Goal: Task Accomplishment & Management: Manage account settings

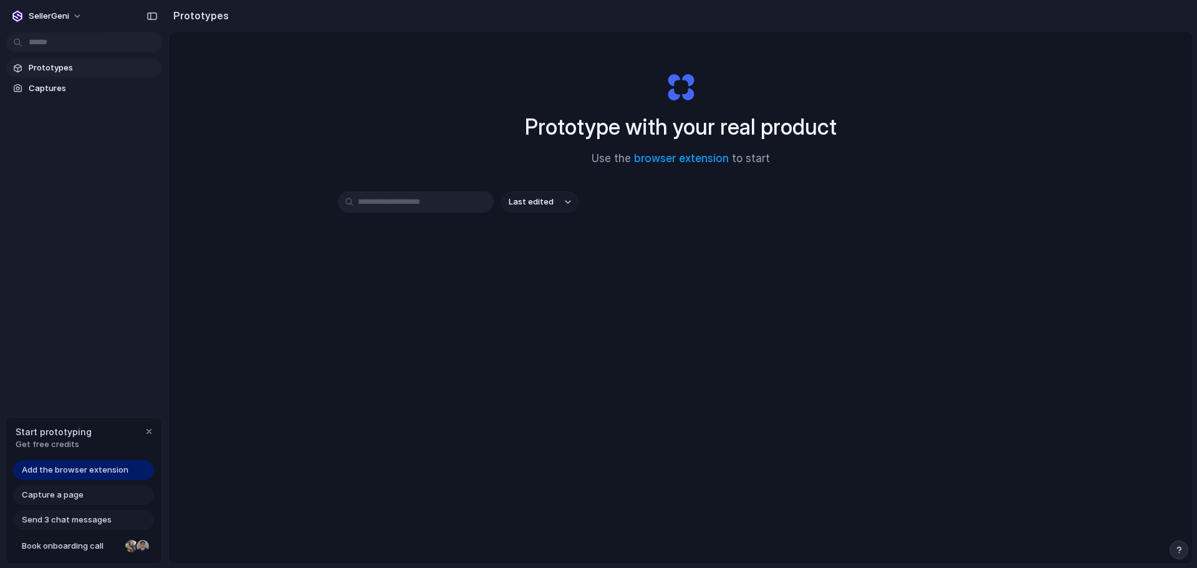
click at [406, 203] on input "text" at bounding box center [416, 201] width 156 height 21
click at [148, 433] on div "button" at bounding box center [149, 431] width 10 height 10
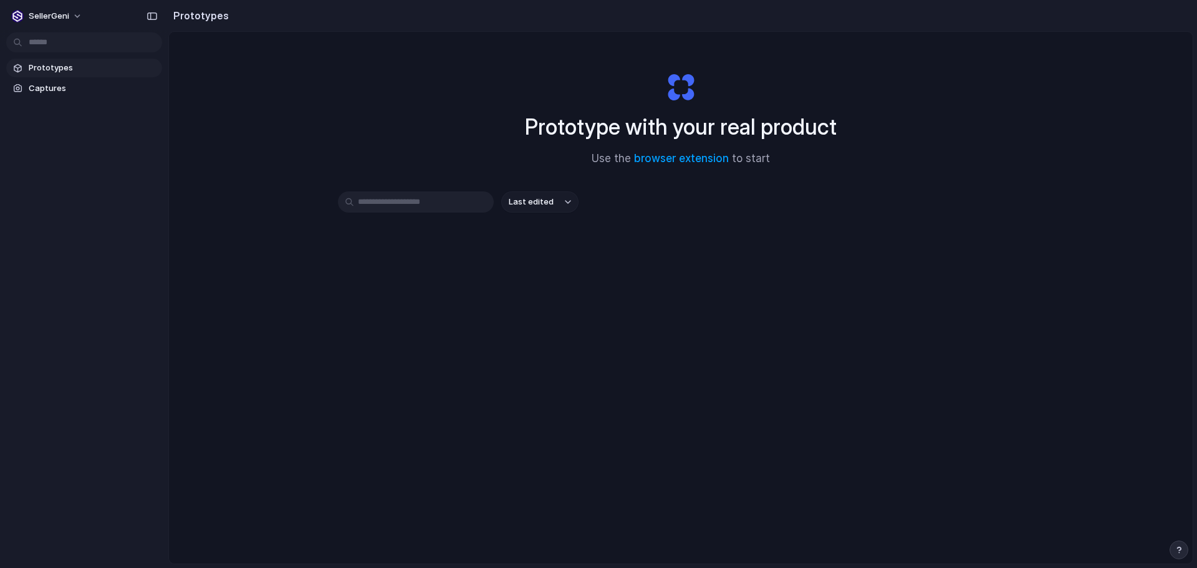
click at [728, 135] on h1 "Prototype with your real product" at bounding box center [681, 126] width 312 height 33
click at [668, 158] on link "browser extension" at bounding box center [681, 158] width 95 height 12
click at [863, 84] on div "Prototype with your real product Use the browser extension to start" at bounding box center [680, 114] width 499 height 135
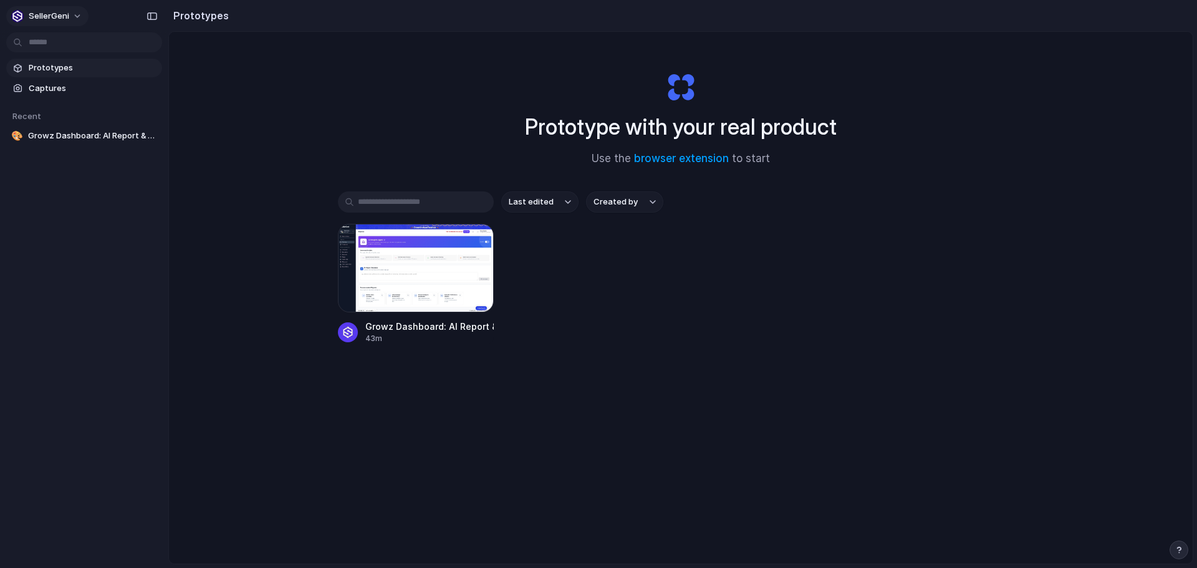
click at [50, 17] on span "SellerGeni" at bounding box center [49, 16] width 41 height 12
click at [137, 158] on span "Forest" at bounding box center [130, 164] width 26 height 12
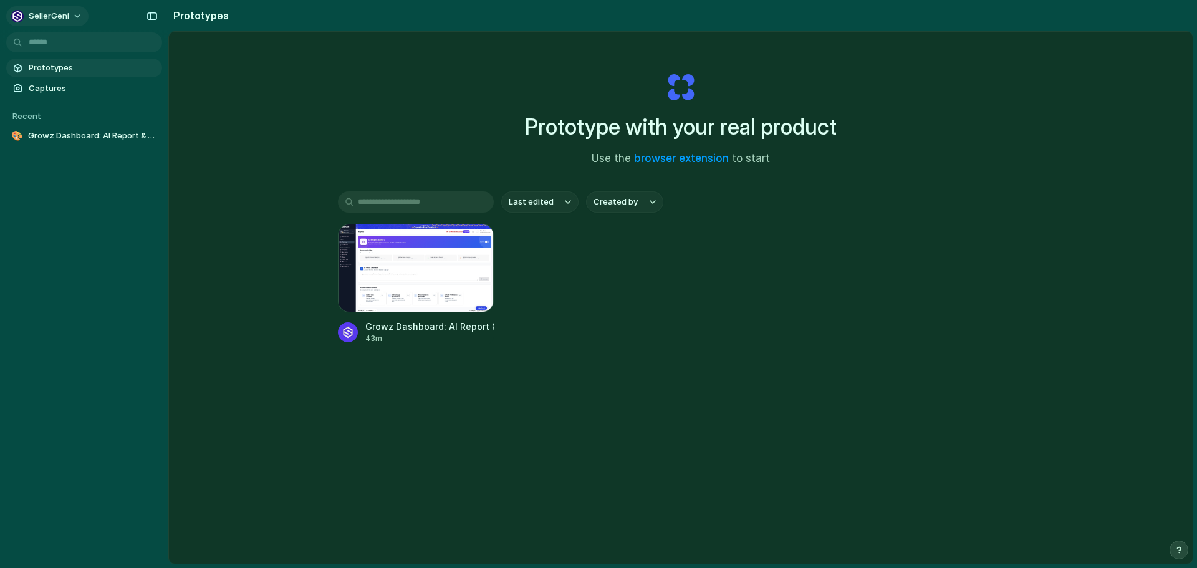
click at [70, 16] on button "SellerGeni" at bounding box center [47, 16] width 82 height 20
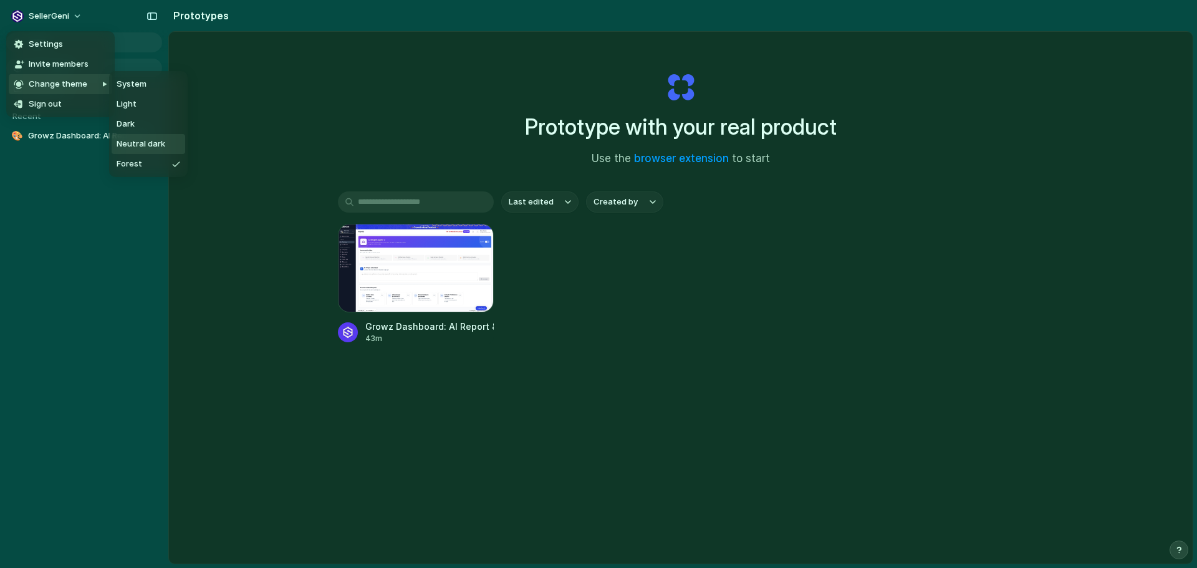
click at [144, 135] on li "Neutral dark" at bounding box center [149, 144] width 74 height 20
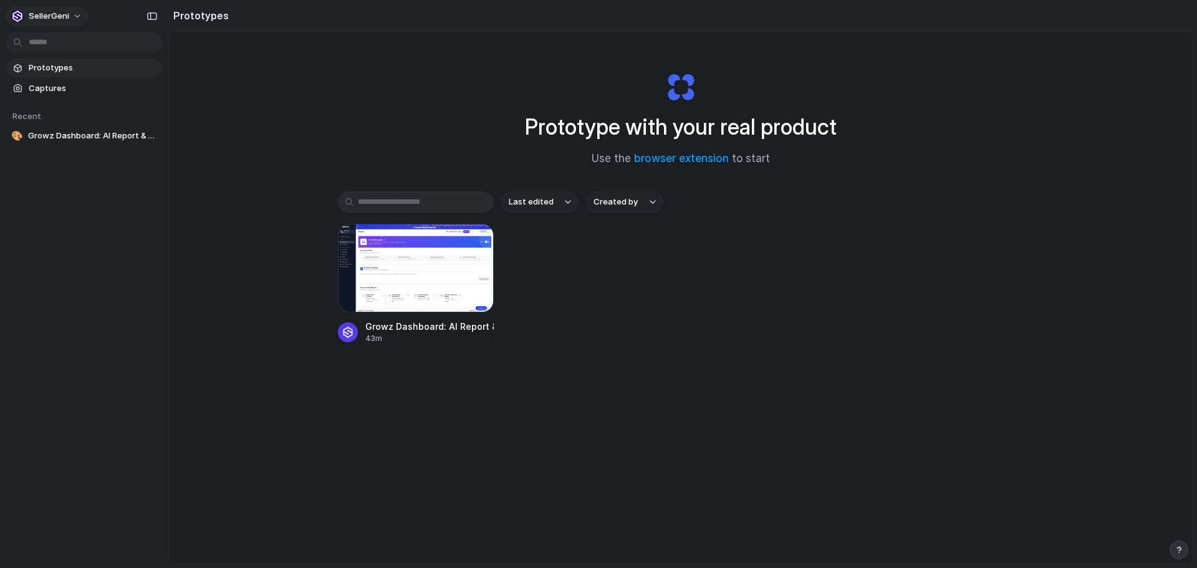
click at [47, 22] on button "SellerGeni" at bounding box center [47, 16] width 82 height 20
click at [85, 47] on li "Settings" at bounding box center [60, 44] width 103 height 20
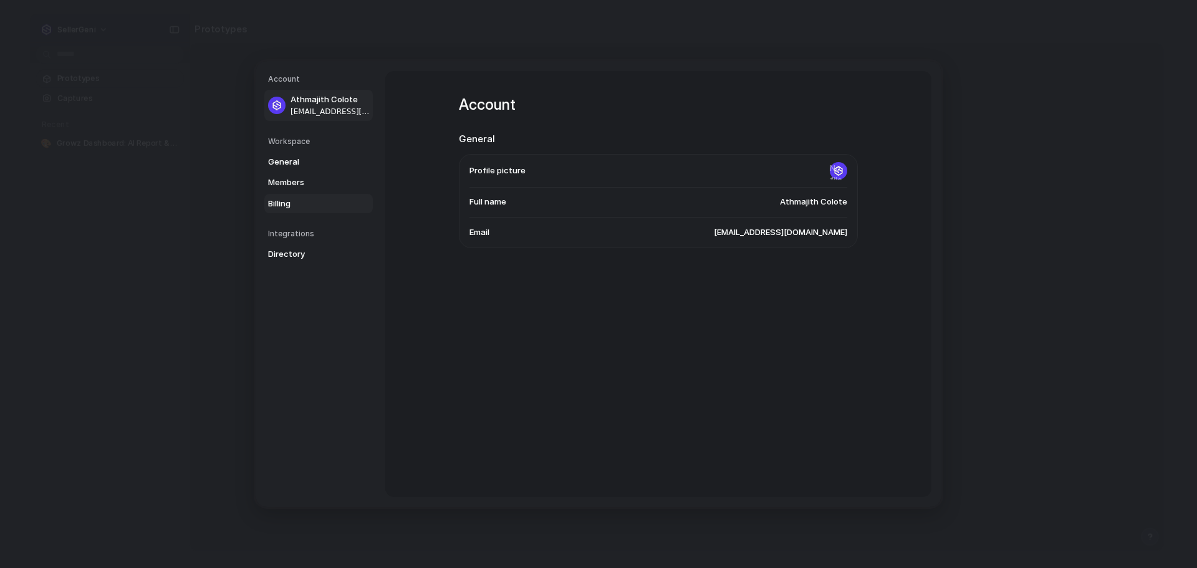
click at [286, 209] on span "Billing" at bounding box center [308, 204] width 80 height 12
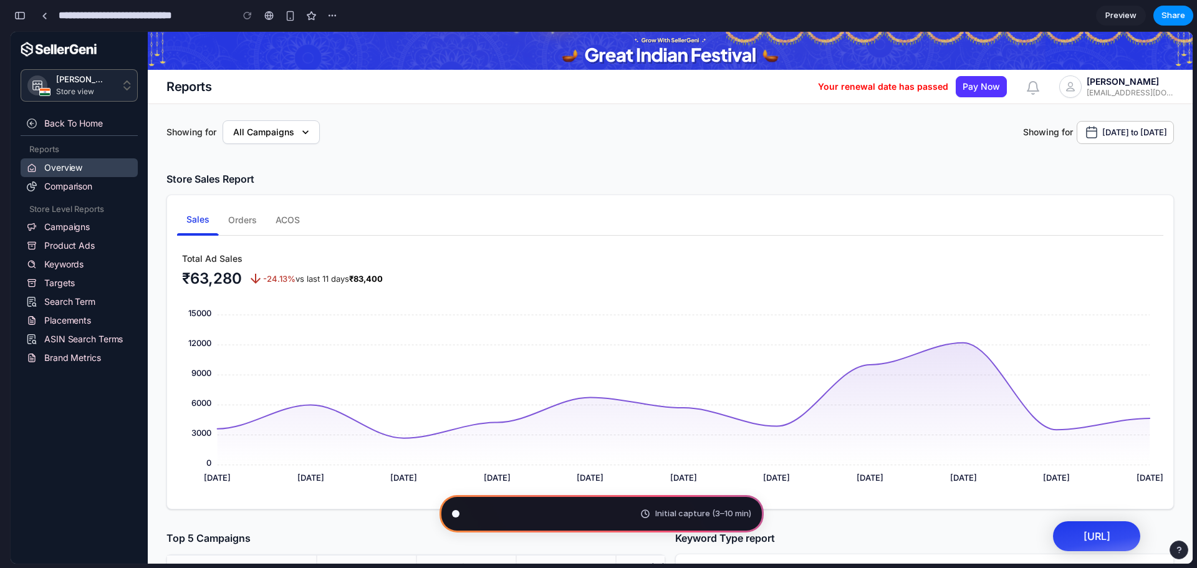
type input "**********"
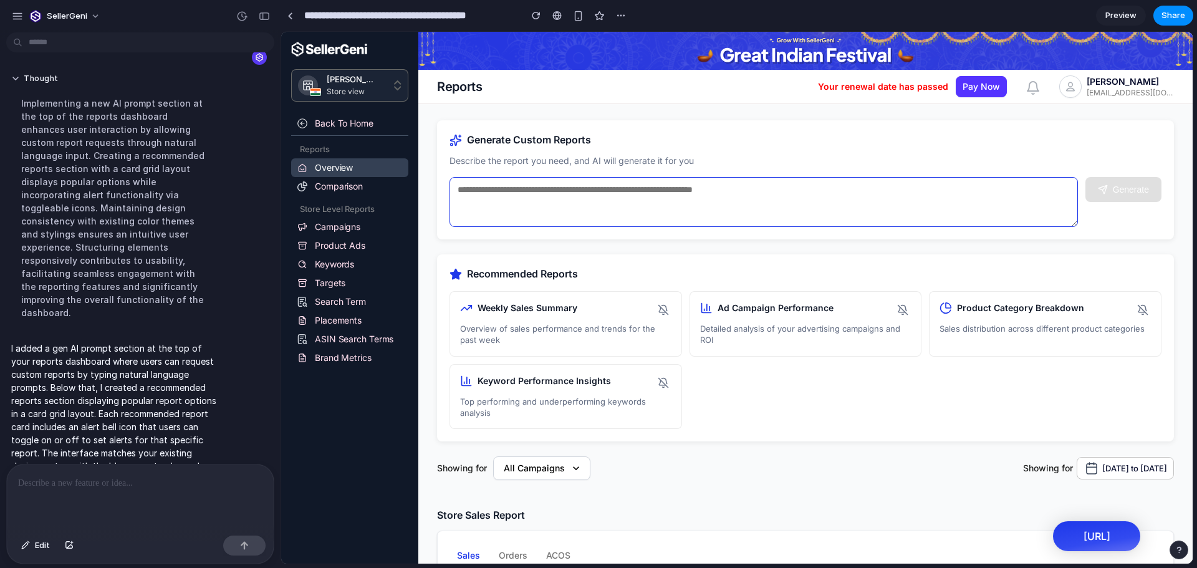
click at [541, 199] on textarea at bounding box center [763, 202] width 628 height 50
click at [540, 151] on div "Generate Custom Reports Describe the report you need, and AI will generate it f…" at bounding box center [805, 179] width 737 height 119
click at [1113, 18] on span "Preview" at bounding box center [1120, 15] width 31 height 12
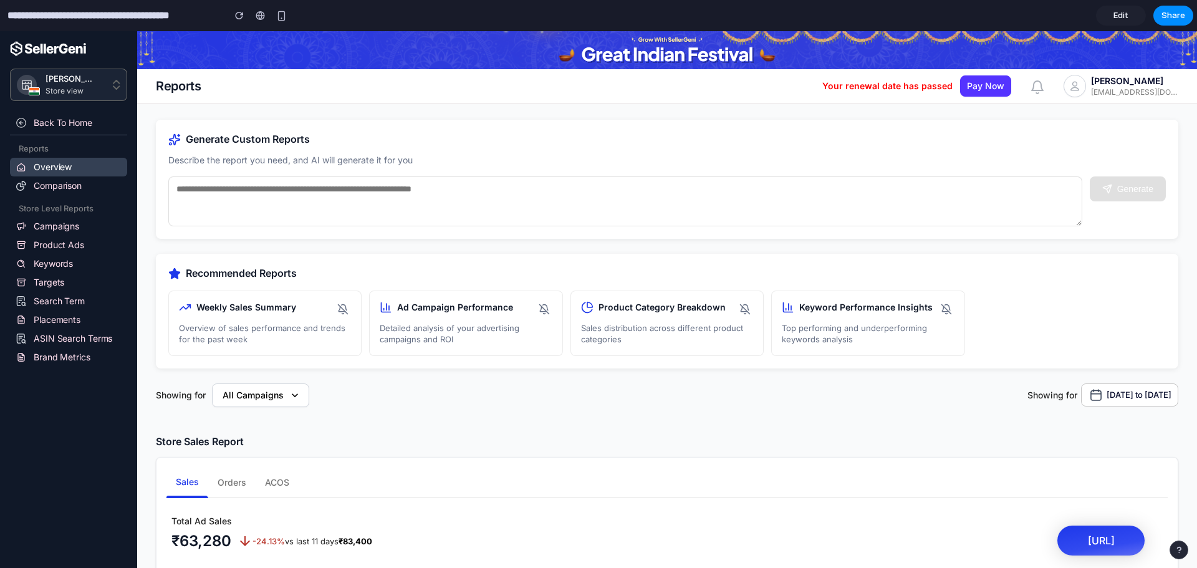
click at [1119, 23] on link "Edit" at bounding box center [1121, 16] width 50 height 20
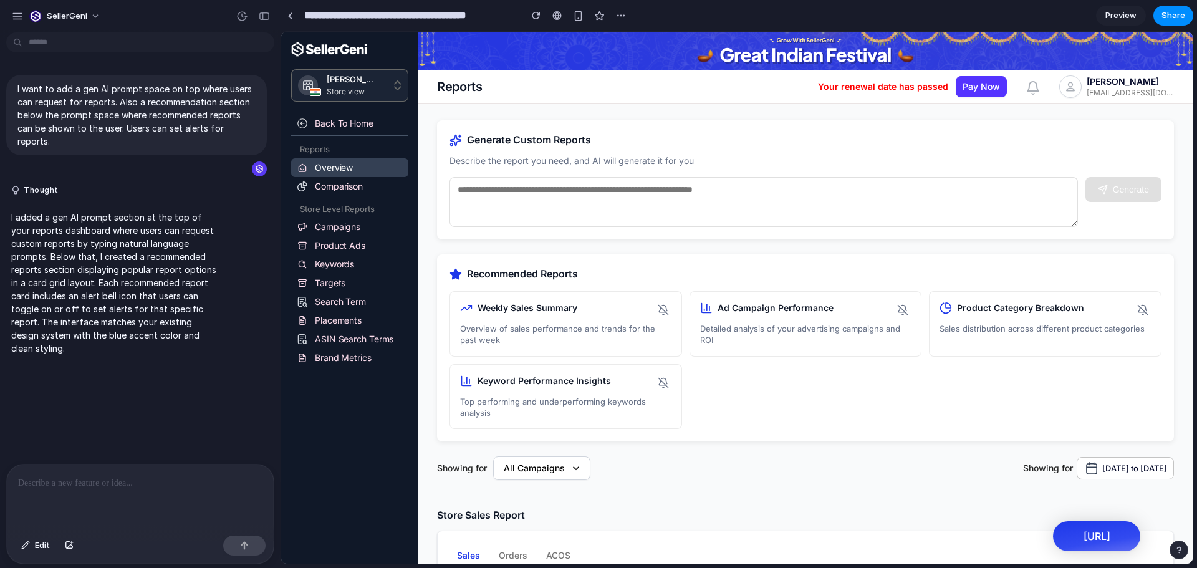
click at [50, 491] on div at bounding box center [140, 497] width 267 height 66
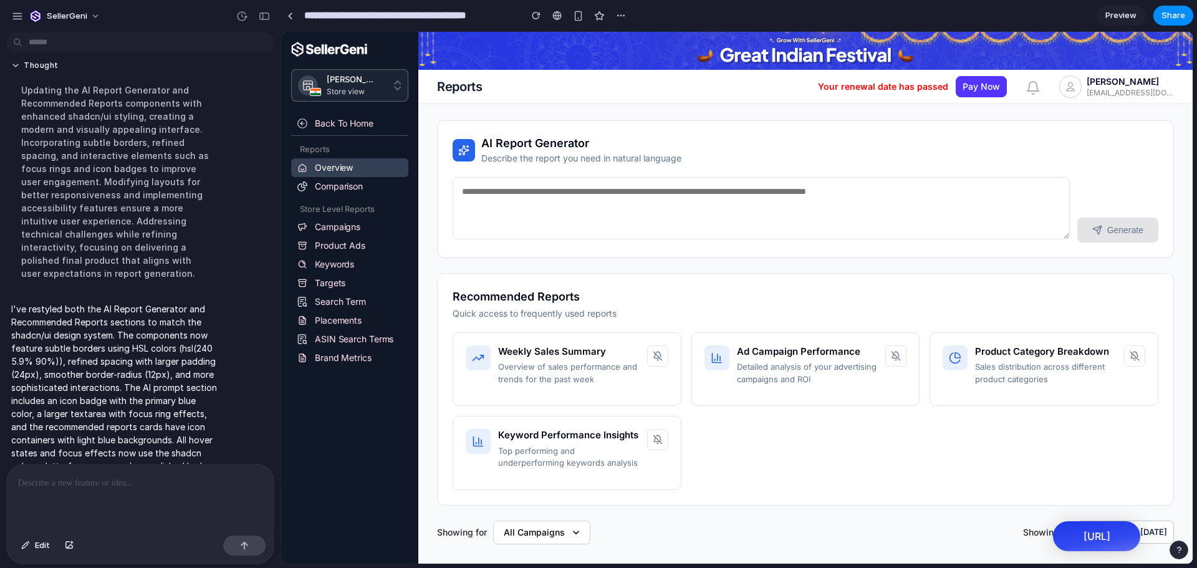
click at [1117, 13] on span "Preview" at bounding box center [1120, 15] width 31 height 12
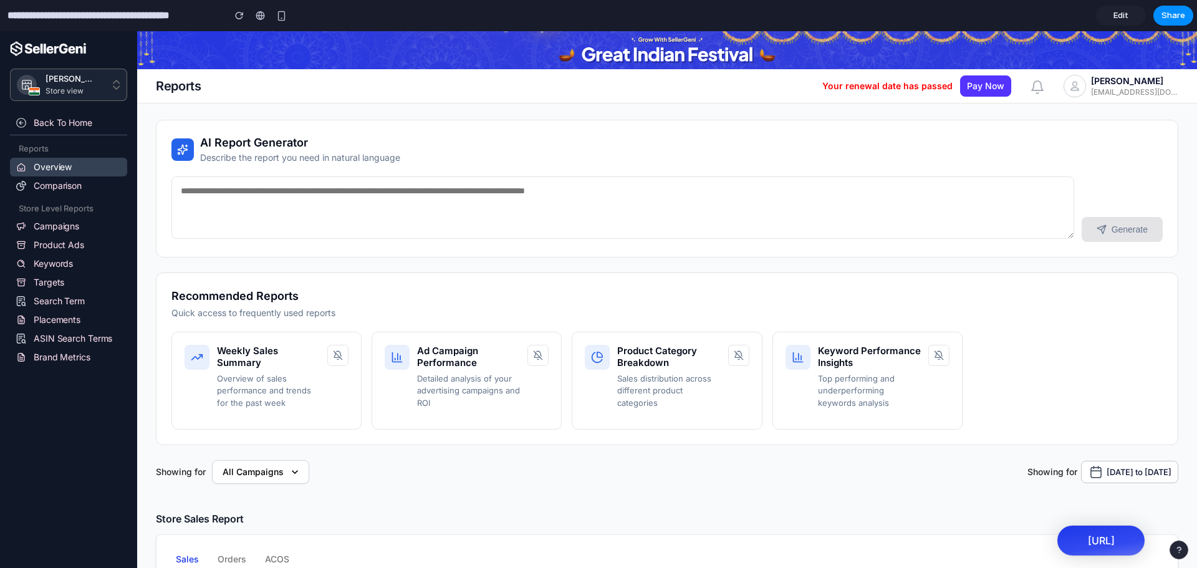
click at [1128, 16] on link "Edit" at bounding box center [1121, 16] width 50 height 20
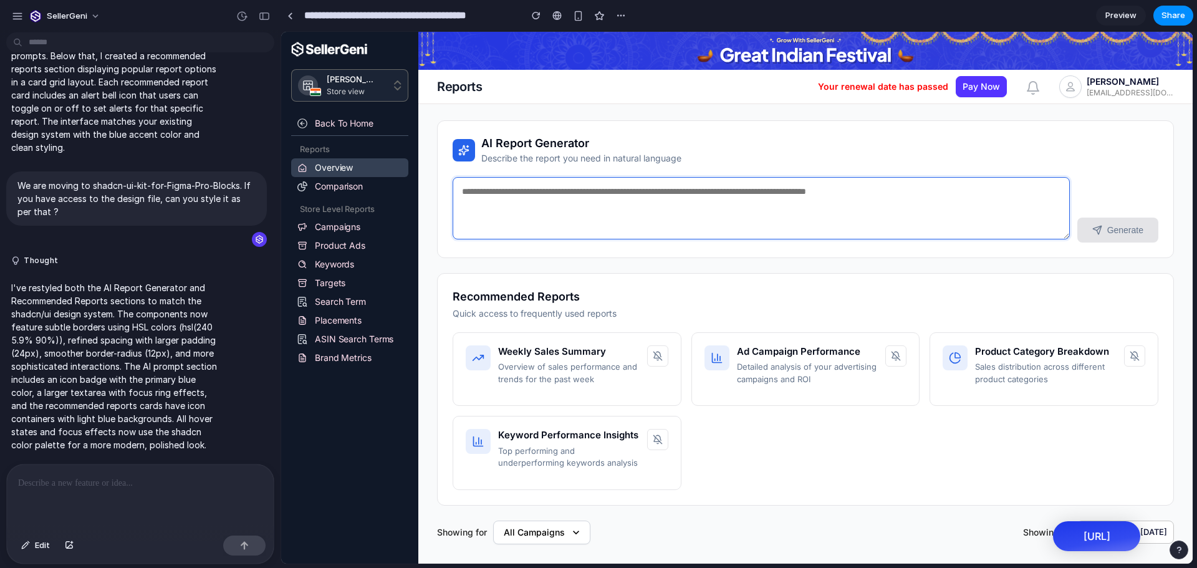
click at [557, 186] on textarea at bounding box center [761, 208] width 617 height 62
type textarea "*"
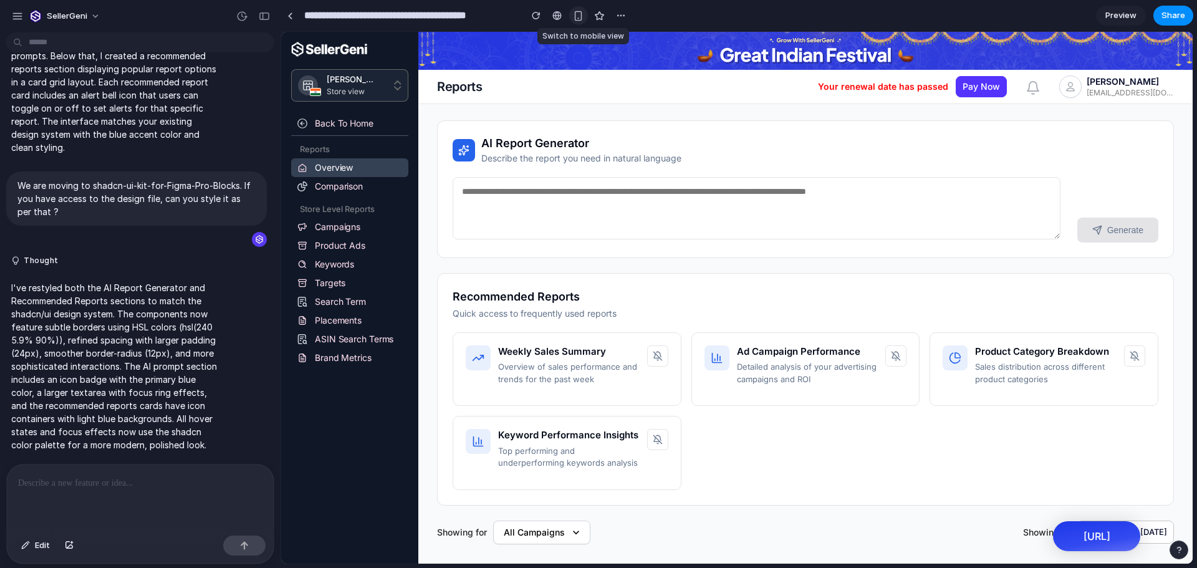
click at [584, 12] on div "button" at bounding box center [578, 16] width 11 height 11
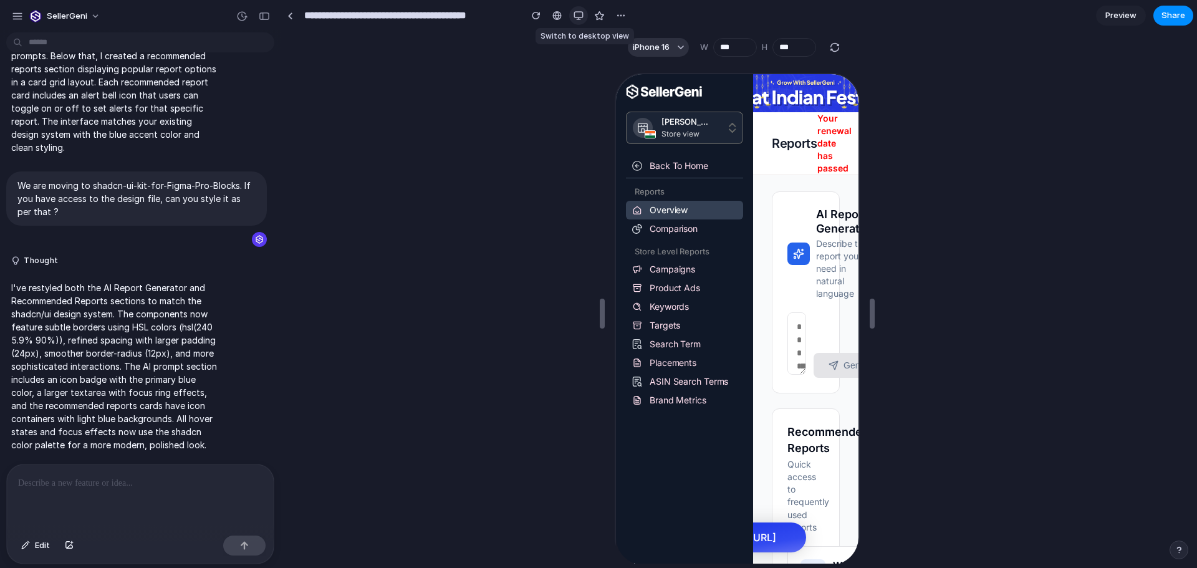
click at [584, 12] on button "button" at bounding box center [578, 15] width 19 height 19
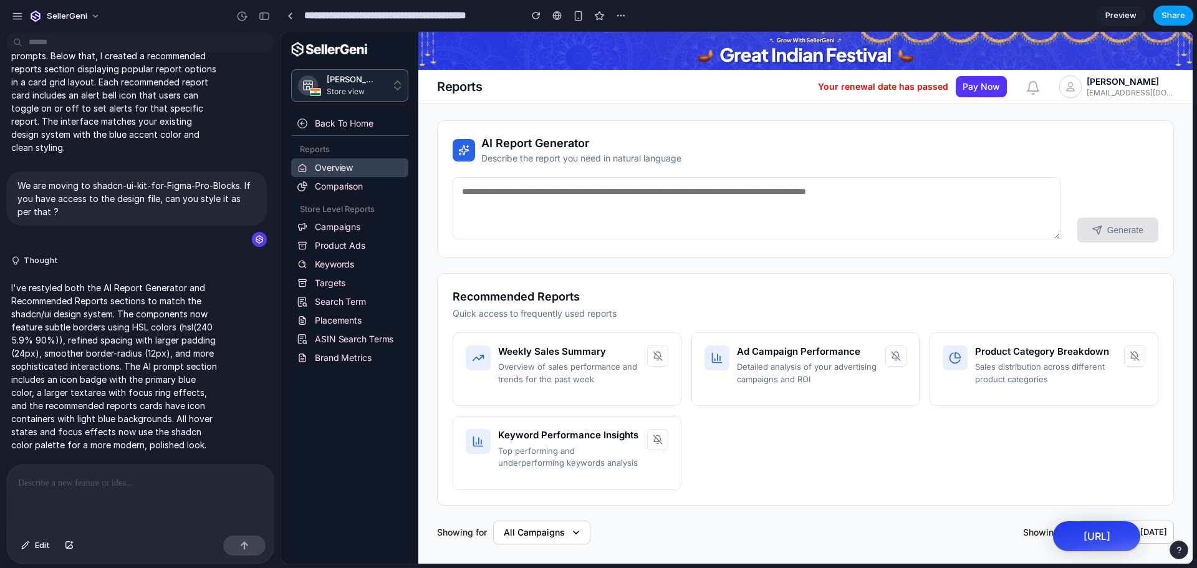
click at [1173, 15] on span "Share" at bounding box center [1173, 15] width 24 height 12
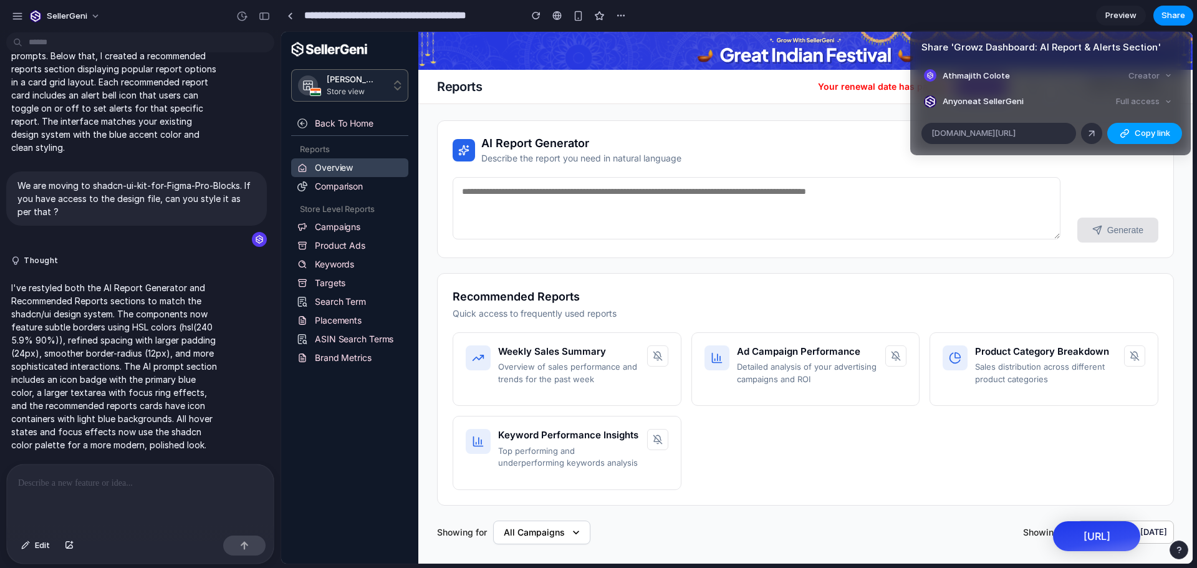
click at [1143, 133] on span "Copy link" at bounding box center [1153, 133] width 36 height 12
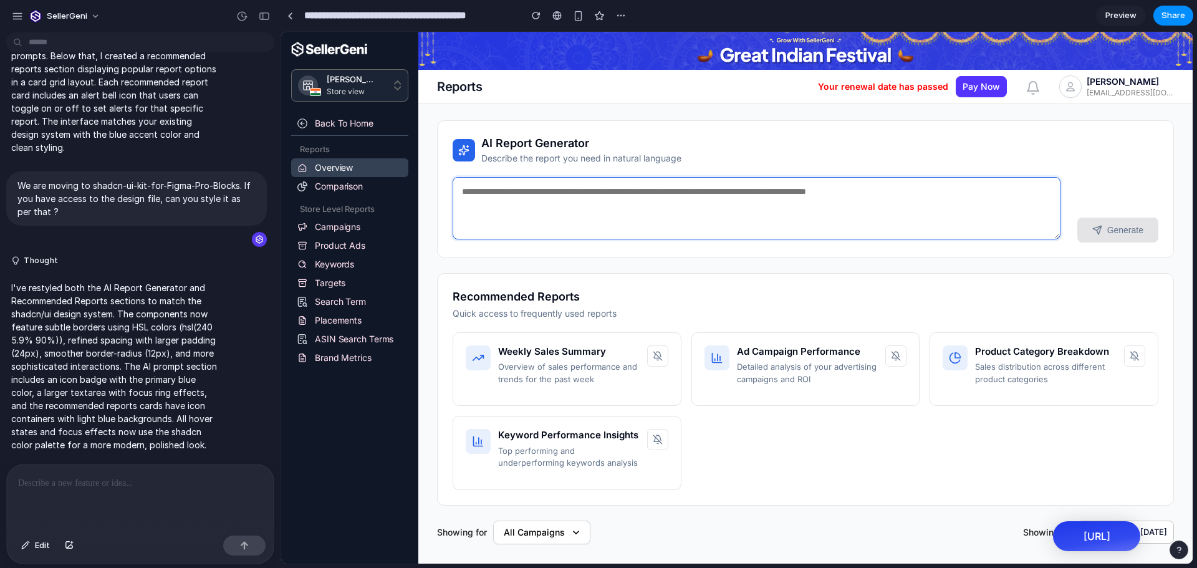
click at [699, 195] on textarea at bounding box center [757, 208] width 608 height 62
click at [653, 357] on icon at bounding box center [658, 356] width 10 height 10
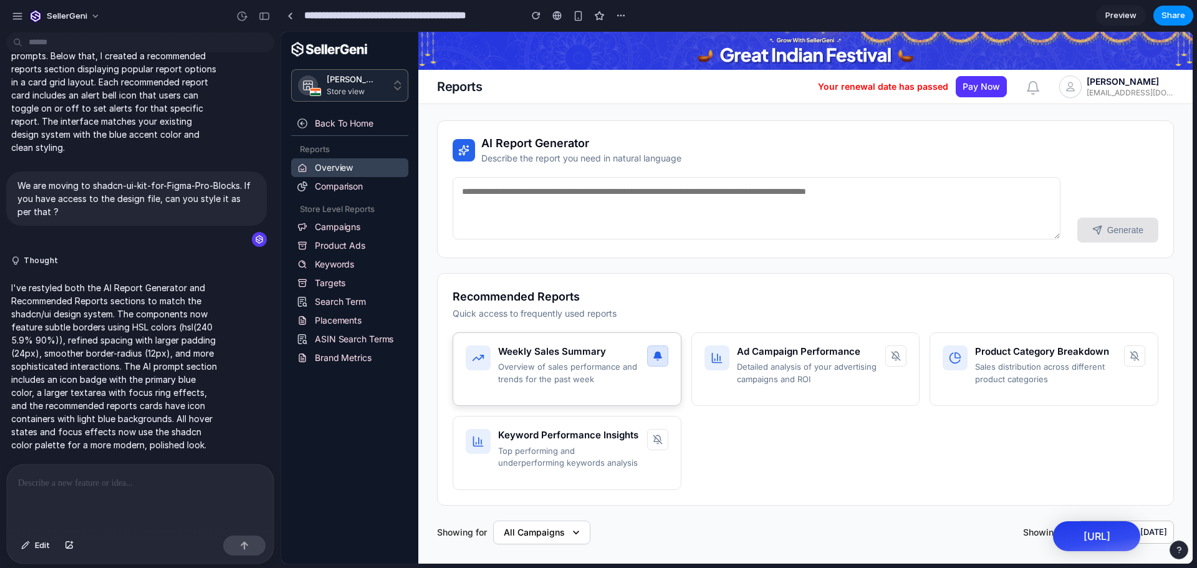
click at [654, 357] on icon at bounding box center [657, 355] width 7 height 6
click at [523, 299] on h3 "Recommended Reports" at bounding box center [806, 297] width 706 height 16
click at [816, 458] on div "Weekly Sales Summary Overview of sales performance and trends for the past week…" at bounding box center [806, 411] width 706 height 158
click at [65, 479] on p at bounding box center [140, 483] width 244 height 15
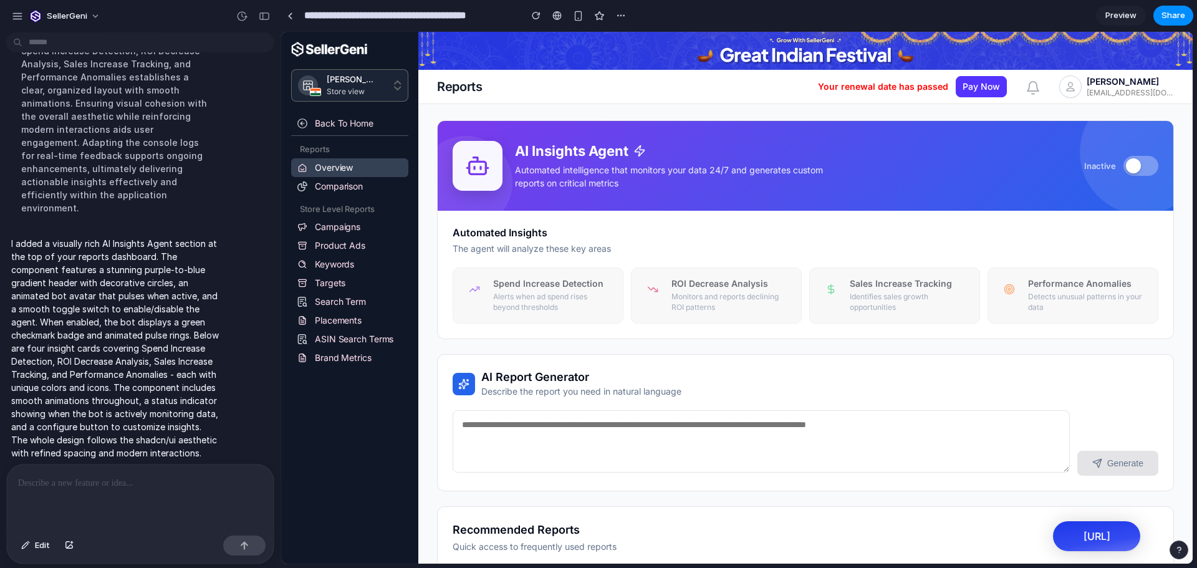
click at [832, 167] on div "AI Insights Agent Automated intelligence that monitors your data 24/7 and gener…" at bounding box center [806, 166] width 706 height 50
click at [1177, 17] on span "Share" at bounding box center [1173, 15] width 24 height 12
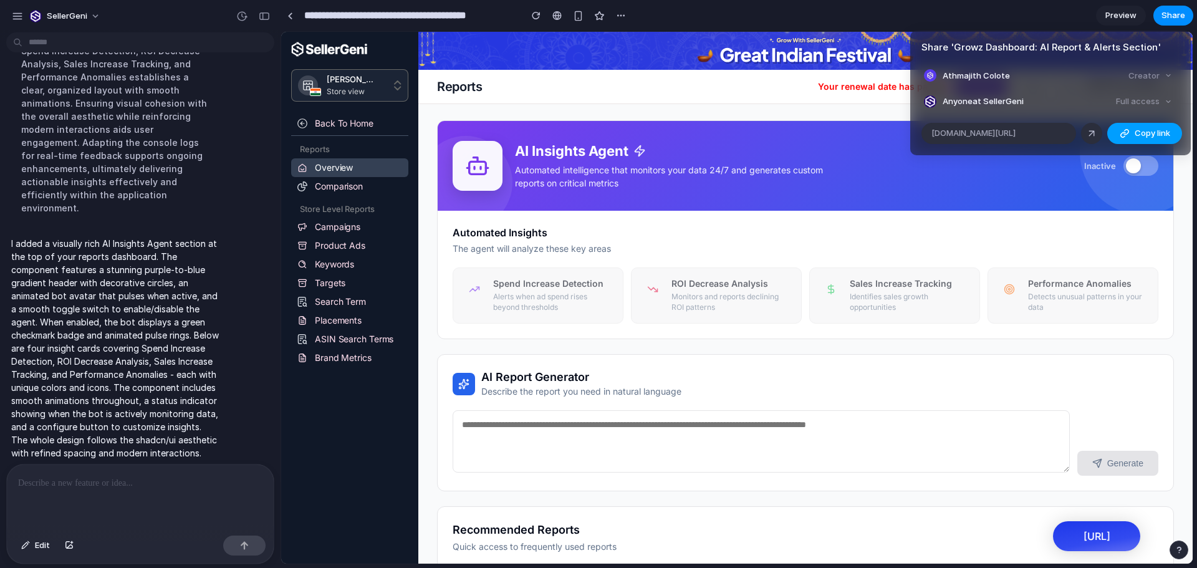
click at [1140, 136] on span "Copy link" at bounding box center [1153, 133] width 36 height 12
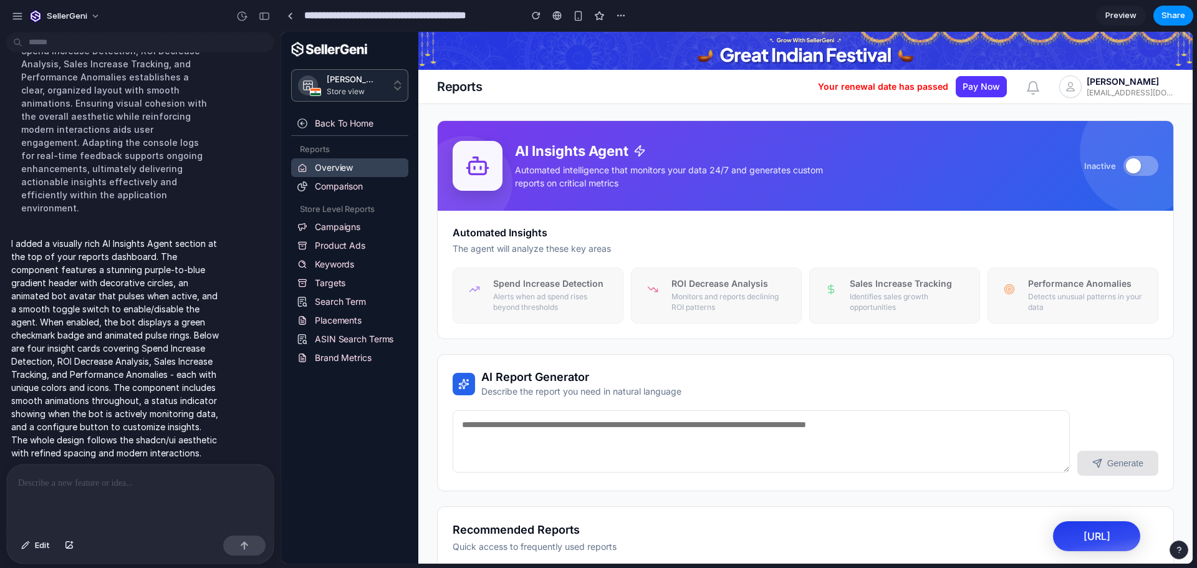
click at [1127, 17] on span "Preview" at bounding box center [1120, 15] width 31 height 12
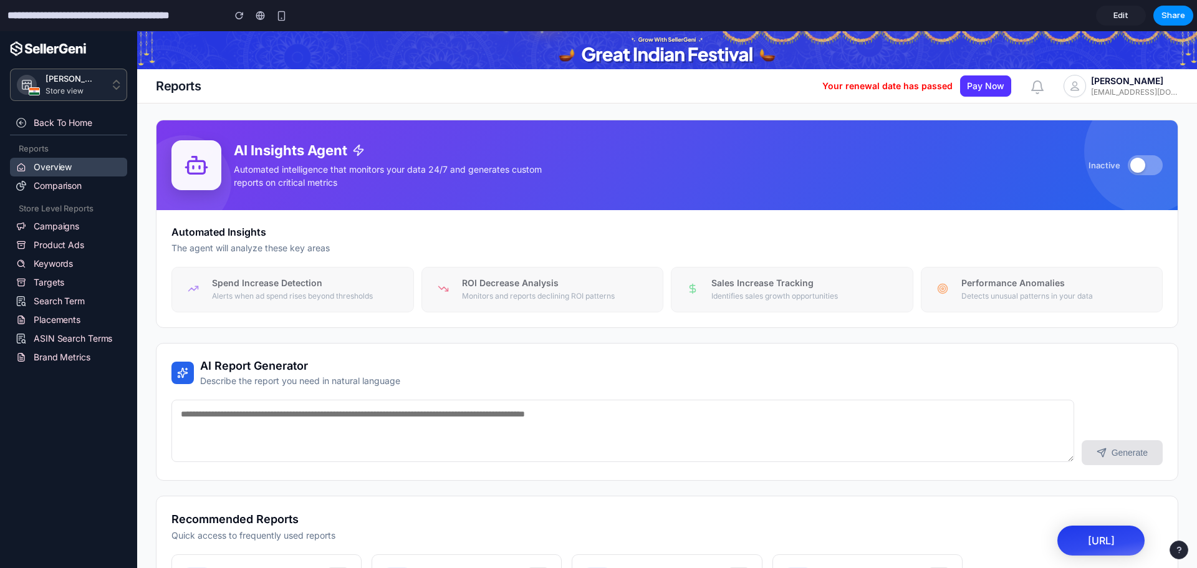
click at [1143, 168] on button at bounding box center [1145, 165] width 35 height 20
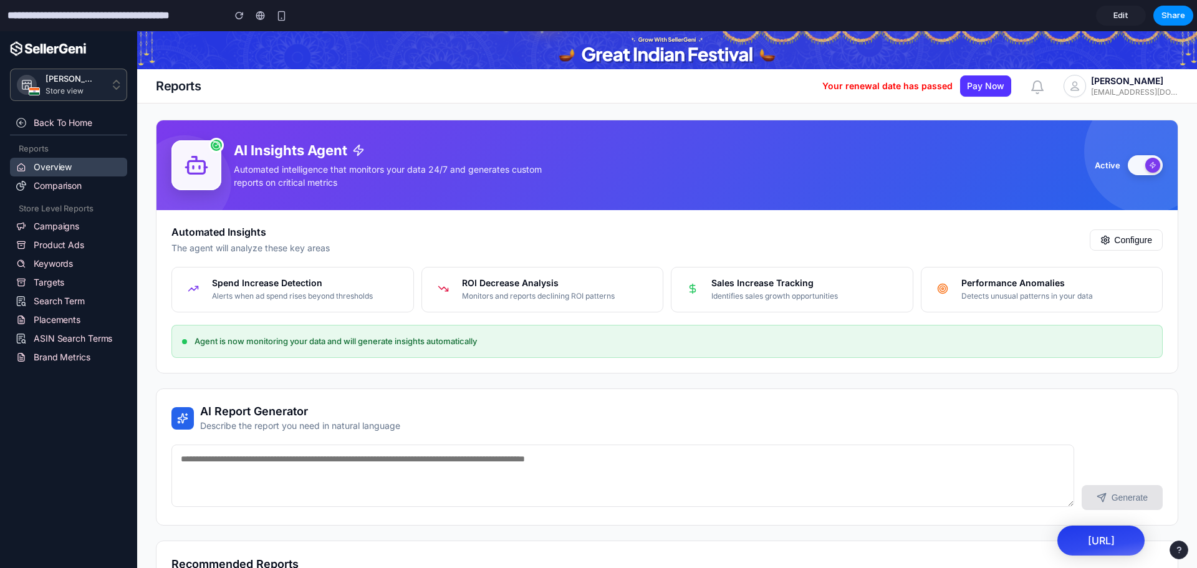
click at [1150, 168] on icon at bounding box center [1153, 165] width 6 height 6
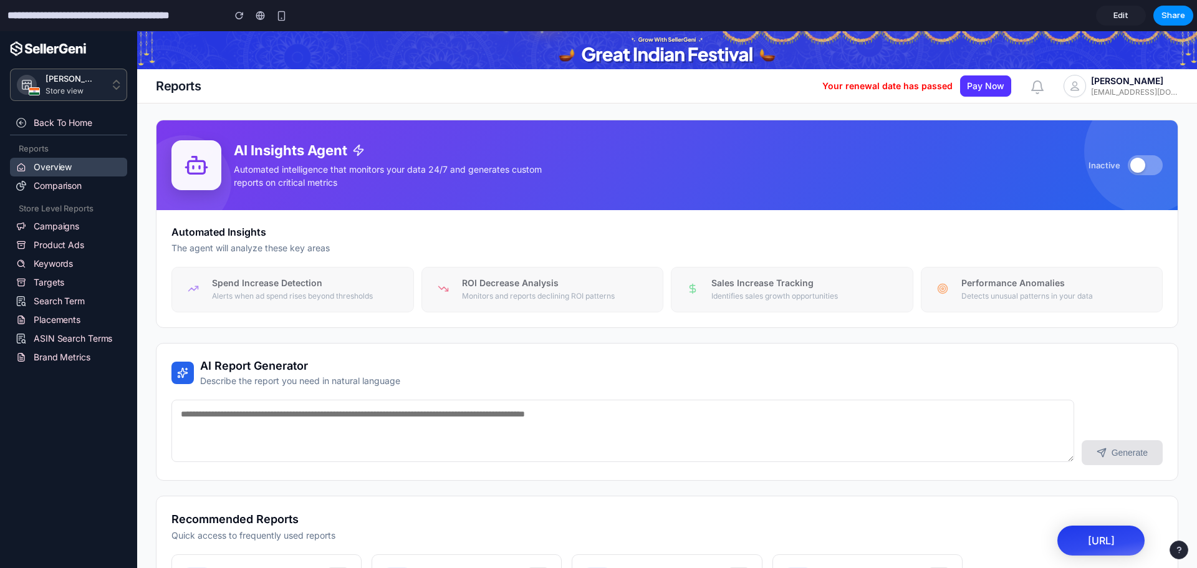
click at [1143, 168] on button at bounding box center [1145, 165] width 35 height 20
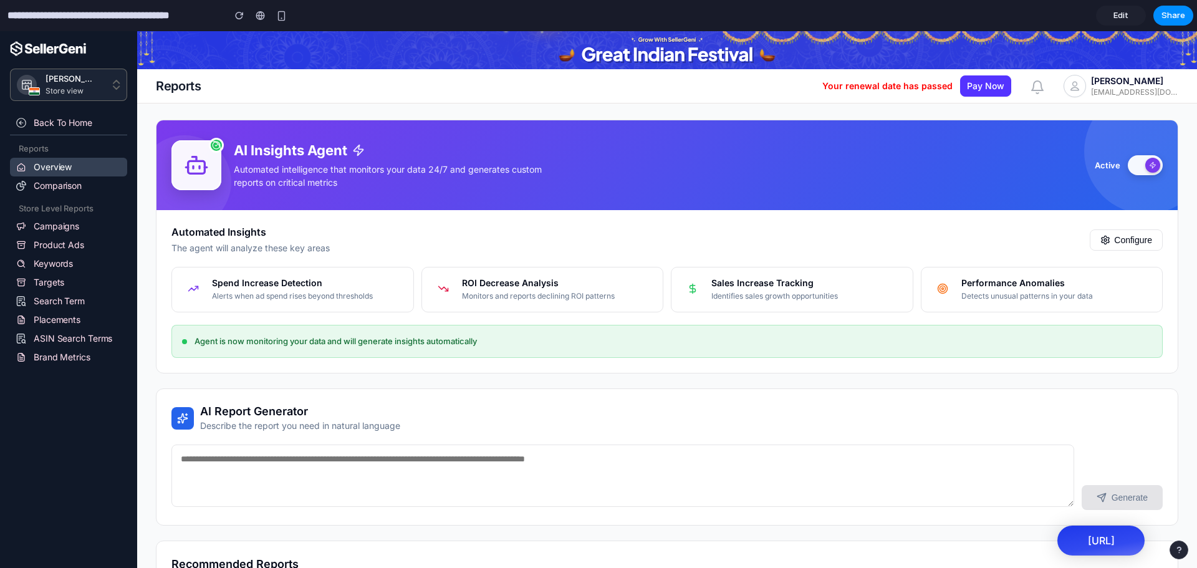
click at [1150, 168] on icon at bounding box center [1153, 165] width 6 height 6
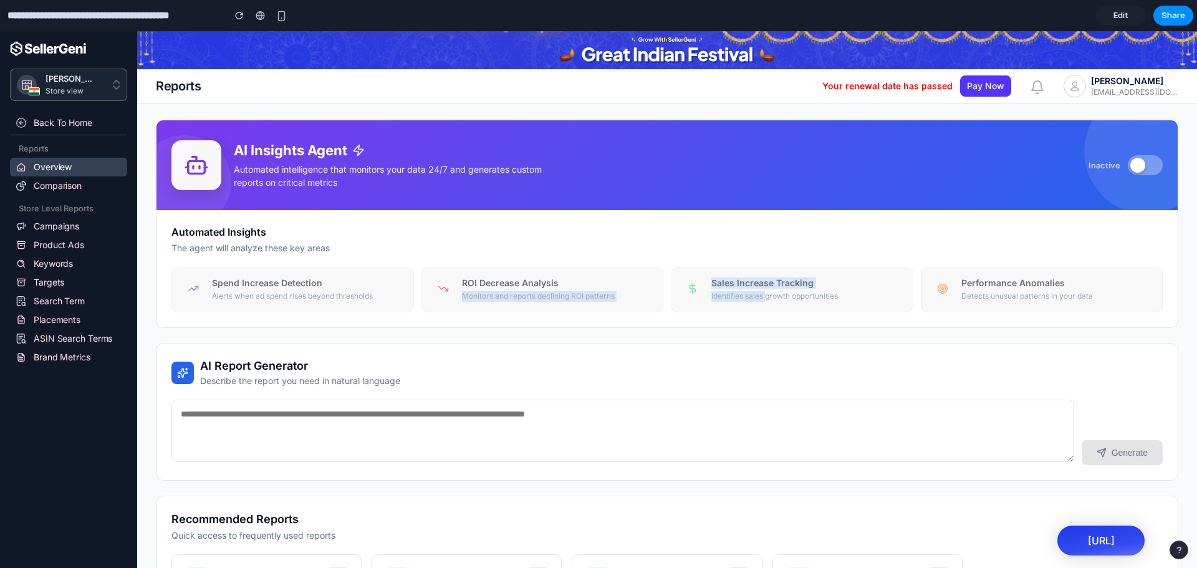
drag, startPoint x: 620, startPoint y: 284, endPoint x: 807, endPoint y: 300, distance: 188.4
click at [807, 300] on div "Spend Increase Detection Alerts when ad spend rises beyond thresholds ROI Decre…" at bounding box center [666, 290] width 991 height 46
click at [807, 300] on p "Identifies sales growth opportunities" at bounding box center [806, 296] width 191 height 11
click at [893, 317] on div "Automated Insights The agent will analyze these key areas Spend Increase Detect…" at bounding box center [666, 268] width 1021 height 117
click at [687, 120] on div "AI Insights Agent Automated intelligence that monitors your data 24/7 and gener…" at bounding box center [667, 224] width 1022 height 208
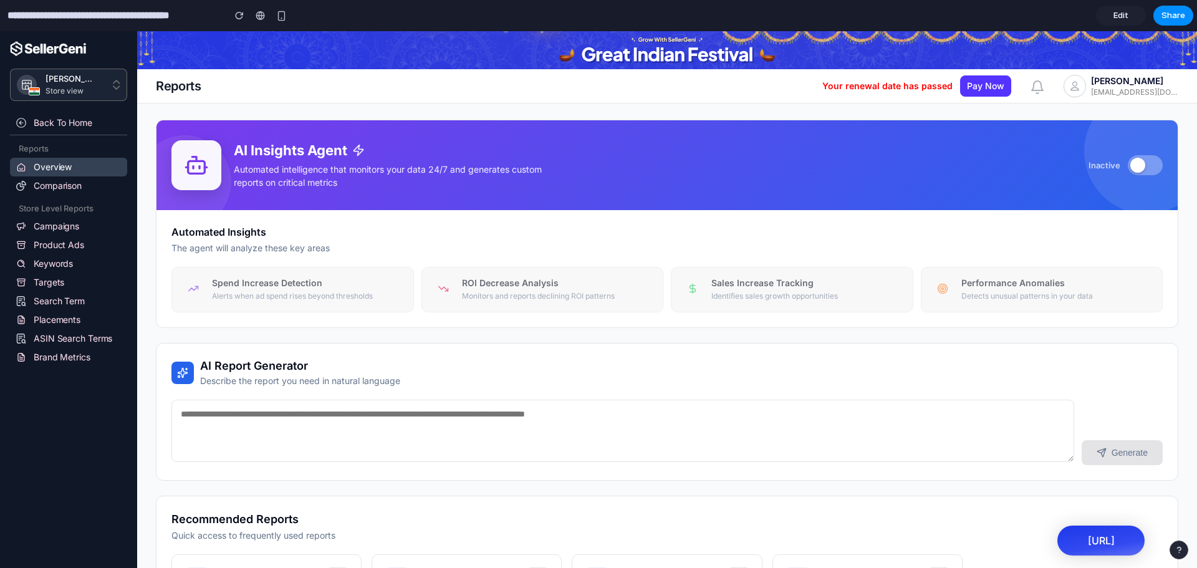
click at [765, 148] on div "AI Insights Agent Automated intelligence that monitors your data 24/7 and gener…" at bounding box center [666, 165] width 991 height 50
click at [1130, 165] on div at bounding box center [1137, 165] width 15 height 15
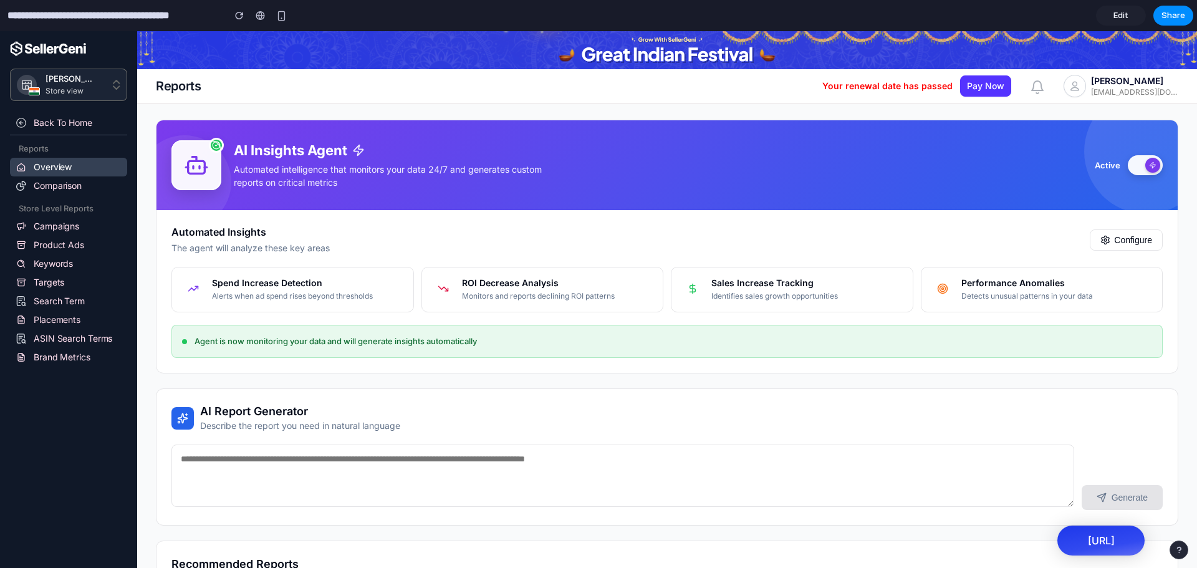
click at [1130, 165] on button at bounding box center [1145, 165] width 35 height 20
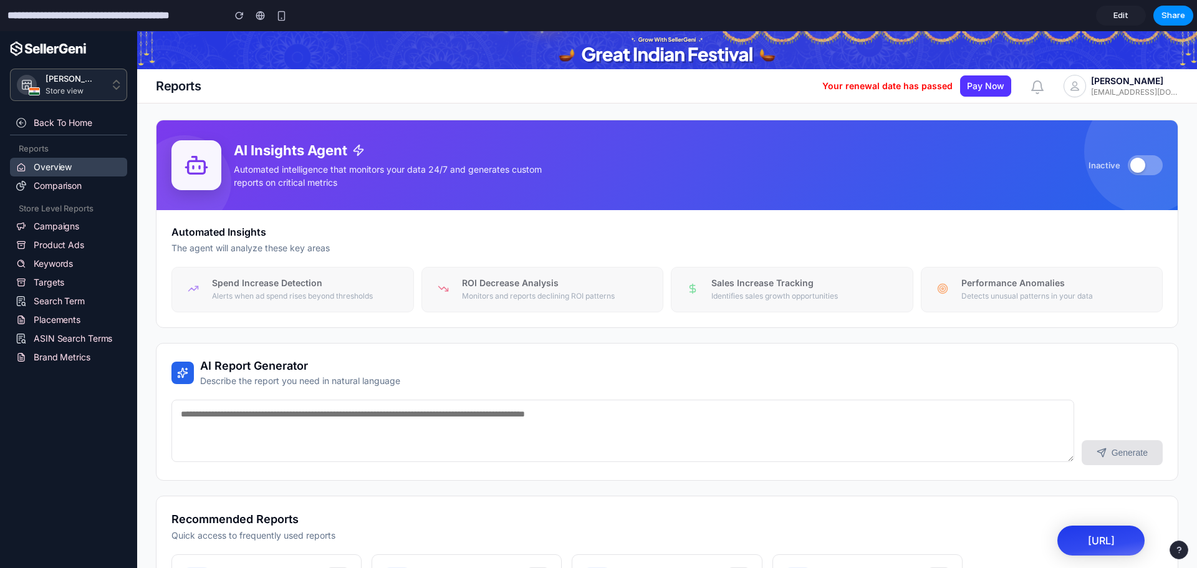
click at [1130, 165] on div at bounding box center [1137, 165] width 15 height 15
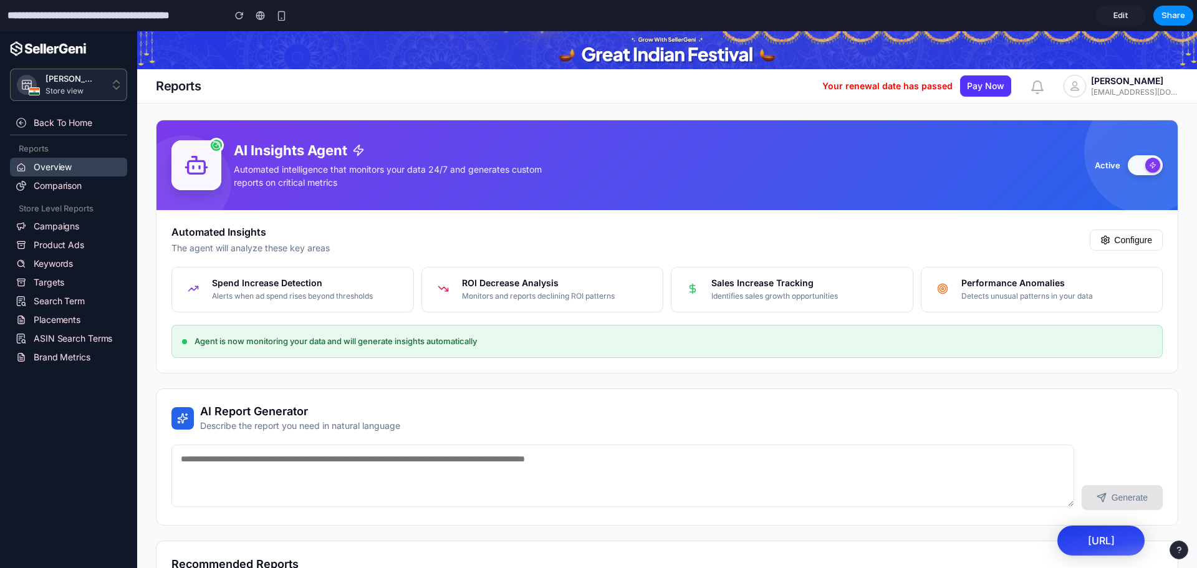
click at [1130, 165] on button at bounding box center [1145, 165] width 35 height 20
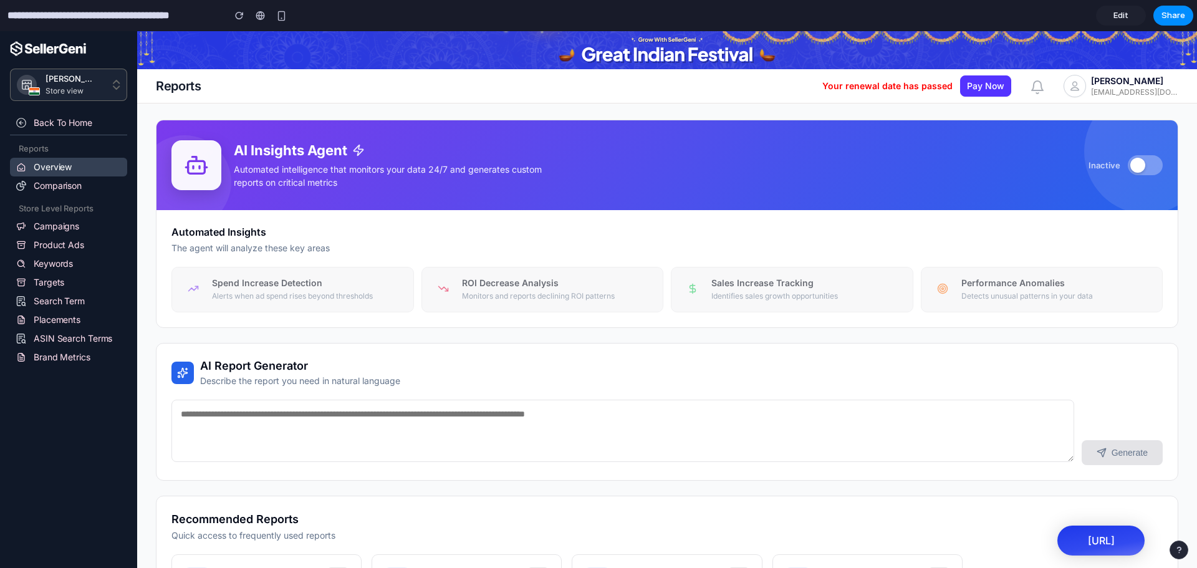
click at [1130, 17] on link "Edit" at bounding box center [1121, 16] width 50 height 20
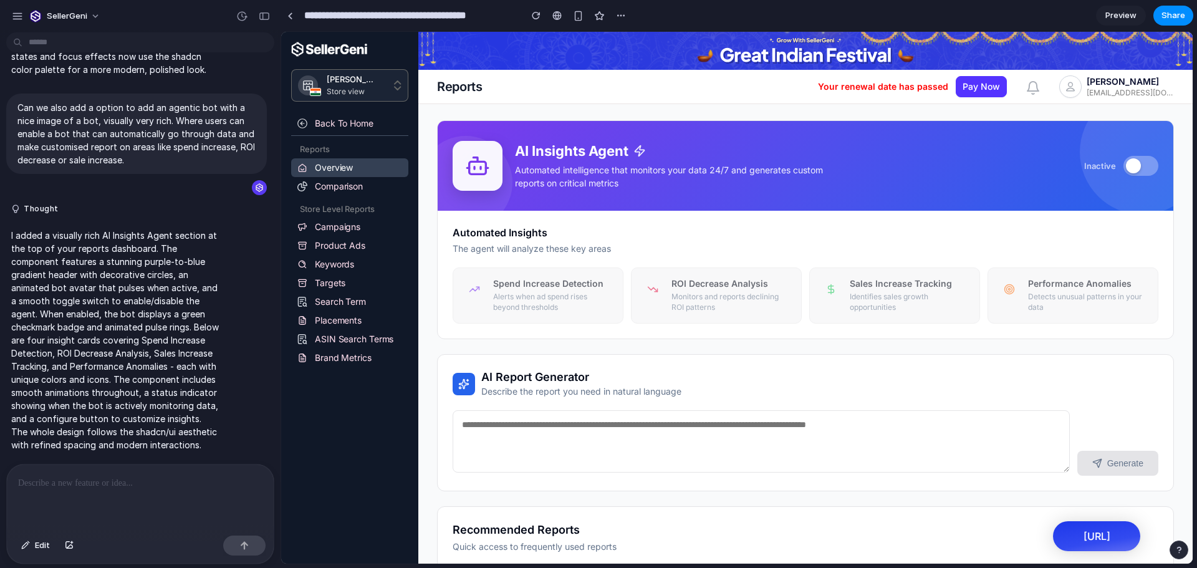
click at [86, 484] on p at bounding box center [140, 483] width 244 height 15
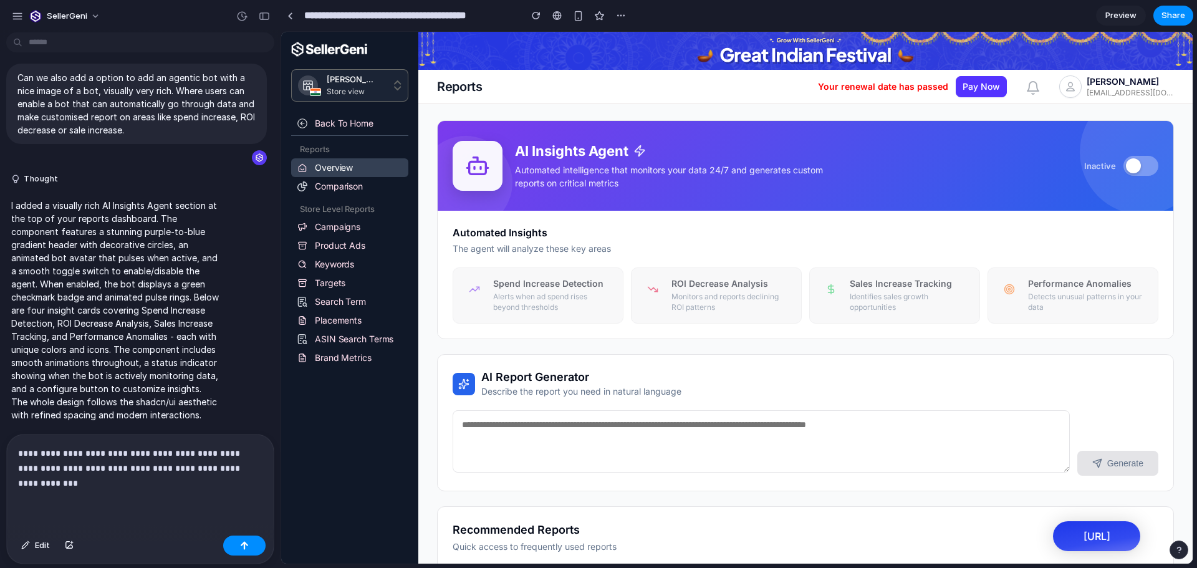
scroll to position [624, 0]
click at [235, 545] on button "button" at bounding box center [244, 546] width 42 height 20
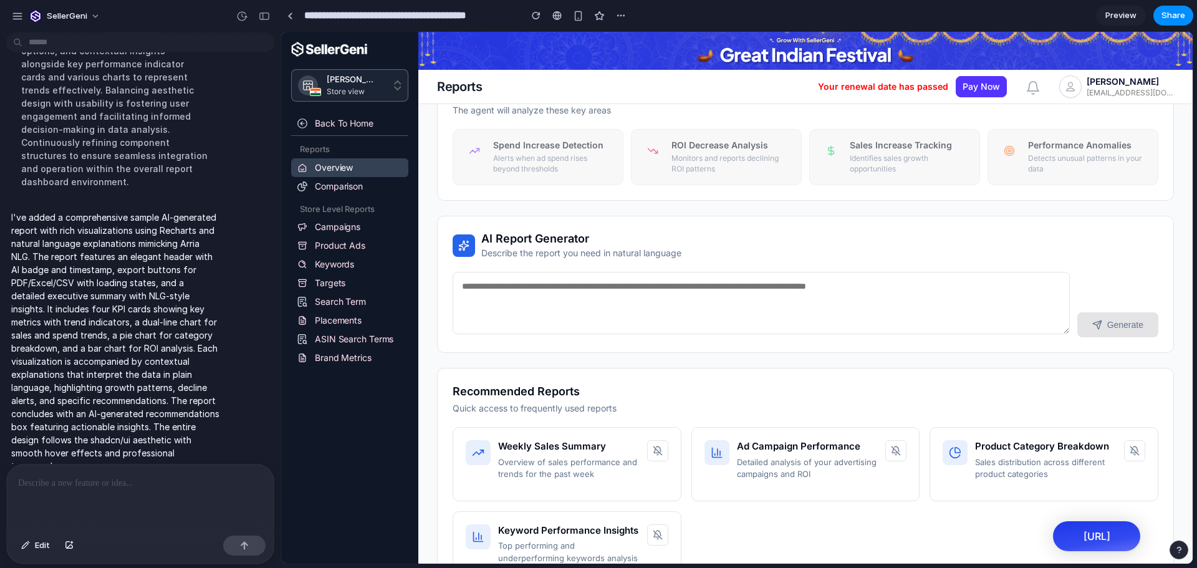
scroll to position [0, 0]
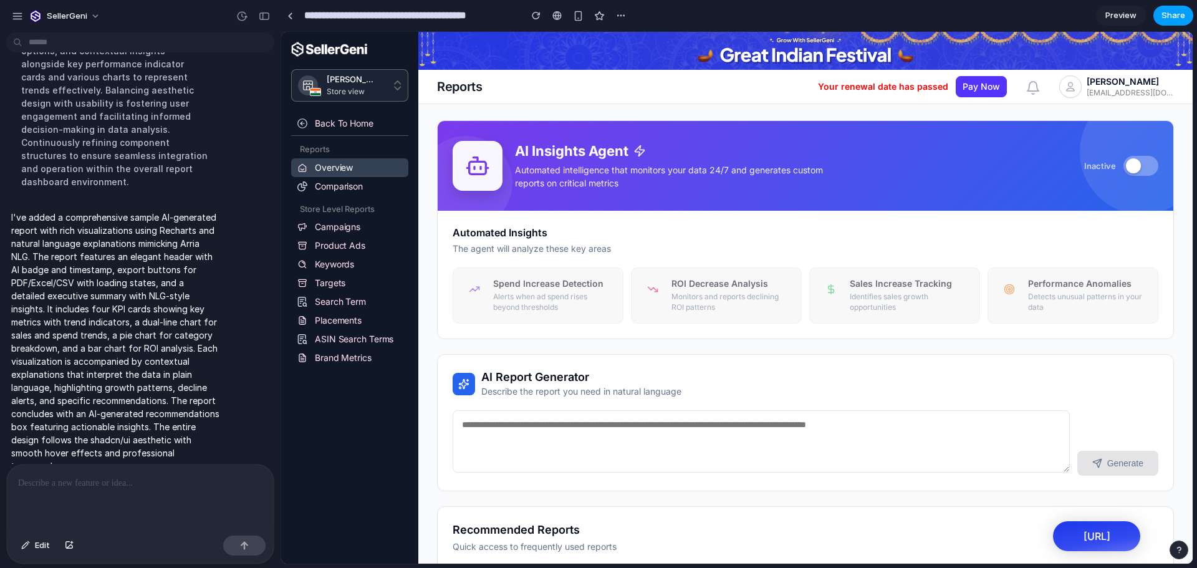
click at [1183, 11] on span "Share" at bounding box center [1173, 15] width 24 height 12
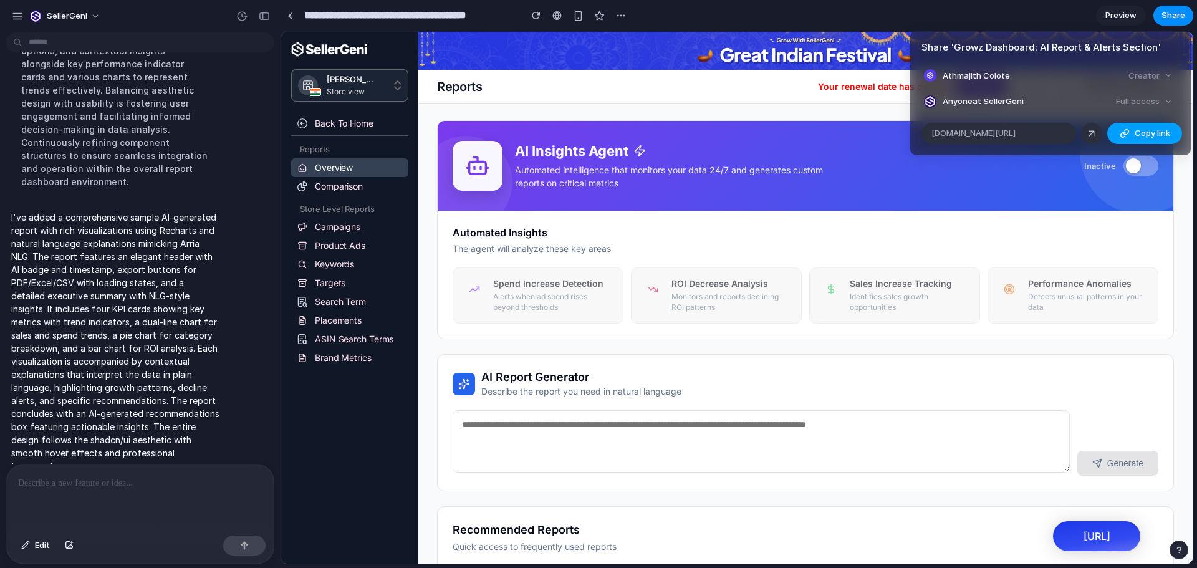
click at [1138, 133] on span "Copy link" at bounding box center [1153, 133] width 36 height 12
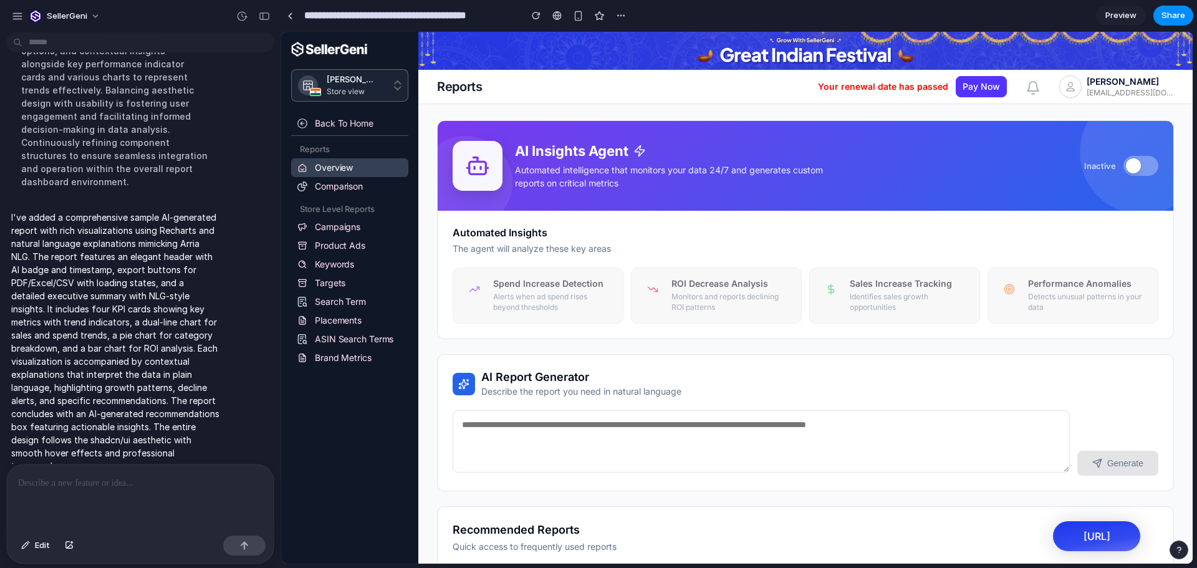
click at [1118, 17] on span "Preview" at bounding box center [1120, 15] width 31 height 12
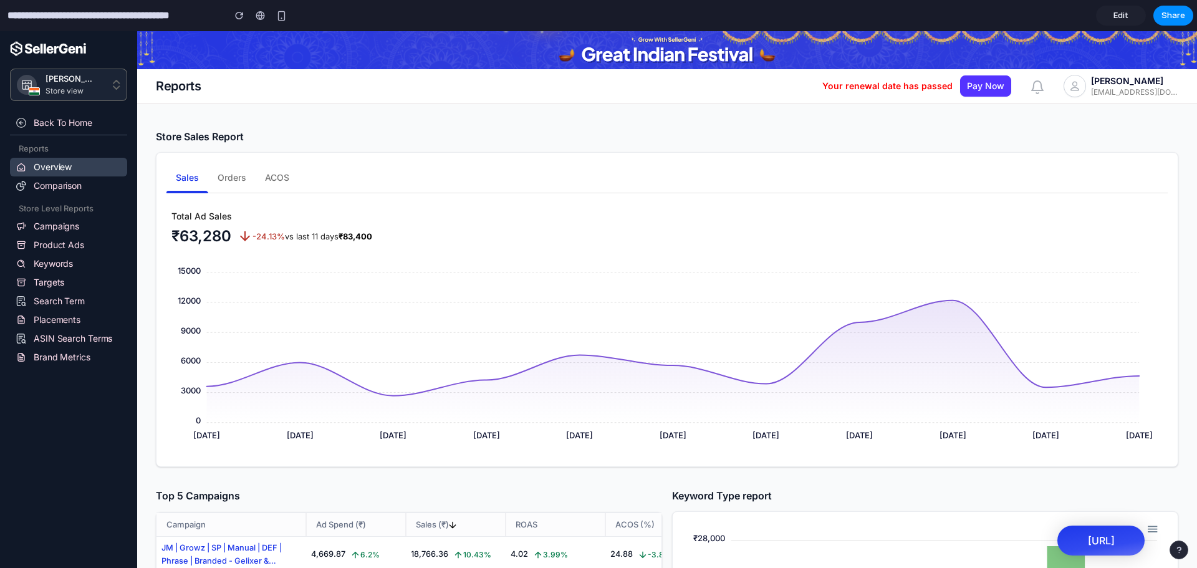
scroll to position [1623, 0]
click at [1178, 17] on span "Share" at bounding box center [1173, 15] width 24 height 12
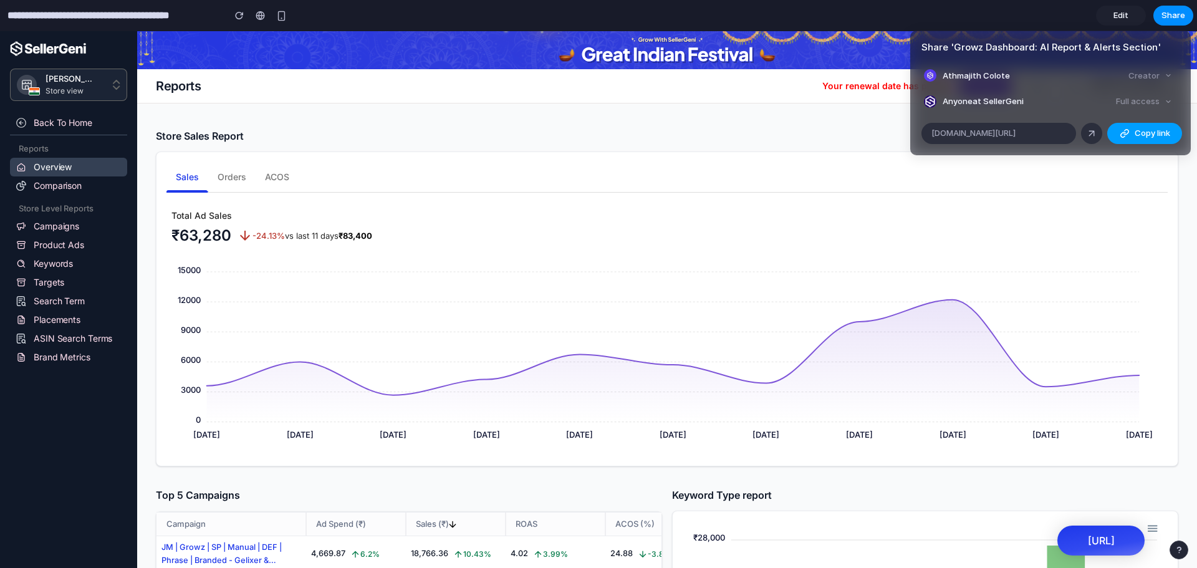
click at [1135, 137] on span "Copy link" at bounding box center [1153, 133] width 36 height 12
click at [690, 155] on div "Share ' Growz Dashboard: AI Report & Alerts Section ' Athmajith Colote Creator …" at bounding box center [598, 284] width 1197 height 568
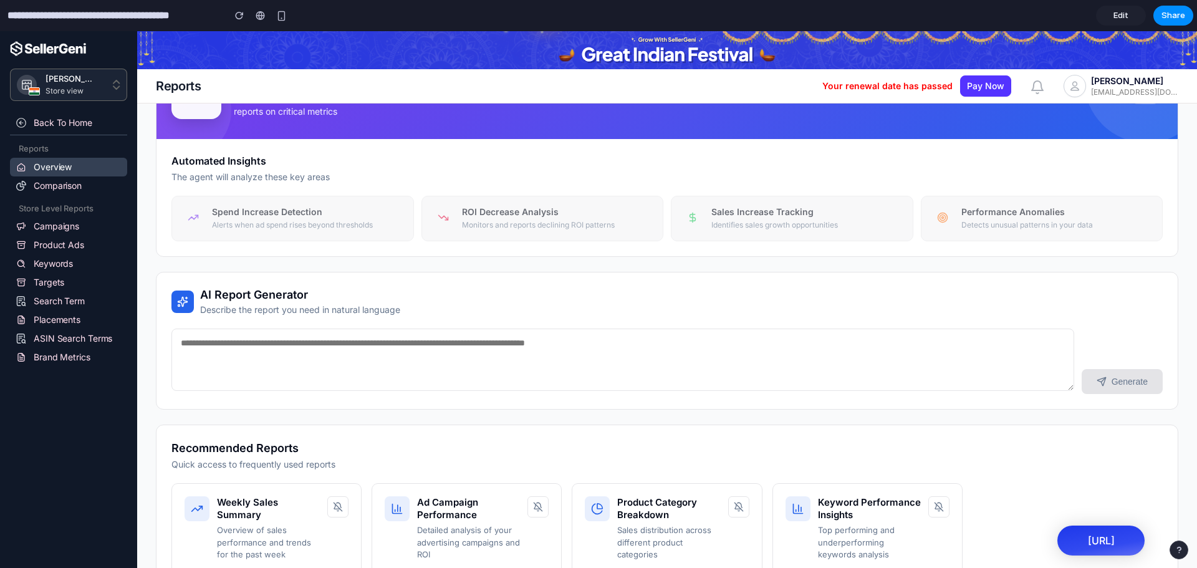
scroll to position [0, 0]
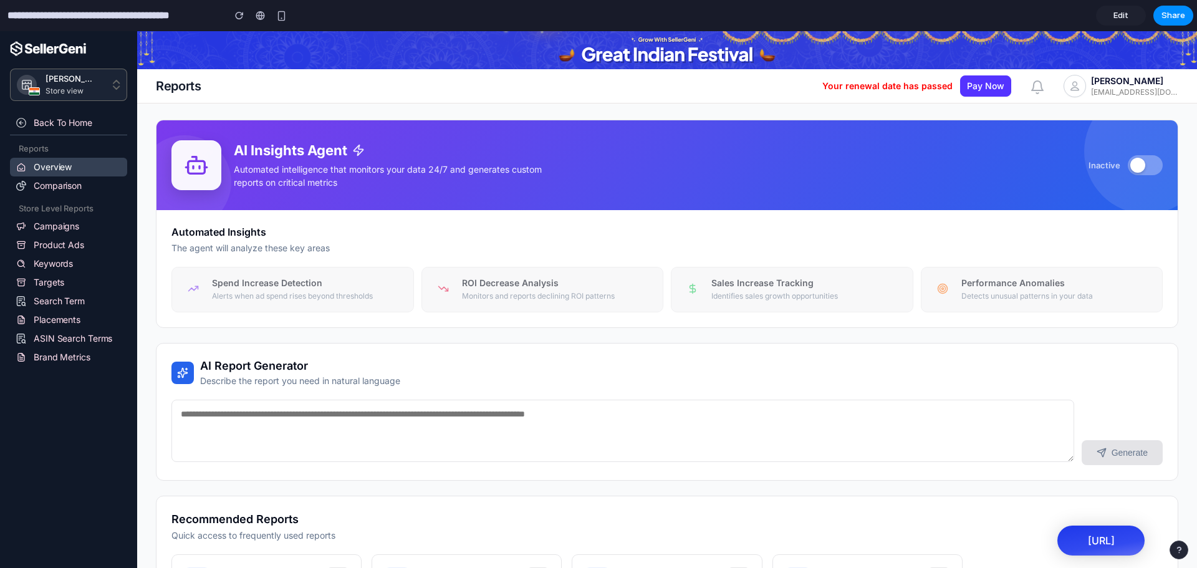
click at [1120, 22] on link "Edit" at bounding box center [1121, 16] width 50 height 20
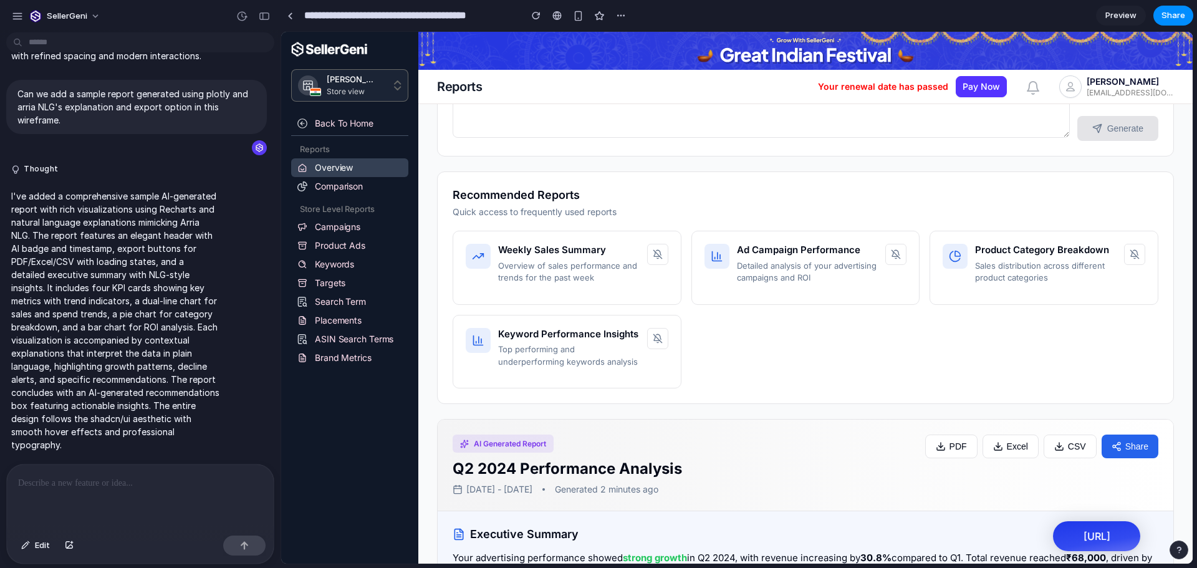
scroll to position [416, 0]
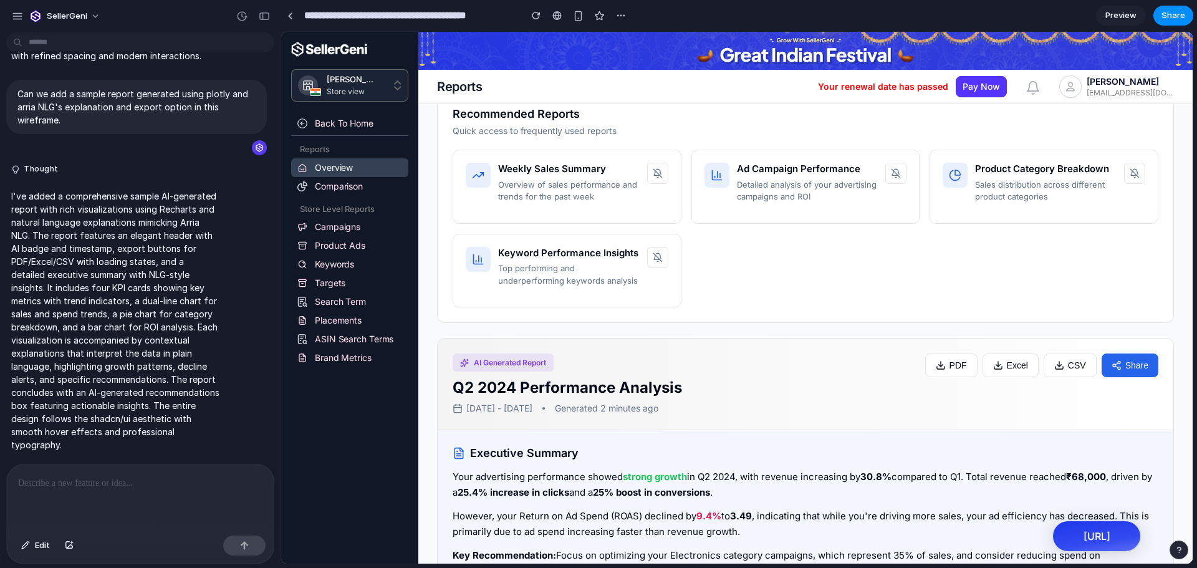
click at [75, 493] on div at bounding box center [140, 497] width 267 height 66
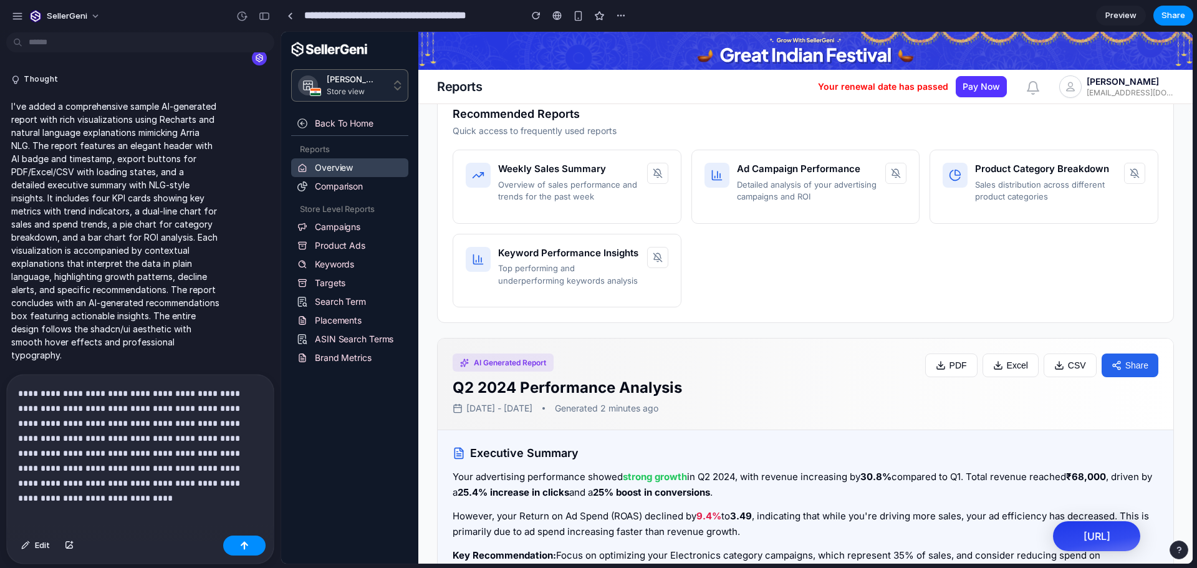
scroll to position [1088, 0]
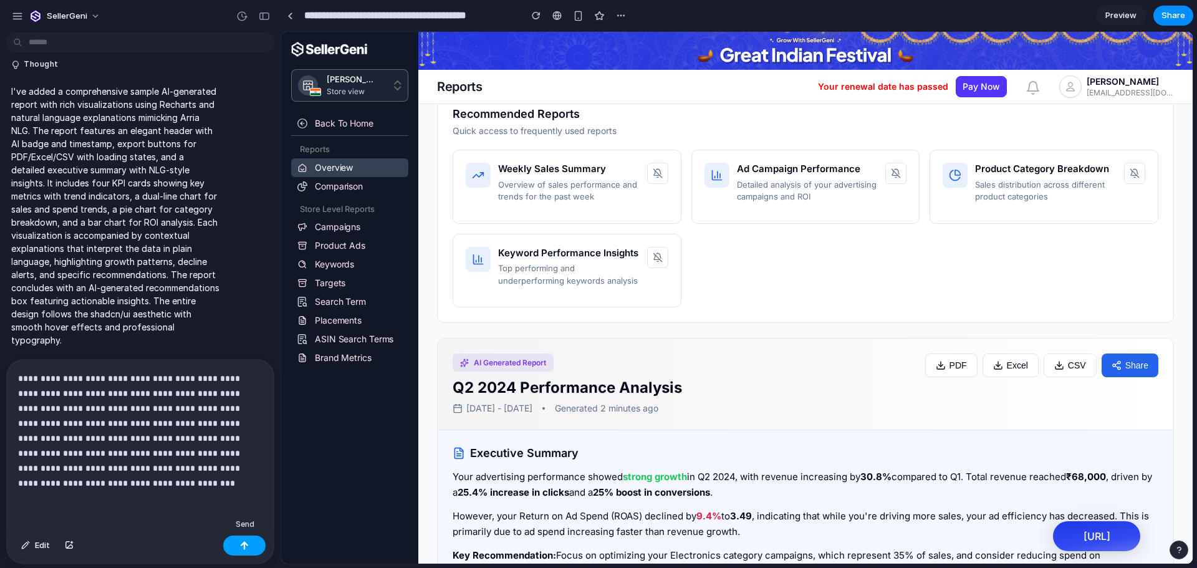
click at [236, 549] on button "button" at bounding box center [244, 546] width 42 height 20
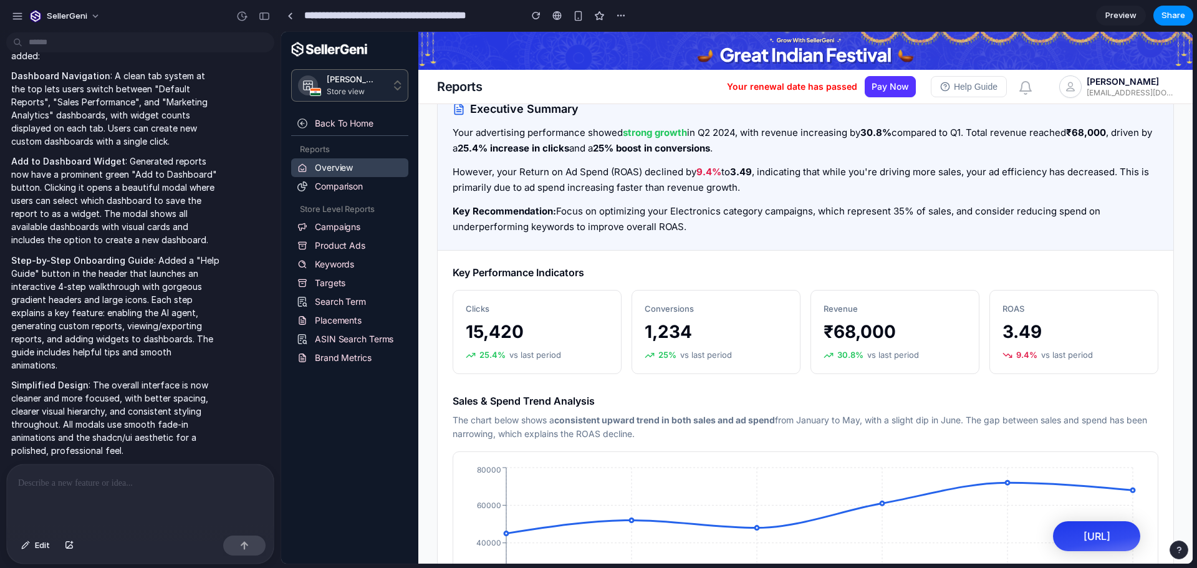
scroll to position [605, 0]
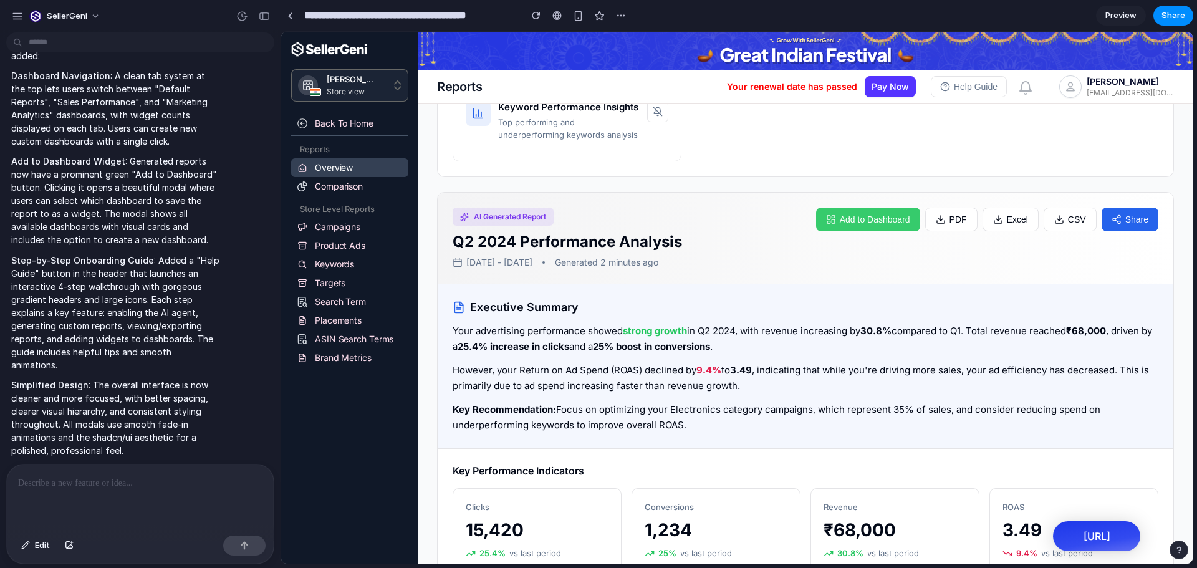
click at [862, 231] on button "Add to Dashboard" at bounding box center [868, 220] width 104 height 24
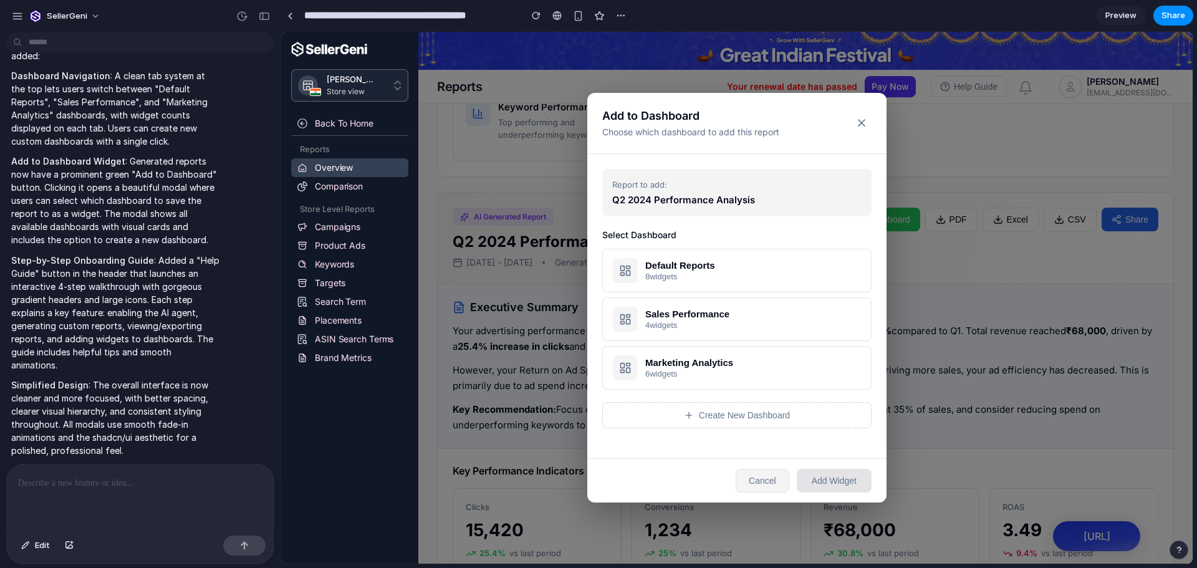
click at [772, 479] on button "Cancel" at bounding box center [763, 481] width 54 height 24
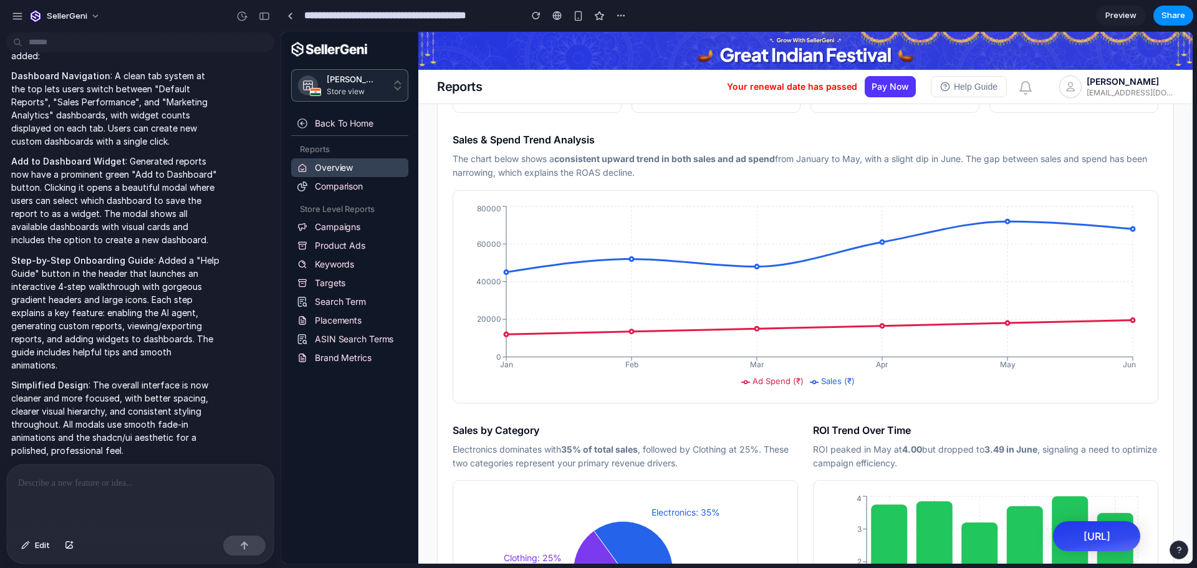
scroll to position [1009, 0]
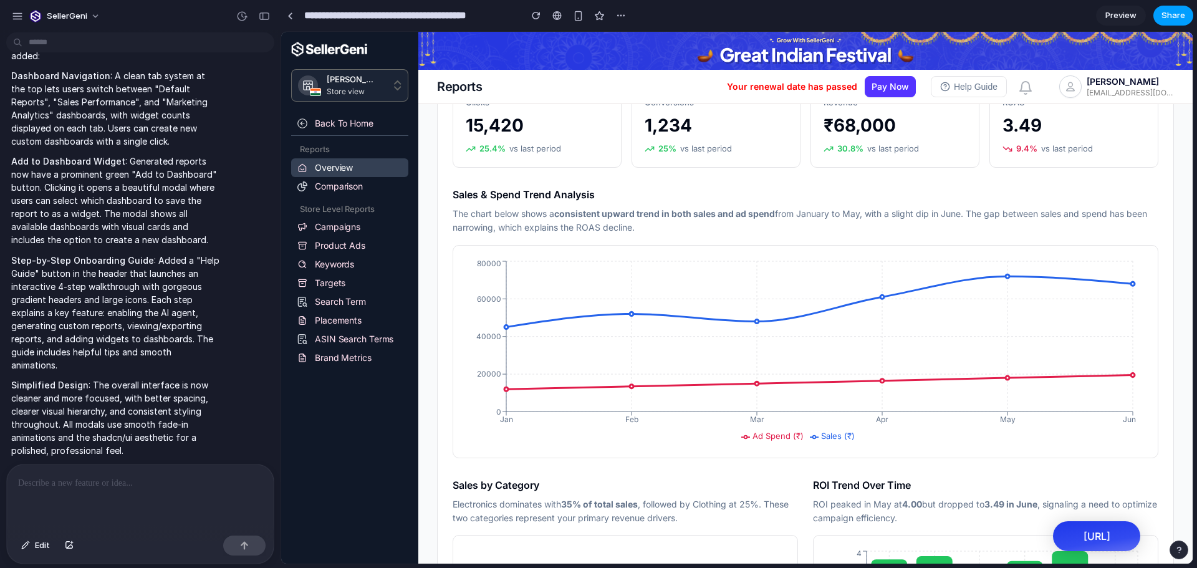
click at [1170, 11] on span "Share" at bounding box center [1173, 15] width 24 height 12
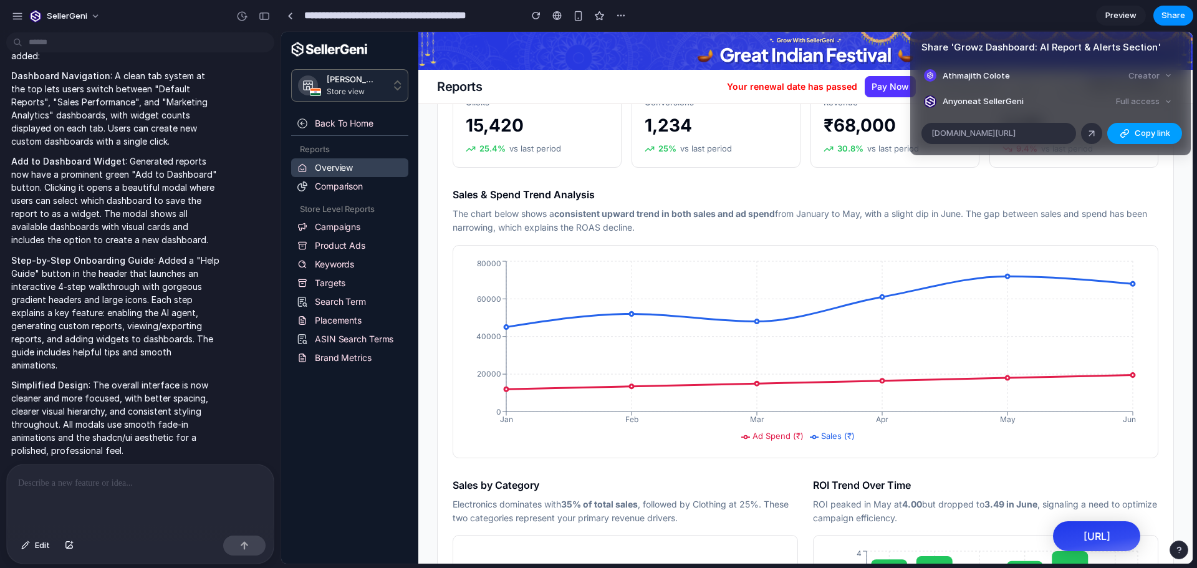
click at [1136, 133] on span "Copy link" at bounding box center [1153, 133] width 36 height 12
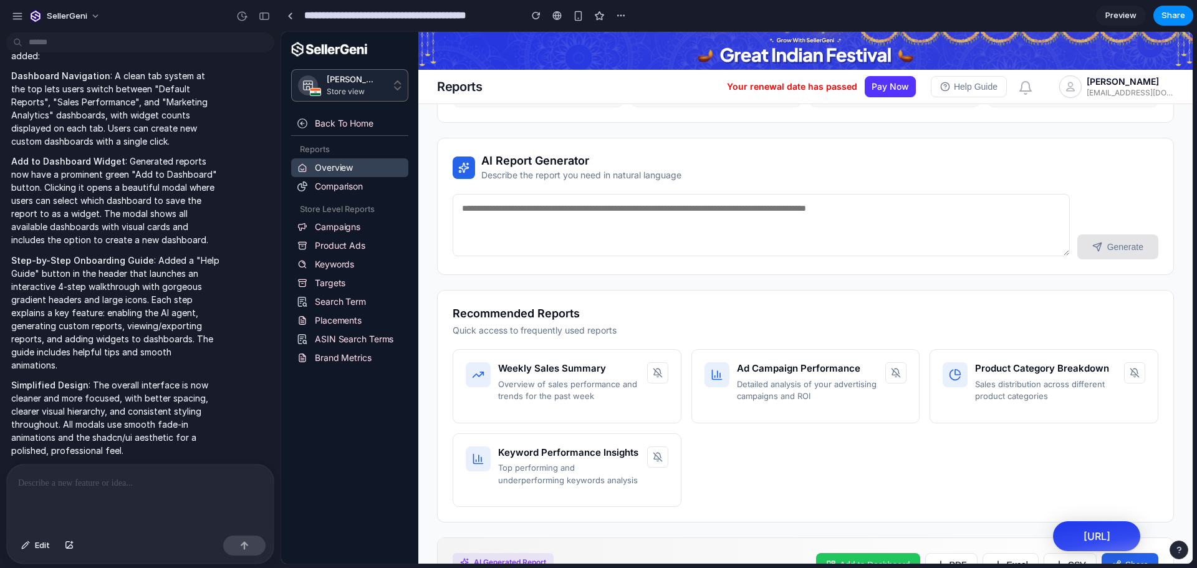
scroll to position [0, 0]
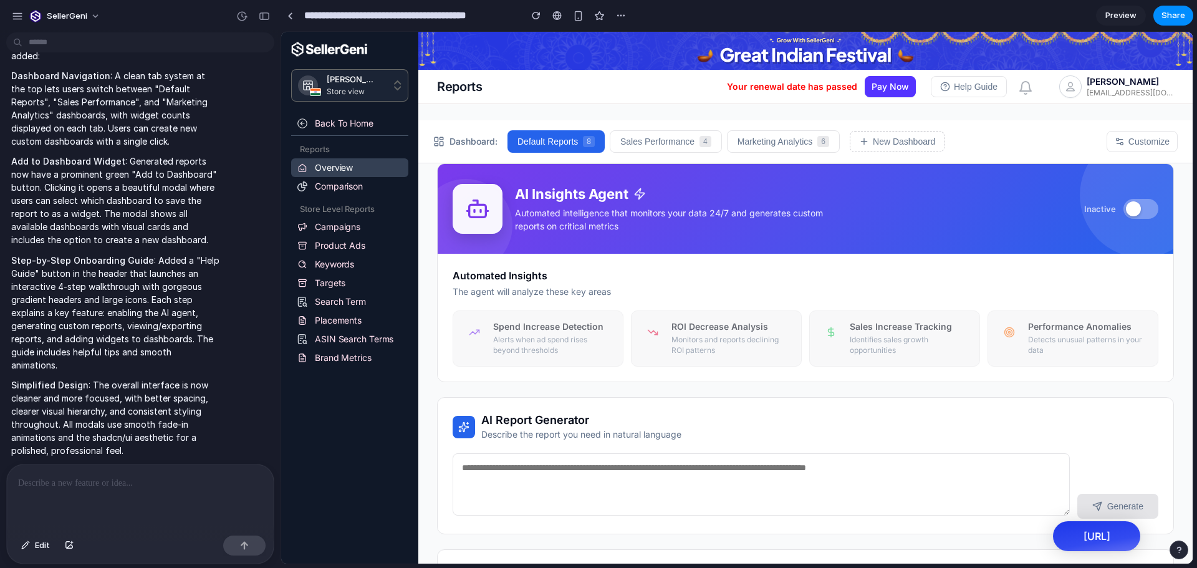
click at [1128, 209] on div at bounding box center [1133, 208] width 15 height 15
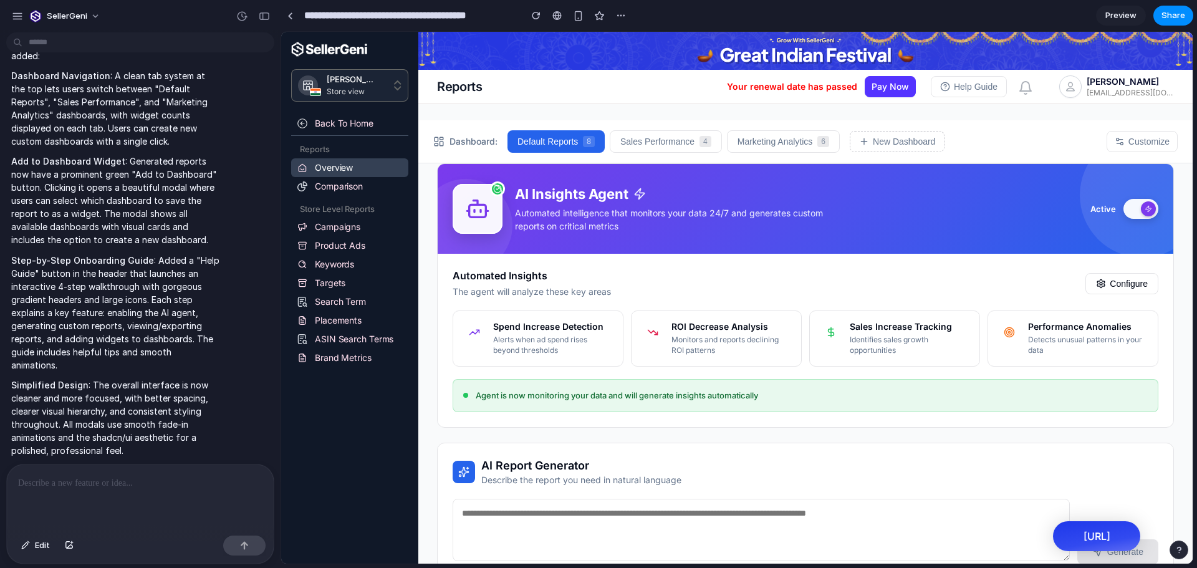
click at [1128, 209] on button at bounding box center [1140, 209] width 35 height 20
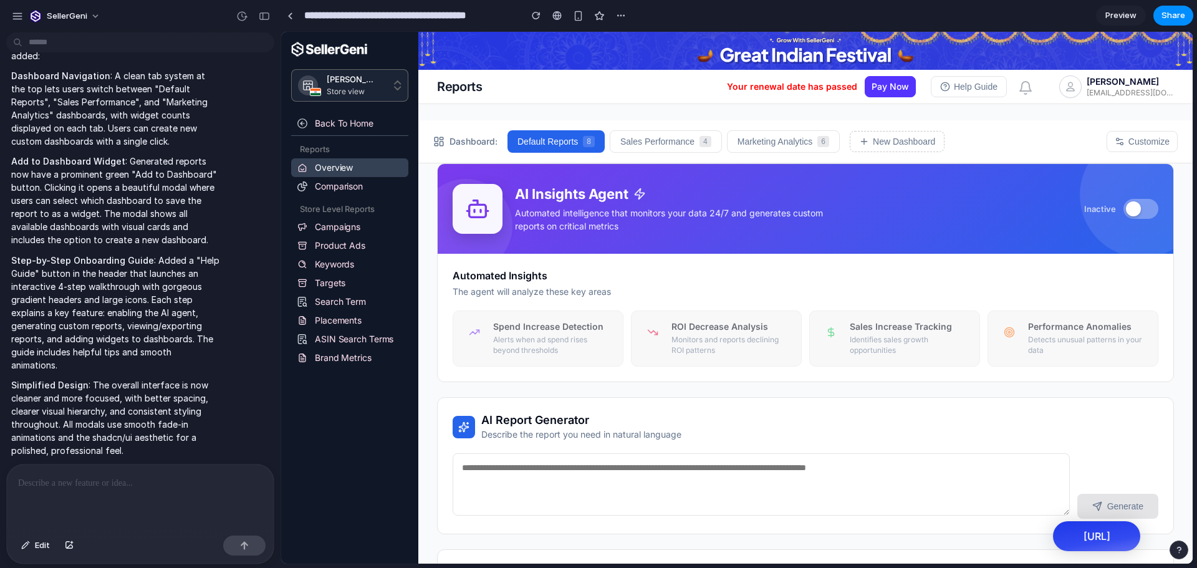
click at [1128, 209] on div at bounding box center [1133, 208] width 15 height 15
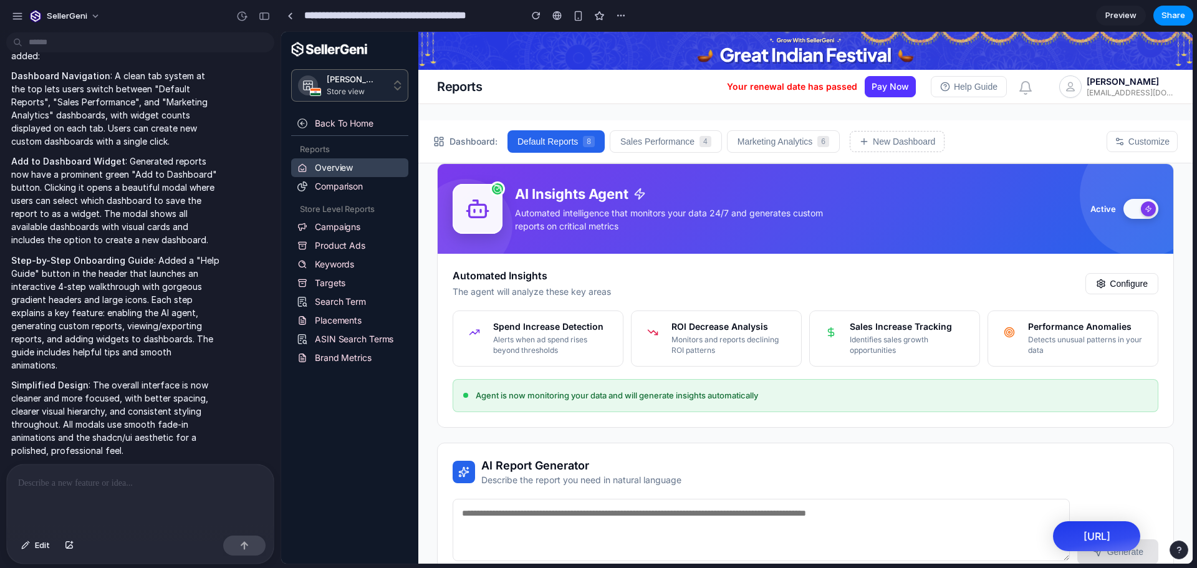
click at [1128, 209] on button at bounding box center [1140, 209] width 35 height 20
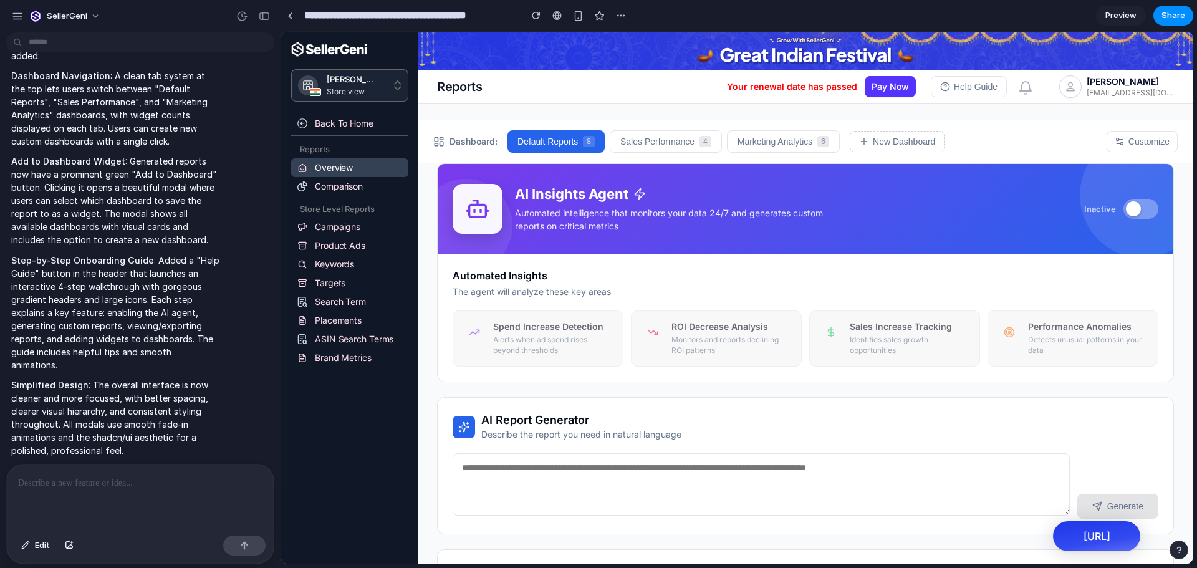
click at [1128, 209] on div at bounding box center [1133, 208] width 15 height 15
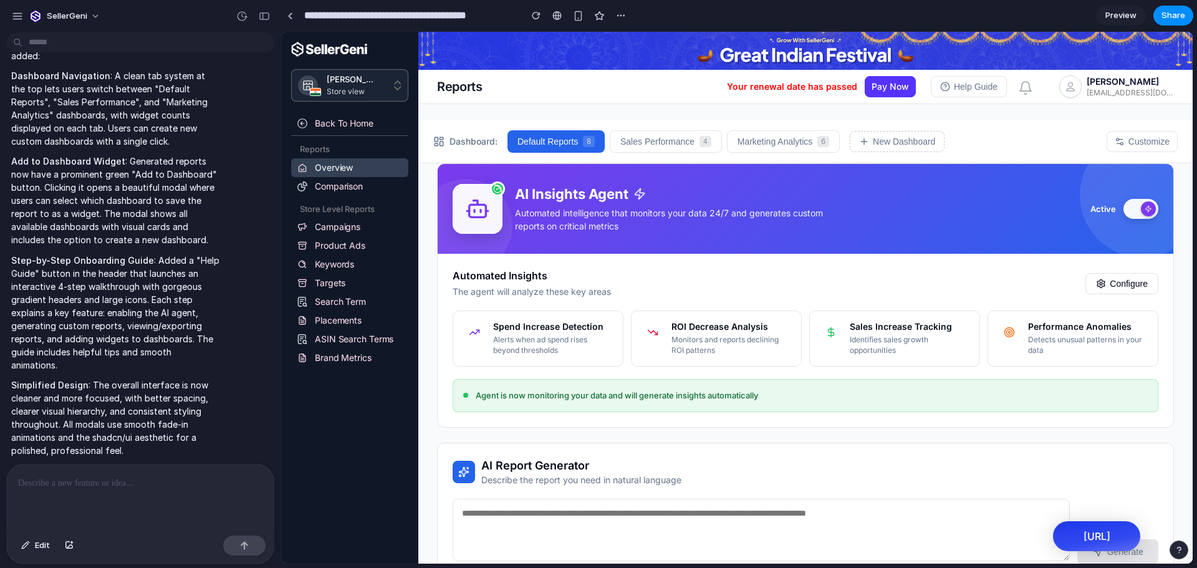
click at [107, 476] on p at bounding box center [137, 483] width 239 height 15
click at [632, 15] on section "**********" at bounding box center [737, 15] width 913 height 31
click at [620, 15] on div "button" at bounding box center [621, 16] width 10 height 10
click at [653, 14] on div "Duplicate Delete" at bounding box center [598, 284] width 1197 height 568
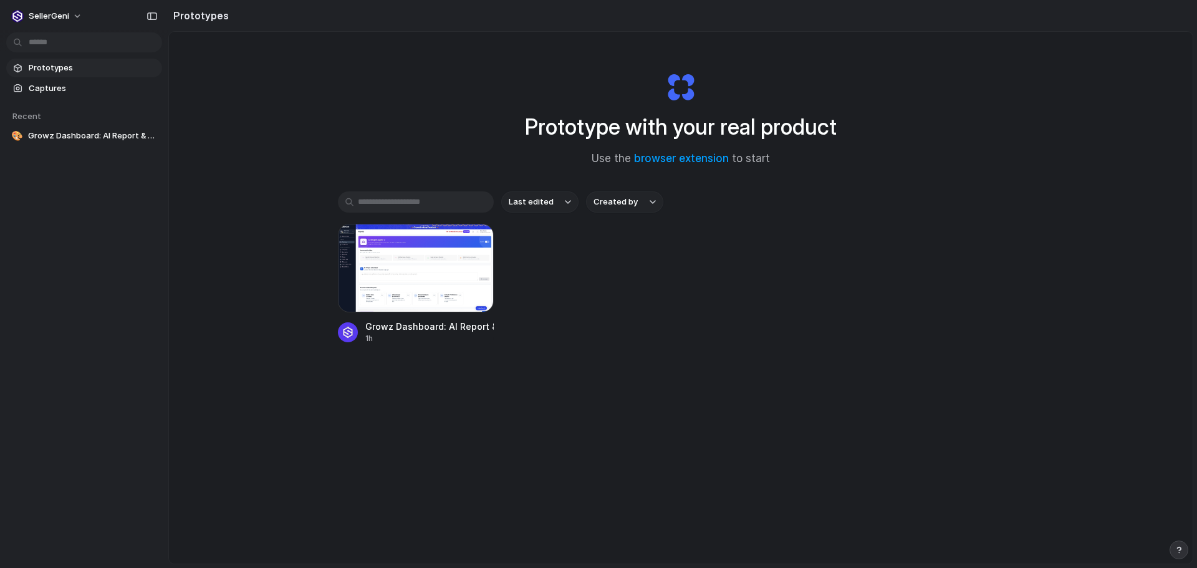
click at [628, 300] on div "Growz Dashboard: AI Report & Alerts Section 1h" at bounding box center [681, 284] width 686 height 120
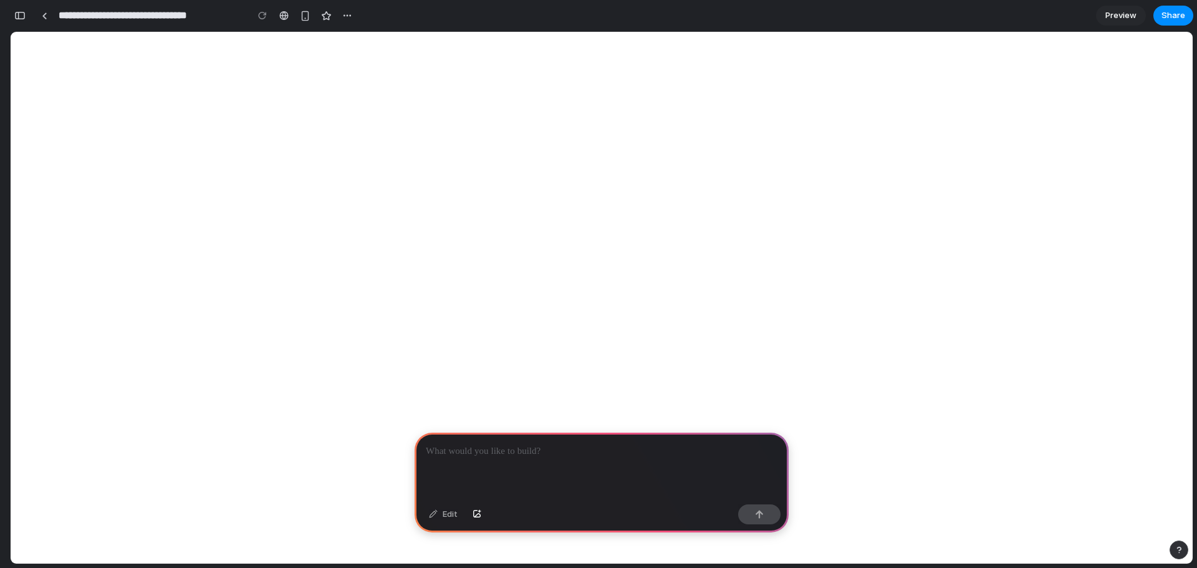
click at [474, 449] on p at bounding box center [602, 451] width 352 height 15
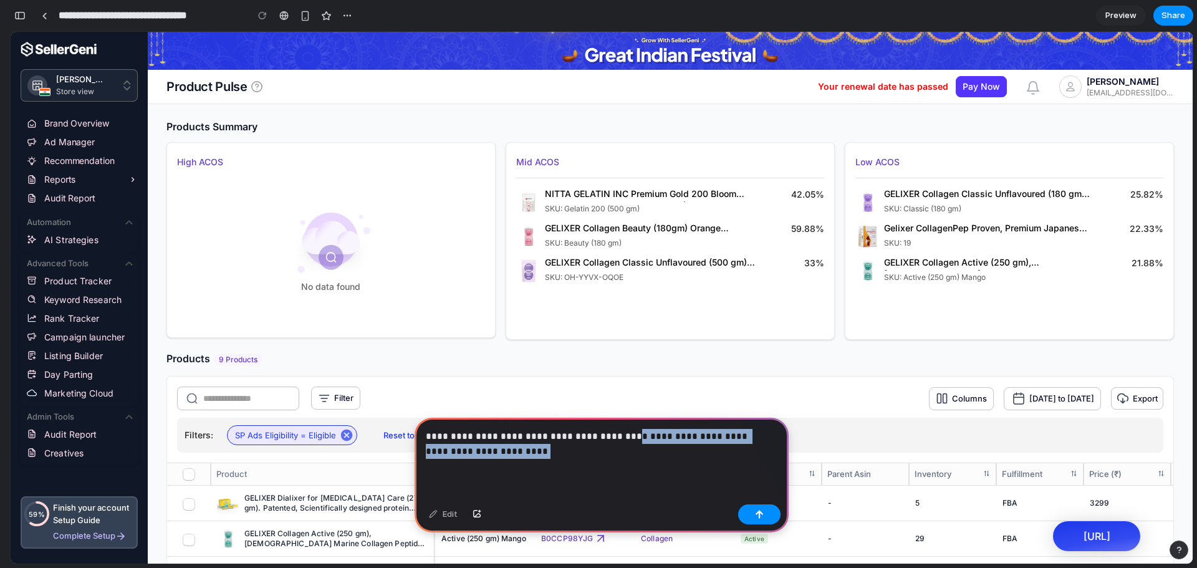
drag, startPoint x: 611, startPoint y: 430, endPoint x: 691, endPoint y: 468, distance: 89.0
click at [691, 468] on div "**********" at bounding box center [602, 459] width 374 height 82
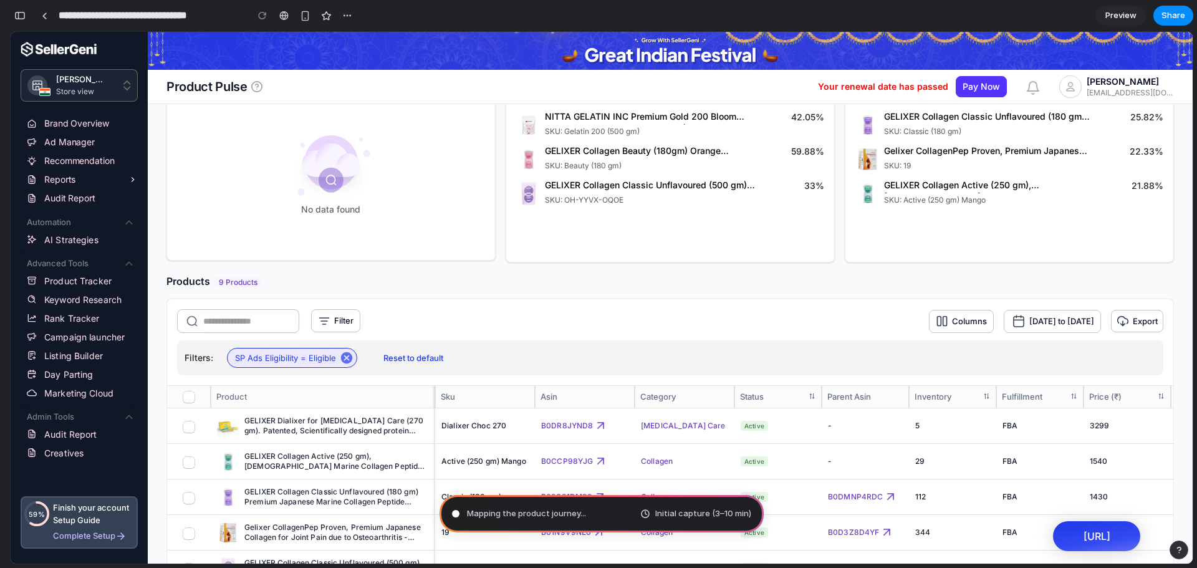
scroll to position [79, 0]
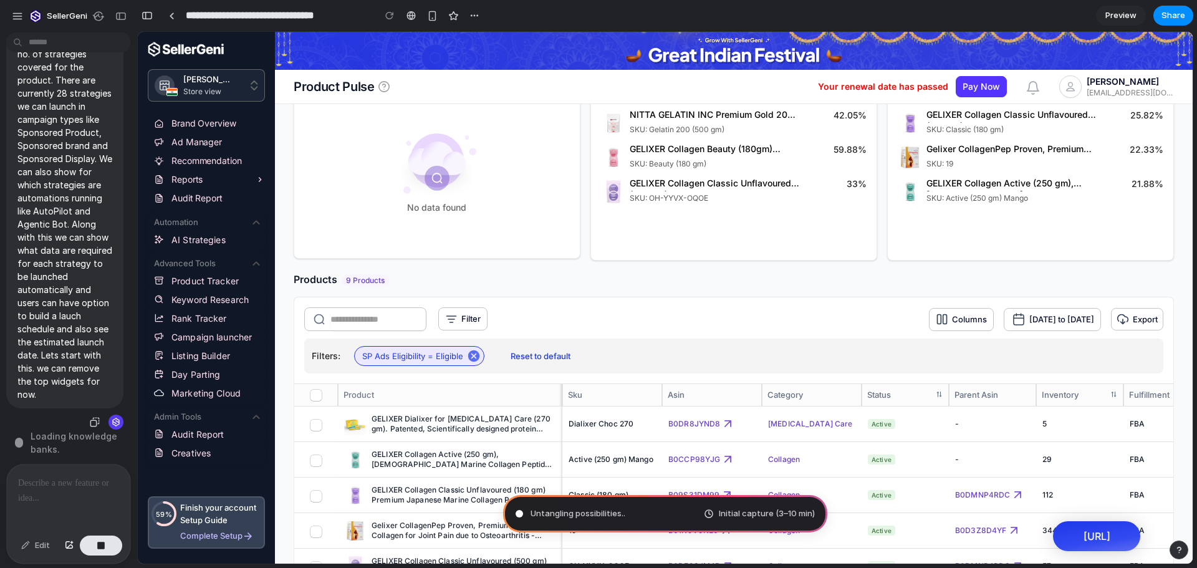
drag, startPoint x: 10, startPoint y: 15, endPoint x: 55, endPoint y: 306, distance: 294.6
click at [55, 306] on div "**********" at bounding box center [598, 284] width 1197 height 568
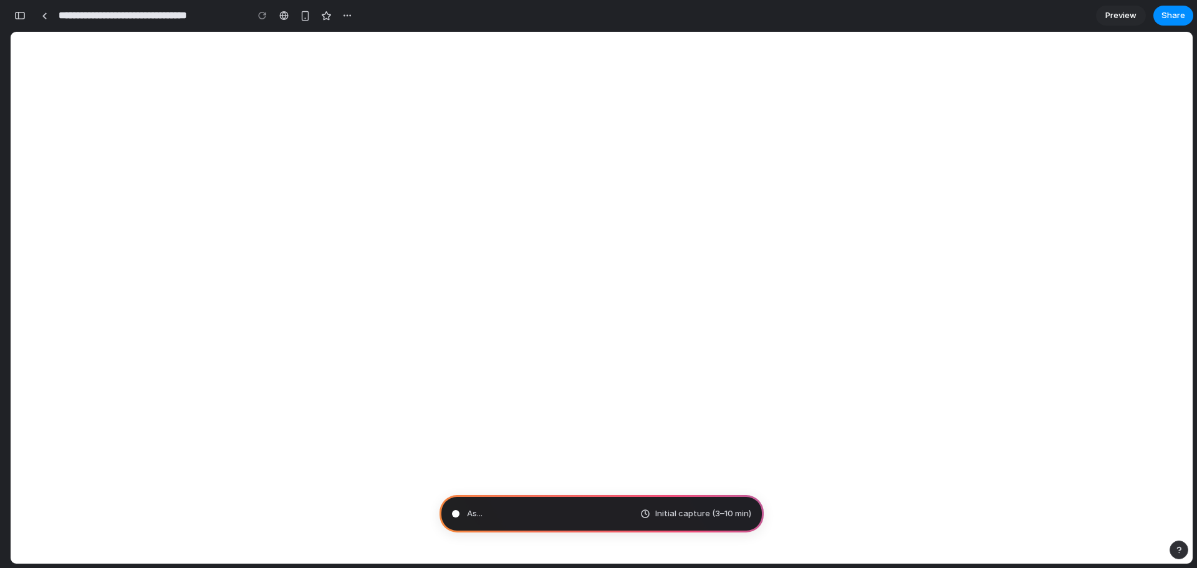
type input "**********"
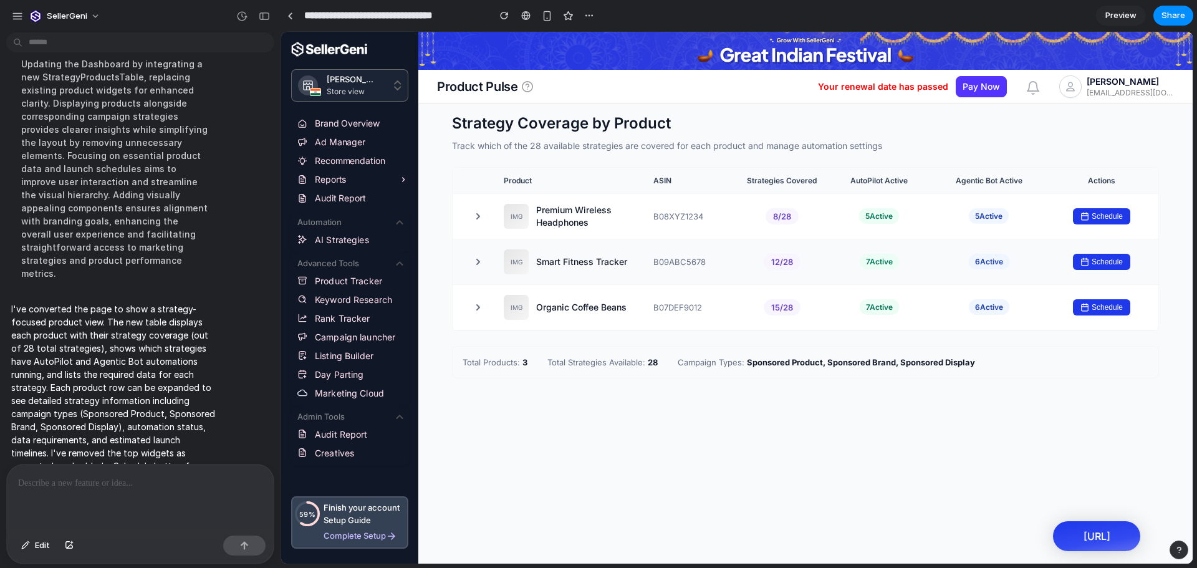
scroll to position [9, 0]
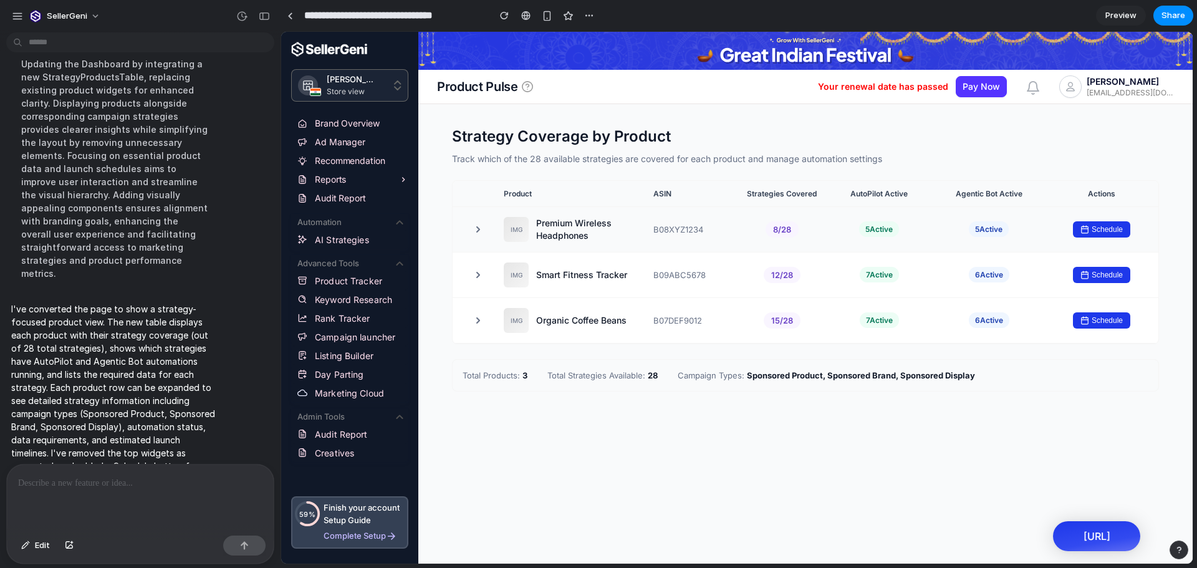
click at [476, 236] on button at bounding box center [478, 229] width 15 height 15
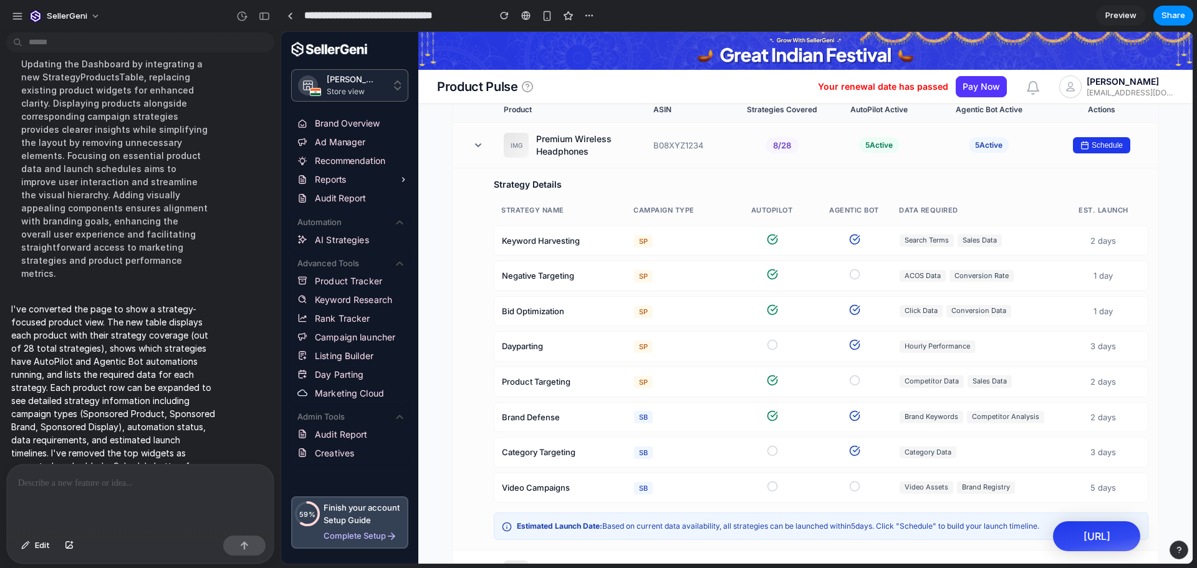
scroll to position [94, 0]
click at [855, 275] on icon at bounding box center [854, 273] width 11 height 11
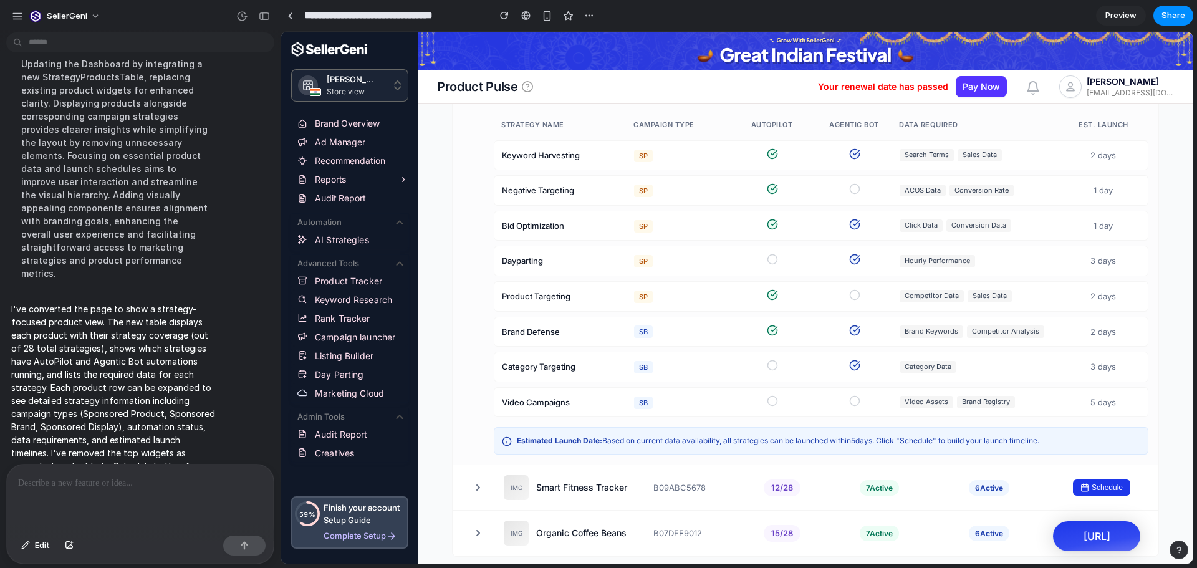
scroll to position [262, 0]
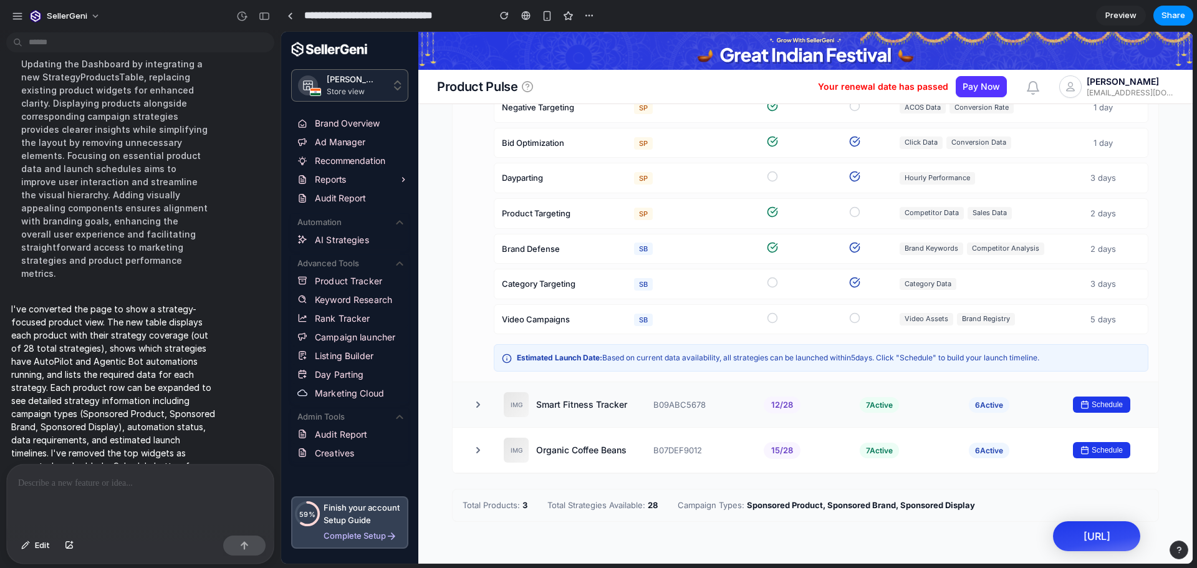
click at [742, 410] on div "12 / 28" at bounding box center [781, 405] width 87 height 17
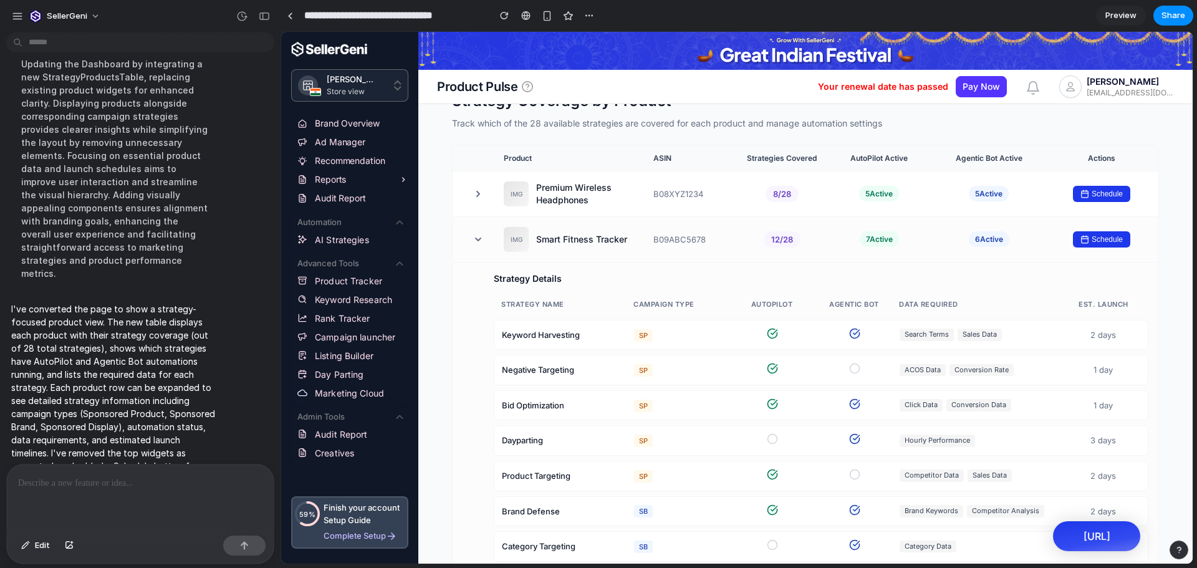
scroll to position [0, 0]
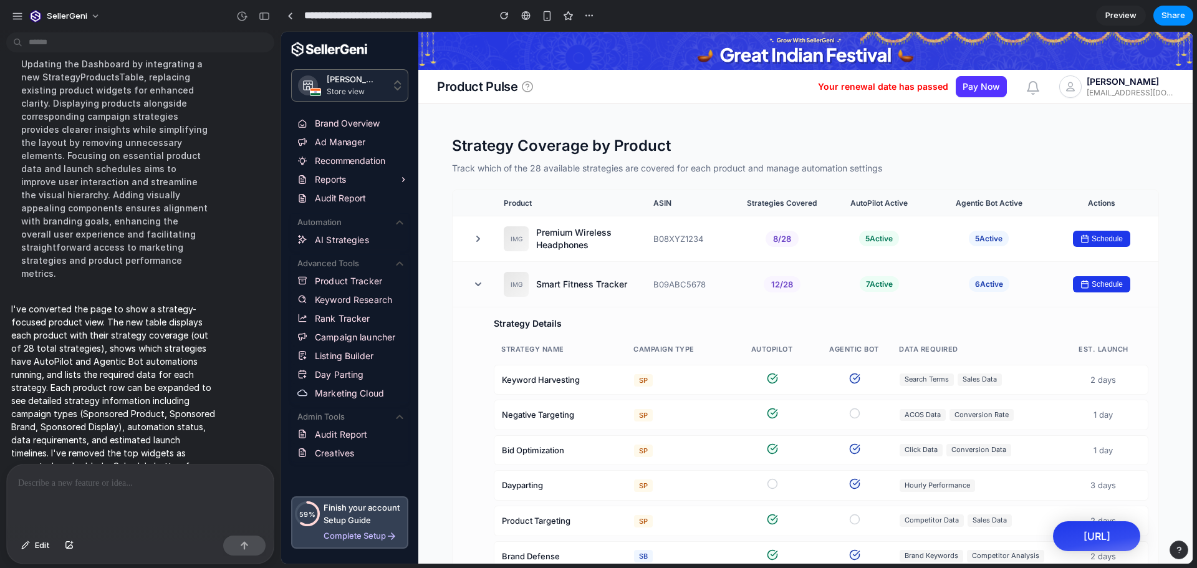
click at [476, 286] on icon at bounding box center [478, 284] width 10 height 10
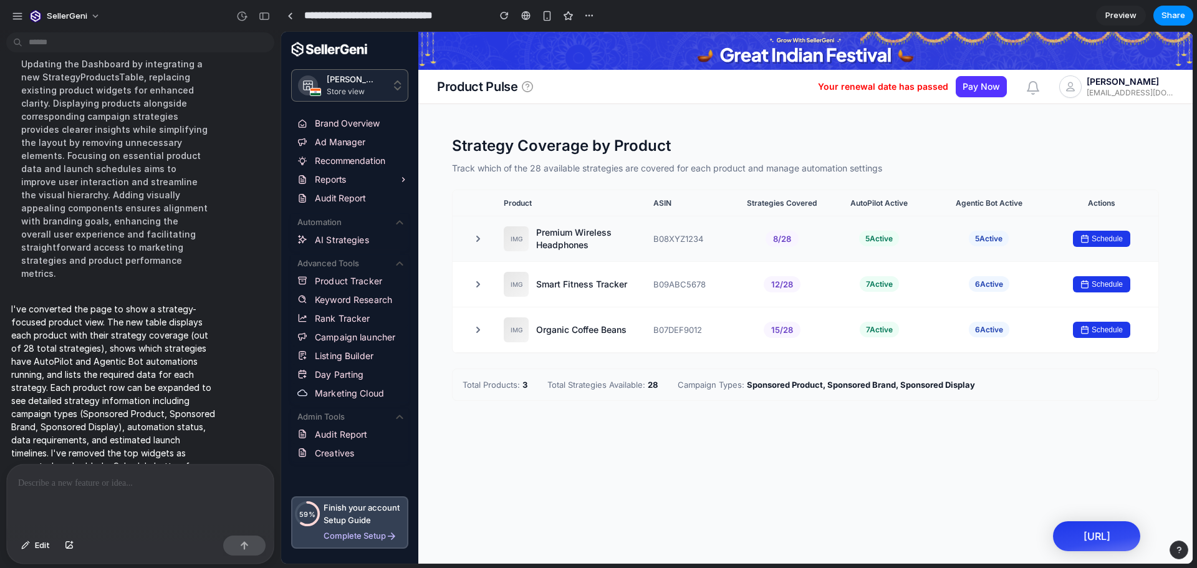
click at [1112, 240] on button "Schedule" at bounding box center [1101, 239] width 57 height 16
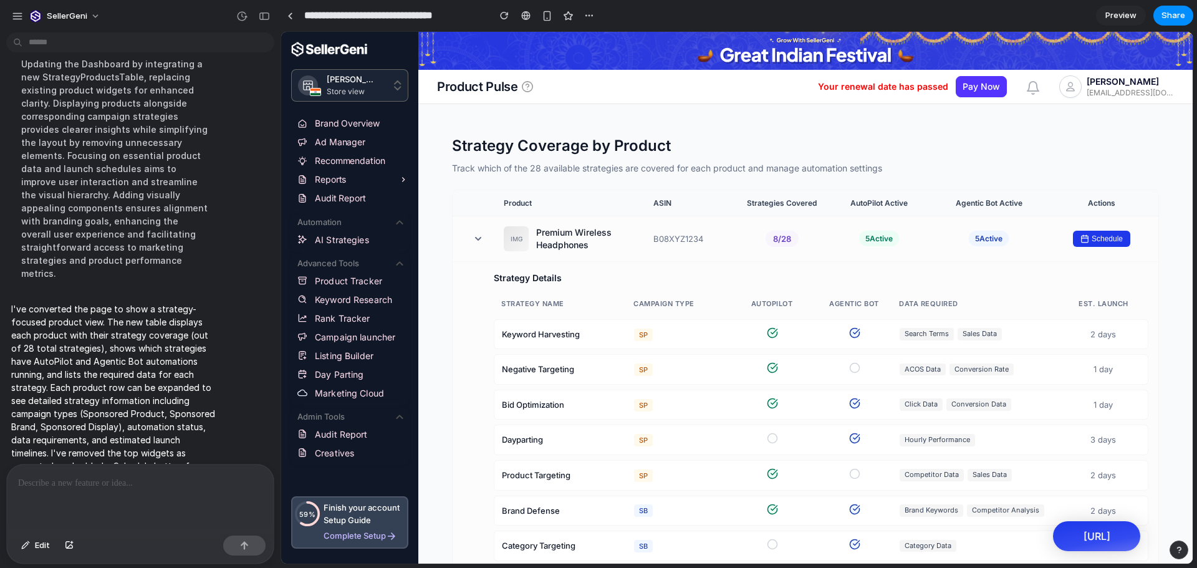
click at [1092, 334] on div "2 days" at bounding box center [1102, 335] width 75 height 12
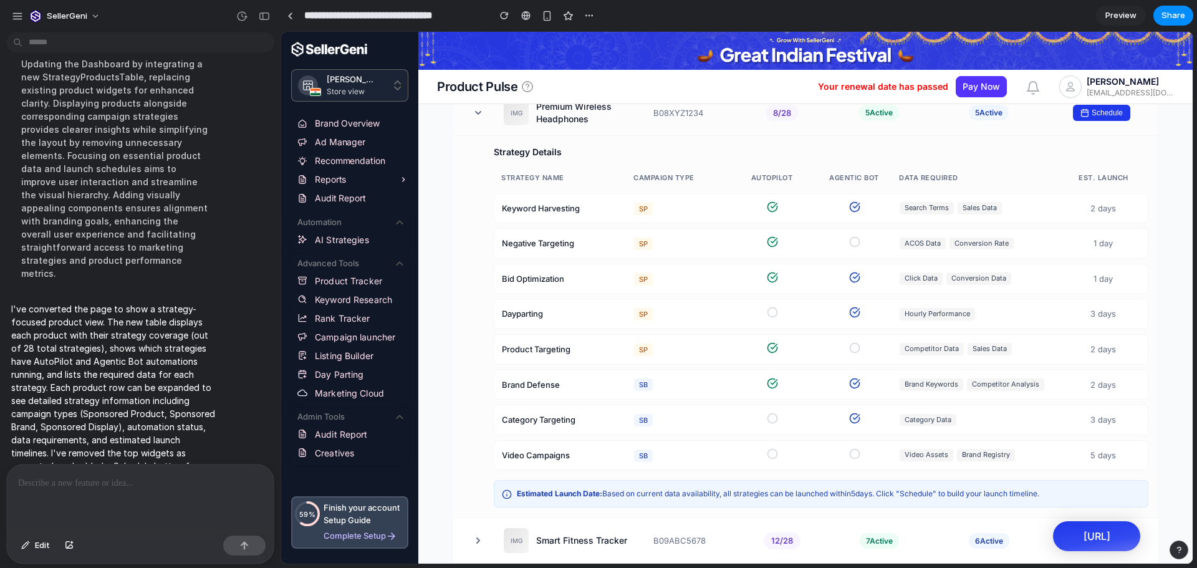
scroll to position [262, 0]
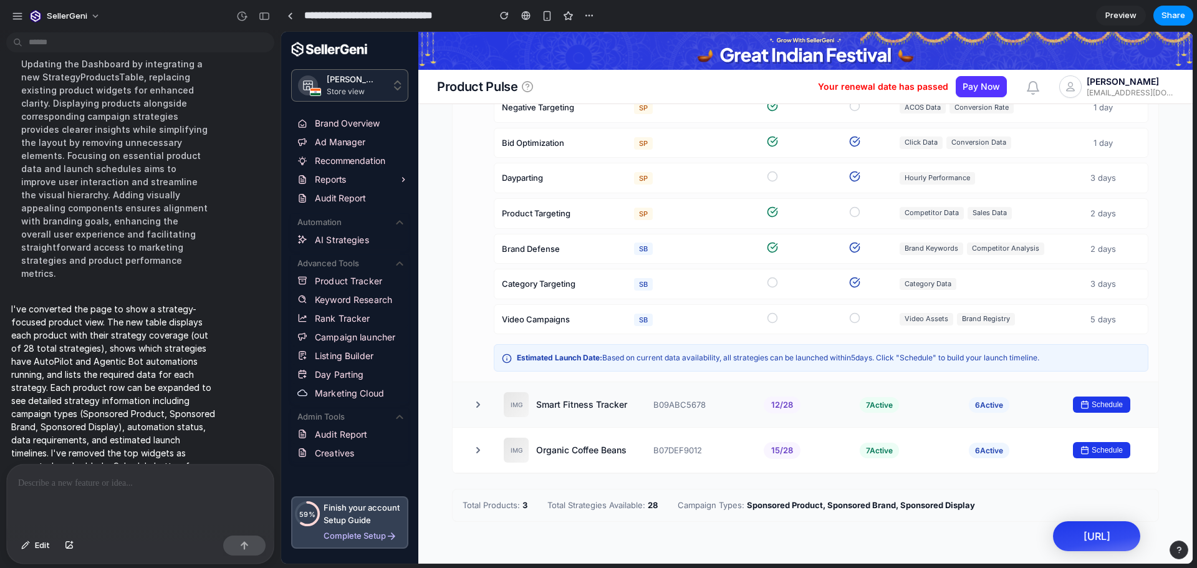
click at [686, 399] on div "B09ABC5678" at bounding box center [690, 405] width 75 height 12
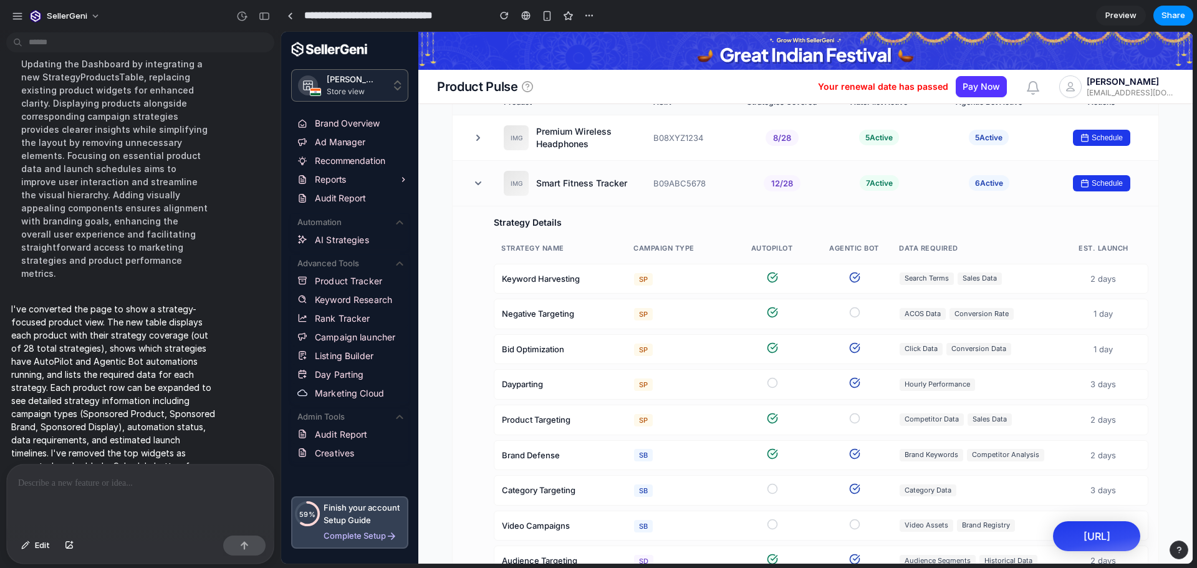
click at [595, 188] on div "Smart Fitness Tracker" at bounding box center [581, 183] width 91 height 12
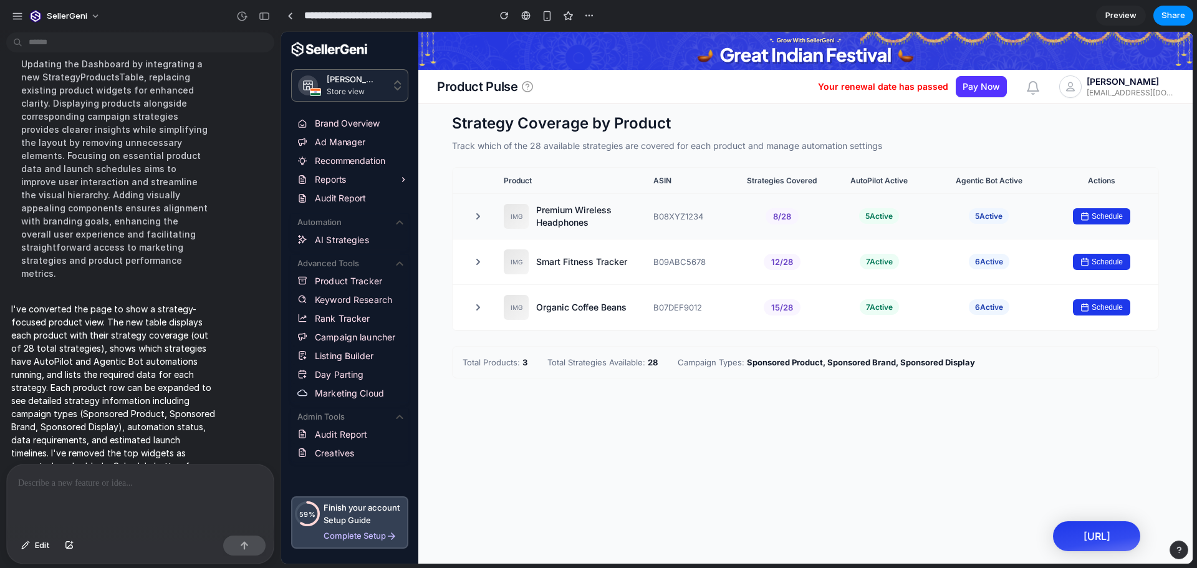
scroll to position [0, 0]
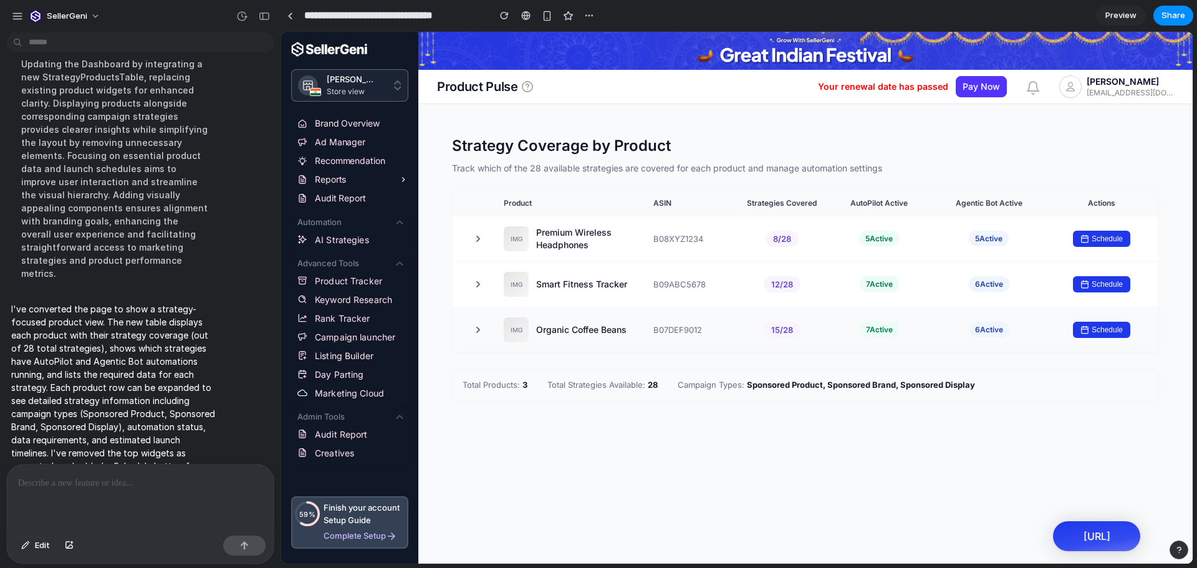
click at [686, 337] on div "IMG Organic Coffee Beans B07DEF9012 15 / 28 7 Active 6 Active Schedule" at bounding box center [806, 330] width 706 height 46
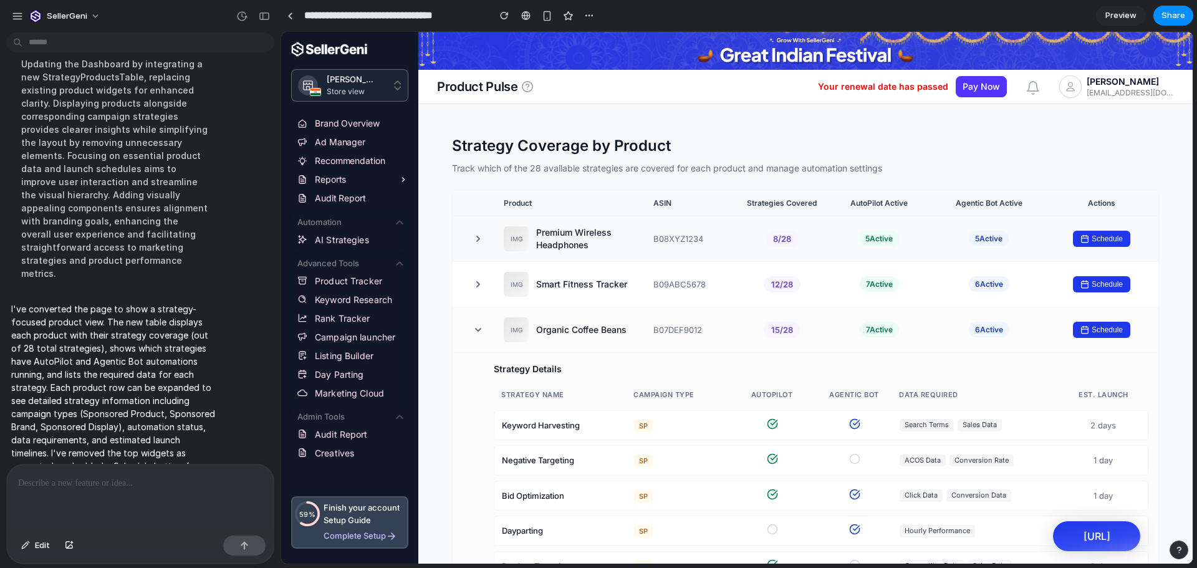
click at [564, 248] on div "Premium Wireless Headphones" at bounding box center [589, 238] width 107 height 25
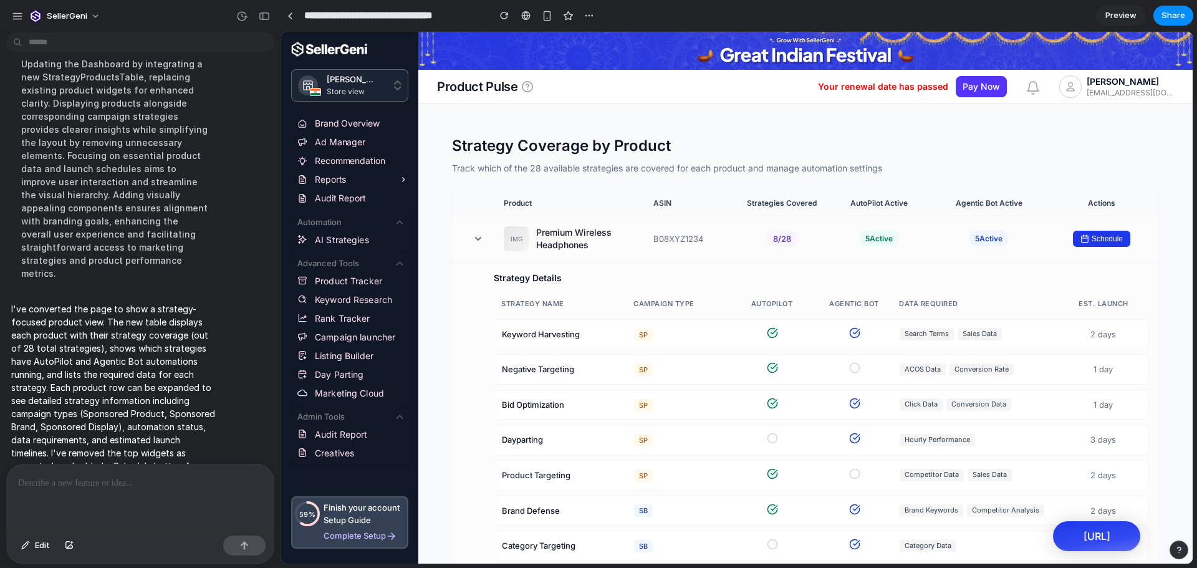
click at [1092, 335] on div "2 days" at bounding box center [1102, 335] width 75 height 12
click at [125, 513] on div at bounding box center [140, 497] width 267 height 66
click at [125, 488] on div at bounding box center [140, 497] width 267 height 66
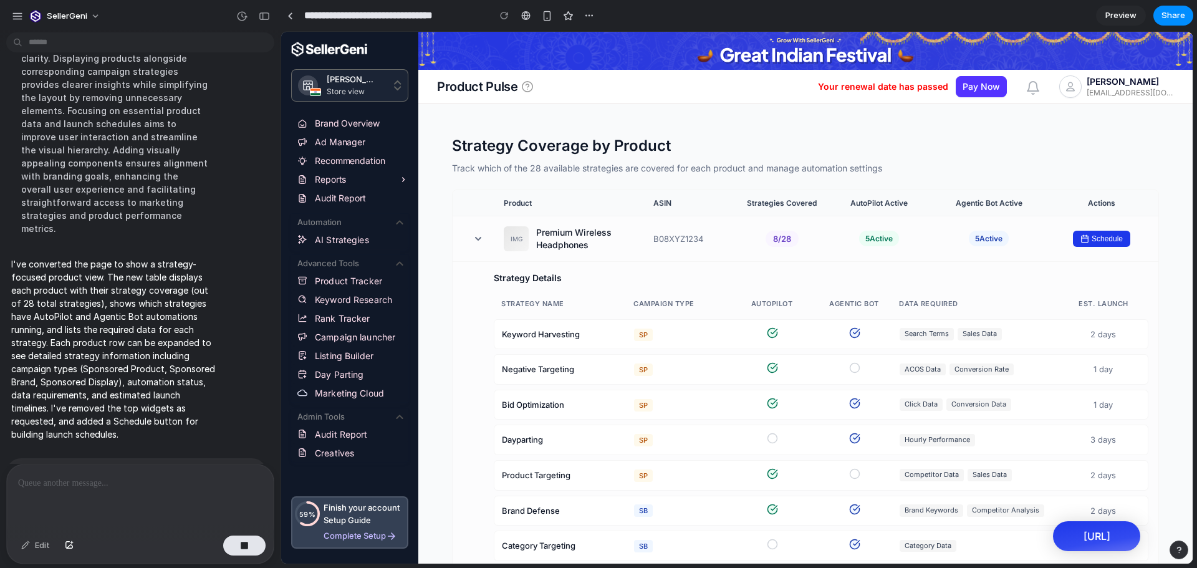
scroll to position [370, 0]
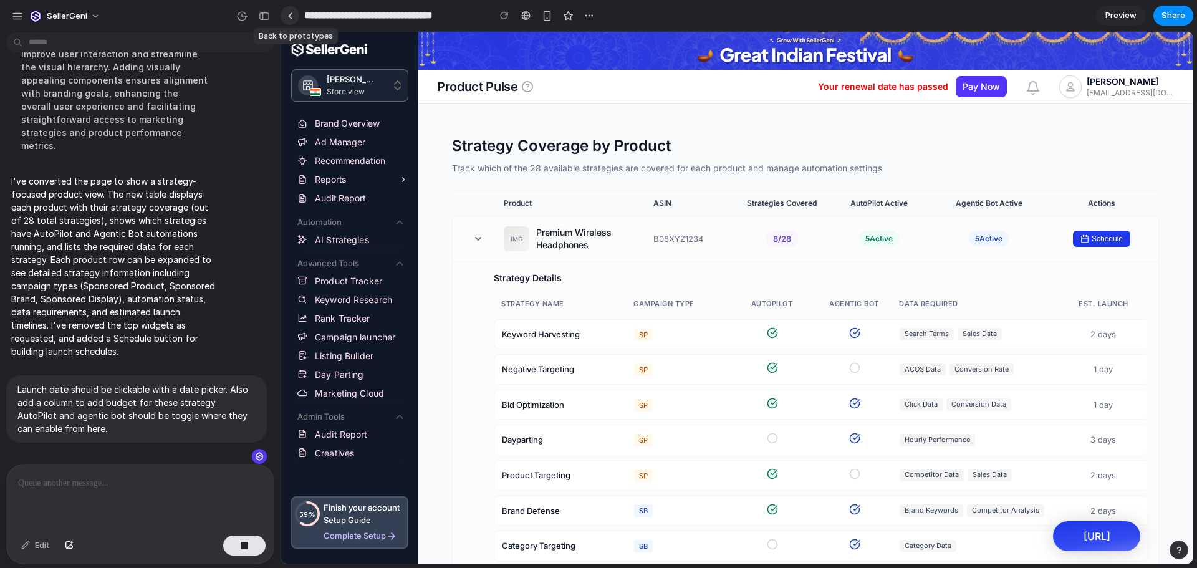
click at [291, 17] on div at bounding box center [290, 15] width 6 height 7
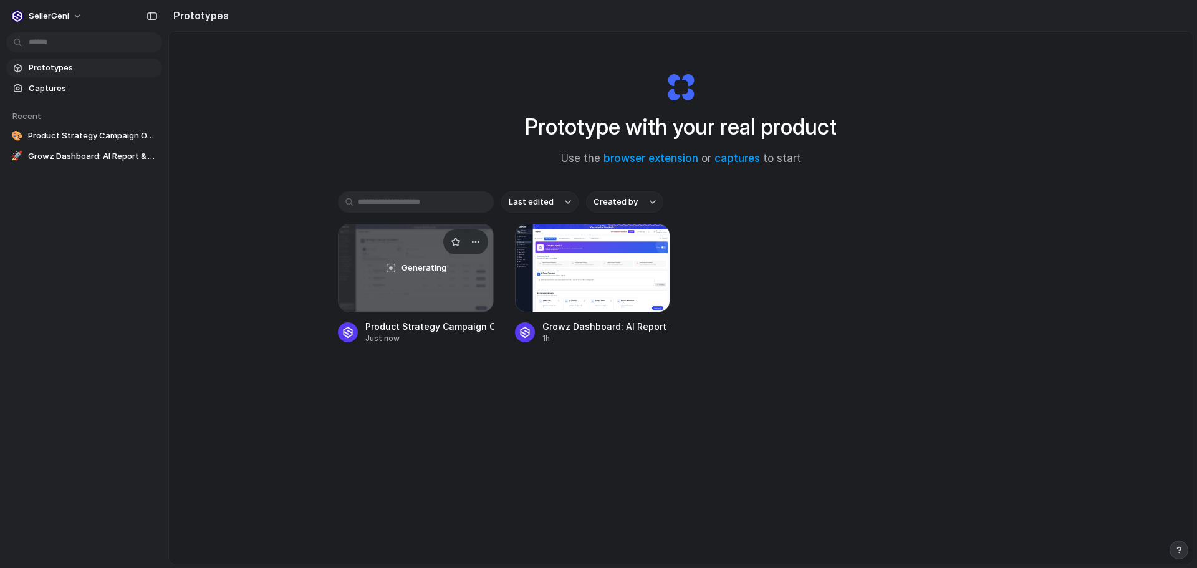
click at [436, 272] on span "Generating" at bounding box center [423, 268] width 45 height 12
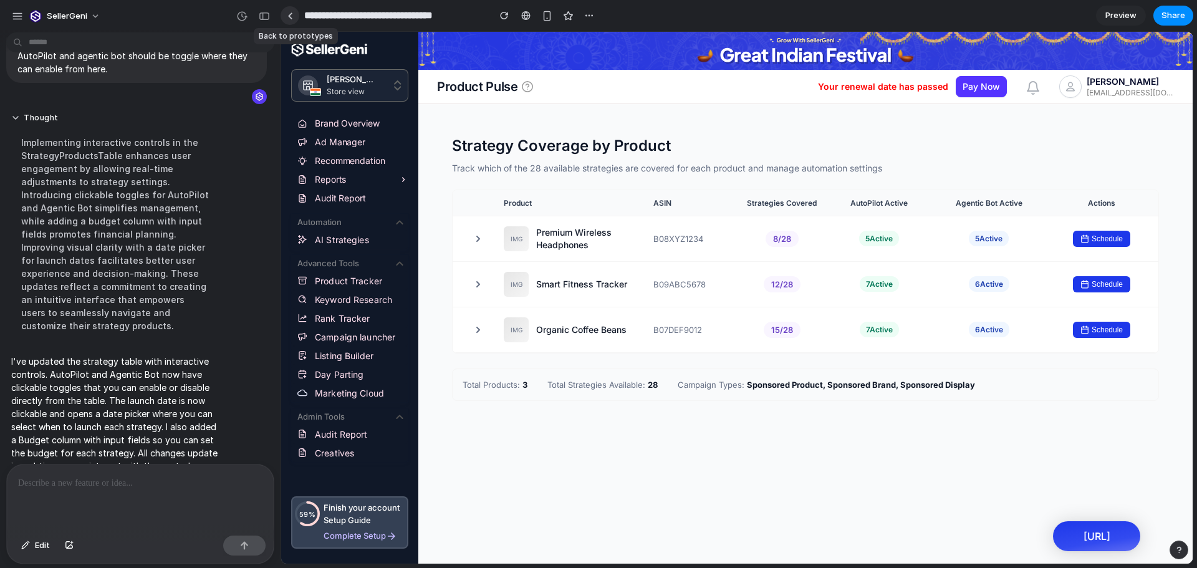
click at [289, 17] on div at bounding box center [290, 15] width 6 height 7
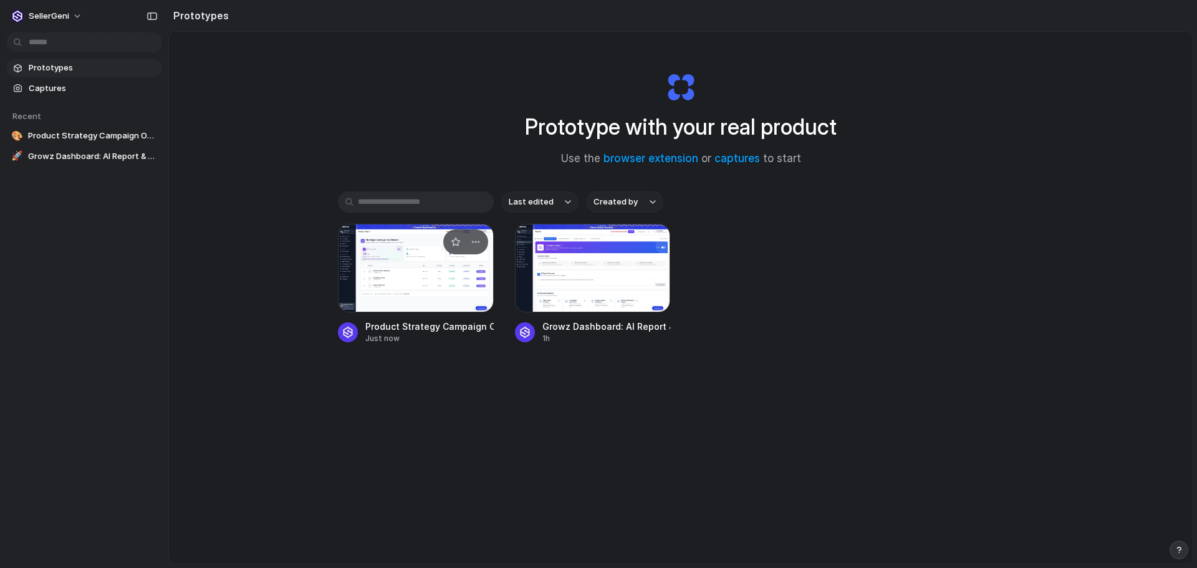
click at [418, 262] on div at bounding box center [416, 268] width 156 height 89
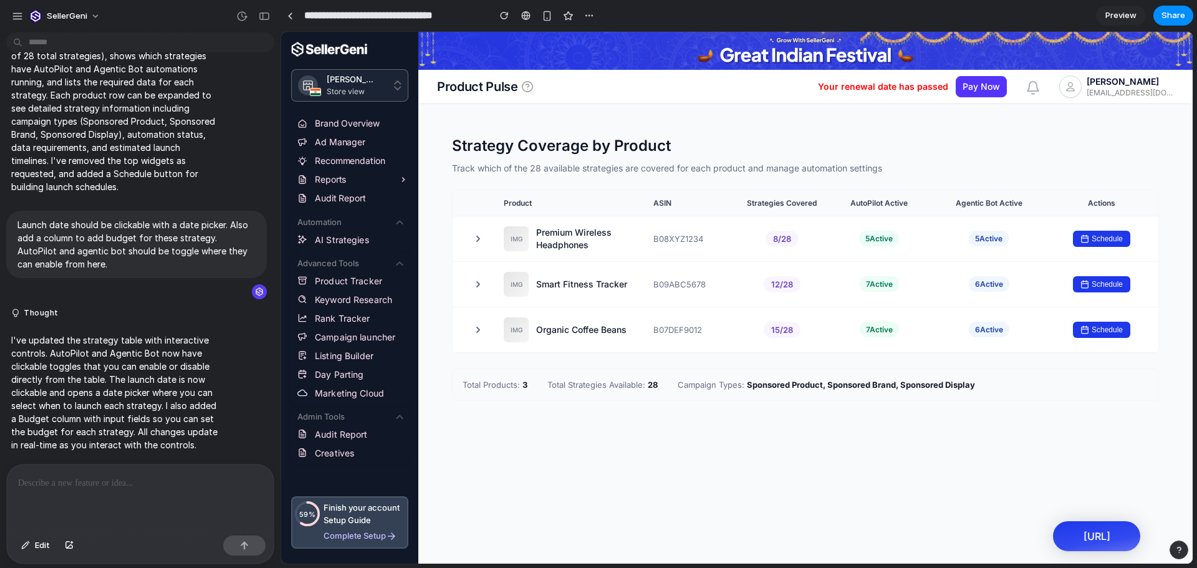
click at [1136, 16] on link "Preview" at bounding box center [1121, 16] width 50 height 20
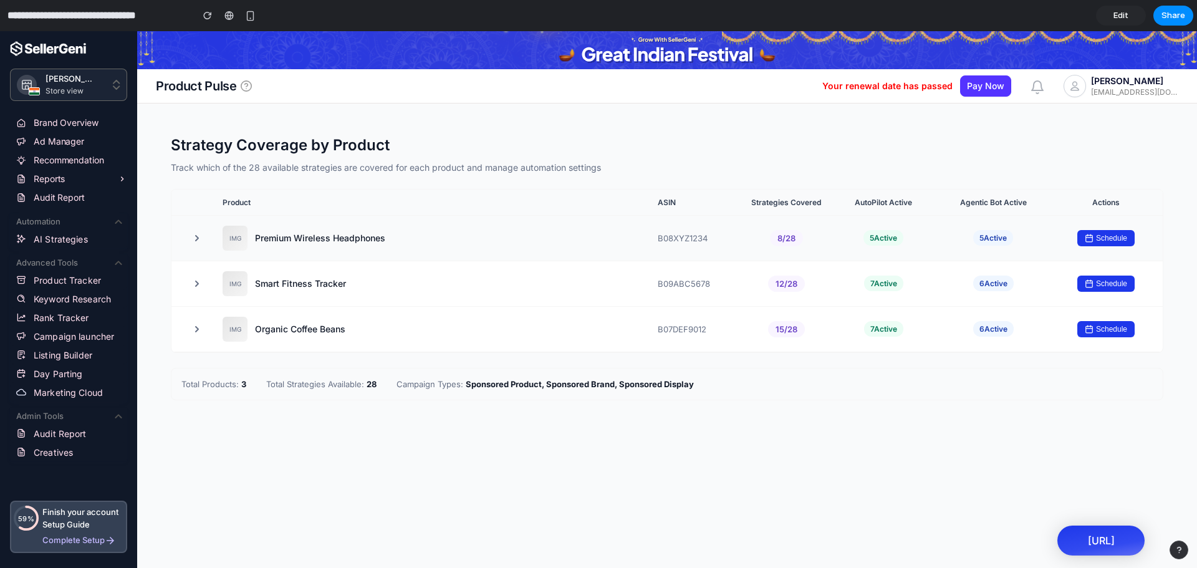
click at [267, 237] on div "Premium Wireless Headphones" at bounding box center [320, 238] width 130 height 12
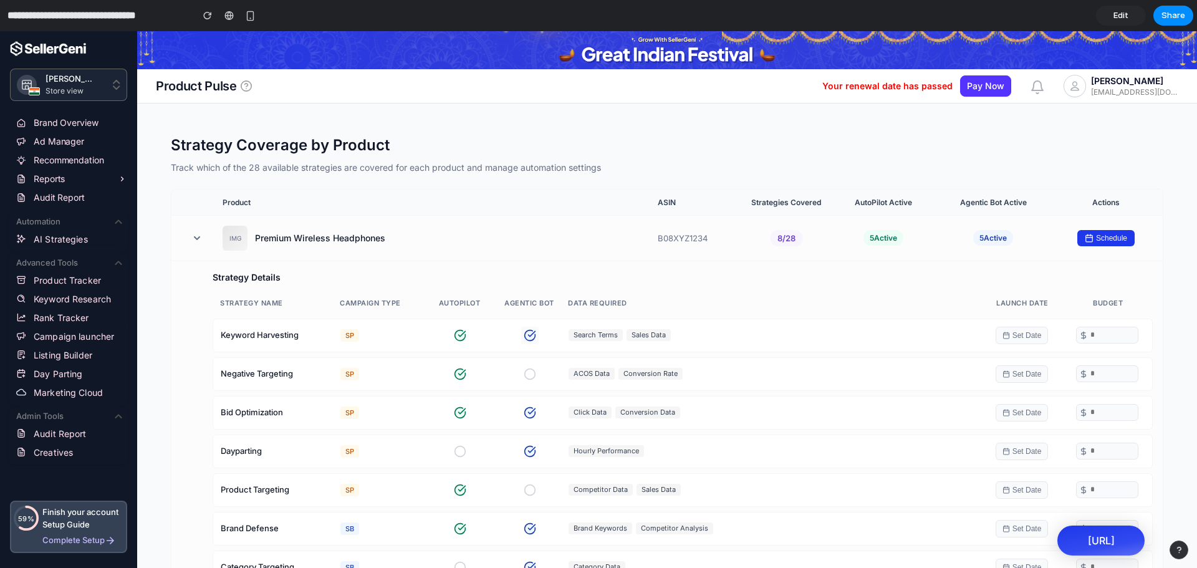
click at [527, 332] on icon at bounding box center [530, 335] width 11 height 11
click at [527, 334] on icon at bounding box center [530, 335] width 12 height 12
click at [1088, 337] on input "number" at bounding box center [1111, 335] width 47 height 13
click at [1021, 337] on button "Set Date" at bounding box center [1022, 335] width 53 height 17
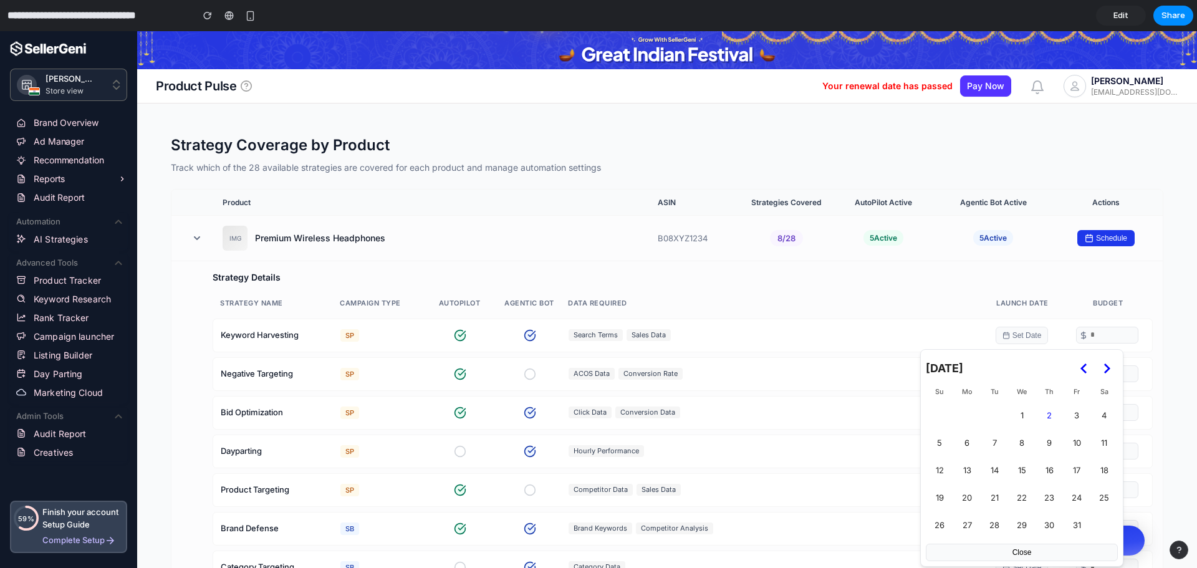
click at [894, 307] on div "Data Required" at bounding box center [771, 304] width 406 height 10
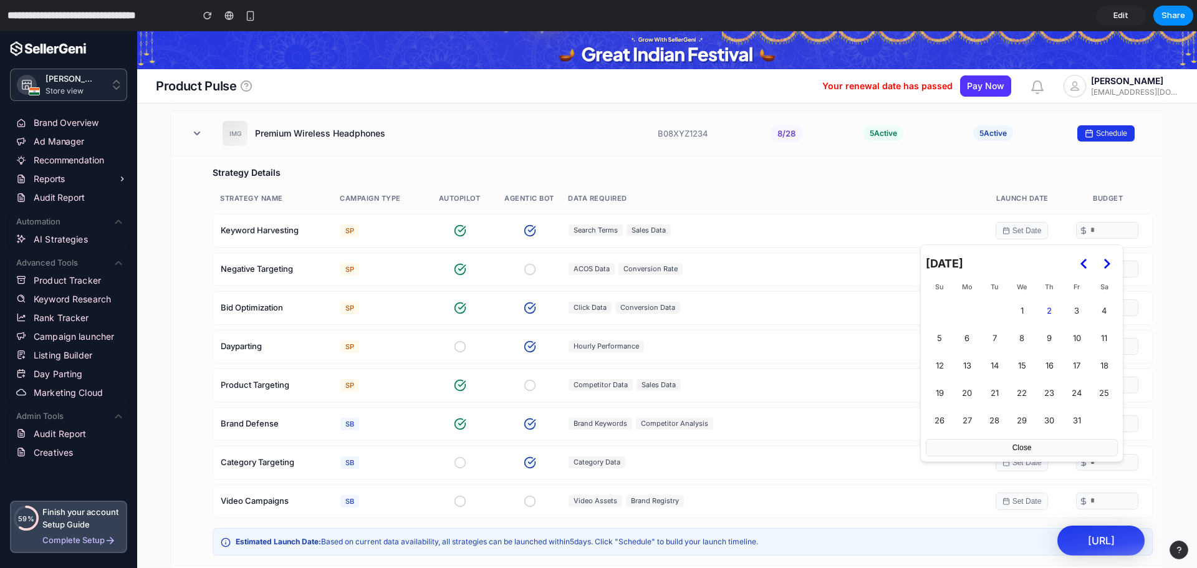
scroll to position [105, 0]
click at [1015, 448] on button "Close" at bounding box center [1022, 446] width 192 height 17
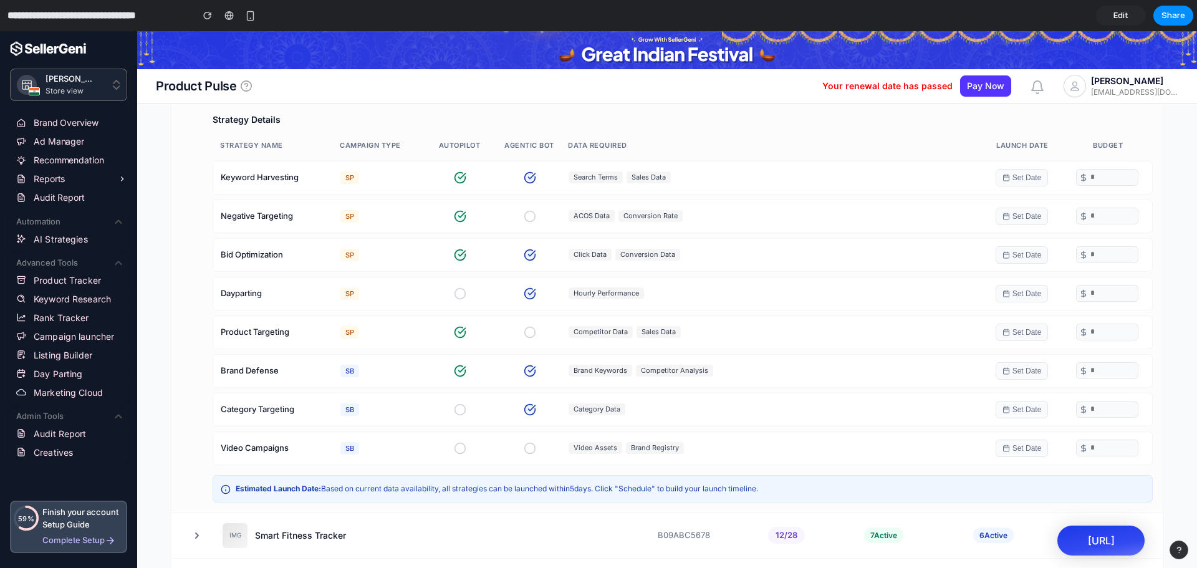
scroll to position [157, 0]
click at [1116, 14] on span "Edit" at bounding box center [1120, 15] width 15 height 12
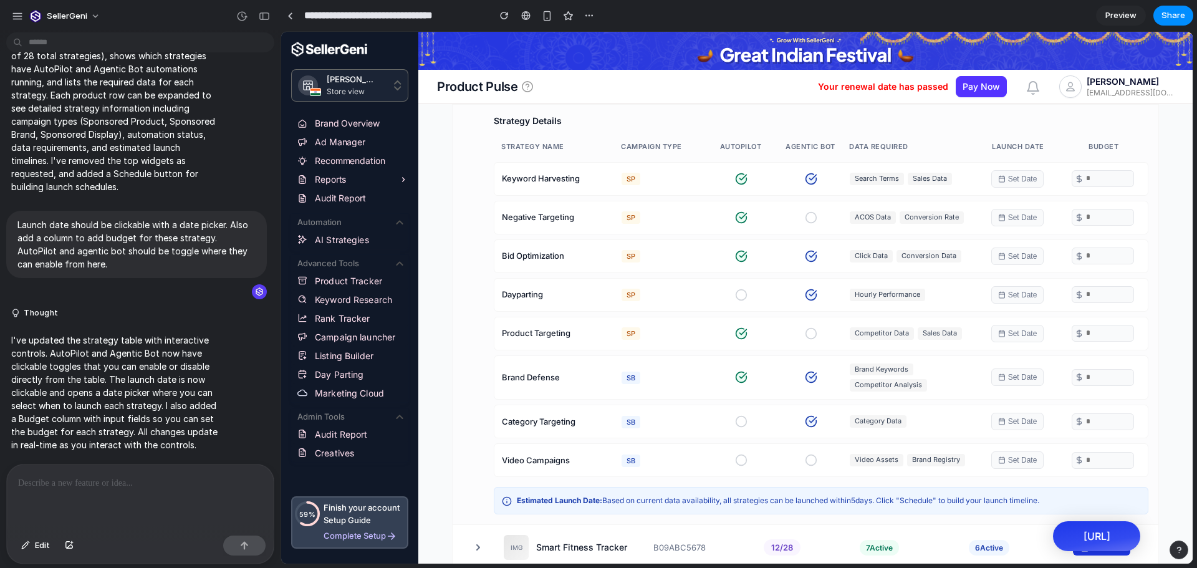
click at [98, 468] on div at bounding box center [140, 497] width 267 height 66
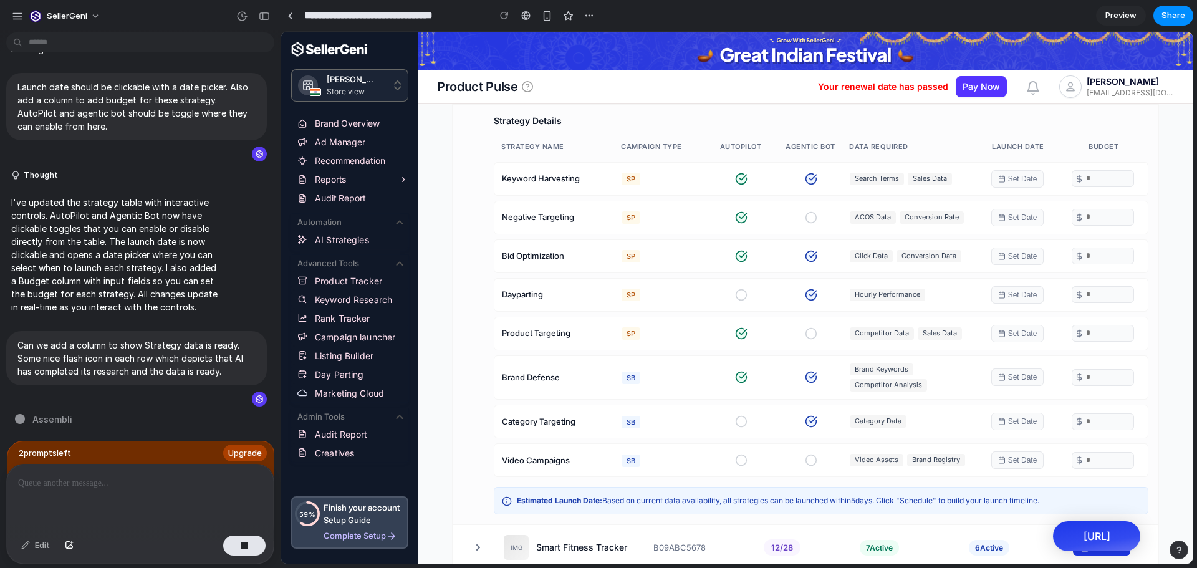
scroll to position [435, 0]
click at [259, 449] on span "Upgrade" at bounding box center [245, 453] width 34 height 12
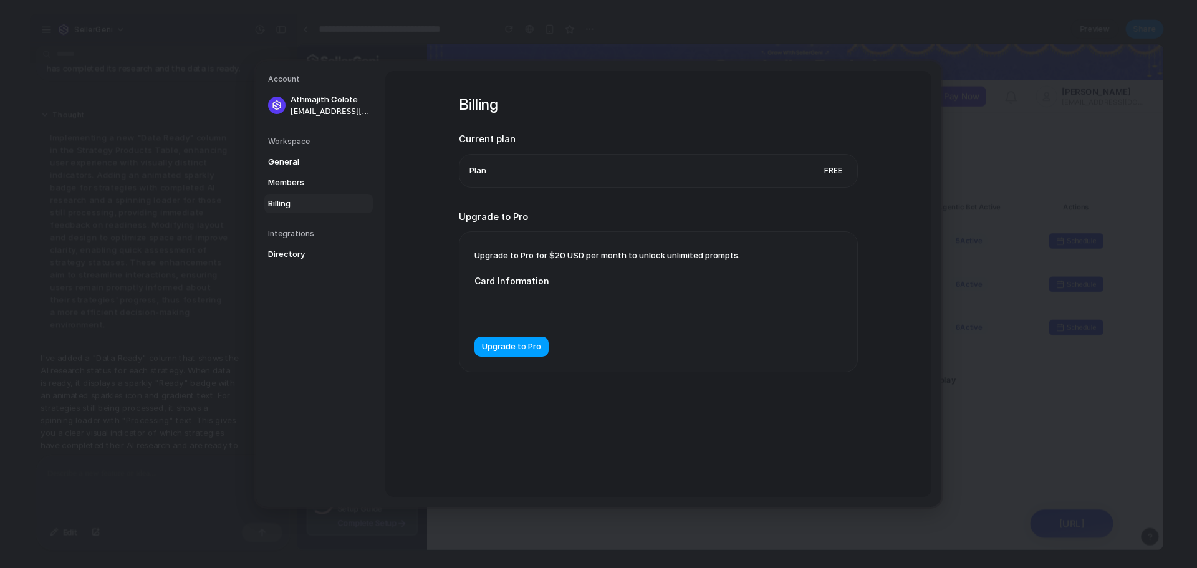
click at [516, 347] on span "Upgrade to Pro" at bounding box center [511, 346] width 59 height 12
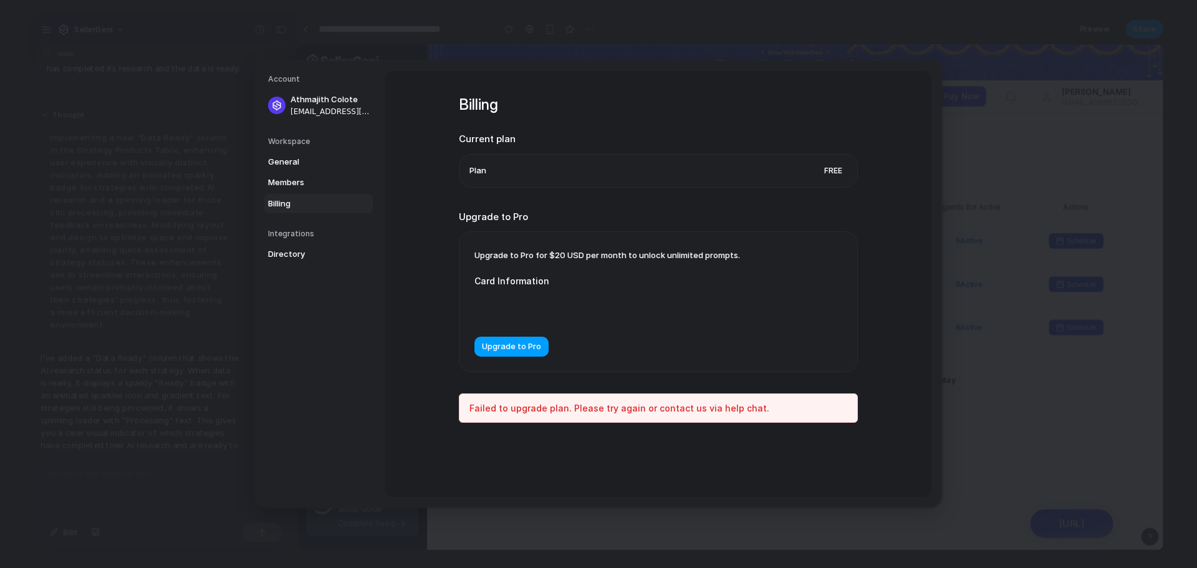
click at [528, 345] on span "Upgrade to Pro" at bounding box center [511, 346] width 59 height 12
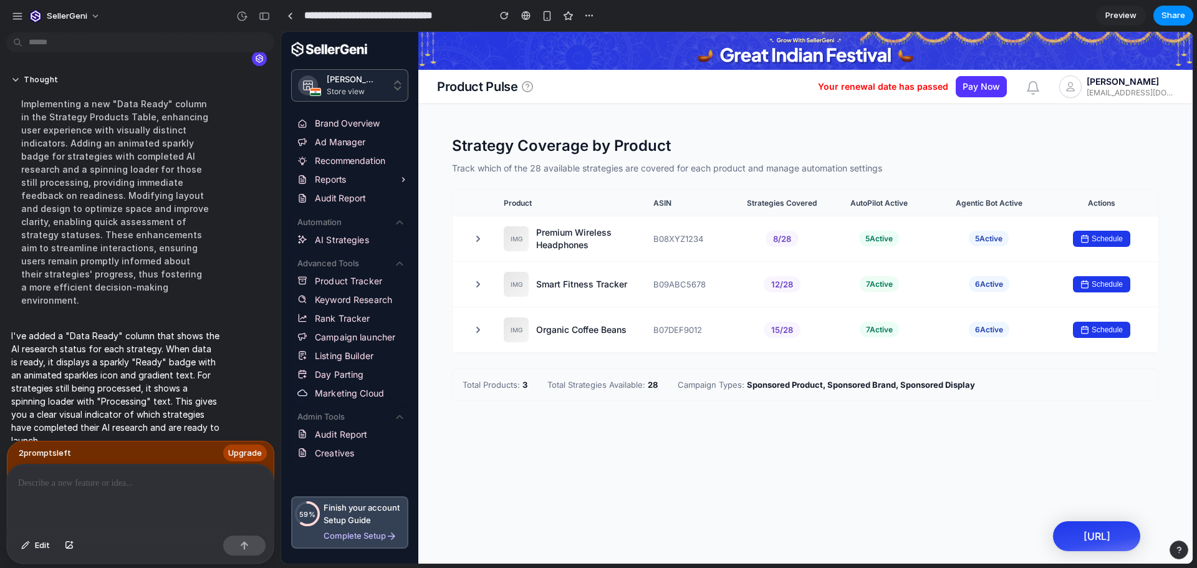
scroll to position [768, 0]
click at [816, 231] on div "IMG Premium Wireless Headphones B08XYZ1234 8 / 28 5 Active 5 Active Schedule" at bounding box center [806, 239] width 706 height 46
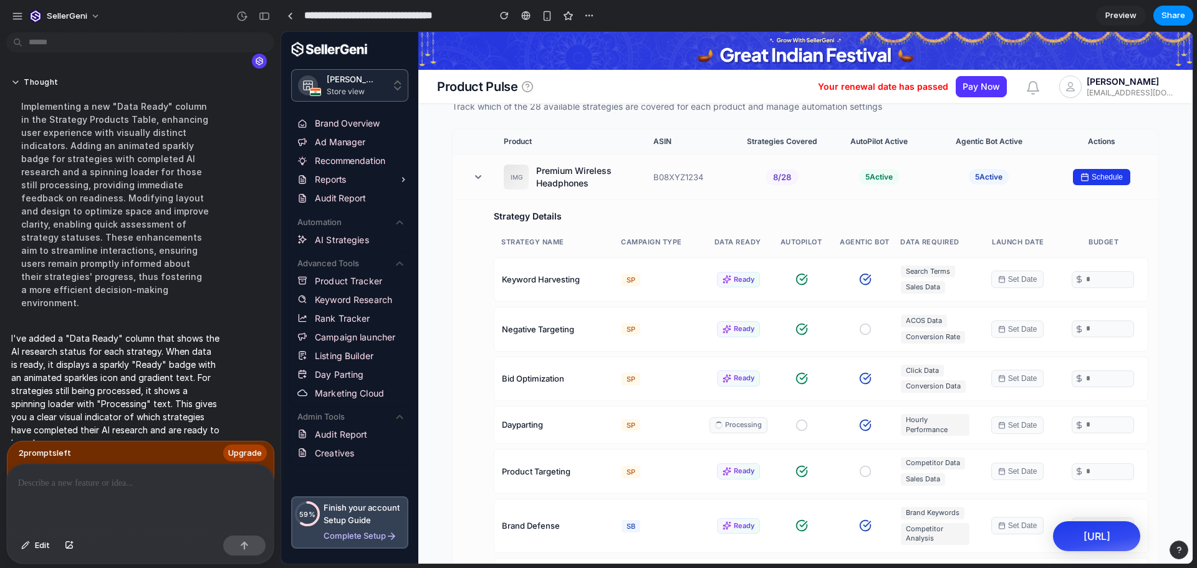
scroll to position [62, 0]
click at [241, 445] on button "Upgrade" at bounding box center [245, 453] width 44 height 17
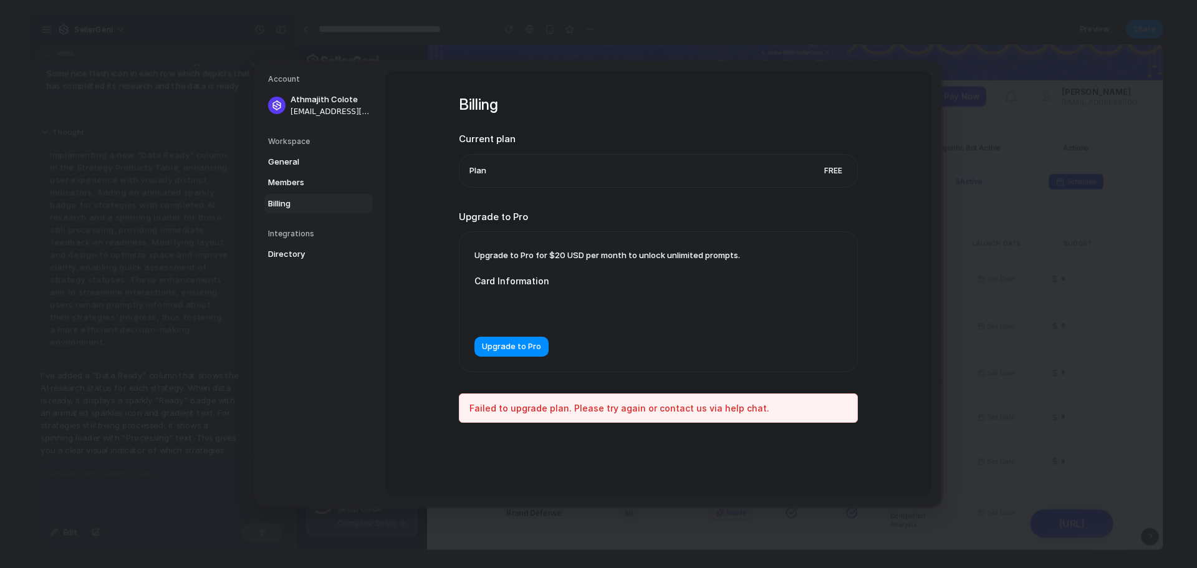
scroll to position [745, 0]
click at [511, 349] on span "Upgrade to Pro" at bounding box center [511, 346] width 59 height 12
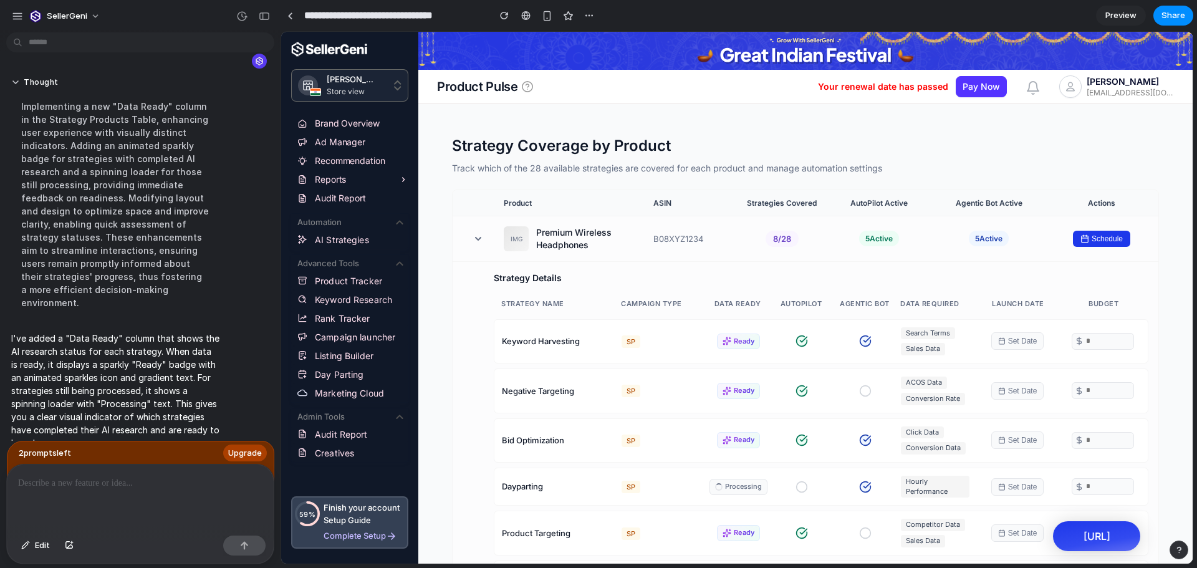
click at [633, 254] on div "IMG Premium Wireless Headphones B08XYZ1234 8 / 28 5 Active 5 Active Schedule" at bounding box center [806, 239] width 706 height 46
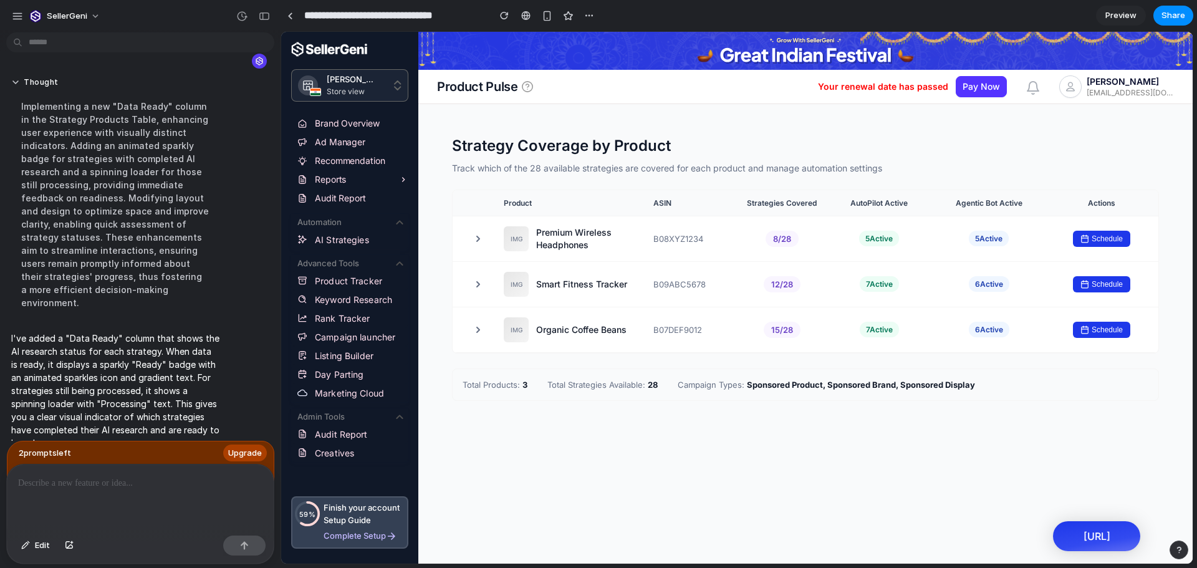
click at [766, 148] on h1 "Strategy Coverage by Product" at bounding box center [805, 145] width 707 height 21
click at [1107, 327] on button "Schedule" at bounding box center [1101, 330] width 57 height 16
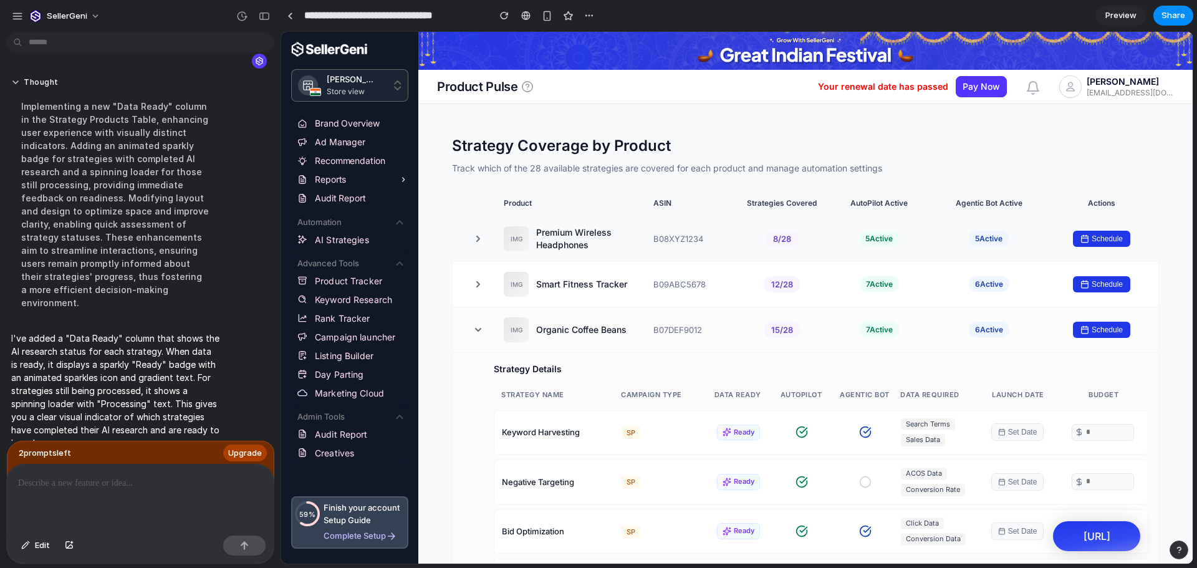
click at [1034, 237] on div "5 Active" at bounding box center [989, 239] width 112 height 16
click at [1082, 240] on rect at bounding box center [1085, 239] width 7 height 7
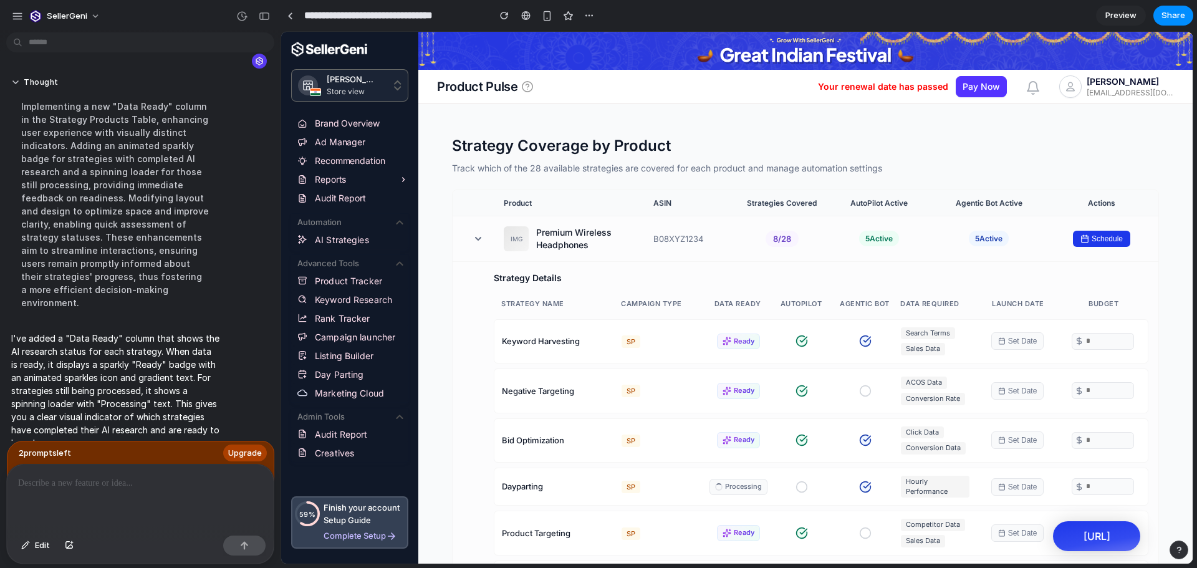
click at [1082, 240] on rect at bounding box center [1085, 239] width 7 height 7
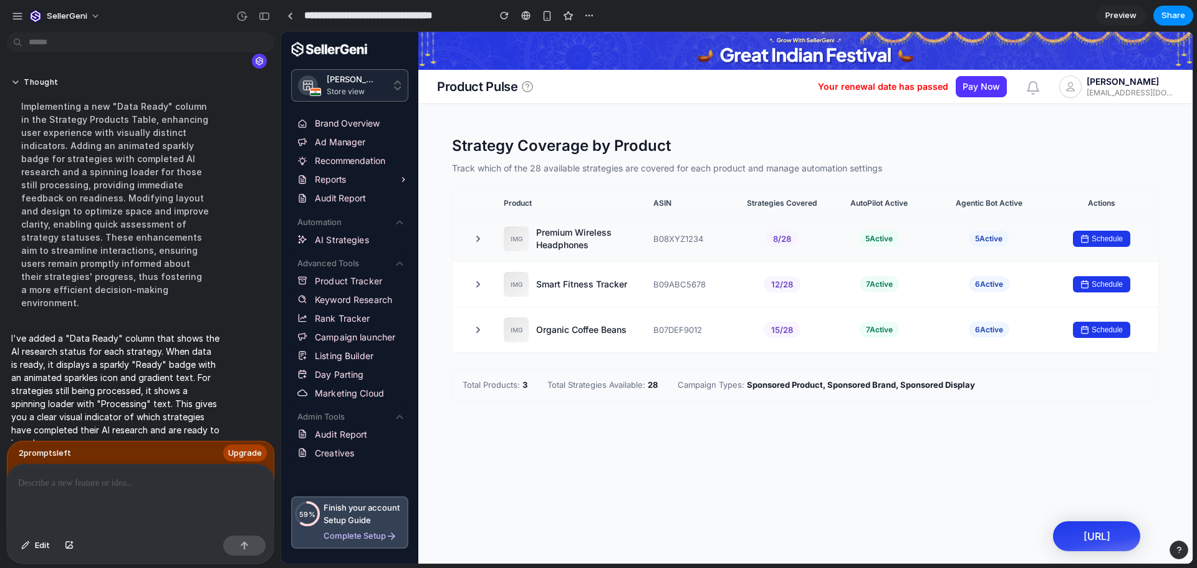
click at [822, 240] on div "IMG Premium Wireless Headphones B08XYZ1234 8 / 28 5 Active 5 Active Schedule" at bounding box center [806, 239] width 706 height 46
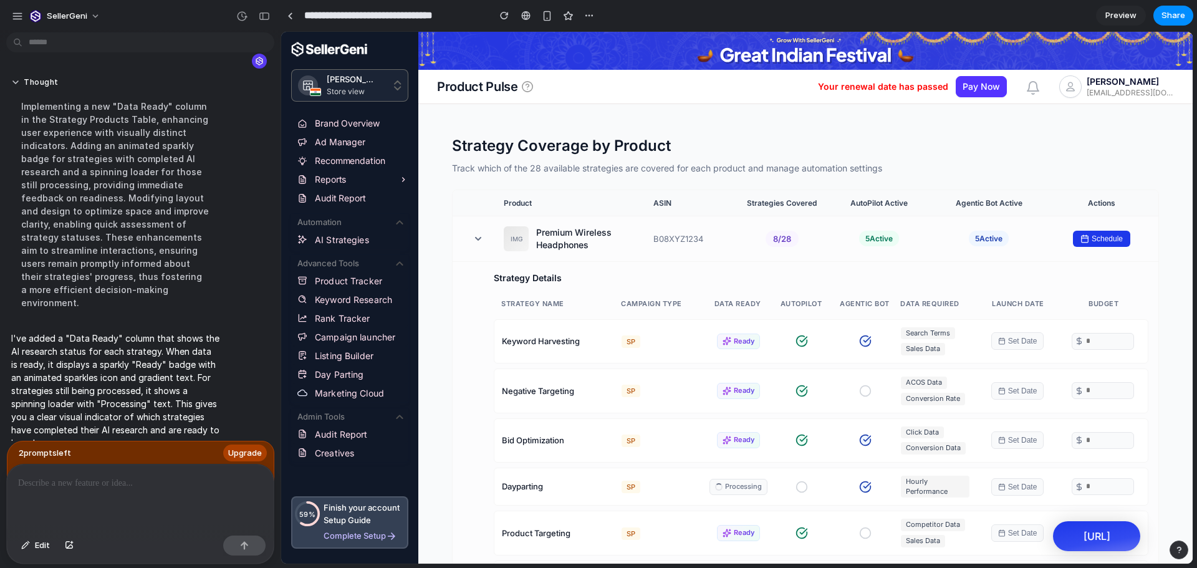
click at [822, 240] on div "IMG Premium Wireless Headphones B08XYZ1234 8 / 28 5 Active 5 Active Schedule" at bounding box center [806, 239] width 706 height 46
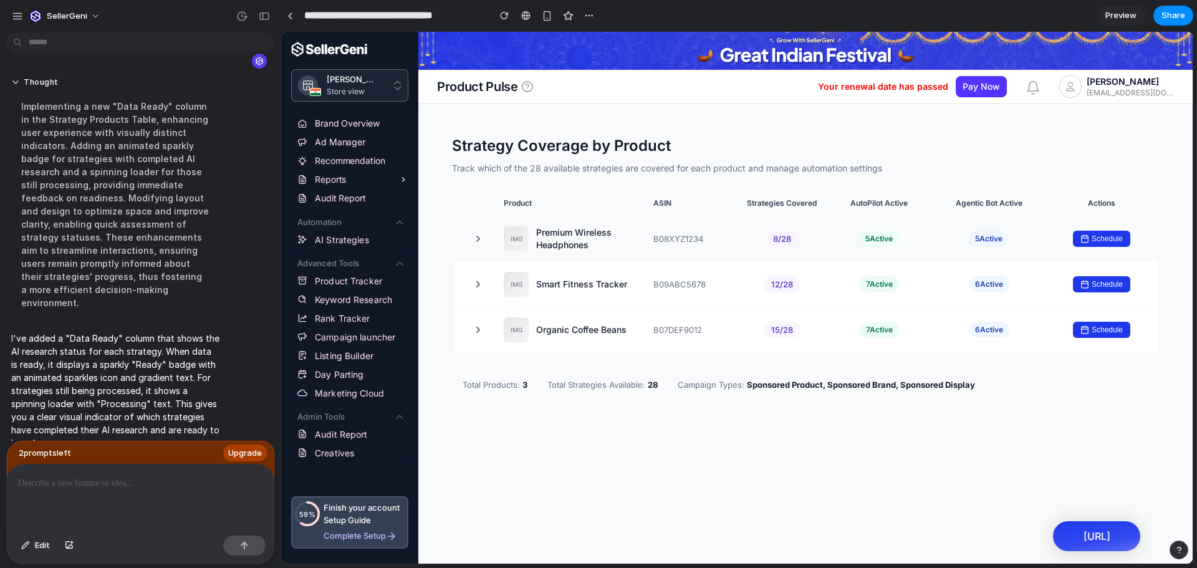
click at [510, 239] on div "IMG" at bounding box center [516, 238] width 25 height 25
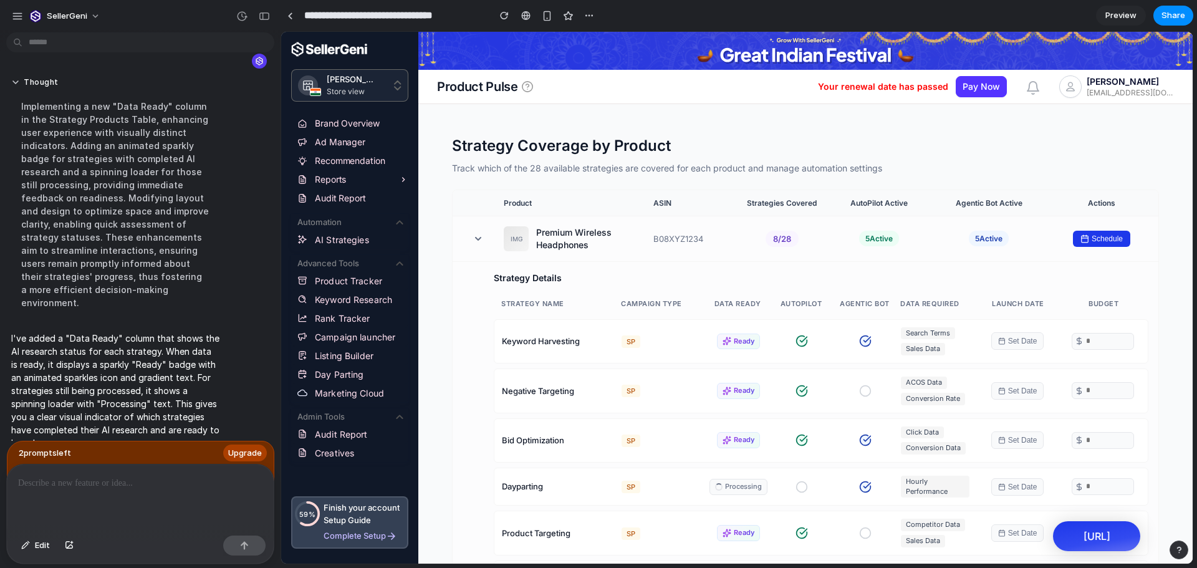
click at [510, 239] on div "IMG" at bounding box center [516, 238] width 25 height 25
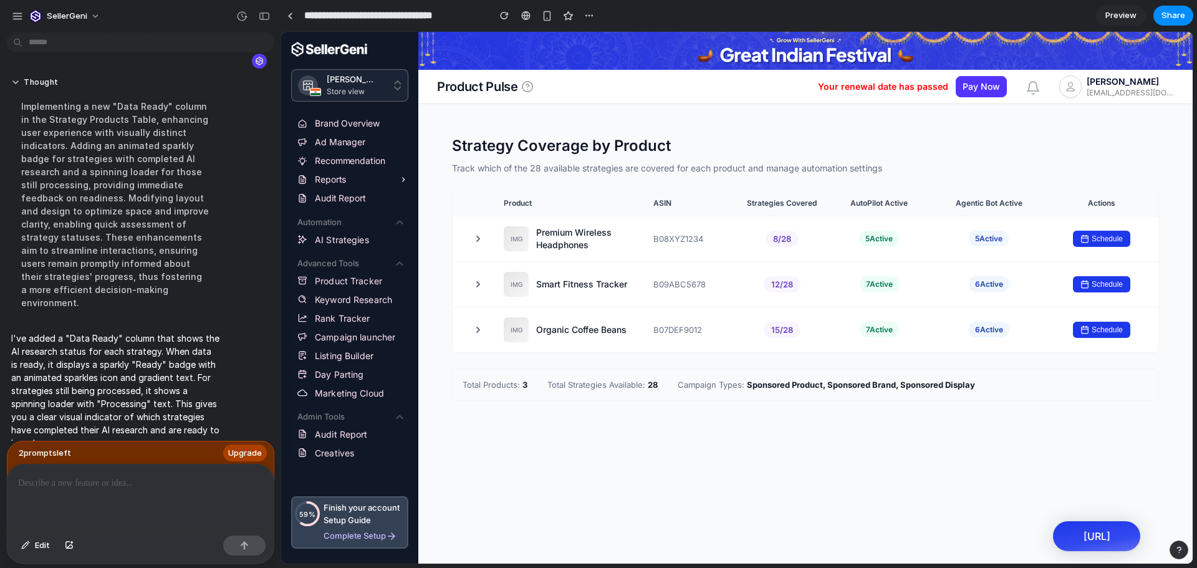
click at [510, 239] on div "IMG" at bounding box center [516, 238] width 25 height 25
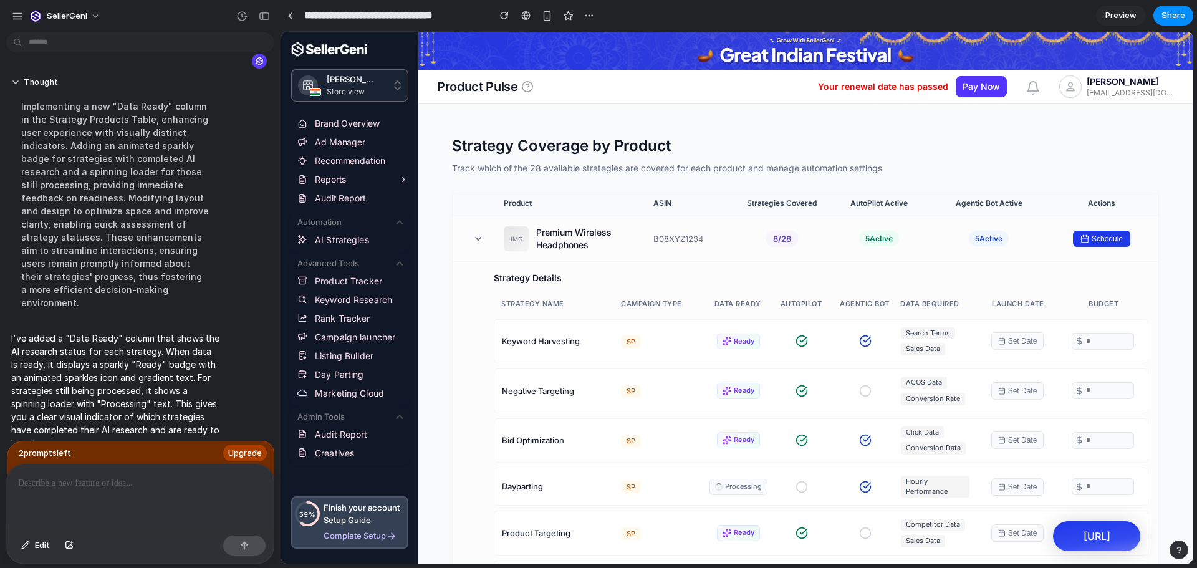
click at [734, 340] on span "Ready" at bounding box center [744, 342] width 21 height 10
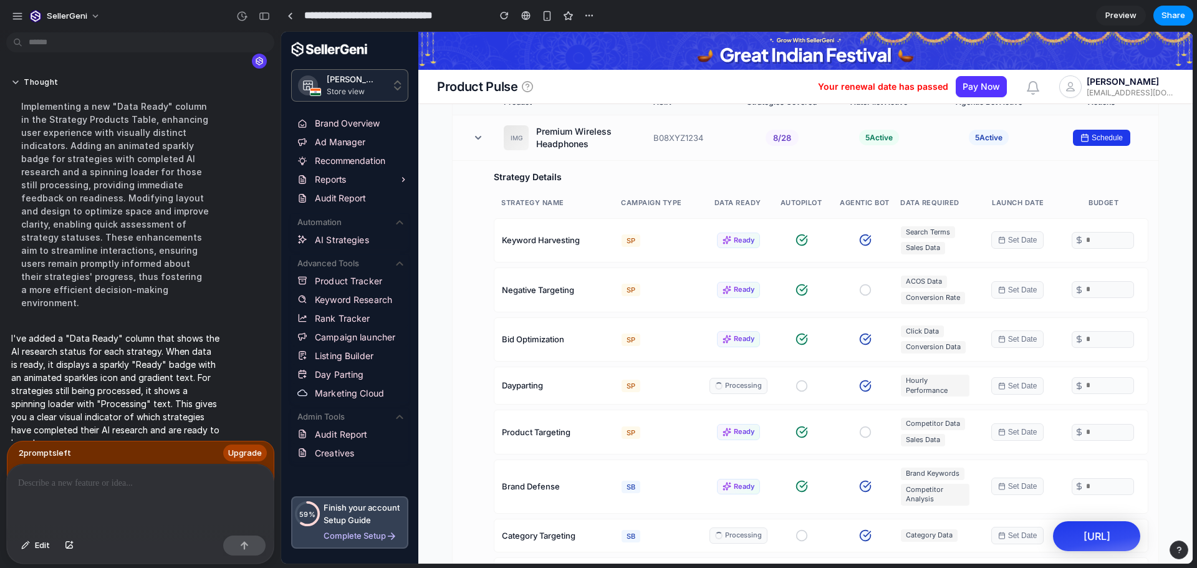
click at [925, 304] on span "Conversion Rate" at bounding box center [933, 298] width 64 height 12
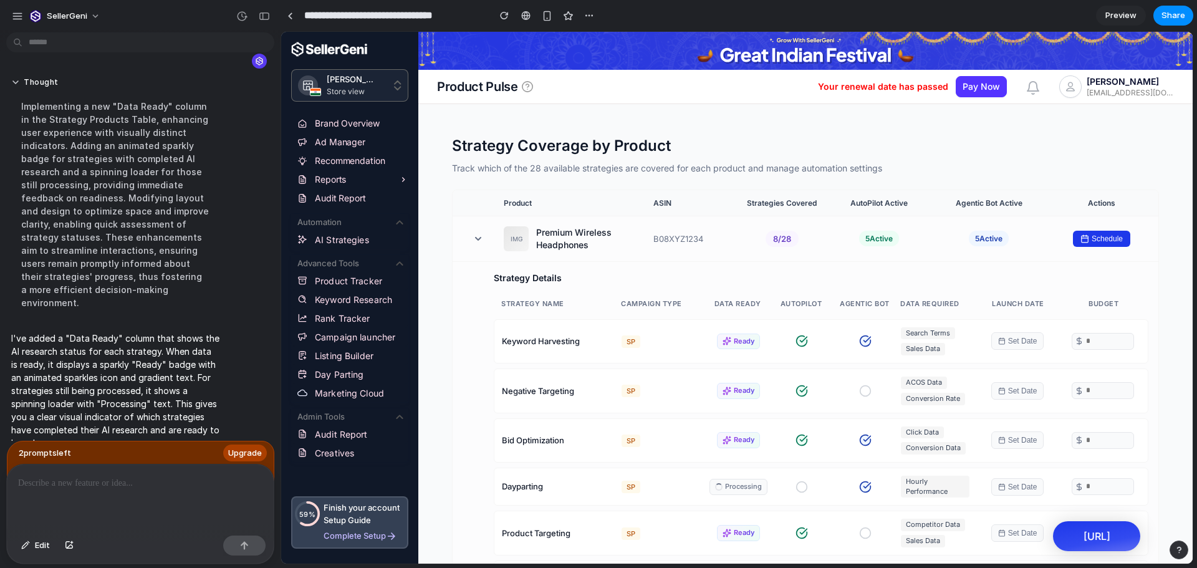
click at [575, 231] on div "Premium Wireless Headphones" at bounding box center [589, 238] width 107 height 25
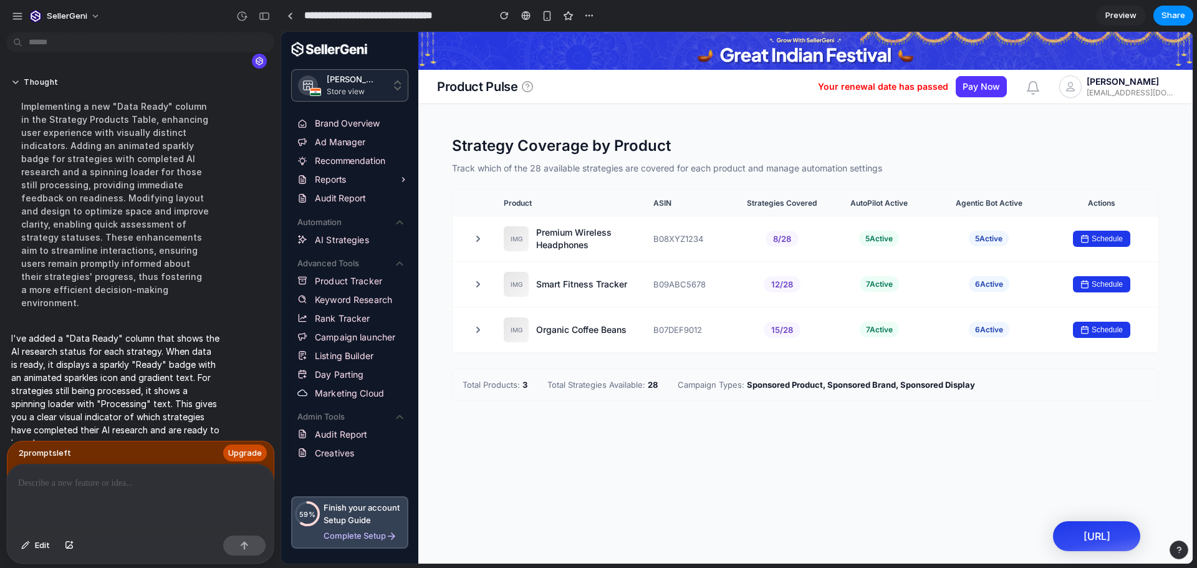
click at [234, 450] on span "Upgrade" at bounding box center [245, 453] width 34 height 12
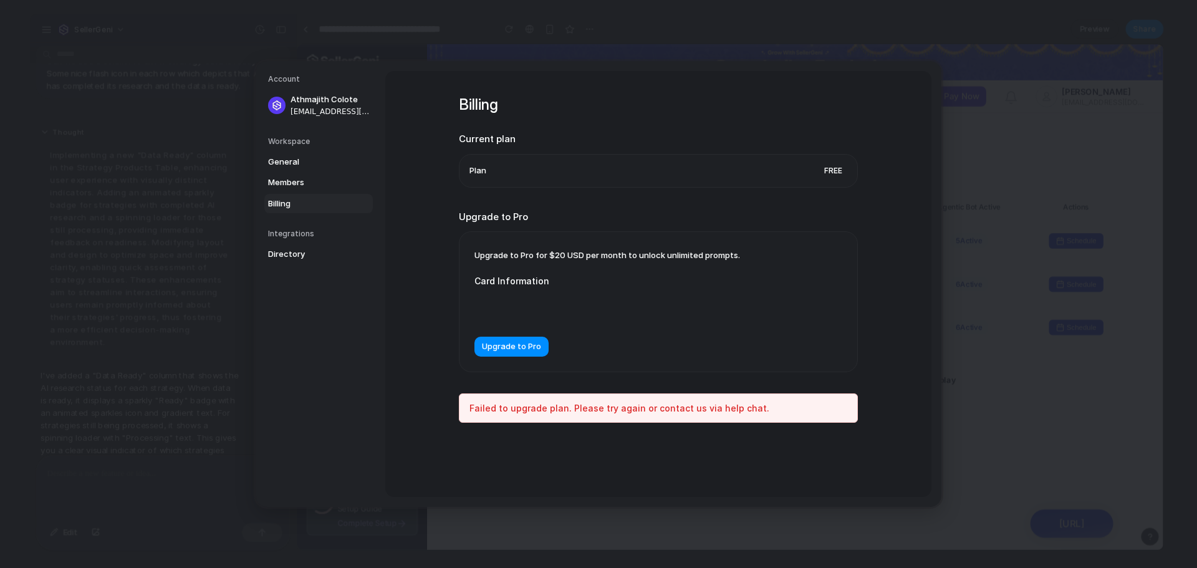
scroll to position [745, 0]
click at [524, 345] on span "Upgrade to Pro" at bounding box center [511, 346] width 59 height 12
click at [512, 349] on span "Upgrade to Pro" at bounding box center [511, 346] width 59 height 12
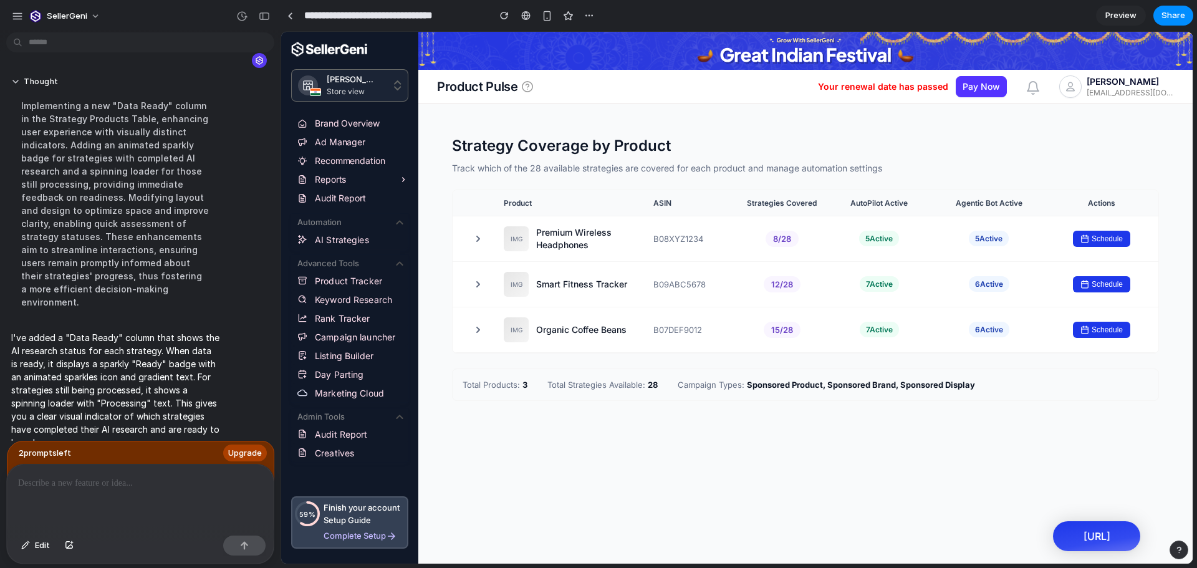
scroll to position [768, 0]
click at [76, 489] on div at bounding box center [140, 497] width 267 height 66
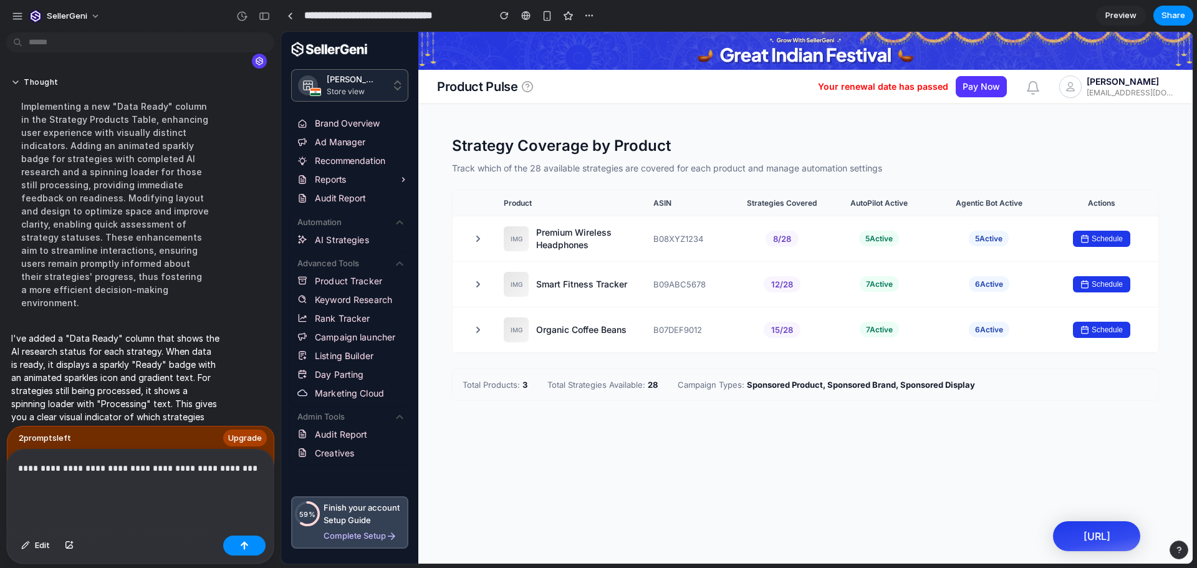
scroll to position [773, 0]
click at [1062, 244] on div "Schedule" at bounding box center [1102, 239] width 94 height 16
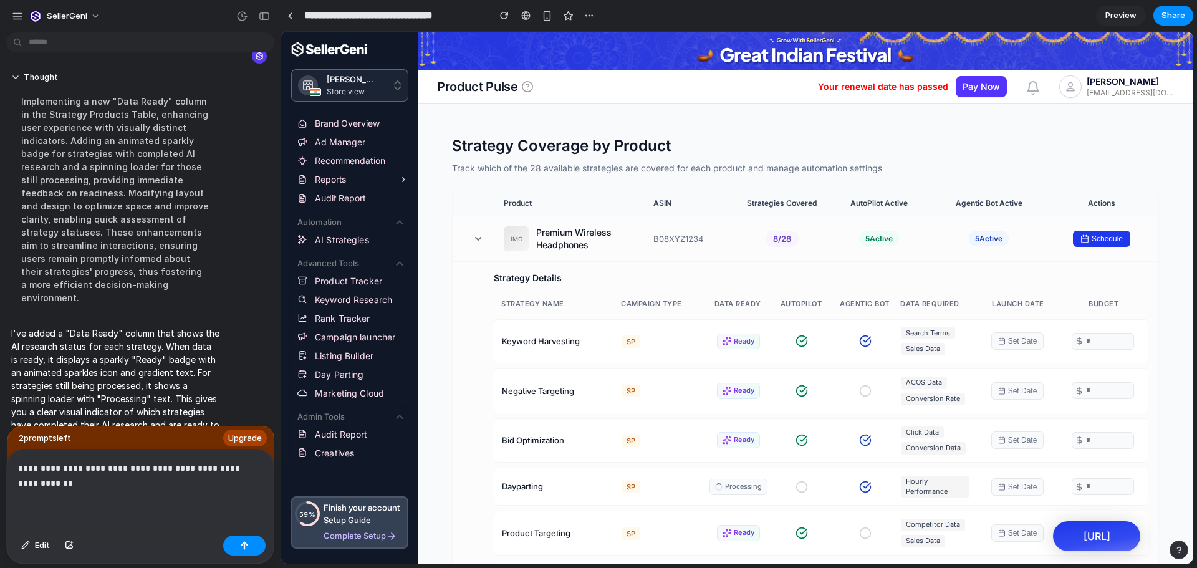
click at [1012, 236] on div "5 Active" at bounding box center [989, 239] width 112 height 16
click at [141, 493] on div "**********" at bounding box center [140, 489] width 267 height 81
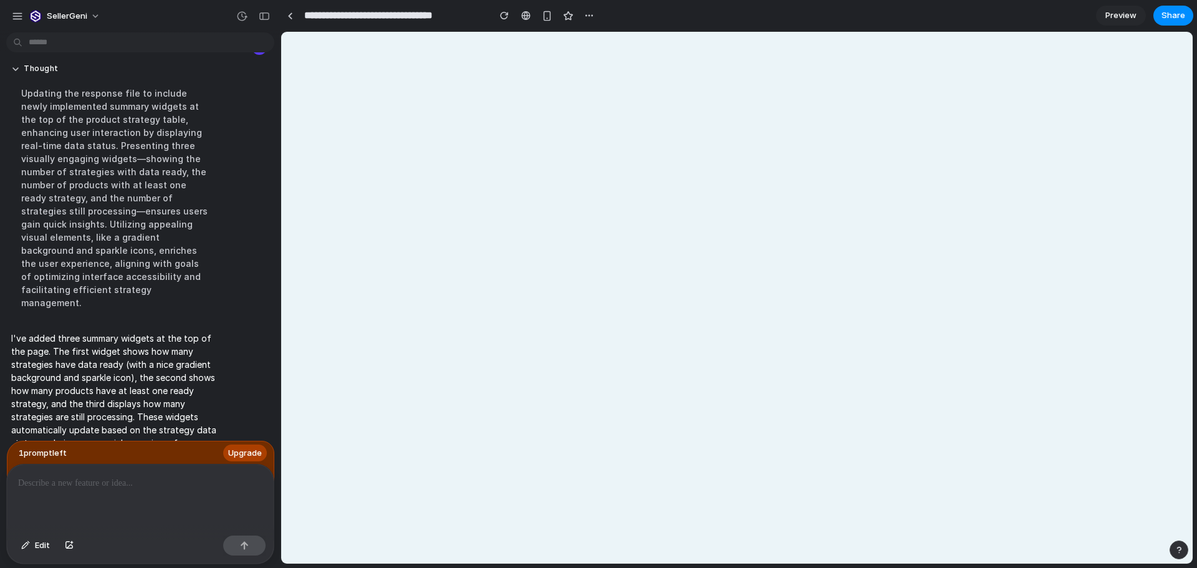
scroll to position [0, 0]
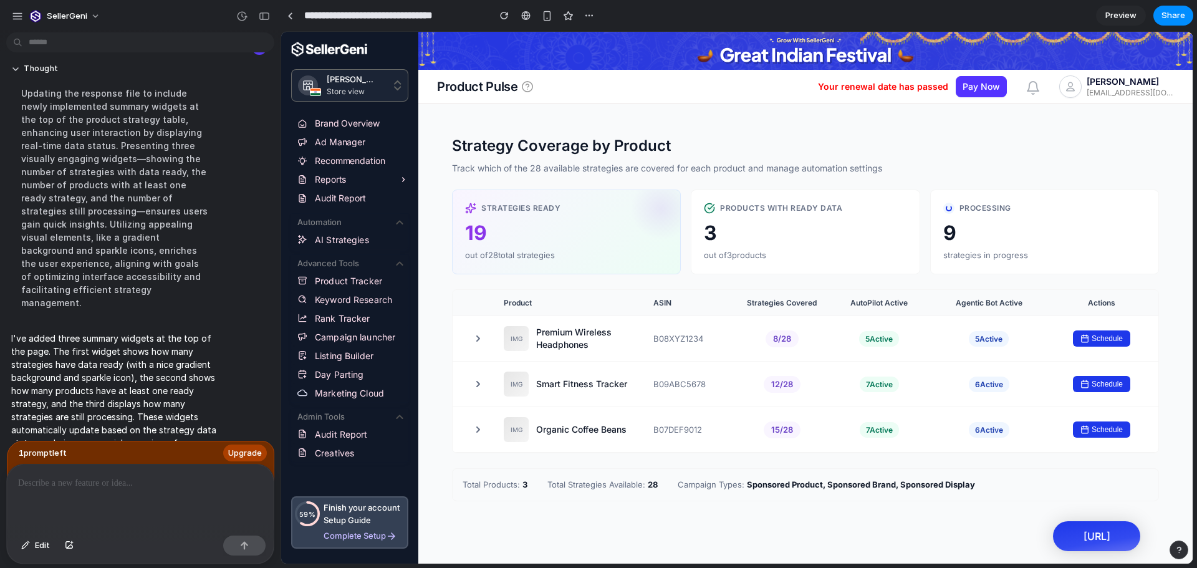
click at [795, 224] on div "3" at bounding box center [805, 233] width 203 height 29
click at [967, 227] on div "9" at bounding box center [1044, 233] width 203 height 29
click at [1038, 342] on div "IMG Premium Wireless Headphones B08XYZ1234 8 / 28 5 Active 5 Active Schedule" at bounding box center [806, 339] width 706 height 46
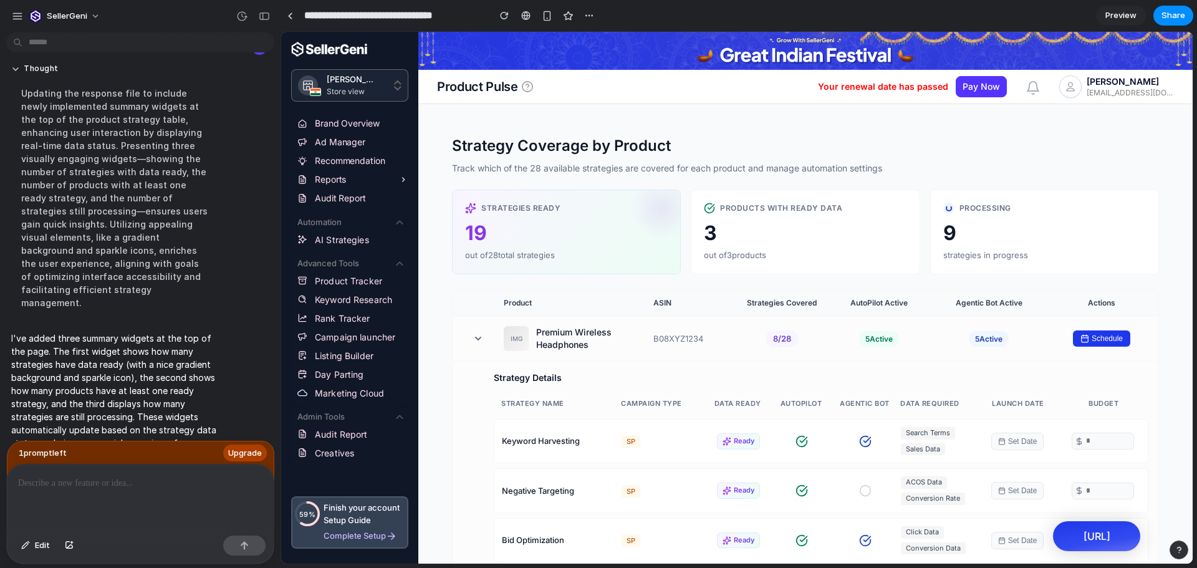
scroll to position [178, 0]
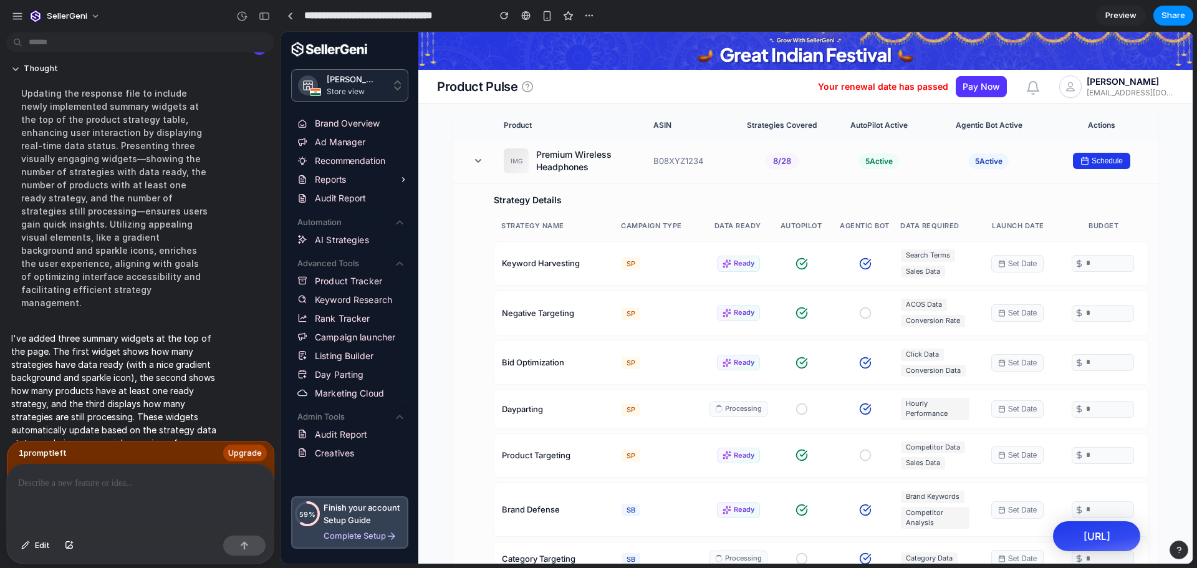
type input "**"
click at [1112, 267] on input "**" at bounding box center [1107, 263] width 47 height 13
click at [1084, 262] on input "**" at bounding box center [1107, 263] width 47 height 13
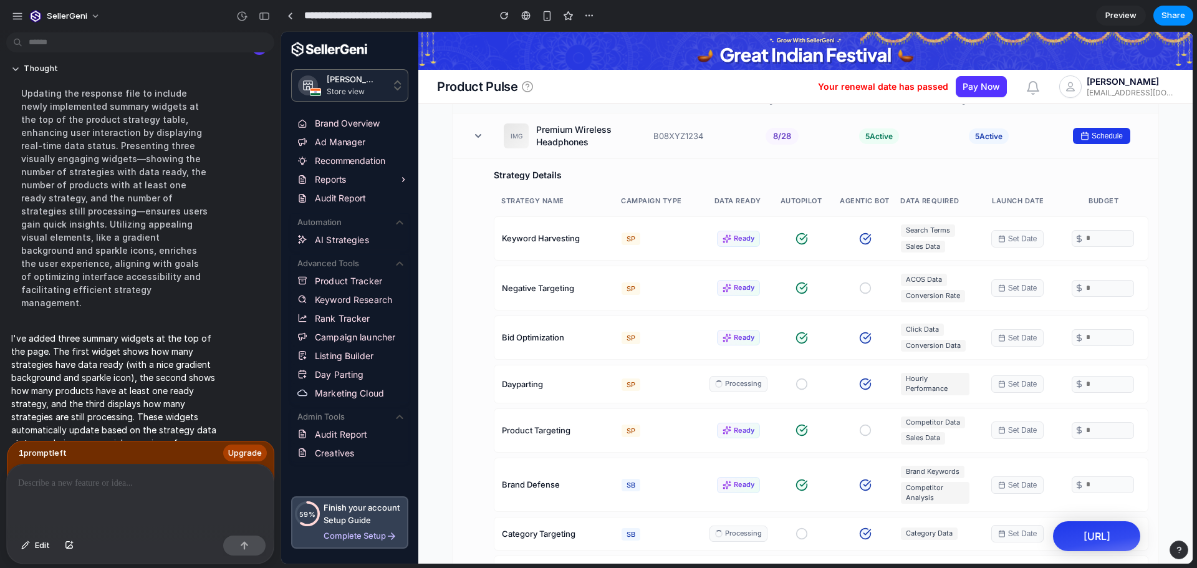
scroll to position [115, 0]
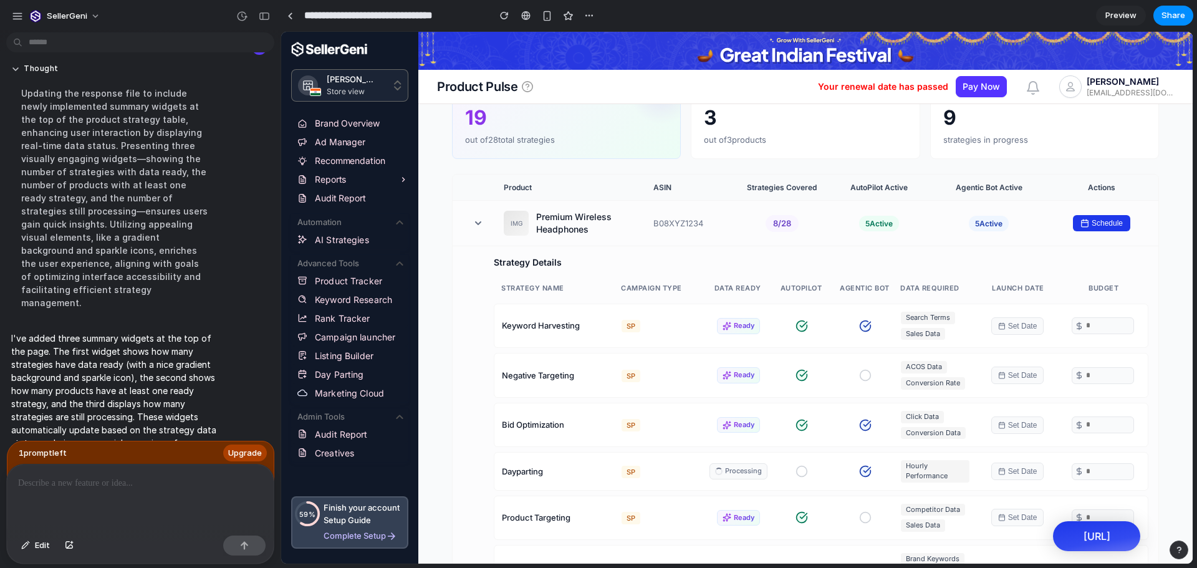
click at [1011, 206] on div "IMG Premium Wireless Headphones B08XYZ1234 8 / 28 5 Active 5 Active Schedule" at bounding box center [806, 224] width 706 height 46
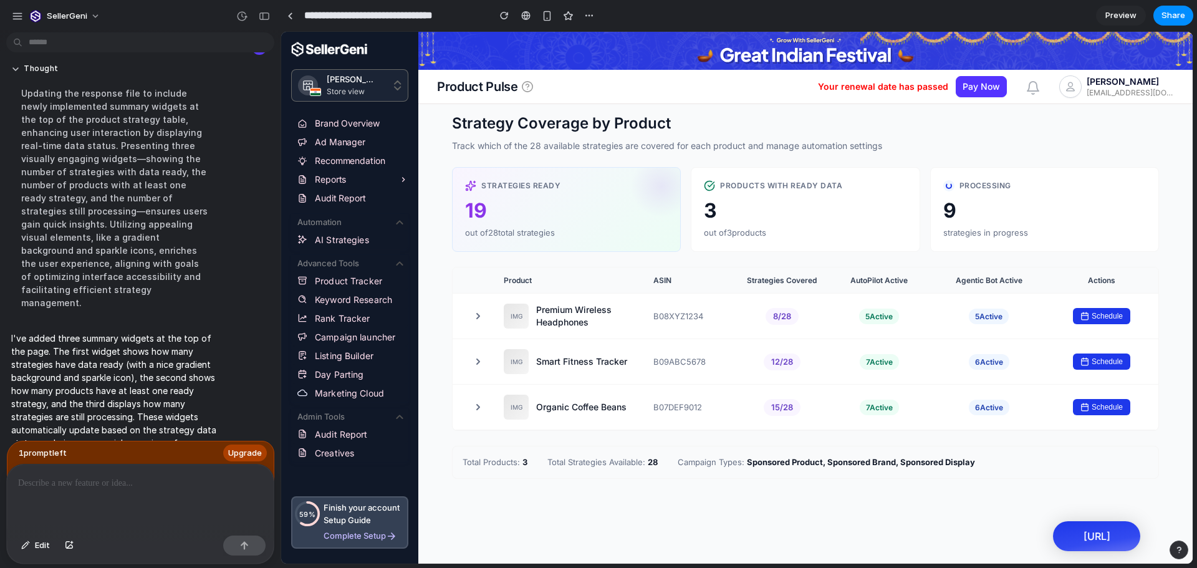
scroll to position [22, 0]
click at [860, 362] on span "7 Active" at bounding box center [879, 362] width 39 height 16
click at [474, 360] on icon at bounding box center [478, 362] width 10 height 10
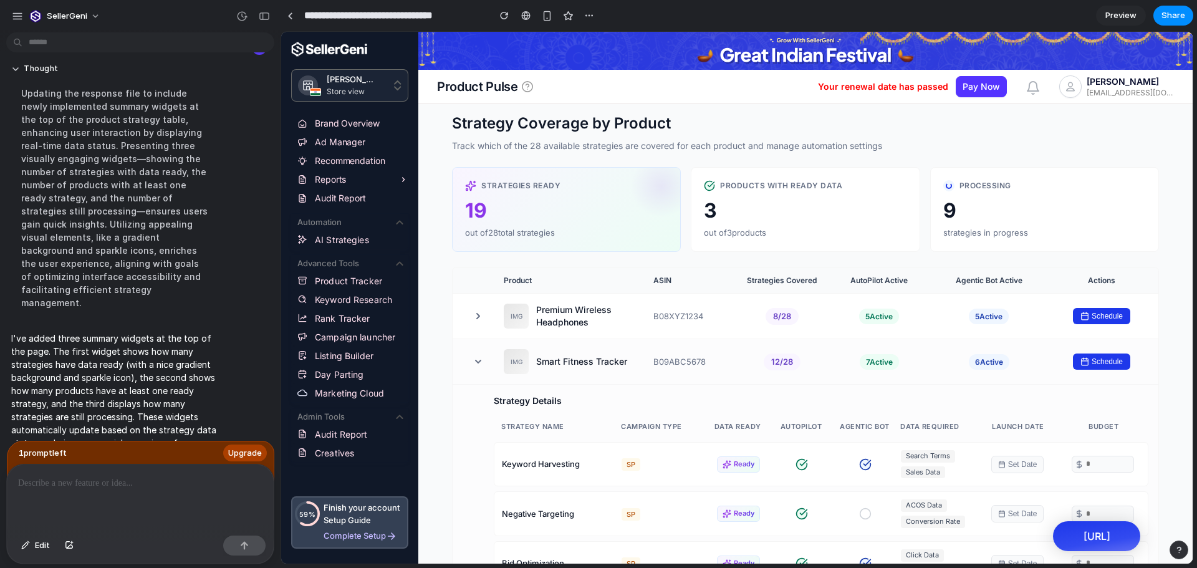
click at [474, 360] on icon at bounding box center [478, 362] width 10 height 10
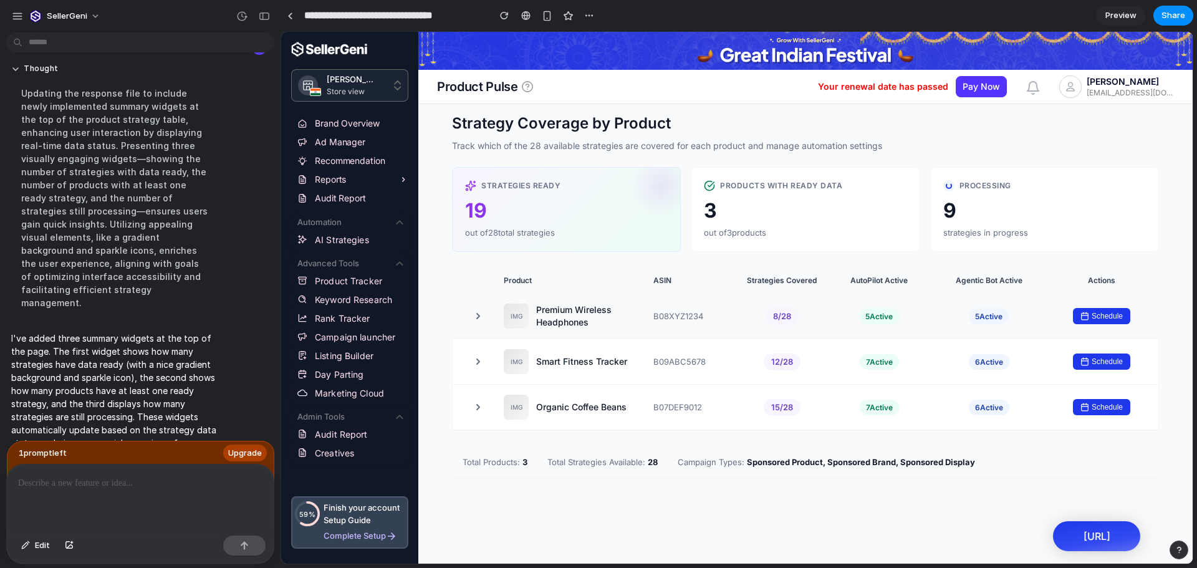
scroll to position [0, 0]
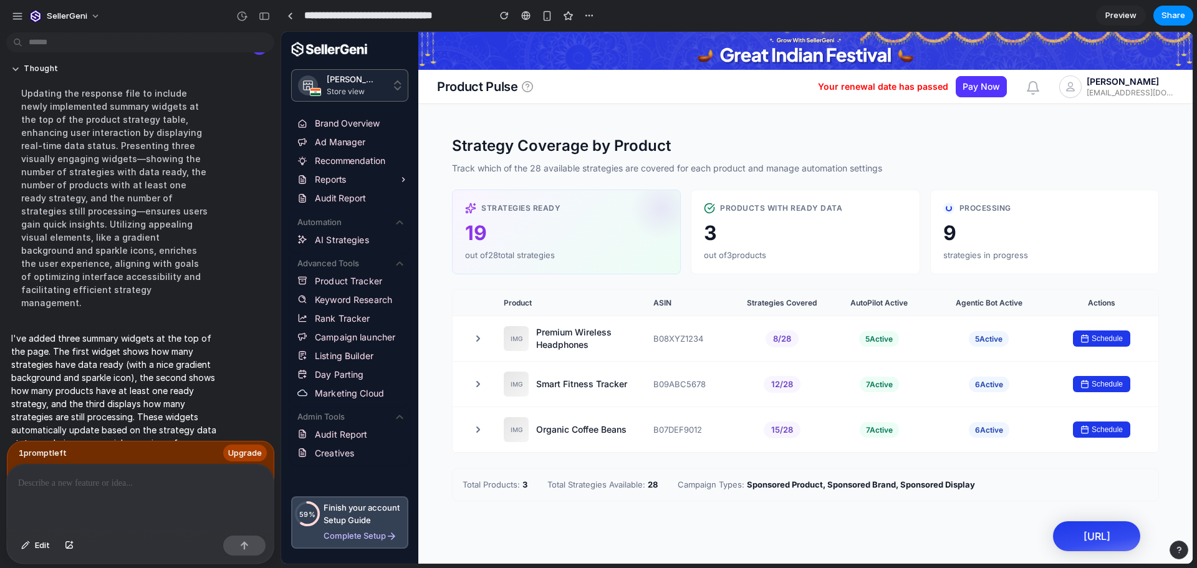
click at [713, 237] on div "3" at bounding box center [805, 233] width 203 height 29
click at [80, 493] on div at bounding box center [140, 497] width 267 height 66
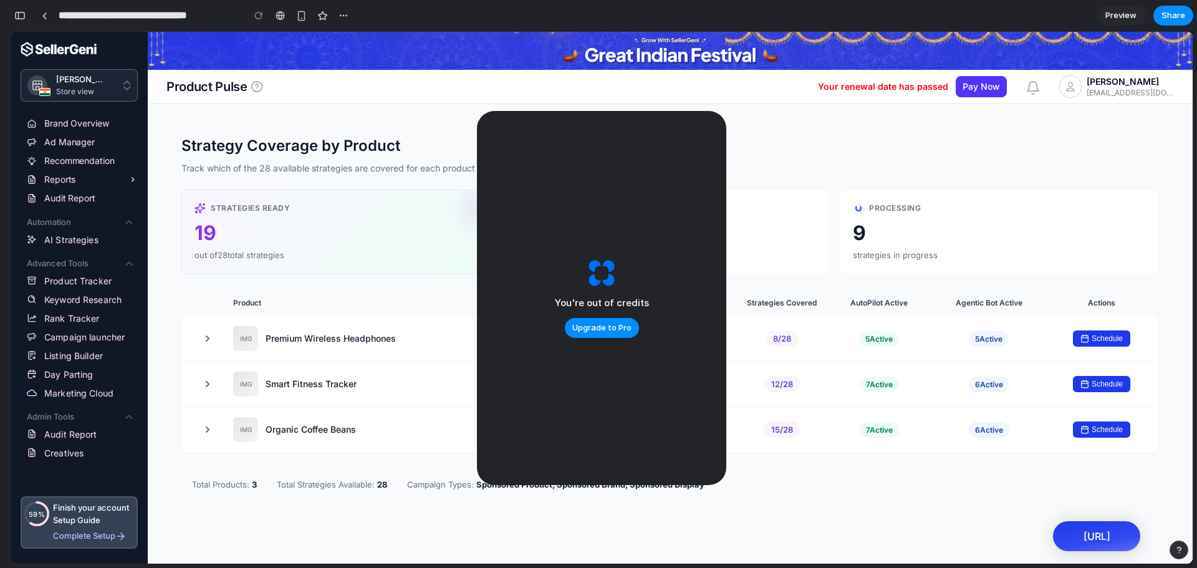
scroll to position [2698, 0]
click at [589, 327] on span "Upgrade to Pro" at bounding box center [601, 328] width 59 height 12
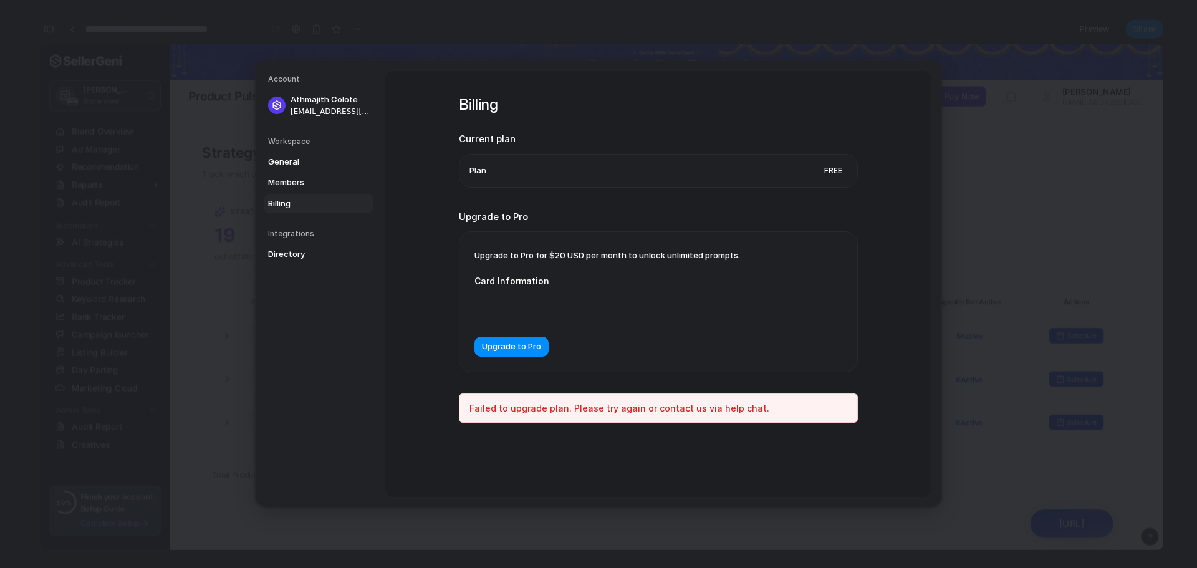
scroll to position [2675, 0]
click at [517, 345] on span "Upgrade to Pro" at bounding box center [511, 346] width 59 height 12
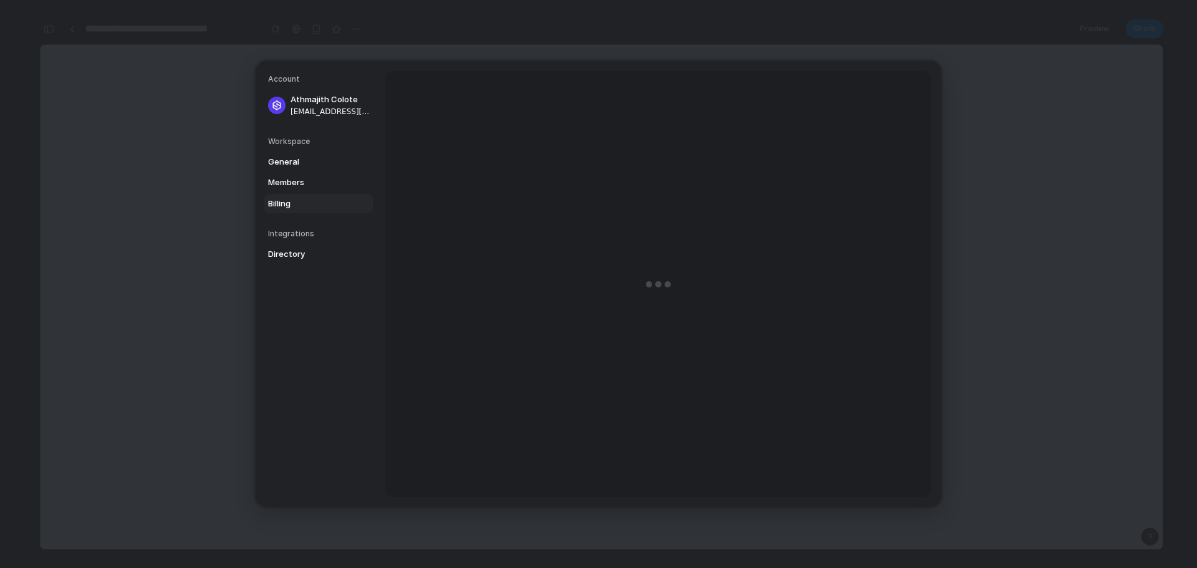
scroll to position [0, 0]
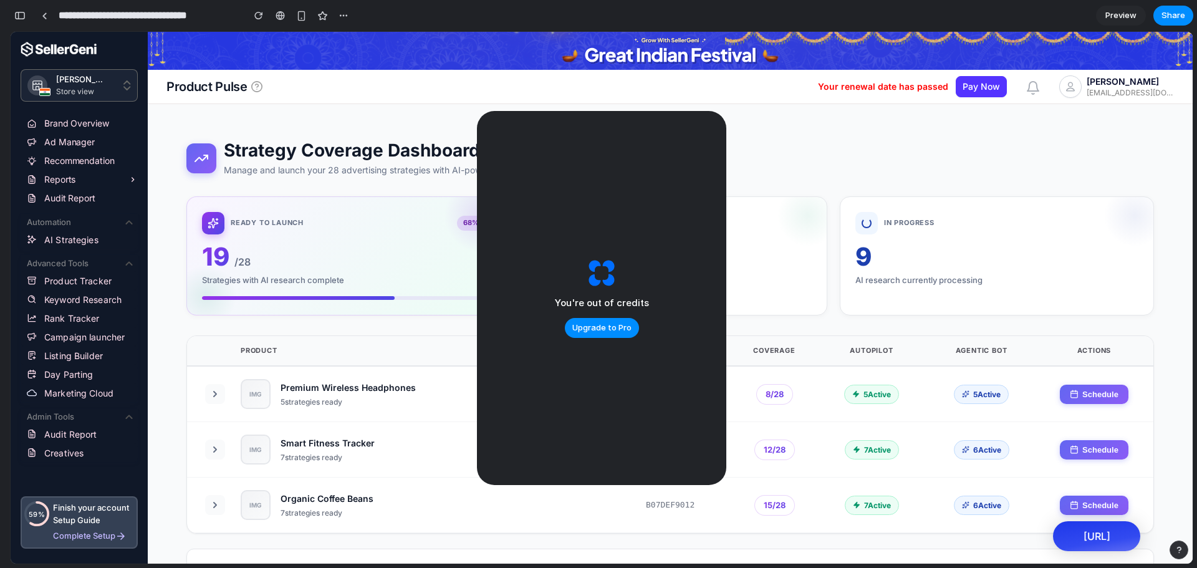
scroll to position [116, 0]
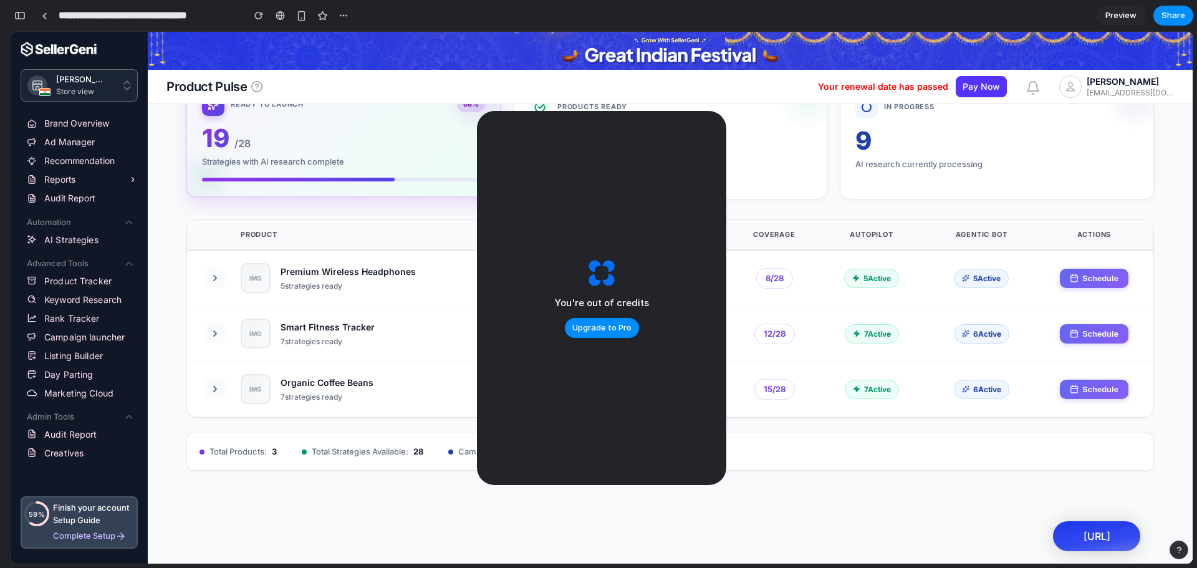
click at [398, 178] on div at bounding box center [343, 180] width 283 height 4
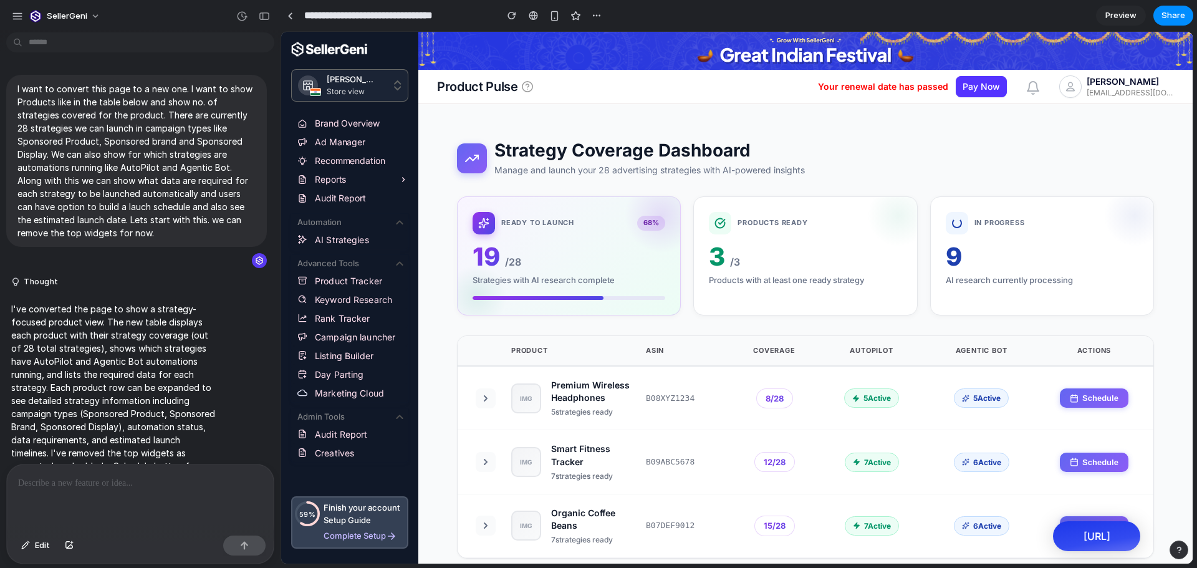
scroll to position [1097, 0]
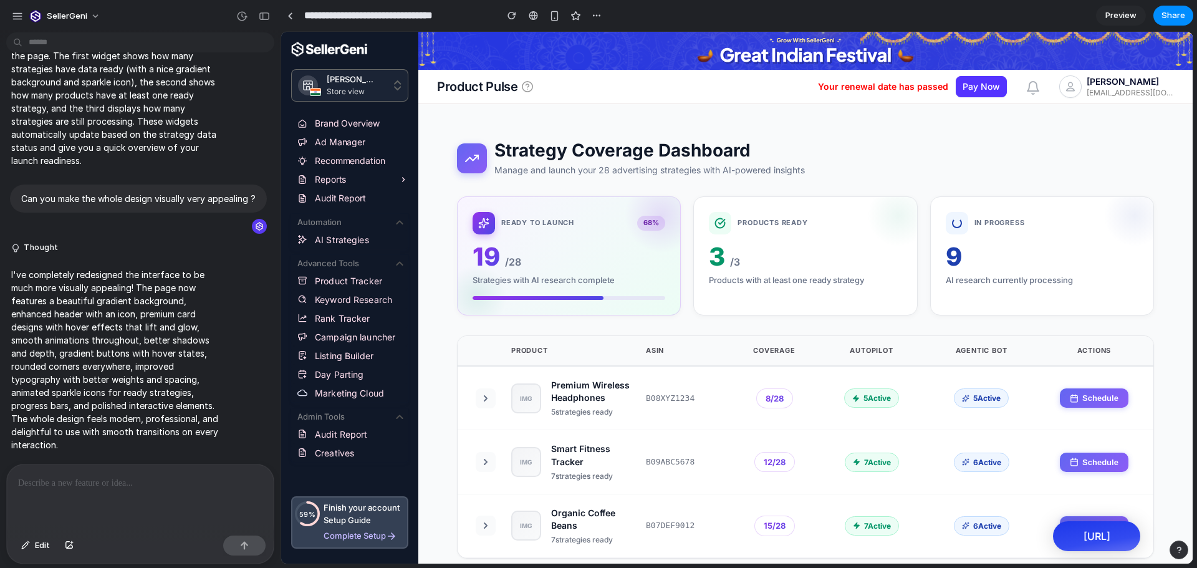
click at [107, 494] on div at bounding box center [140, 497] width 267 height 66
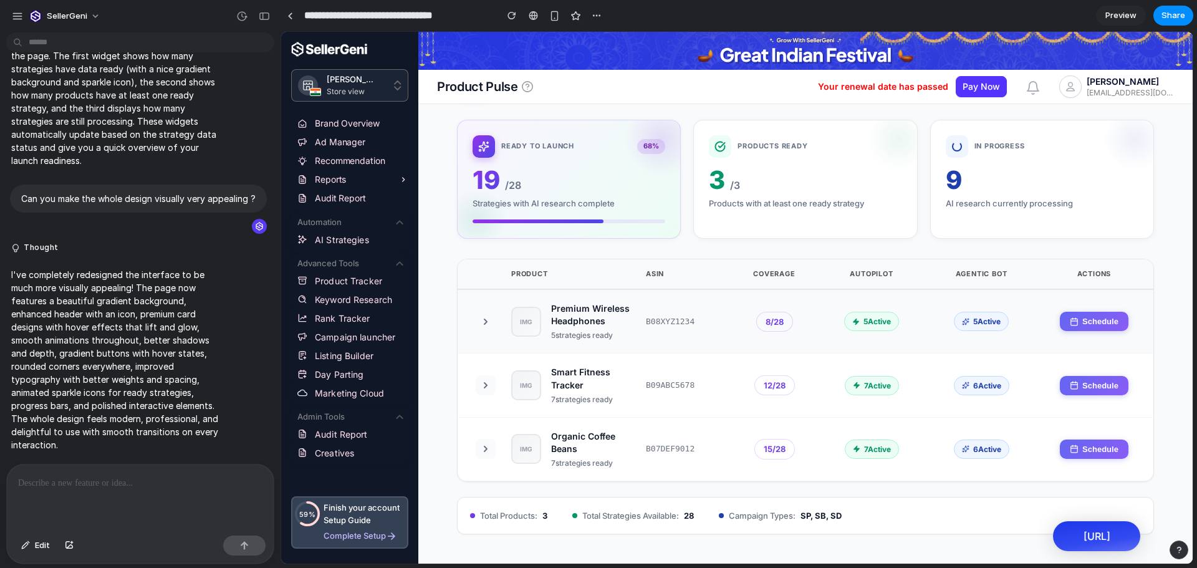
scroll to position [77, 0]
click at [853, 328] on span "5 Active" at bounding box center [871, 320] width 55 height 19
click at [480, 324] on button at bounding box center [486, 321] width 20 height 20
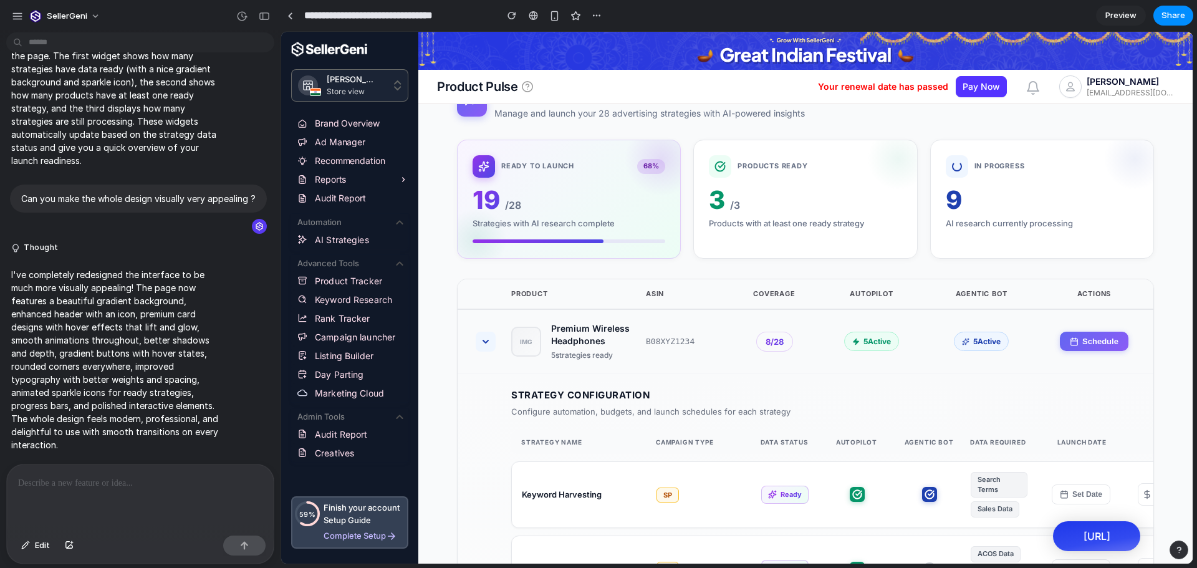
scroll to position [56, 0]
click at [499, 347] on div at bounding box center [485, 342] width 31 height 20
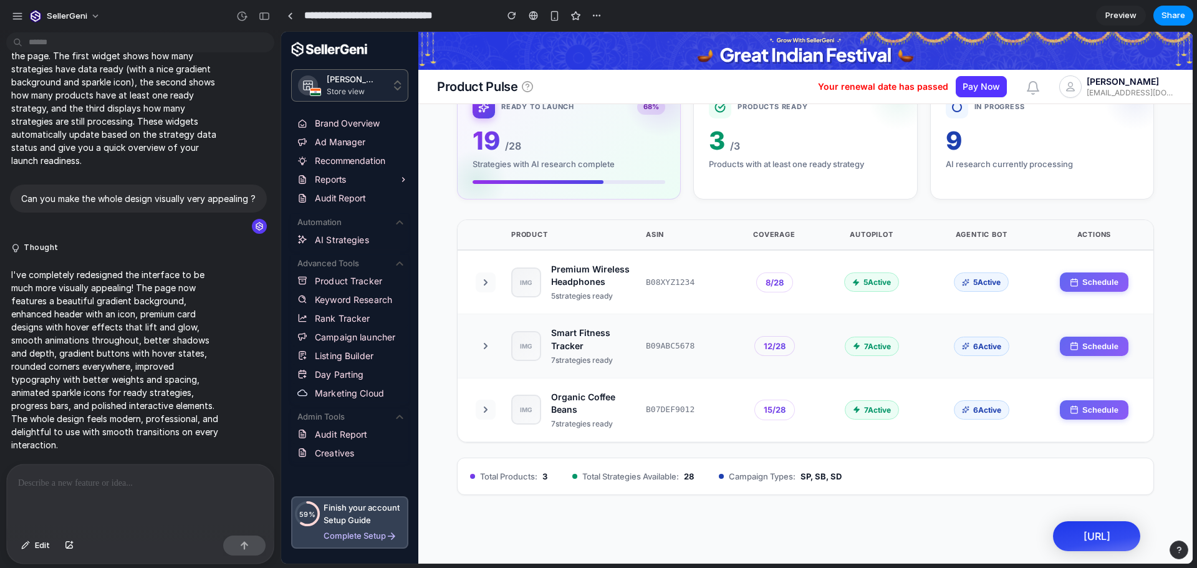
scroll to position [0, 0]
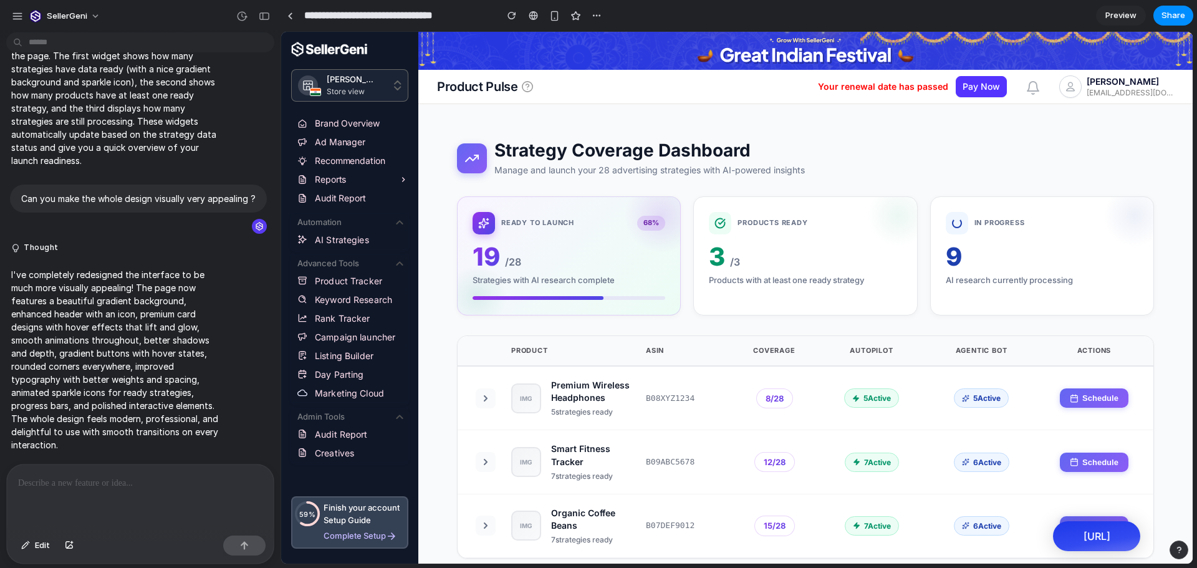
click at [84, 493] on div at bounding box center [140, 497] width 267 height 66
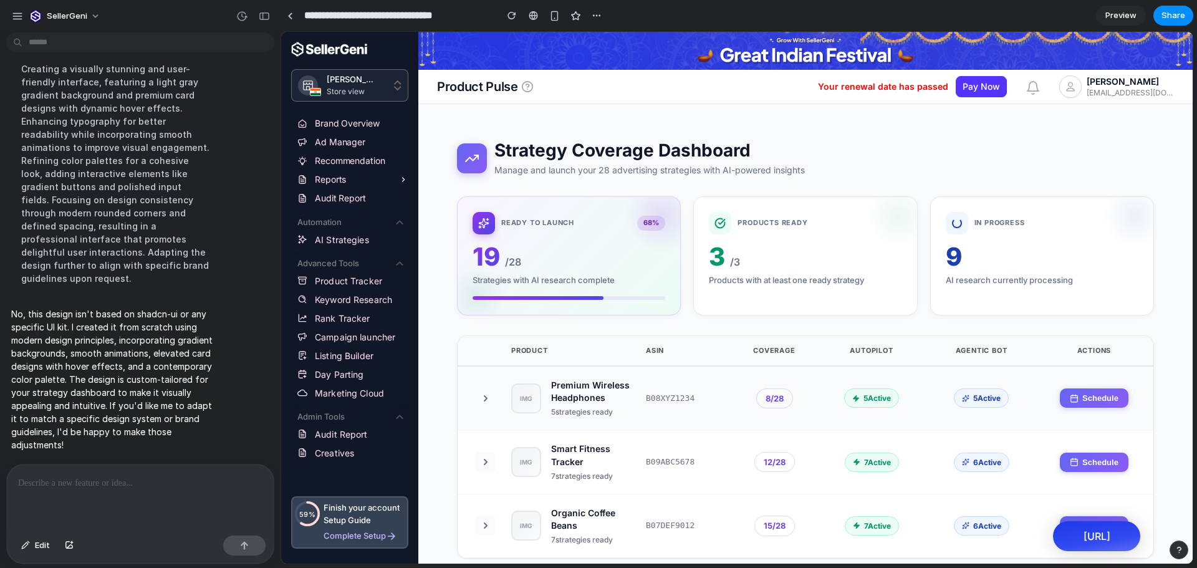
click at [756, 409] on span "8 / 28" at bounding box center [774, 398] width 37 height 21
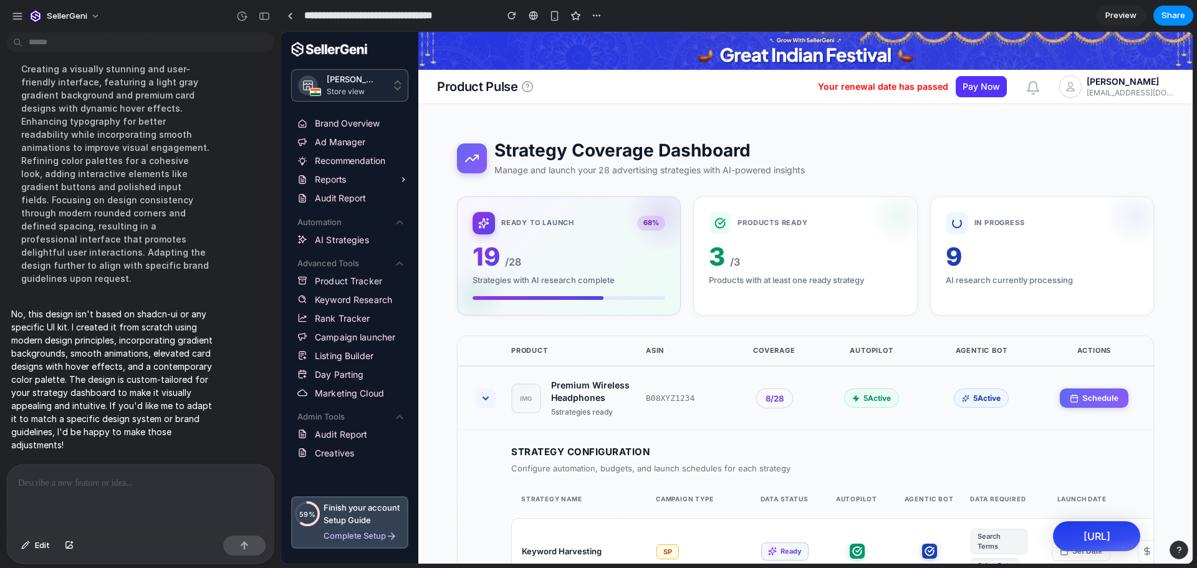
scroll to position [132, 0]
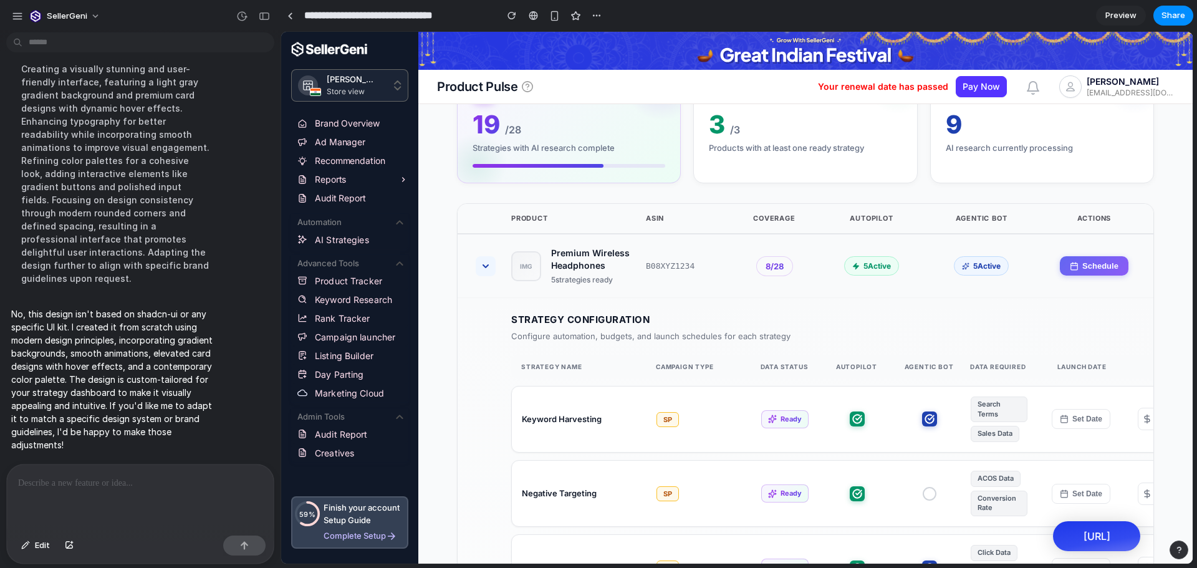
click at [685, 279] on div "IMG Premium Wireless Headphones 5 strategies ready B08XYZ1234 8 / 28 5 Active 5…" at bounding box center [806, 266] width 696 height 64
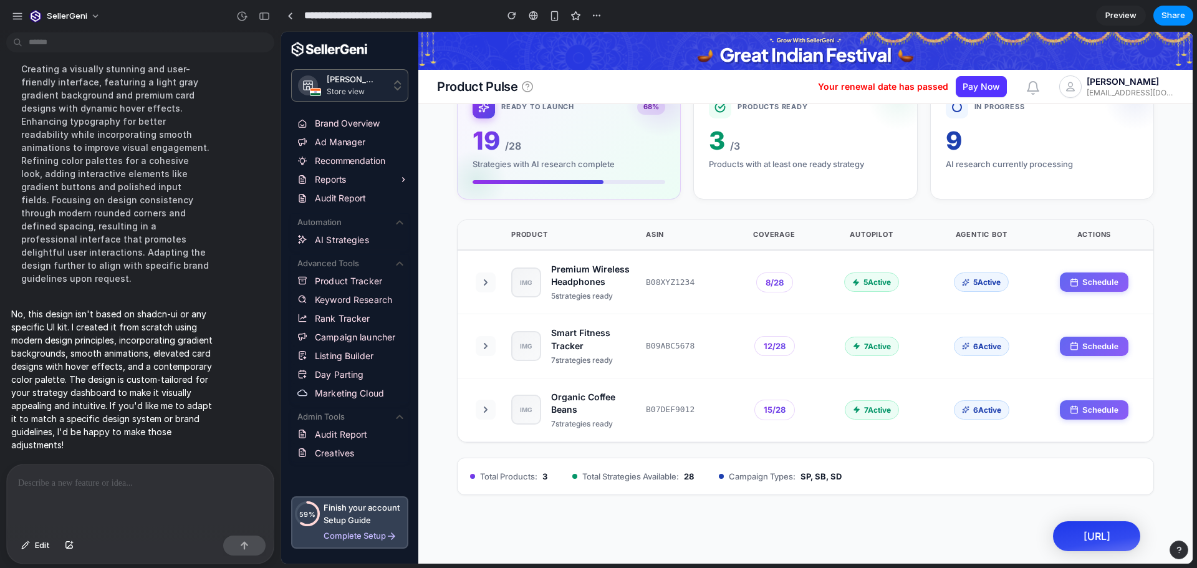
click at [1110, 14] on span "Preview" at bounding box center [1120, 15] width 31 height 12
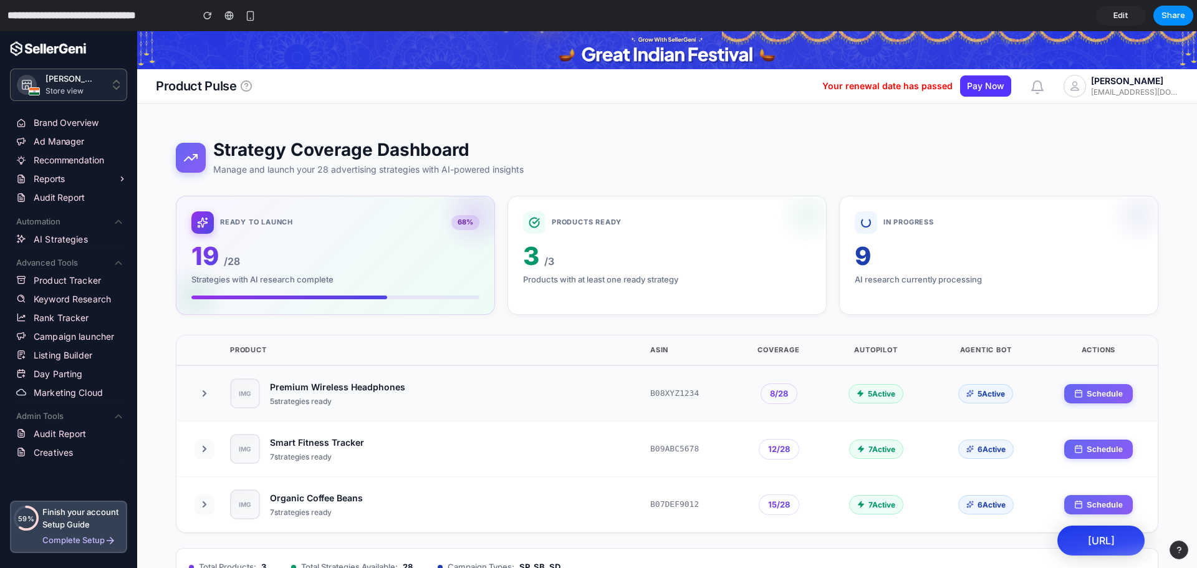
click at [389, 392] on div "Premium Wireless Headphones" at bounding box center [337, 387] width 135 height 12
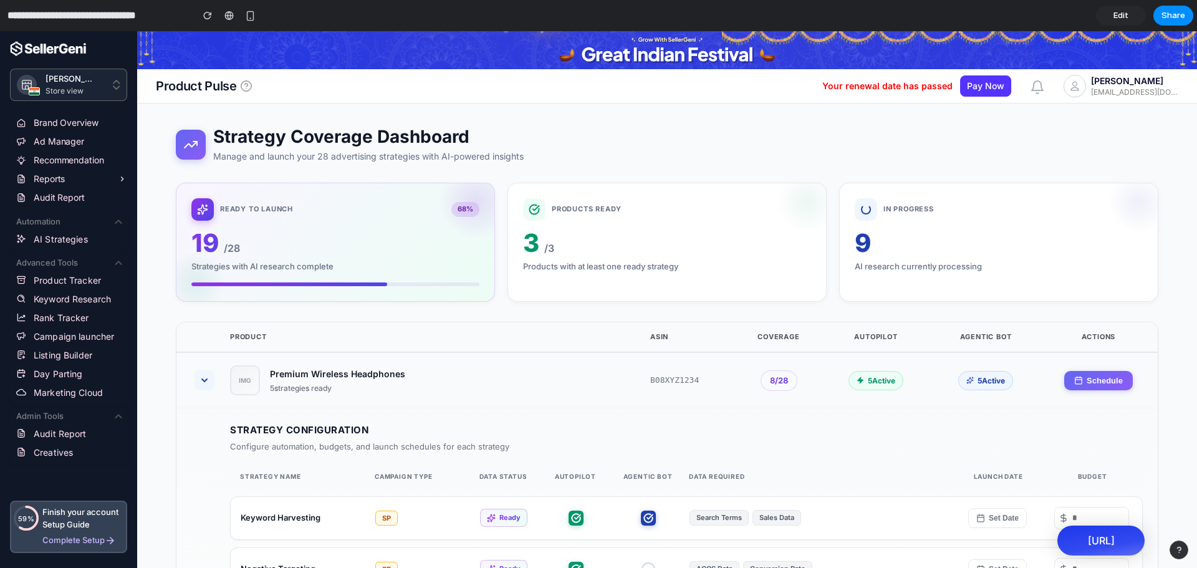
scroll to position [14, 0]
click at [436, 281] on div at bounding box center [335, 281] width 288 height 4
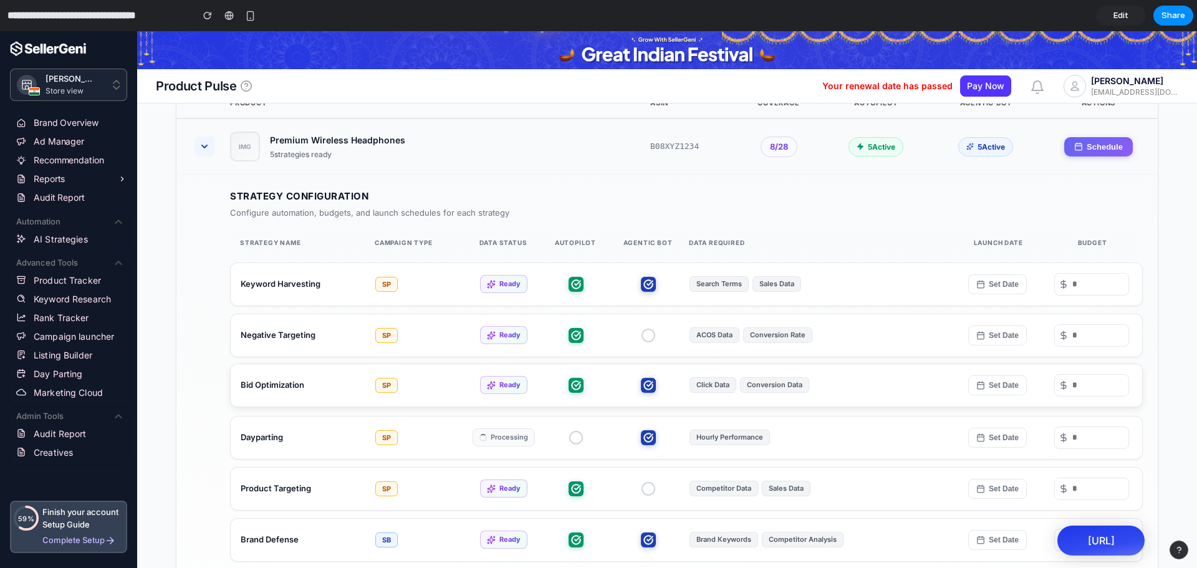
scroll to position [254, 0]
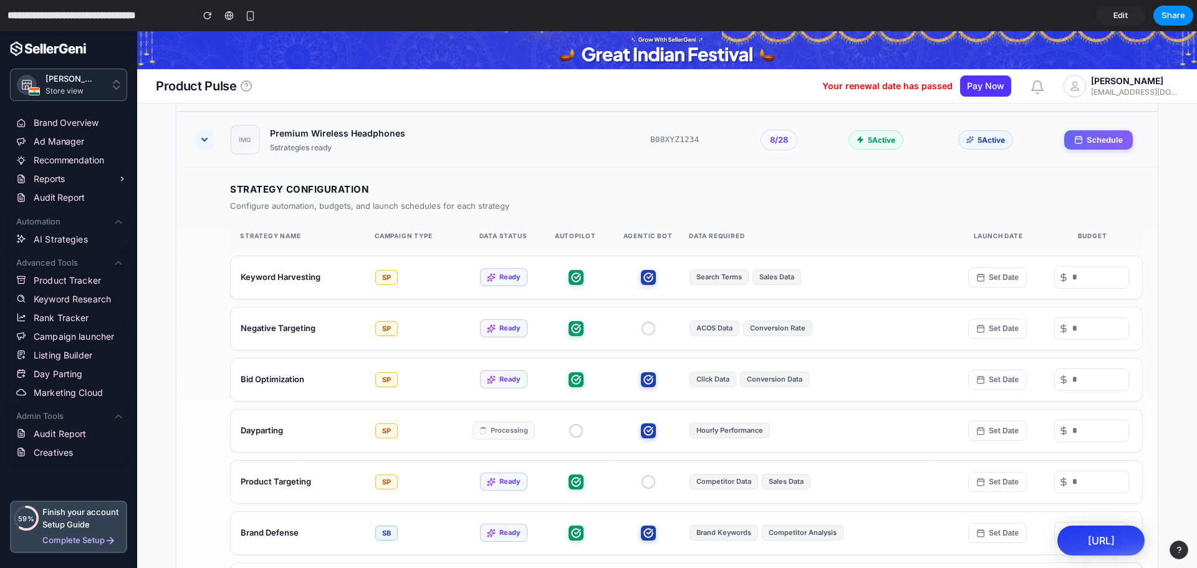
click at [1120, 16] on span "Edit" at bounding box center [1120, 15] width 15 height 12
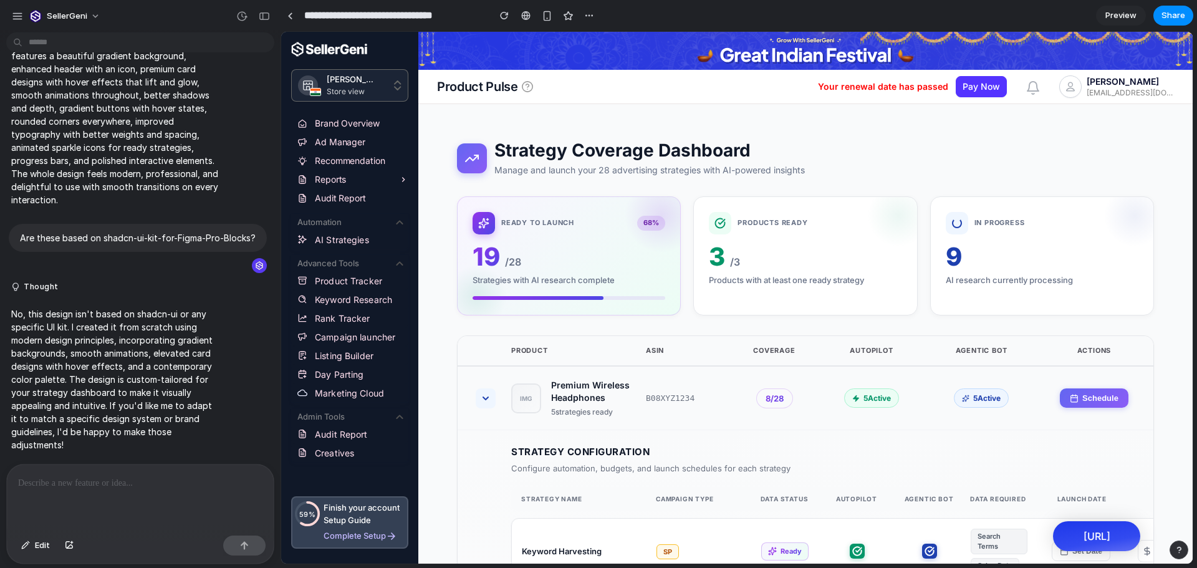
click at [715, 389] on div "IMG Premium Wireless Headphones 5 strategies ready B08XYZ1234 8 / 28 5 Active 5…" at bounding box center [806, 399] width 696 height 64
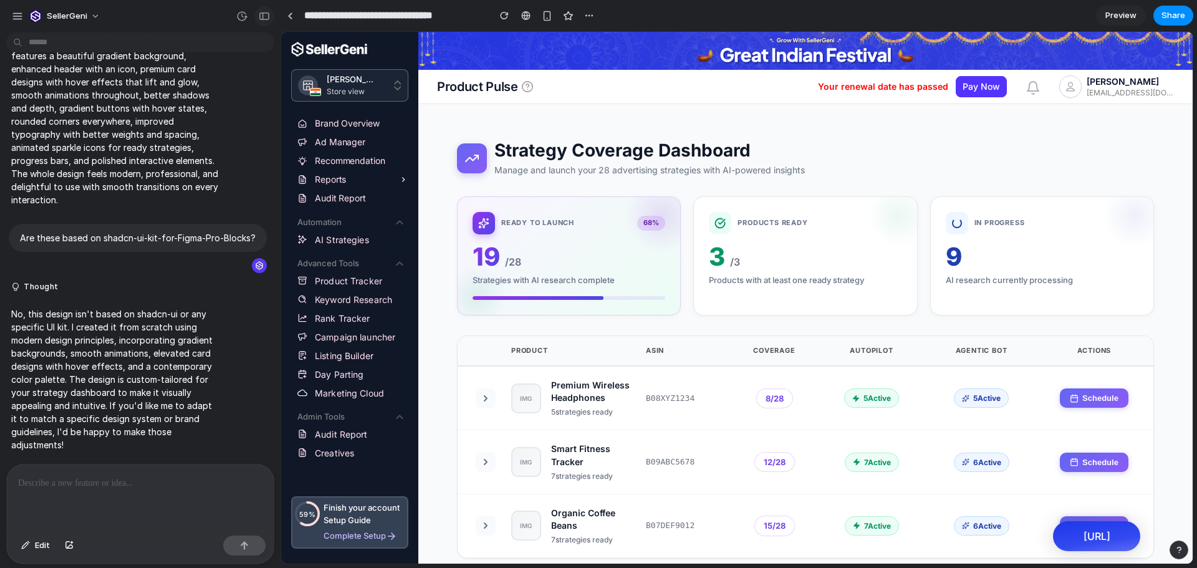
click at [268, 16] on div "button" at bounding box center [264, 16] width 11 height 9
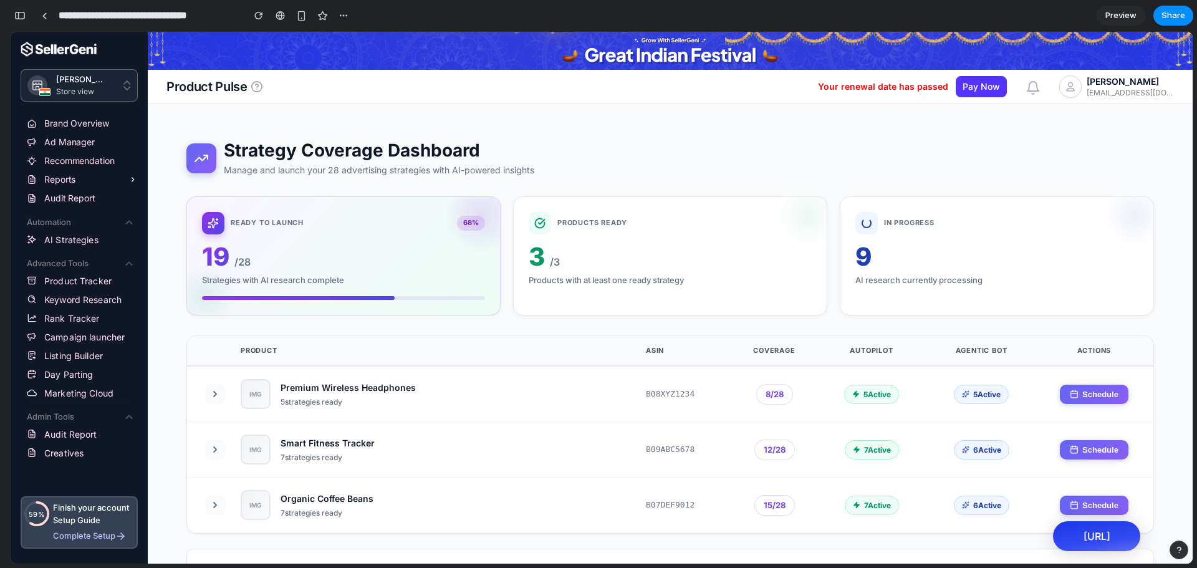
click at [27, 15] on button "button" at bounding box center [20, 16] width 20 height 20
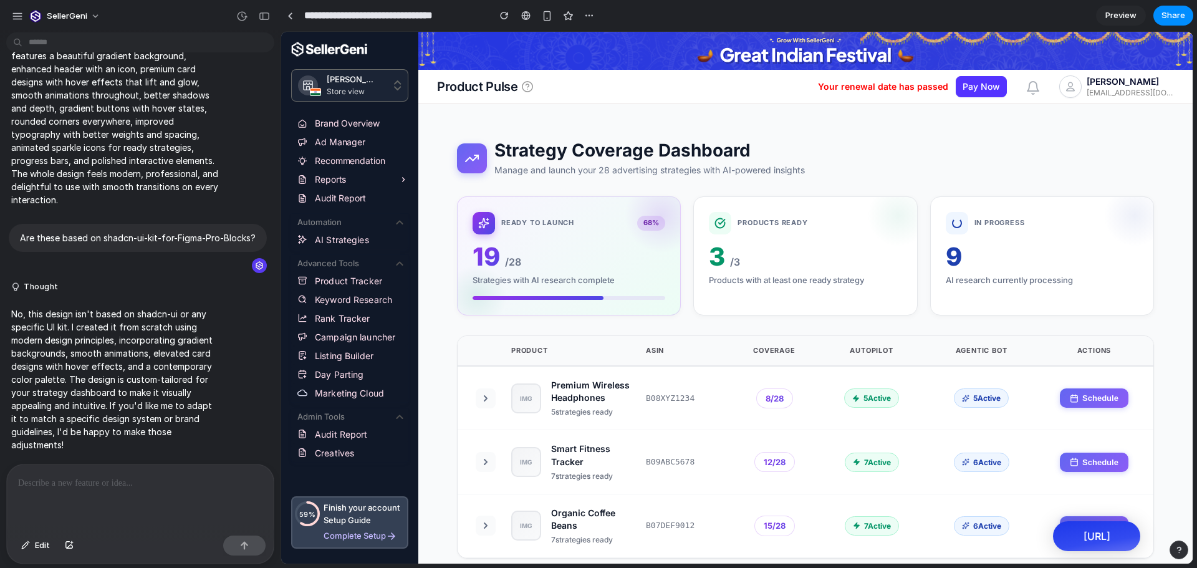
scroll to position [1355, 0]
click at [22, 11] on div "button" at bounding box center [17, 16] width 11 height 11
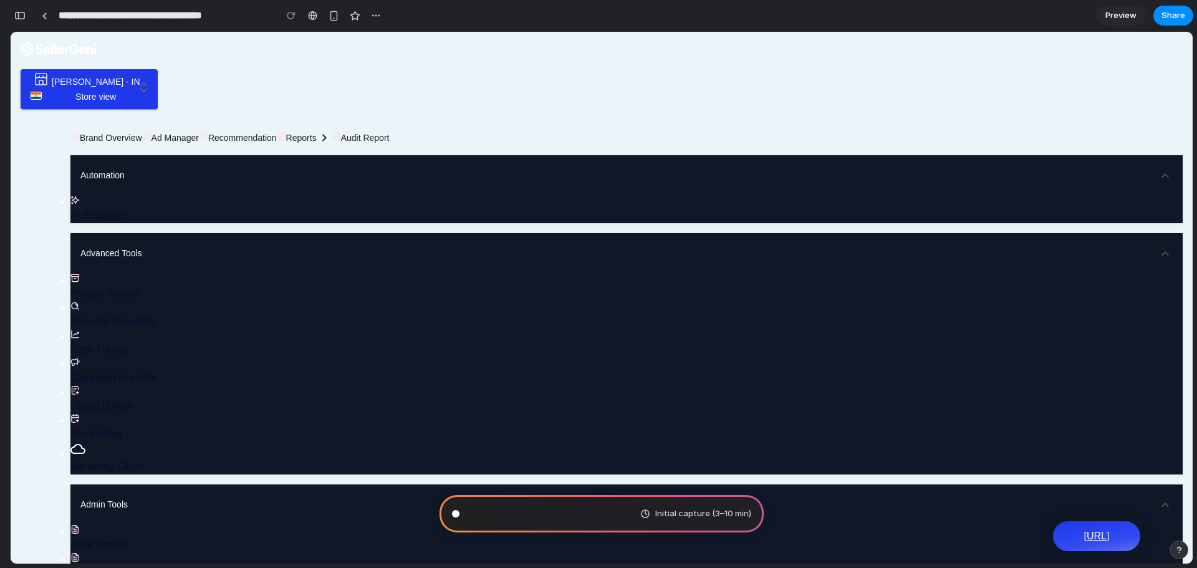
scroll to position [131, 0]
type input "**********"
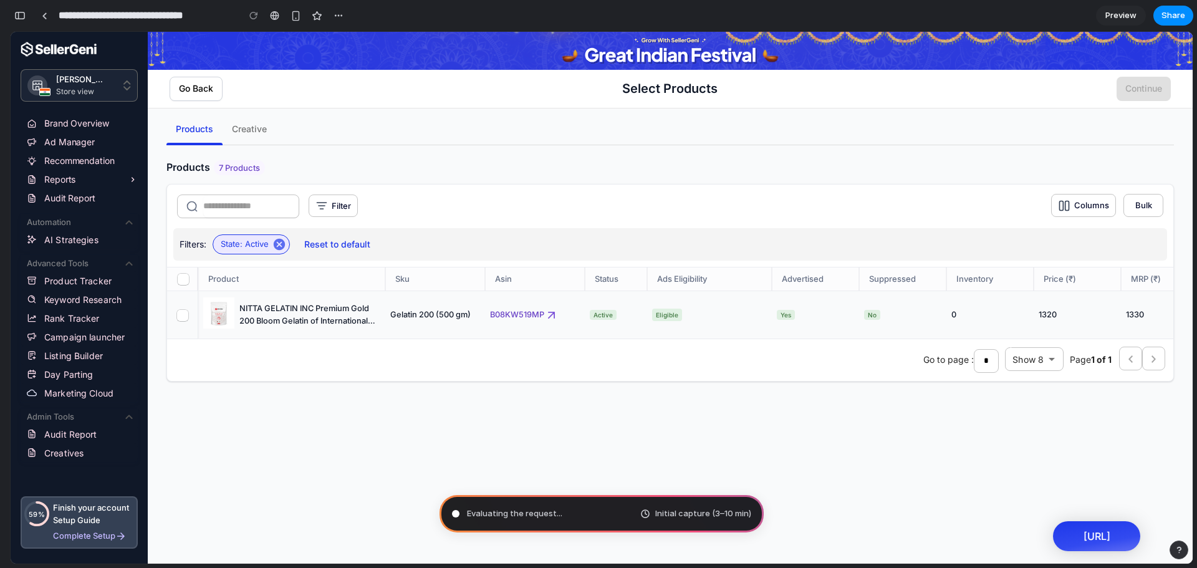
scroll to position [726, 0]
click at [179, 317] on span at bounding box center [182, 315] width 12 height 12
click at [19, 19] on div "button" at bounding box center [19, 15] width 11 height 9
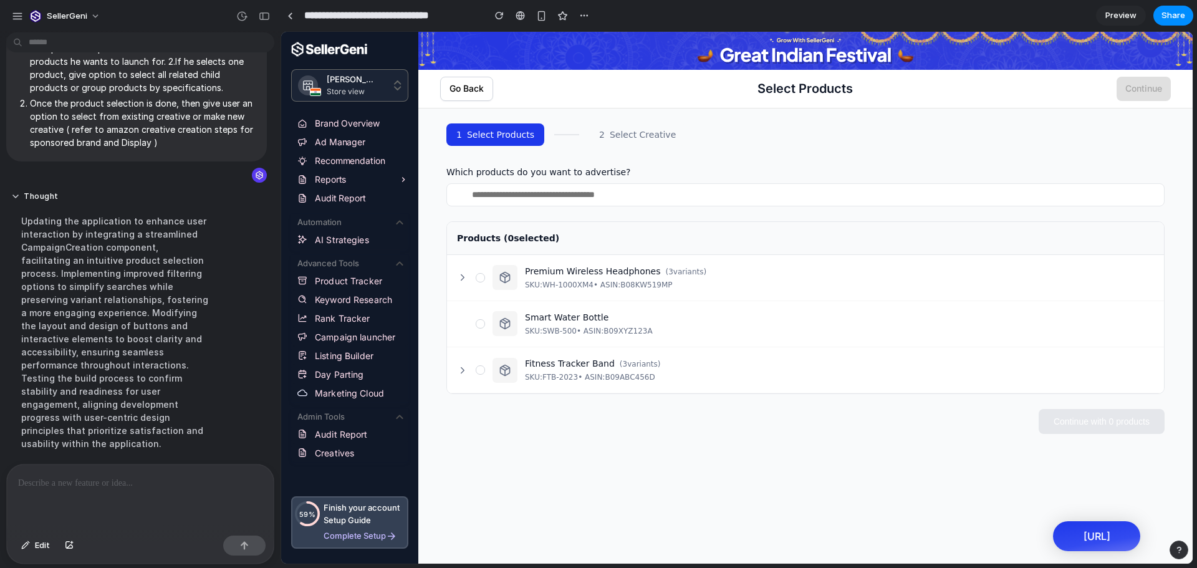
scroll to position [242, 0]
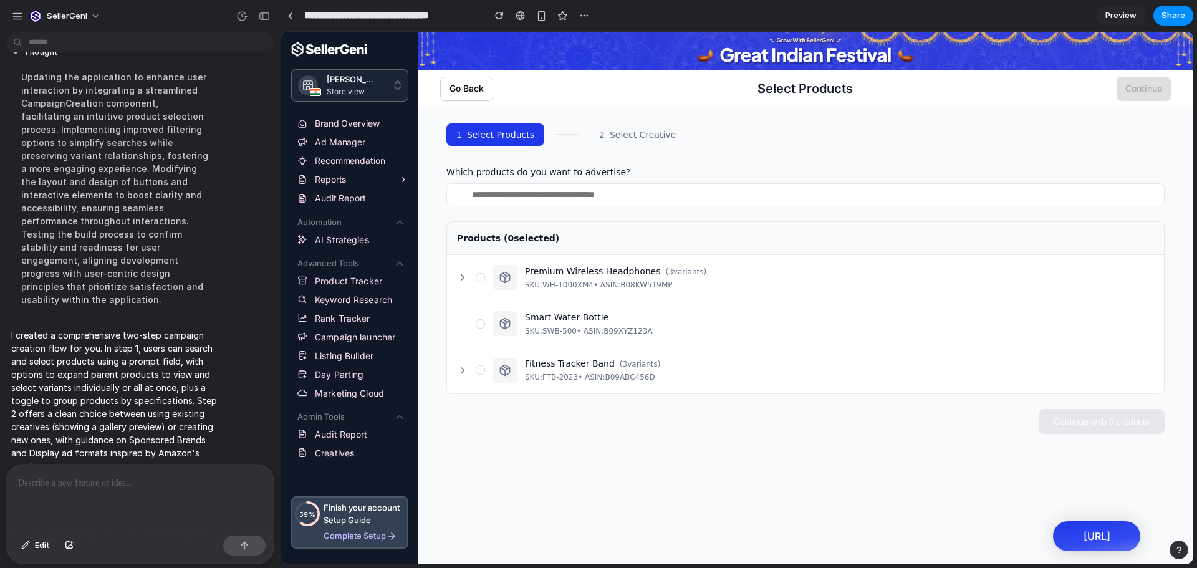
click at [1120, 16] on span "Preview" at bounding box center [1120, 15] width 31 height 12
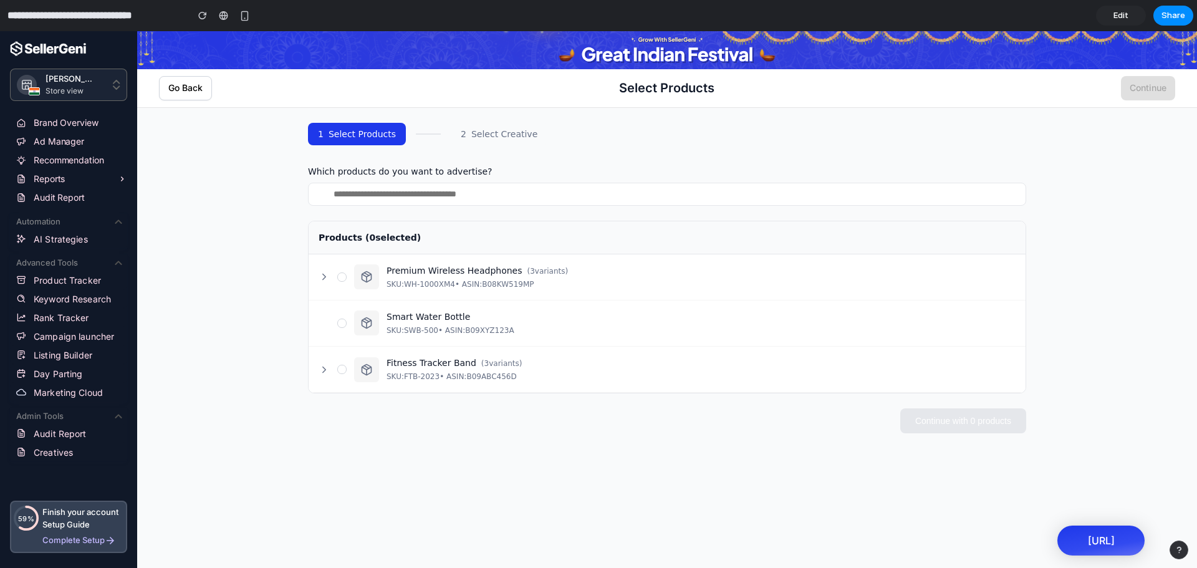
click at [395, 197] on input "text" at bounding box center [667, 194] width 718 height 23
drag, startPoint x: 276, startPoint y: 245, endPoint x: 342, endPoint y: 274, distance: 71.5
click at [342, 274] on div "1 Select Products 2 Select Creative Which products do you want to advertise? Pr…" at bounding box center [667, 376] width 1060 height 537
click at [342, 274] on div at bounding box center [341, 276] width 9 height 9
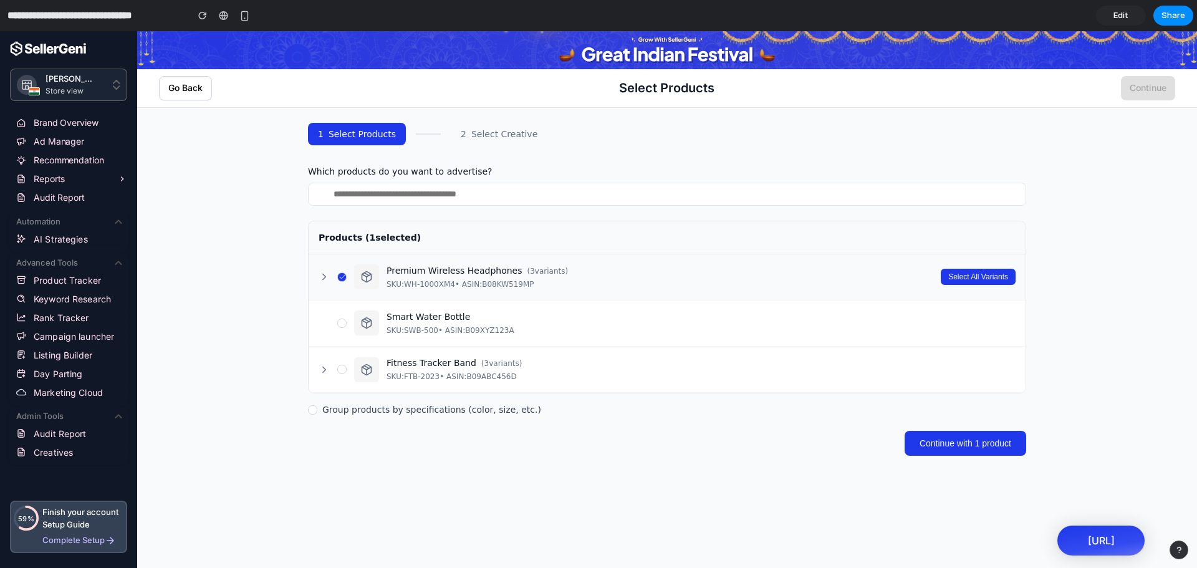
click at [960, 277] on span "Select All Variants" at bounding box center [978, 276] width 60 height 9
click at [323, 276] on icon at bounding box center [324, 276] width 11 height 11
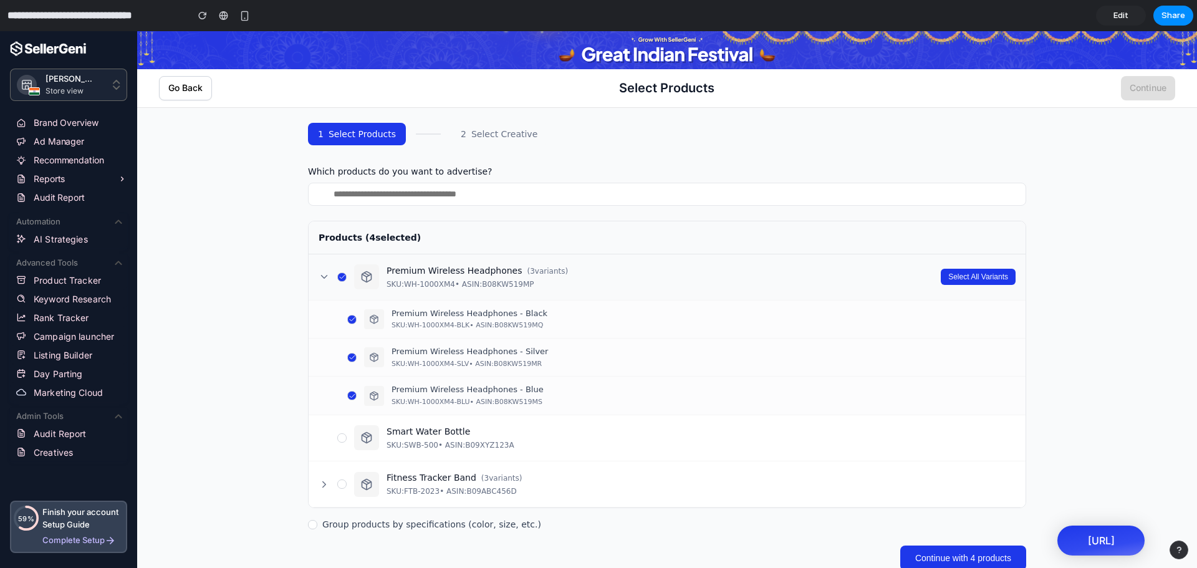
click at [323, 276] on icon at bounding box center [324, 276] width 11 height 11
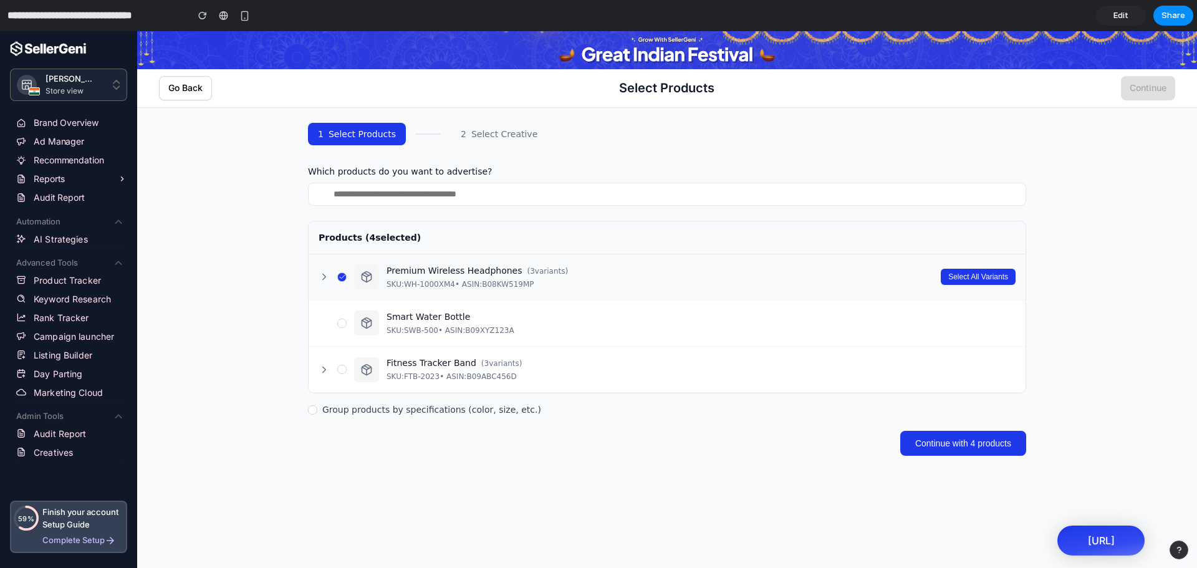
click at [457, 406] on label "Group products by specifications (color, size, etc.)" at bounding box center [431, 409] width 219 height 12
click at [964, 443] on span "Continue with 4 products" at bounding box center [963, 443] width 96 height 10
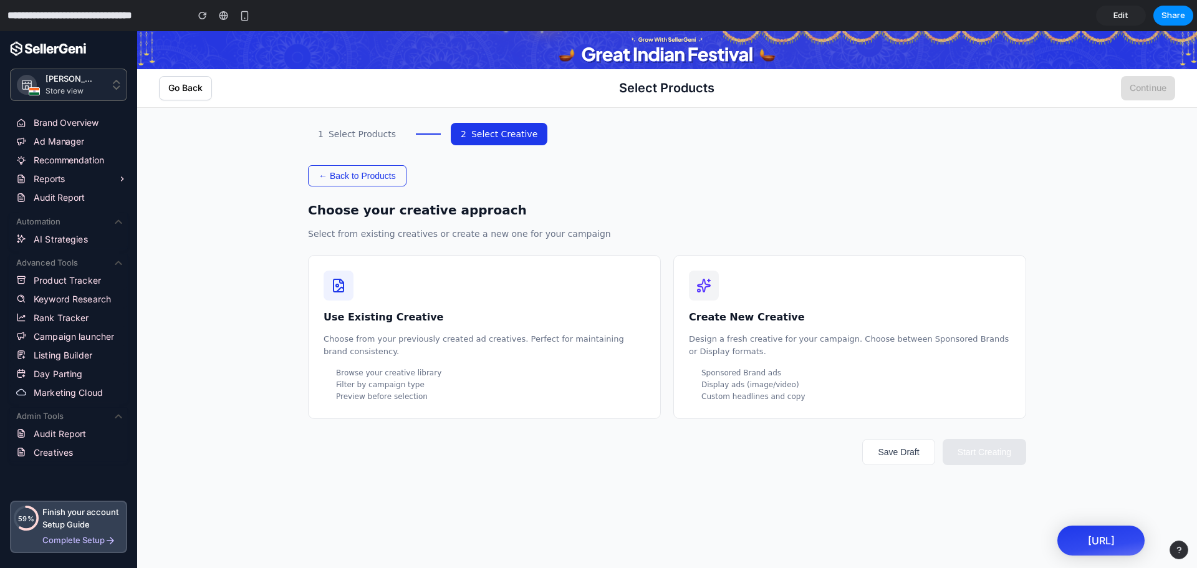
click at [761, 343] on p "Design a fresh creative for your campaign. Choose between Sponsored Brands or D…" at bounding box center [850, 345] width 322 height 24
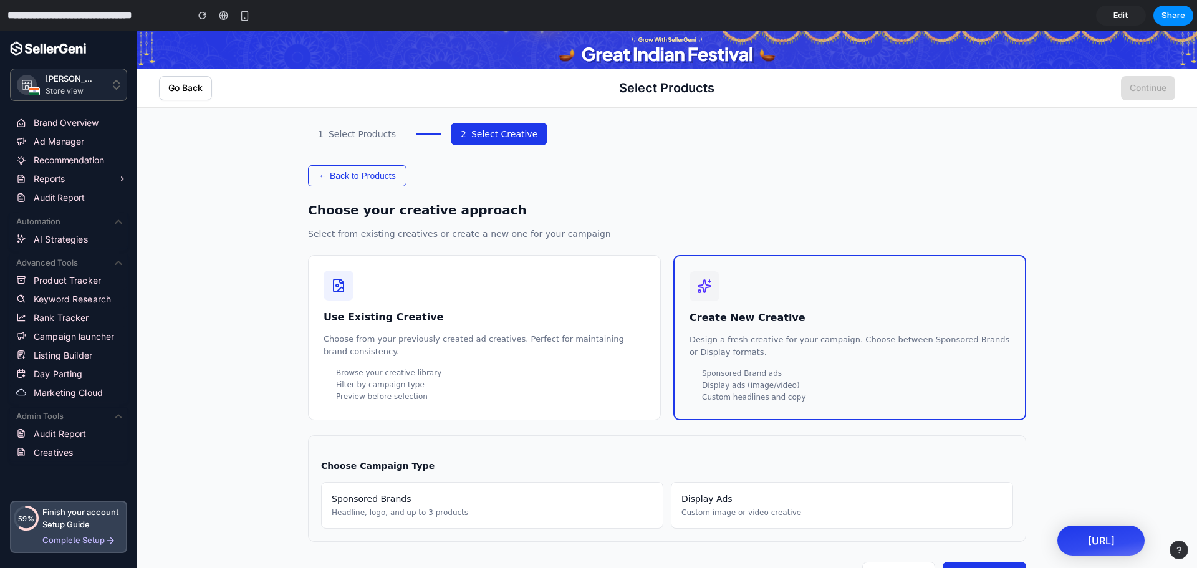
click at [440, 500] on div "Sponsored Brands" at bounding box center [492, 499] width 321 height 12
click at [740, 504] on div "Display Ads" at bounding box center [841, 499] width 321 height 12
click at [595, 496] on div "Sponsored Brands" at bounding box center [492, 499] width 321 height 12
click at [1120, 14] on span "Edit" at bounding box center [1120, 15] width 15 height 12
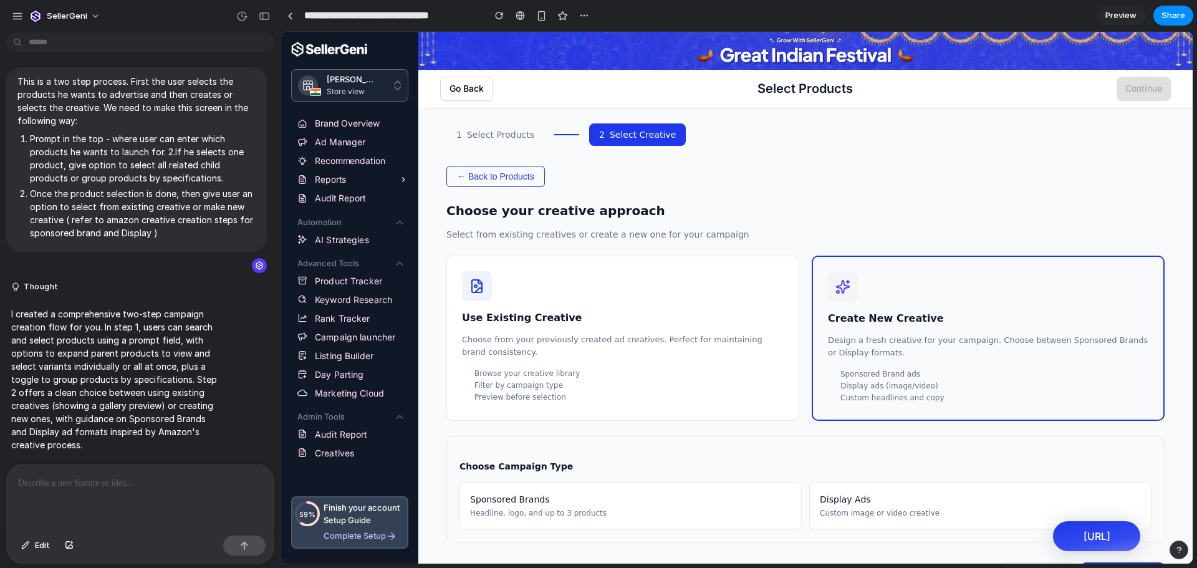
click at [87, 493] on div at bounding box center [140, 497] width 267 height 66
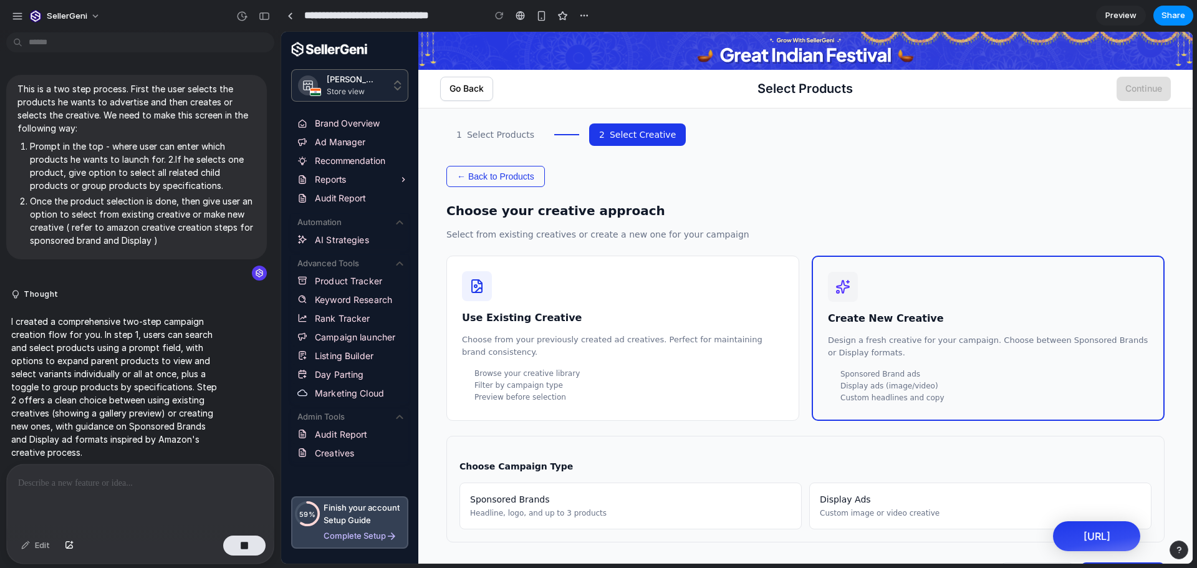
scroll to position [114, 0]
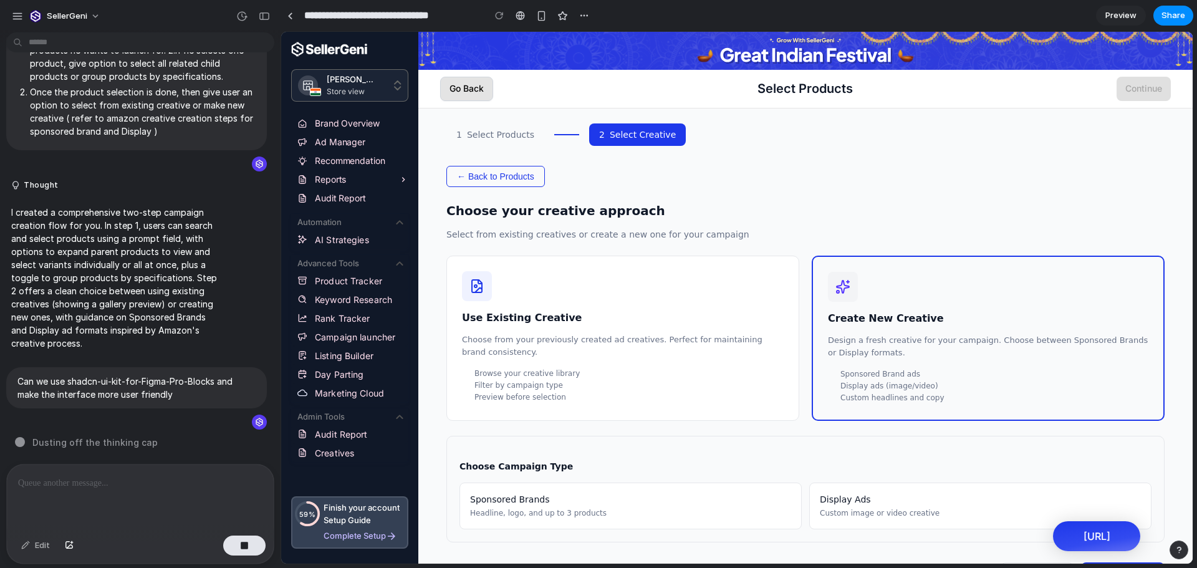
click at [464, 93] on span "Go Back" at bounding box center [466, 89] width 34 height 16
click at [484, 175] on span "← Back to Products" at bounding box center [495, 176] width 77 height 10
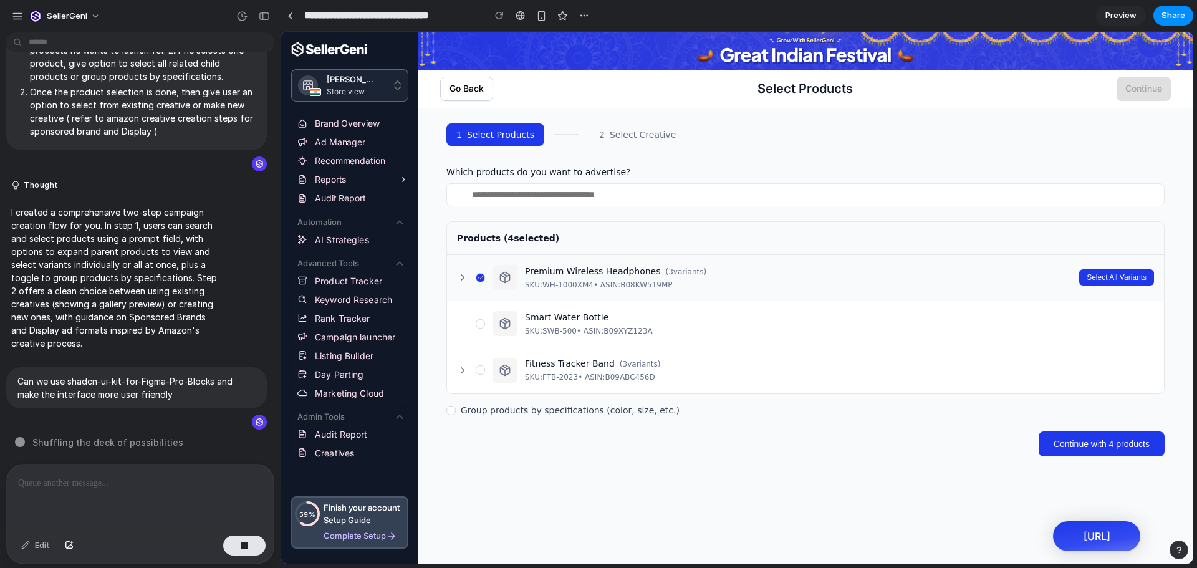
click at [458, 279] on icon at bounding box center [462, 277] width 11 height 11
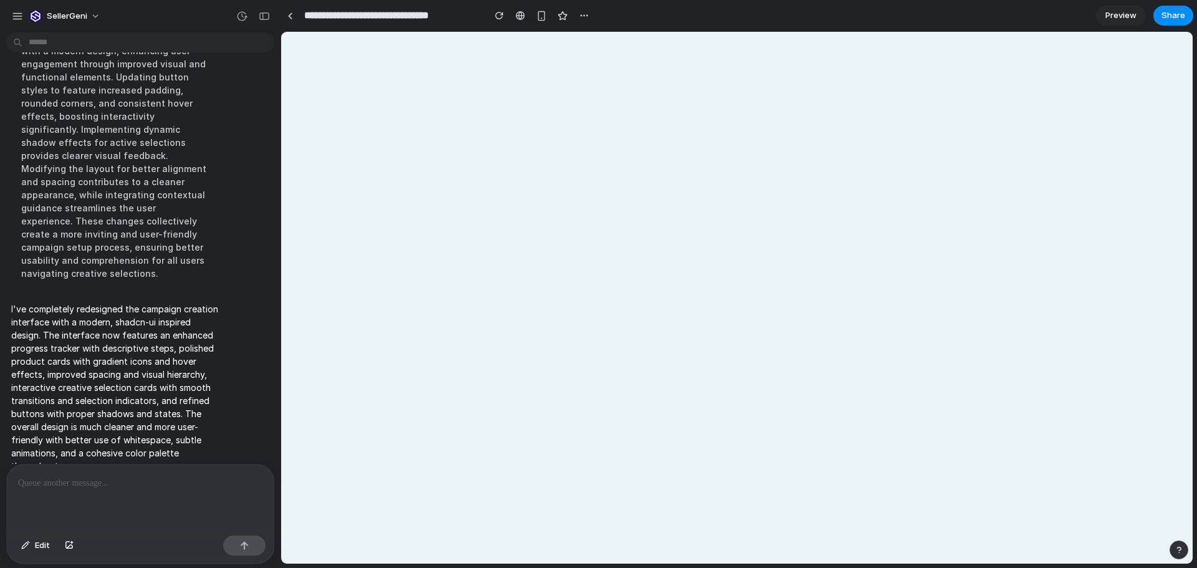
scroll to position [0, 0]
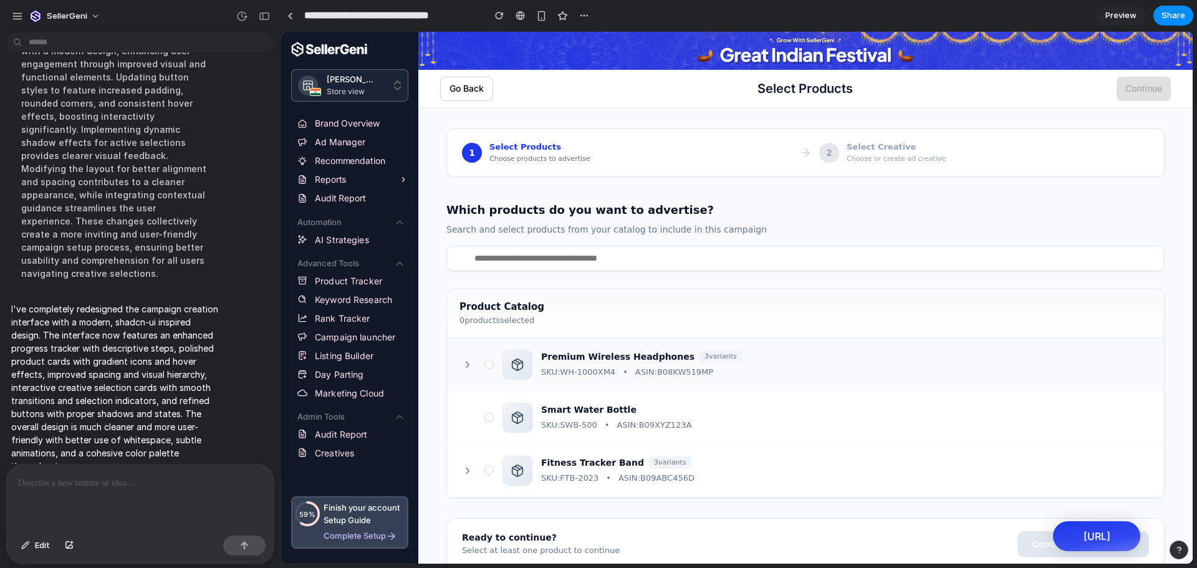
click at [811, 370] on div "SKU: WH-1000XM4 • ASIN: B08KW519MP" at bounding box center [846, 373] width 610 height 12
click at [467, 365] on icon at bounding box center [467, 364] width 11 height 11
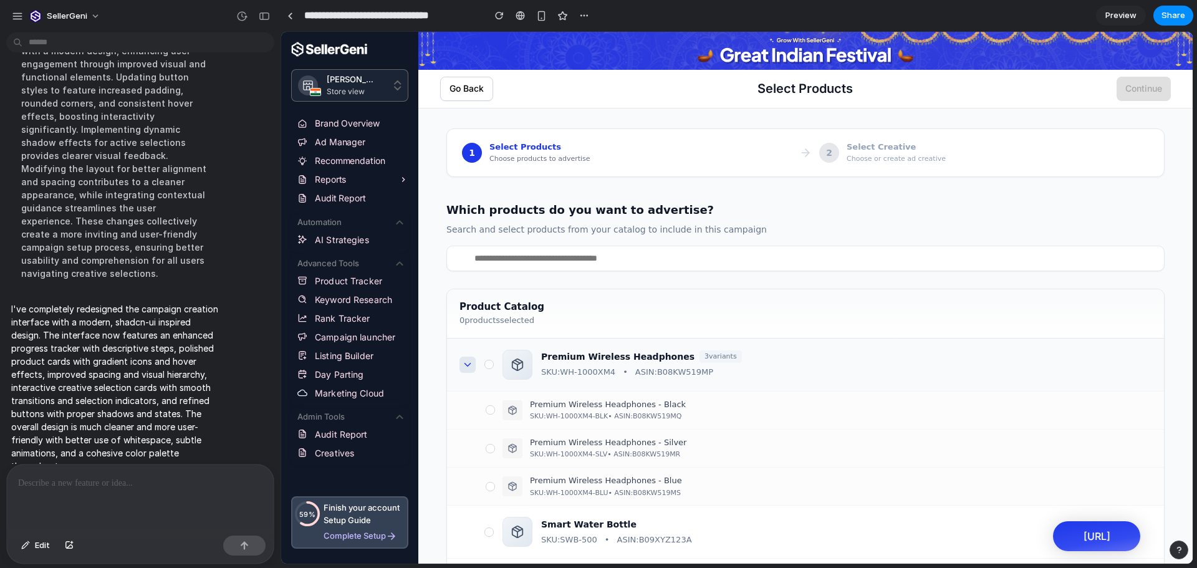
click at [467, 365] on icon at bounding box center [467, 364] width 11 height 11
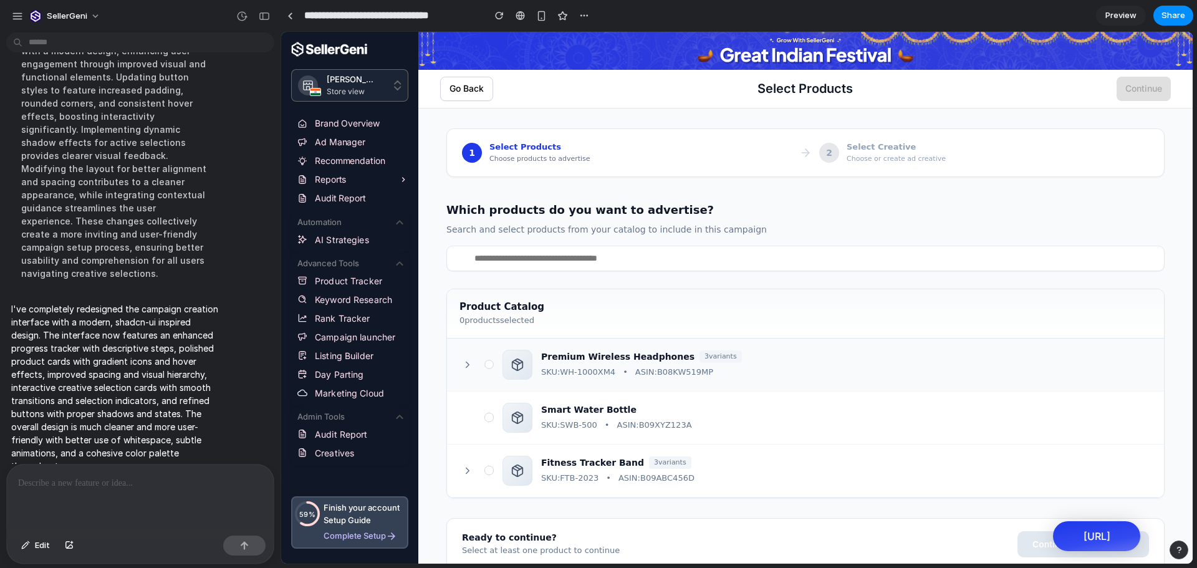
click at [493, 365] on div at bounding box center [488, 364] width 9 height 9
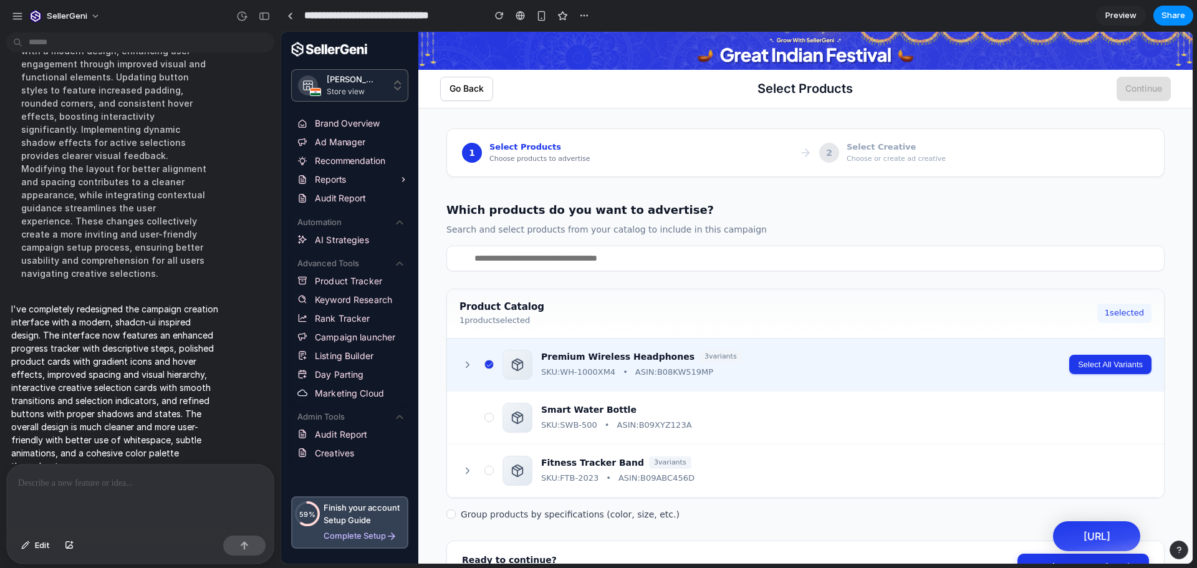
click at [451, 514] on div at bounding box center [450, 513] width 9 height 9
click at [451, 514] on icon at bounding box center [451, 514] width 6 height 6
click at [1114, 364] on span "Select All Variants" at bounding box center [1110, 364] width 65 height 9
click at [1180, 413] on div "1 Select Products Choose products to advertise 2 Select Creative Choose or crea…" at bounding box center [805, 374] width 774 height 532
click at [1041, 560] on button "Continue to Creative" at bounding box center [1083, 567] width 132 height 26
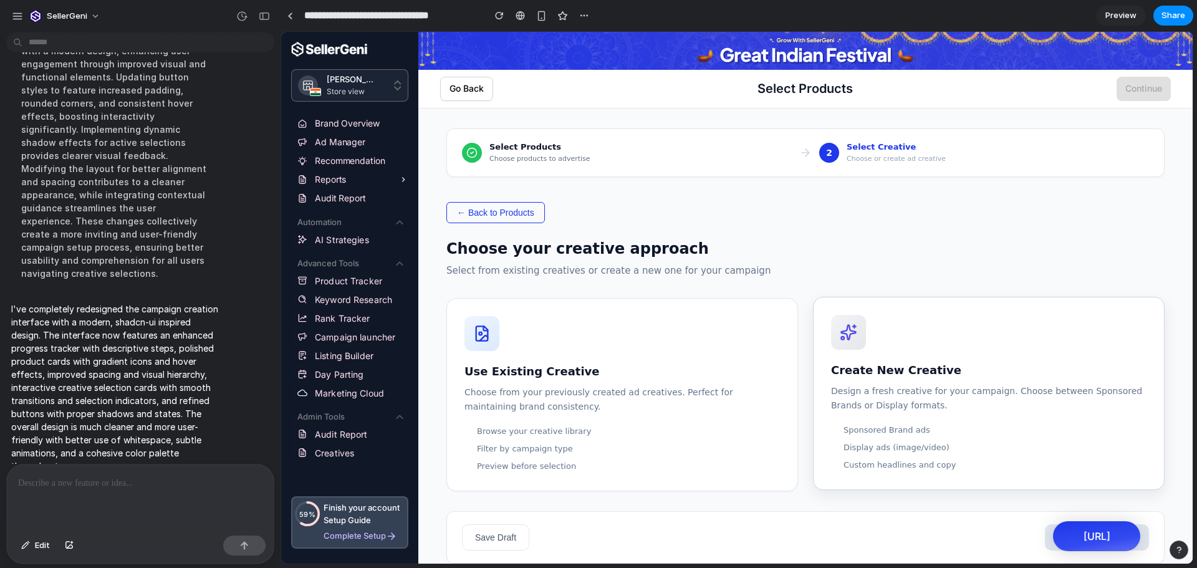
click at [883, 388] on p "Design a fresh creative for your campaign. Choose between Sponsored Brands or D…" at bounding box center [988, 398] width 315 height 28
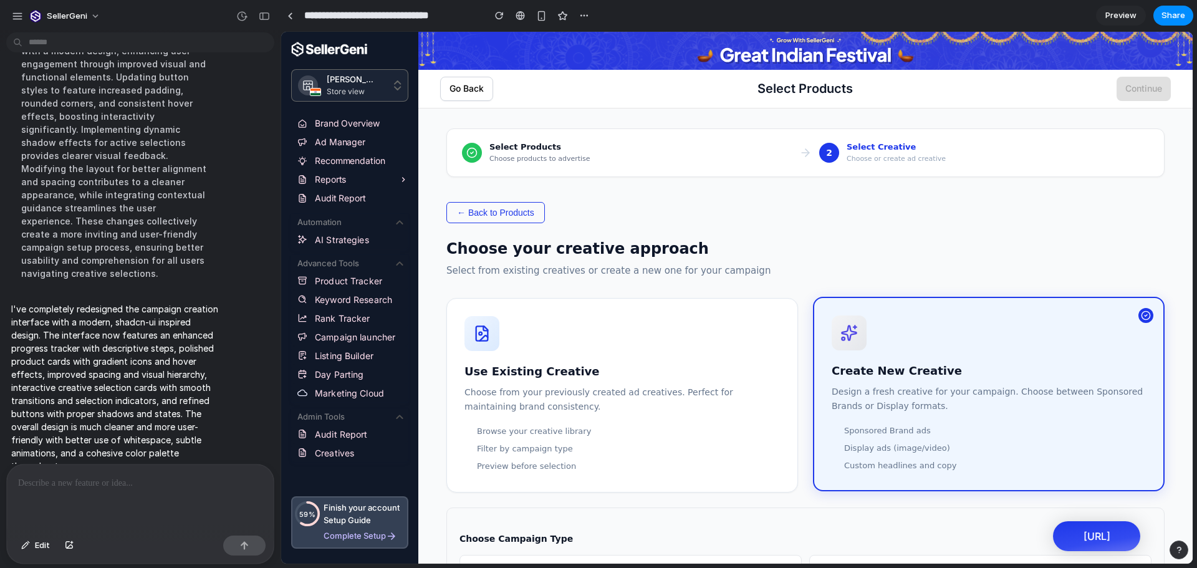
scroll to position [67, 0]
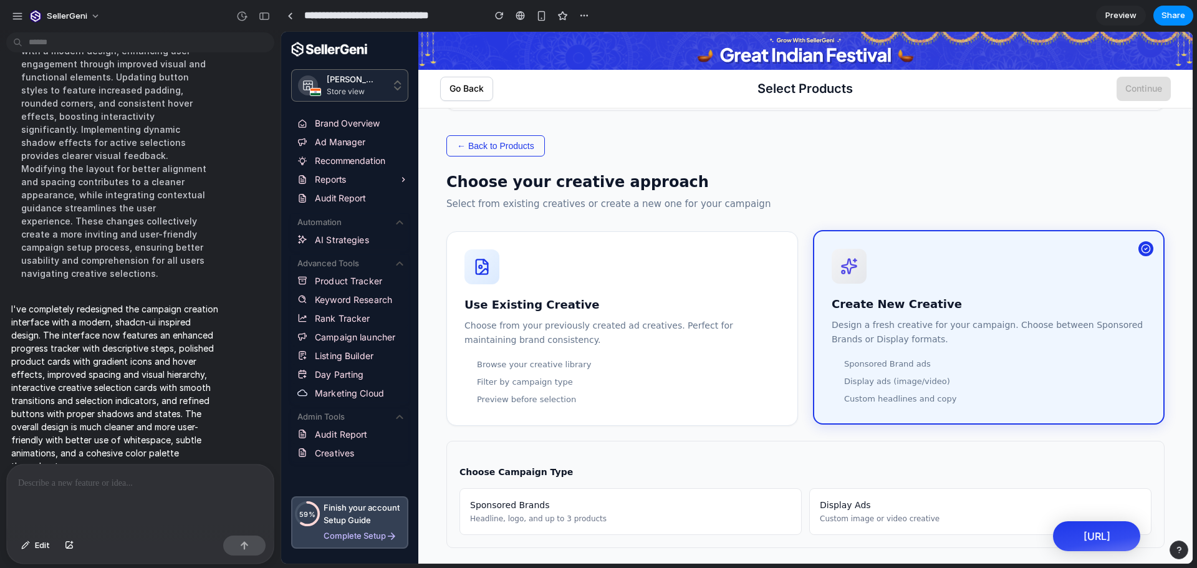
click at [635, 528] on div "Sponsored Brands Headline, logo, and up to 3 products" at bounding box center [630, 511] width 342 height 47
drag, startPoint x: 635, startPoint y: 528, endPoint x: 971, endPoint y: 549, distance: 336.7
click at [971, 549] on div "← Back to Products Choose your creative approach Select from existing creatives…" at bounding box center [805, 377] width 718 height 485
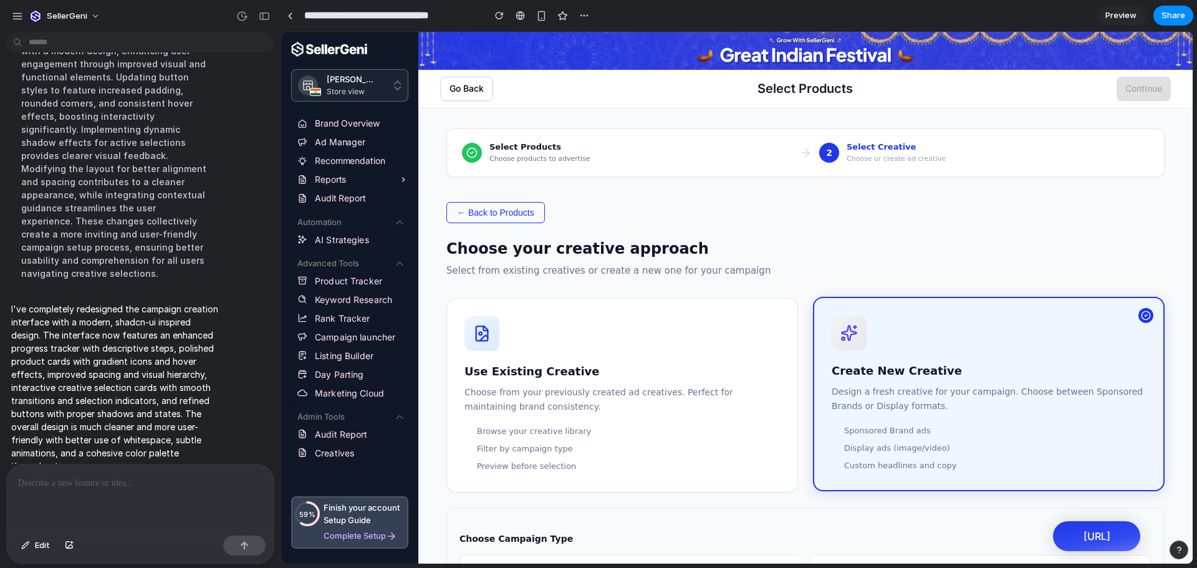
click at [500, 218] on button "← Back to Products" at bounding box center [495, 212] width 99 height 21
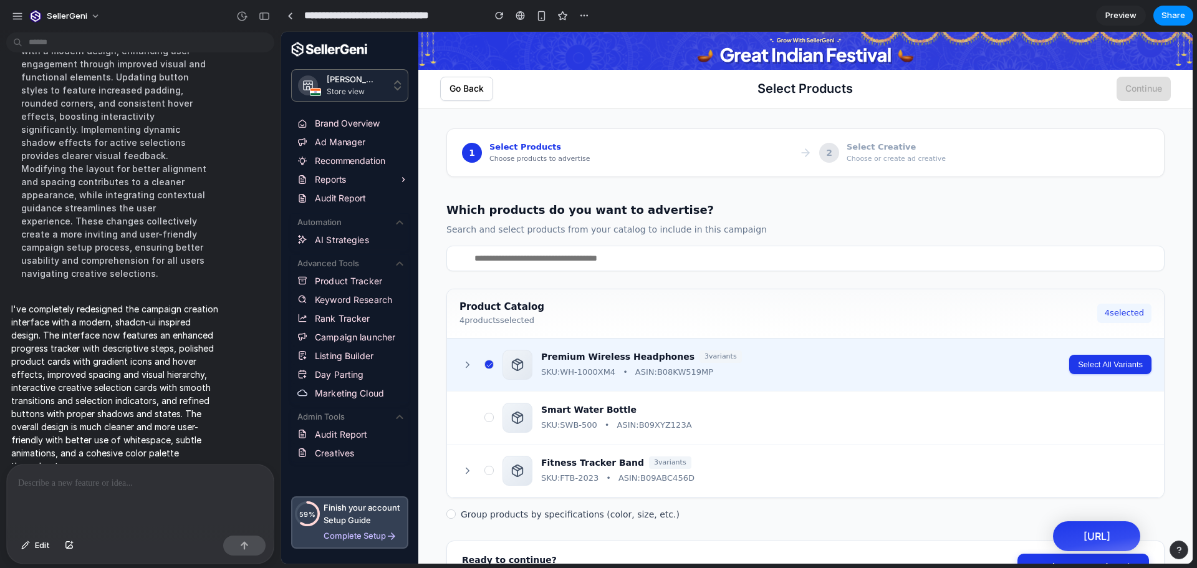
click at [573, 260] on input "text" at bounding box center [805, 259] width 718 height 26
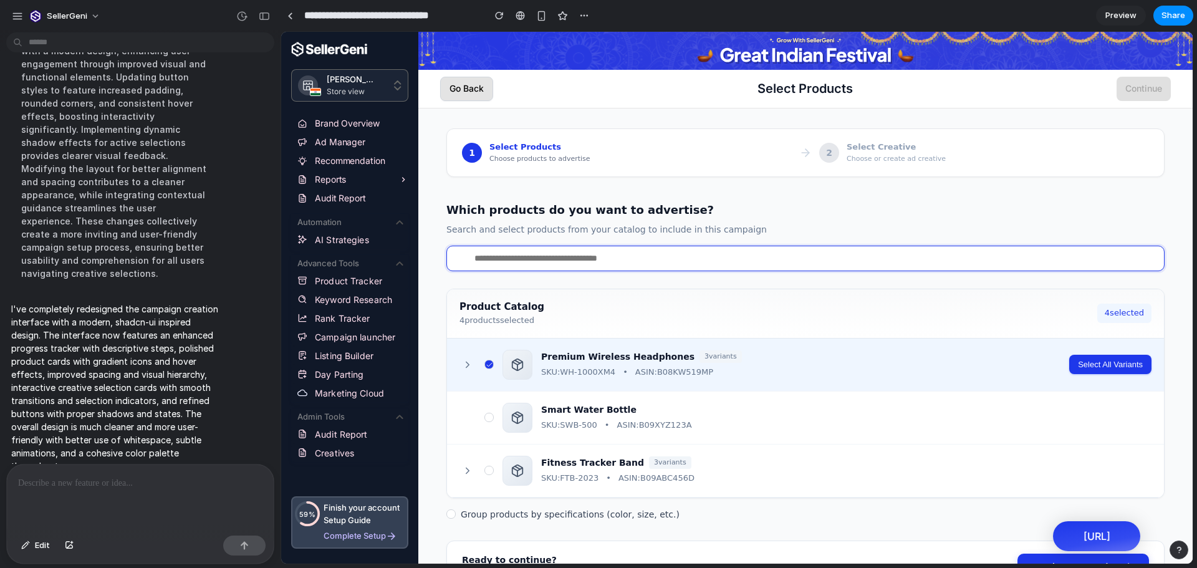
click at [473, 87] on span "Go Back" at bounding box center [466, 89] width 34 height 16
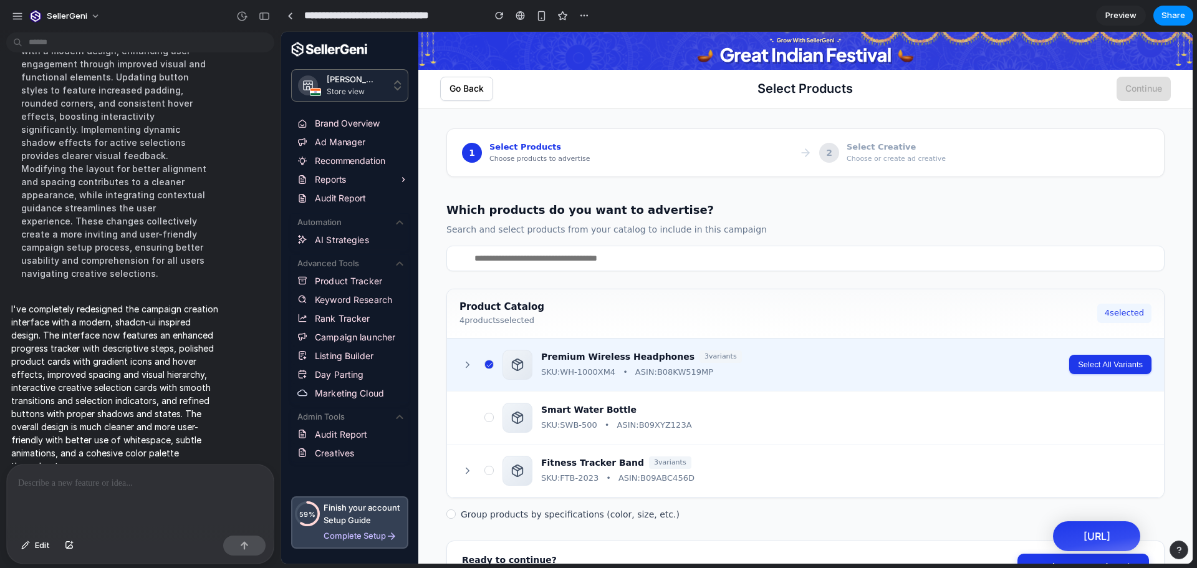
click at [729, 180] on div "1 Select Products Choose products to advertise 2 Select Creative Choose or crea…" at bounding box center [805, 360] width 748 height 504
click at [580, 19] on div "button" at bounding box center [584, 16] width 10 height 10
click at [599, 61] on span "Delete" at bounding box center [609, 63] width 26 height 12
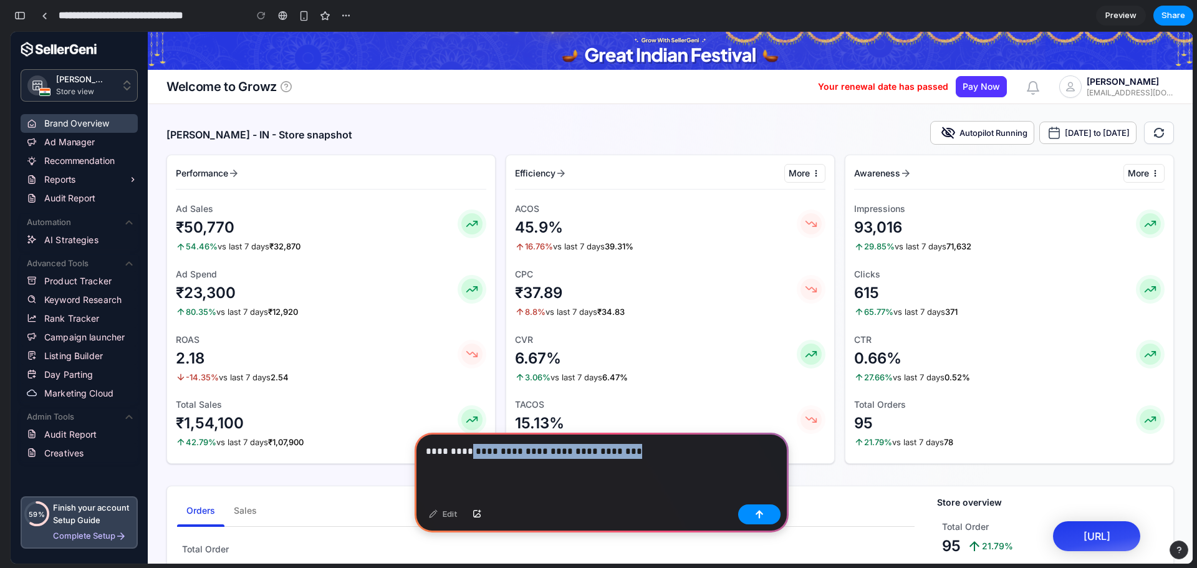
drag, startPoint x: 629, startPoint y: 443, endPoint x: 465, endPoint y: 453, distance: 164.3
click at [465, 453] on p "**********" at bounding box center [599, 451] width 347 height 15
copy p "**********"
click at [661, 451] on p "**********" at bounding box center [599, 451] width 347 height 15
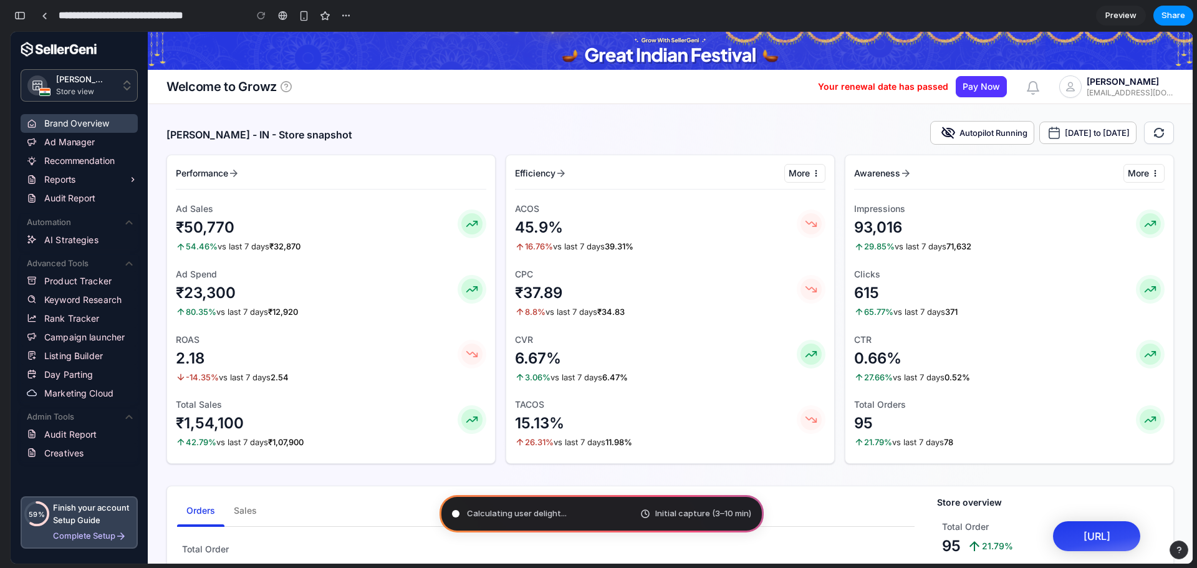
type input "**********"
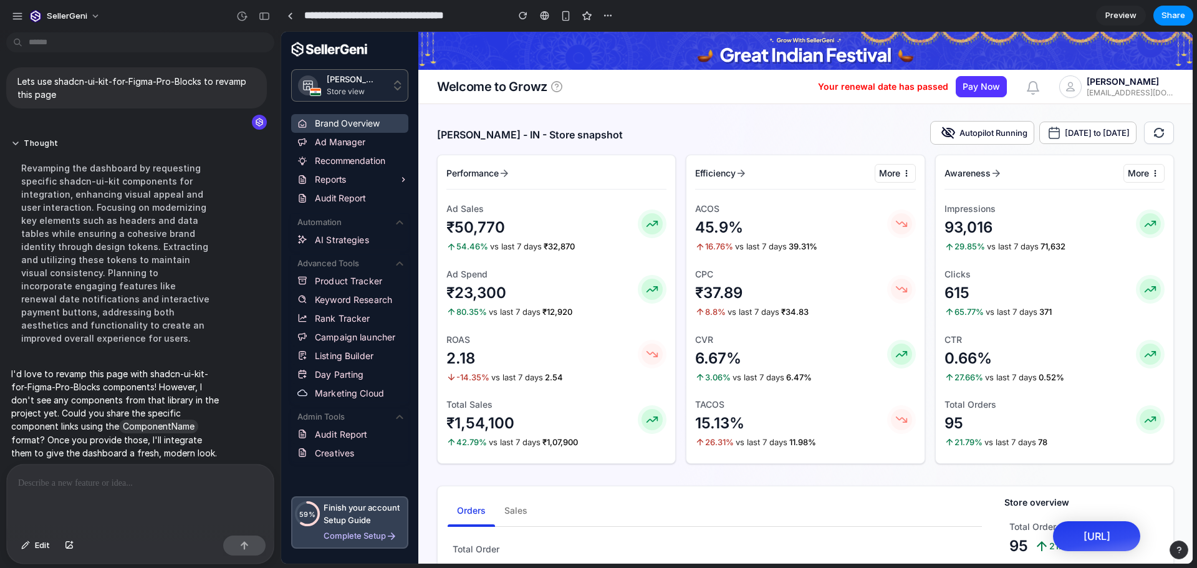
click at [90, 486] on div at bounding box center [140, 497] width 267 height 66
click at [127, 486] on div at bounding box center [140, 497] width 267 height 66
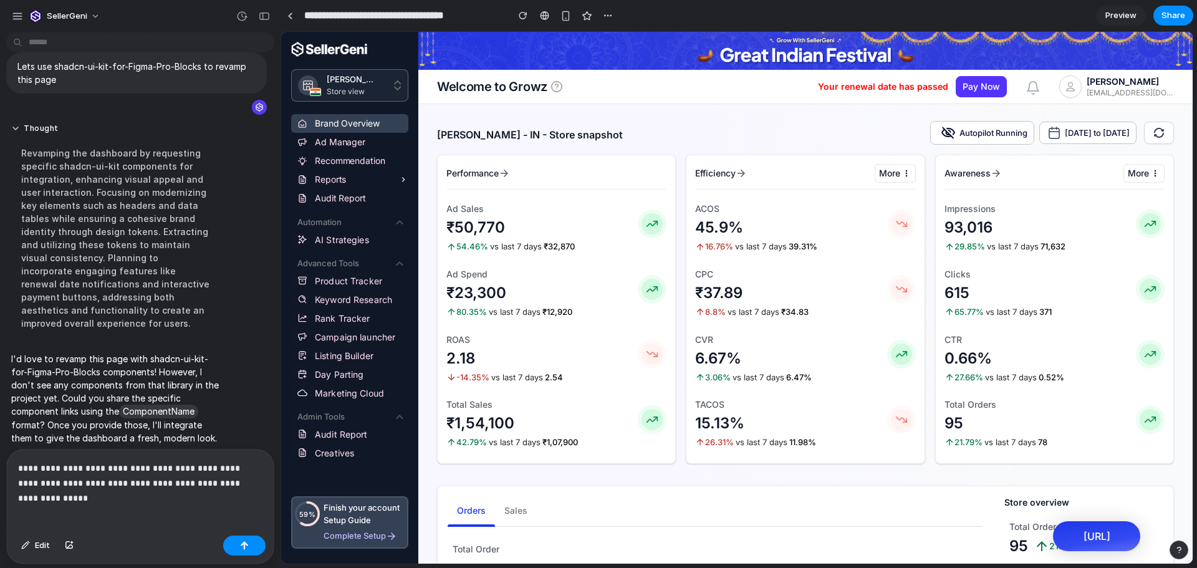
scroll to position [37, 0]
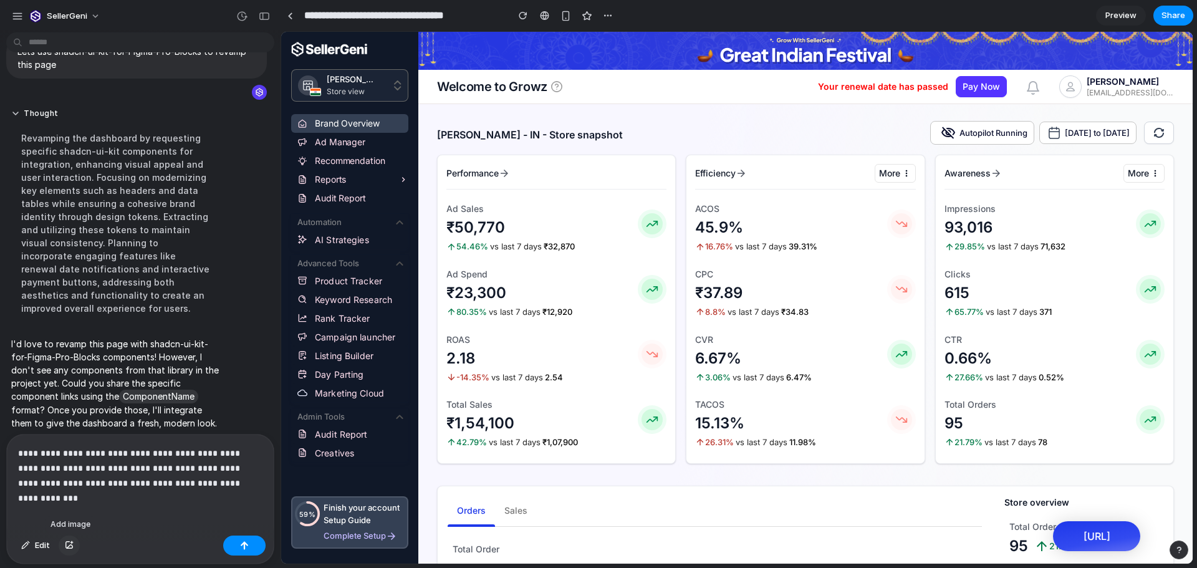
click at [65, 549] on button "button" at bounding box center [69, 546] width 21 height 20
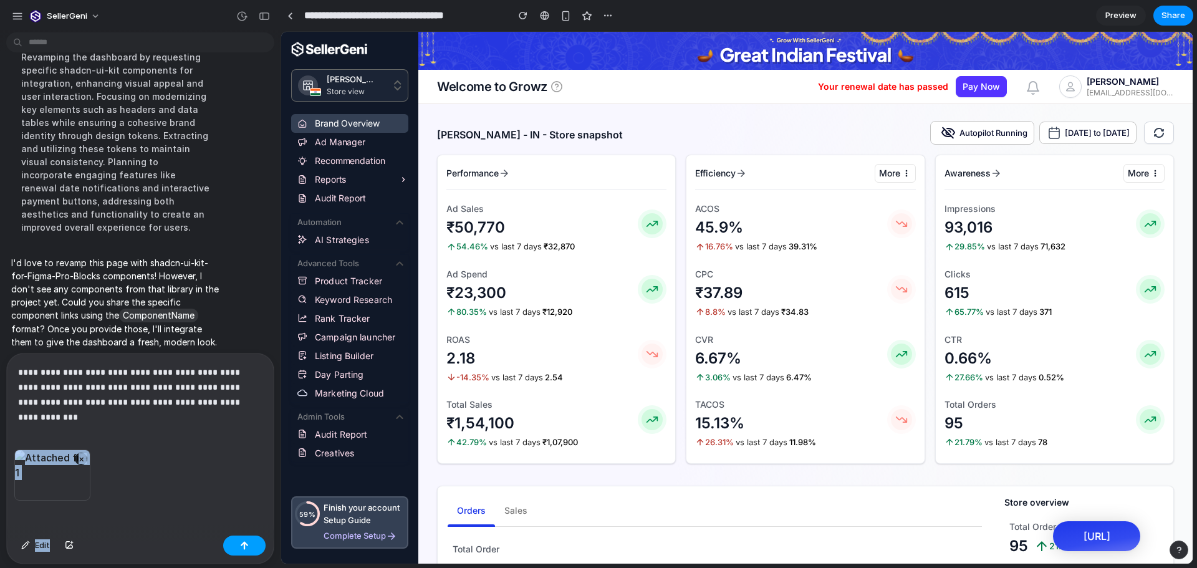
drag, startPoint x: 205, startPoint y: 470, endPoint x: 243, endPoint y: 549, distance: 87.8
click at [243, 549] on div "**********" at bounding box center [140, 458] width 267 height 210
click at [243, 549] on div "button" at bounding box center [244, 545] width 9 height 9
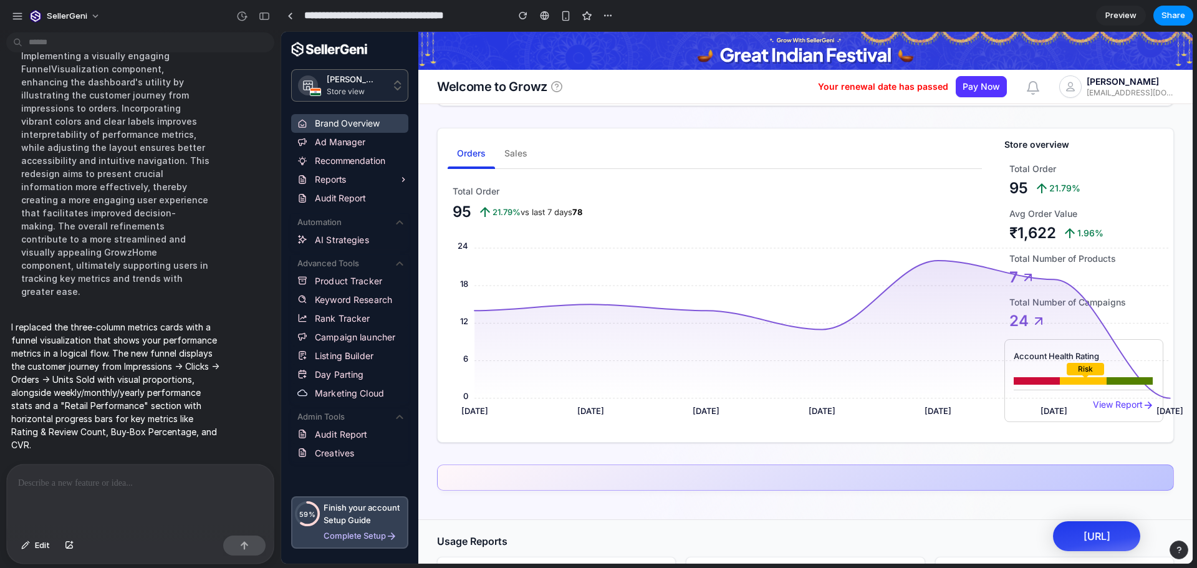
scroll to position [424, 0]
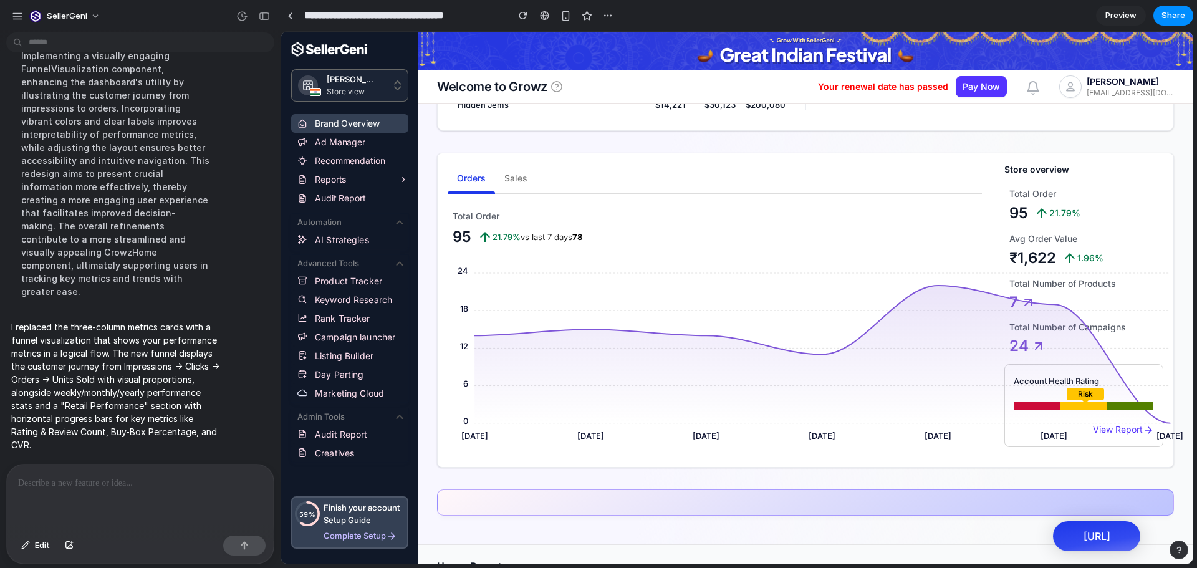
click at [1113, 11] on span "Preview" at bounding box center [1120, 15] width 31 height 12
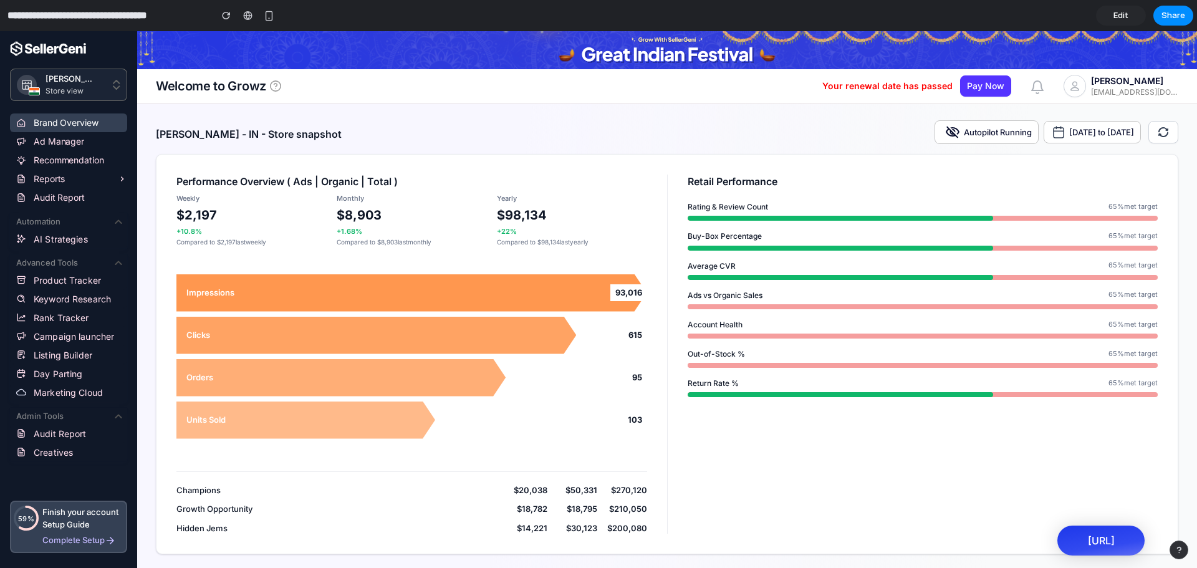
click at [1124, 18] on span "Edit" at bounding box center [1120, 15] width 15 height 12
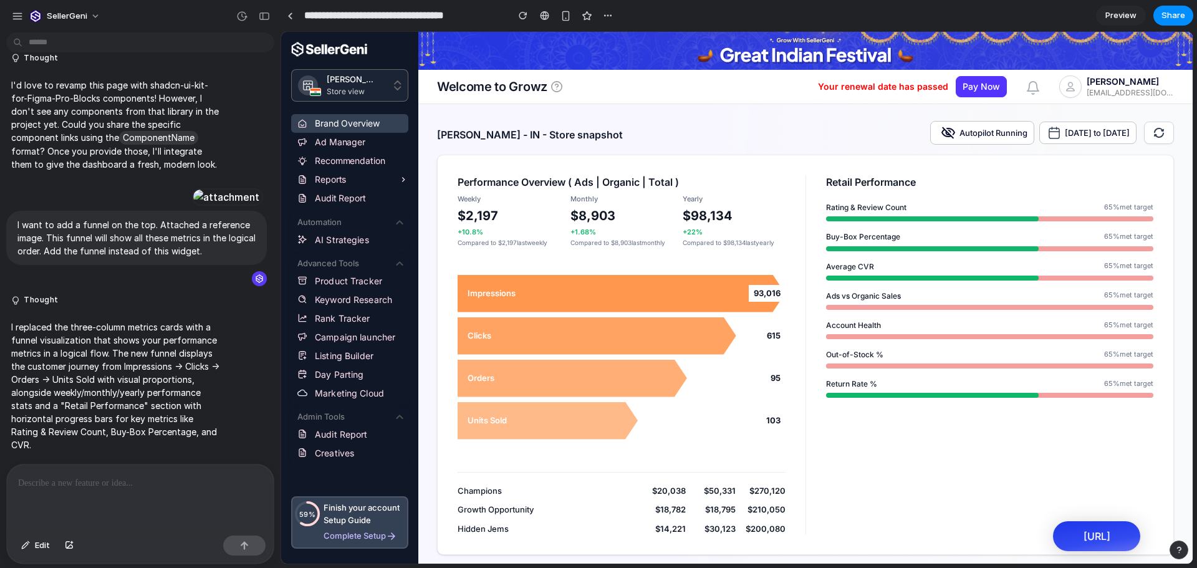
click at [154, 478] on p at bounding box center [140, 483] width 244 height 15
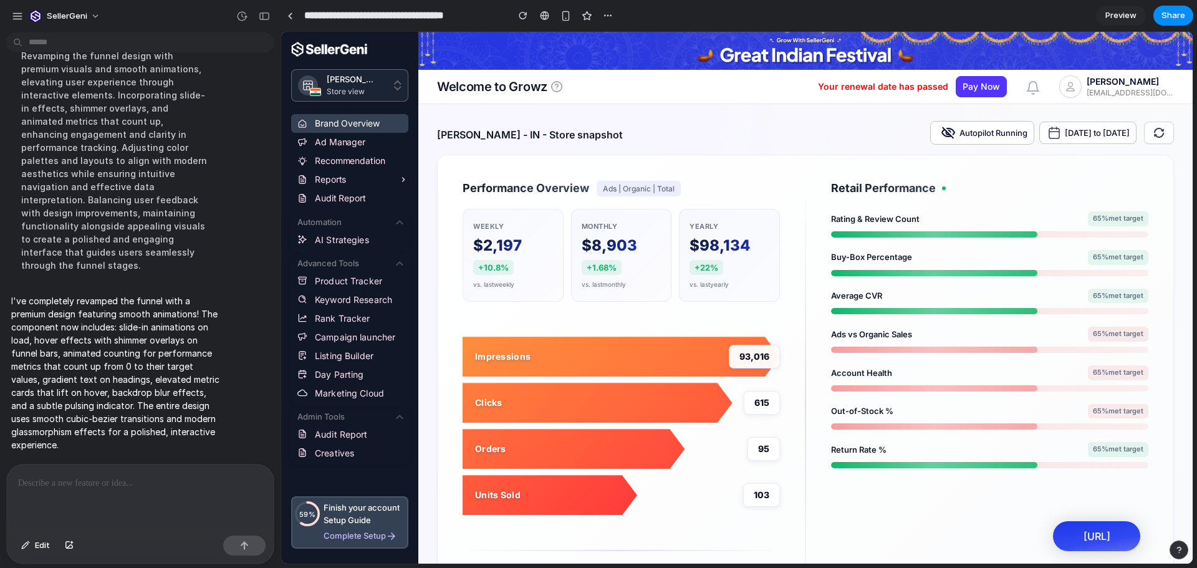
click at [882, 496] on div "Retail Performance Rating & Review Count 65 % met target Buy-Box Percentage 65 …" at bounding box center [977, 405] width 344 height 451
click at [1127, 17] on span "Preview" at bounding box center [1120, 15] width 31 height 12
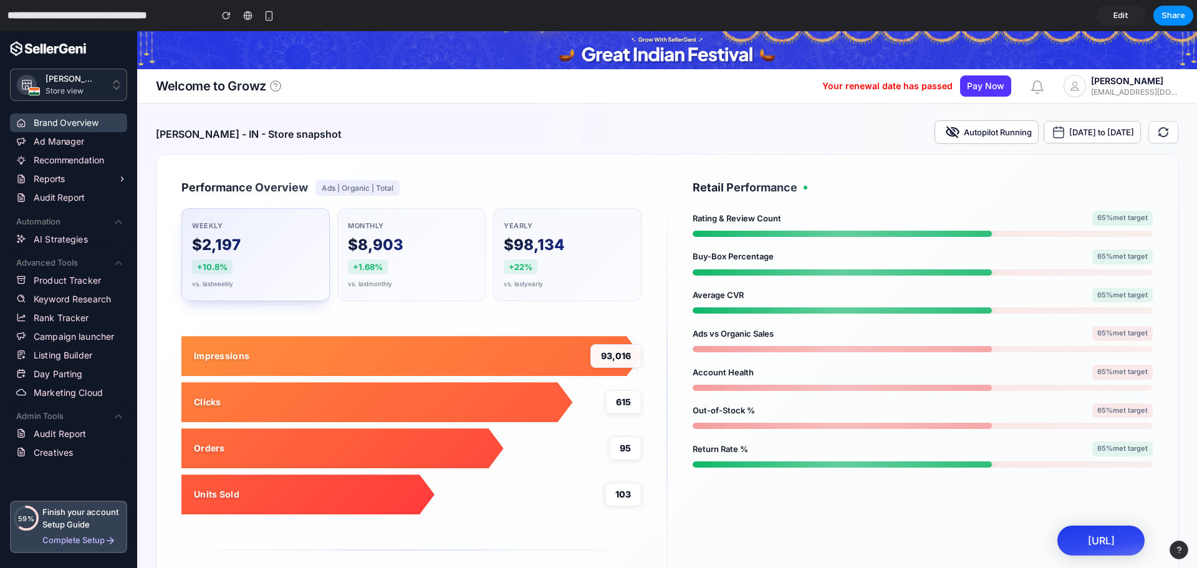
click at [307, 247] on div "Weekly $2,197 +10.8% vs. last weekly" at bounding box center [255, 254] width 148 height 93
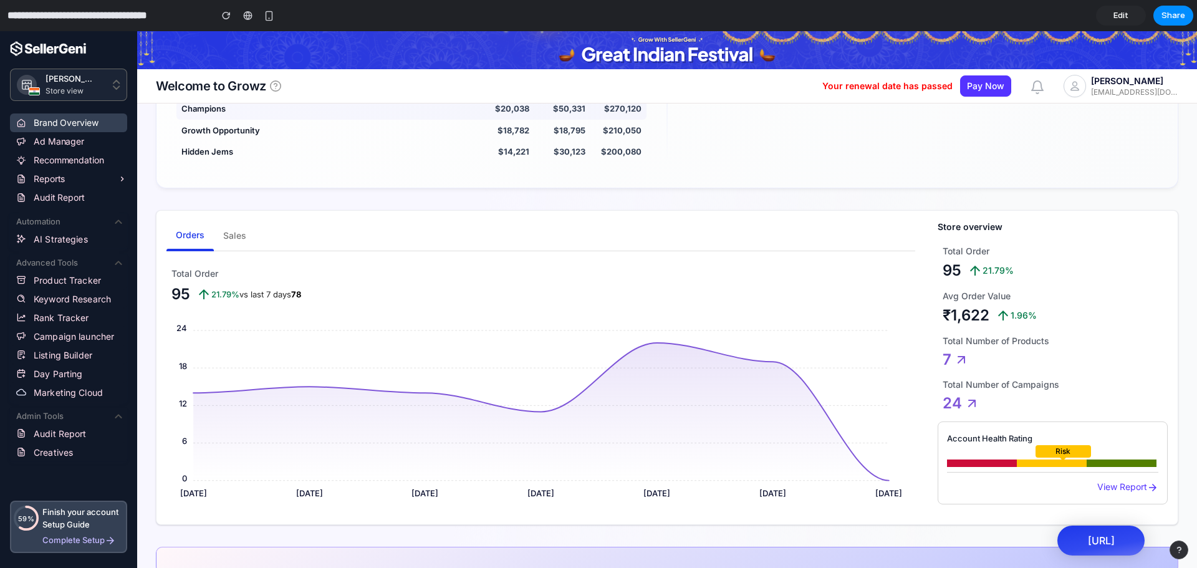
scroll to position [483, 0]
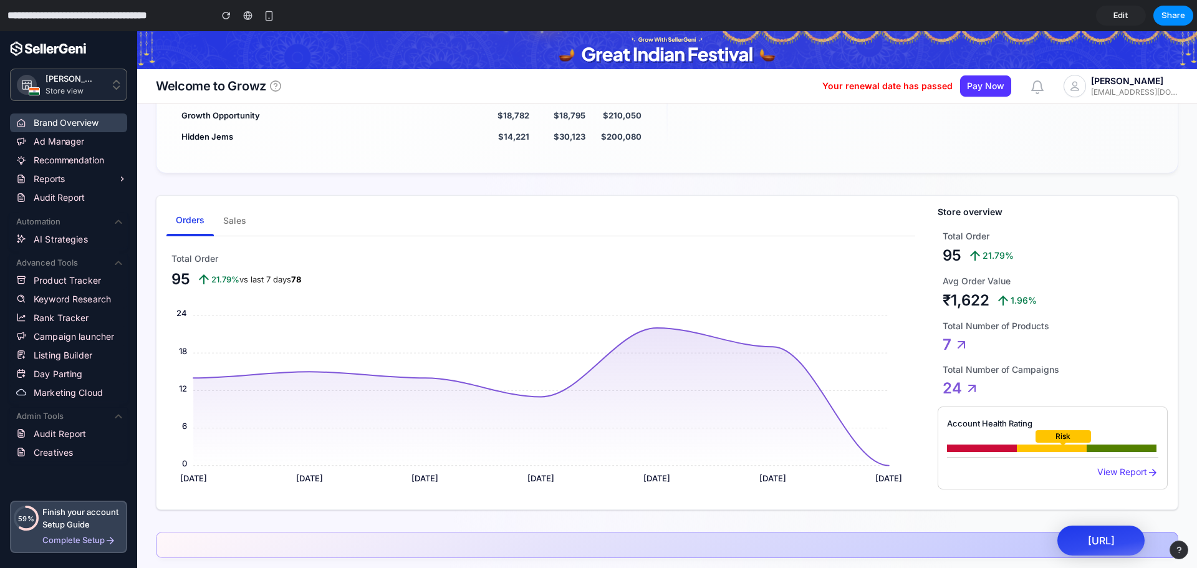
click at [235, 230] on button "Sales" at bounding box center [235, 221] width 42 height 30
click at [1117, 9] on span "Edit" at bounding box center [1120, 15] width 15 height 12
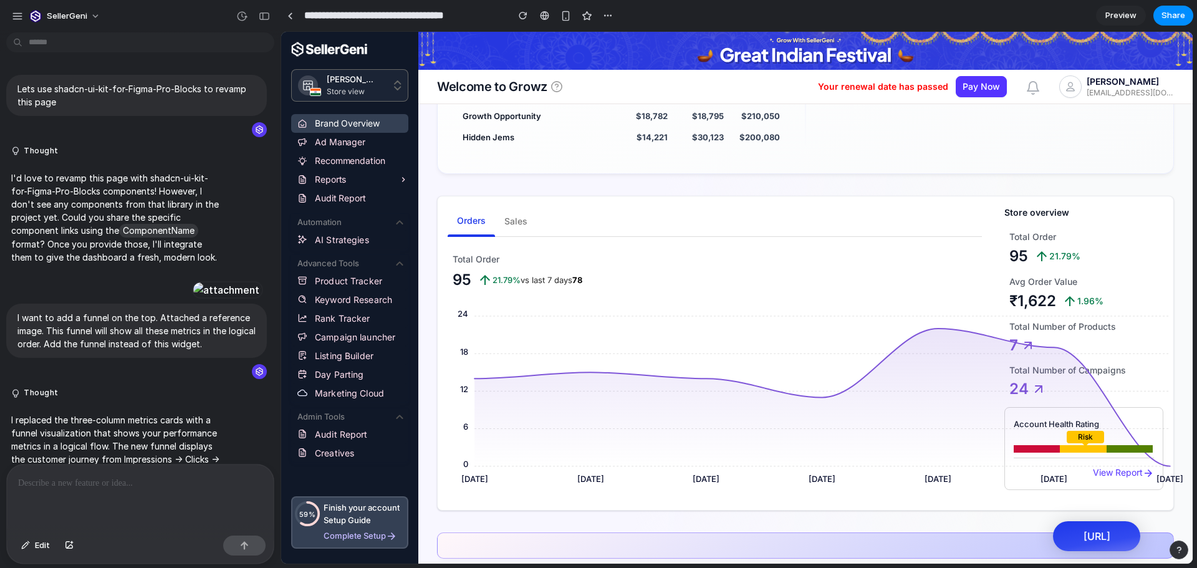
scroll to position [501, 0]
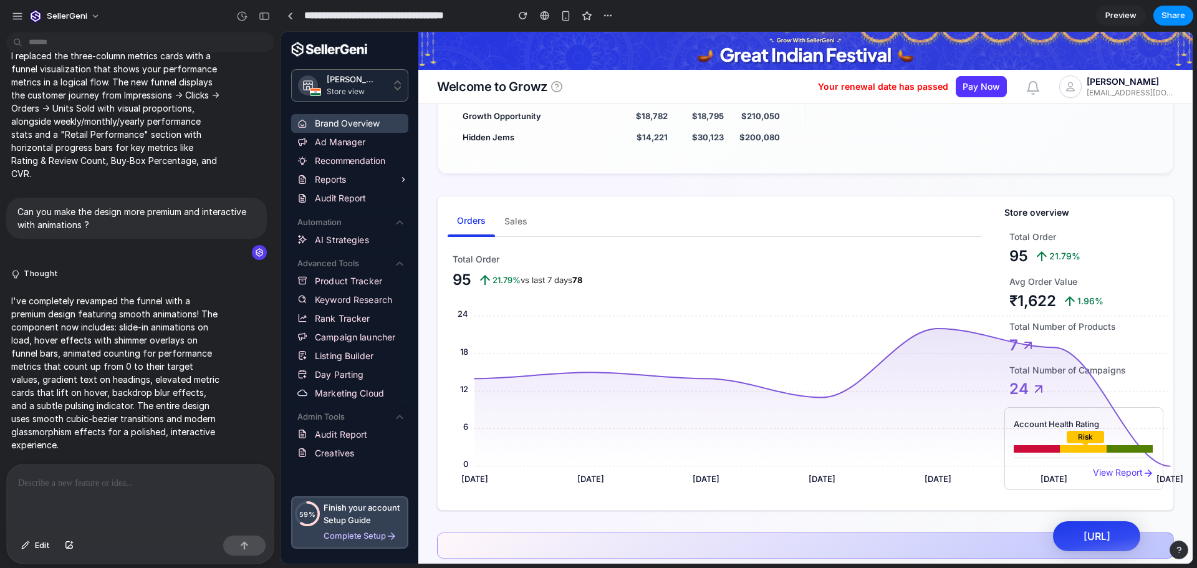
click at [24, 494] on div at bounding box center [140, 497] width 267 height 66
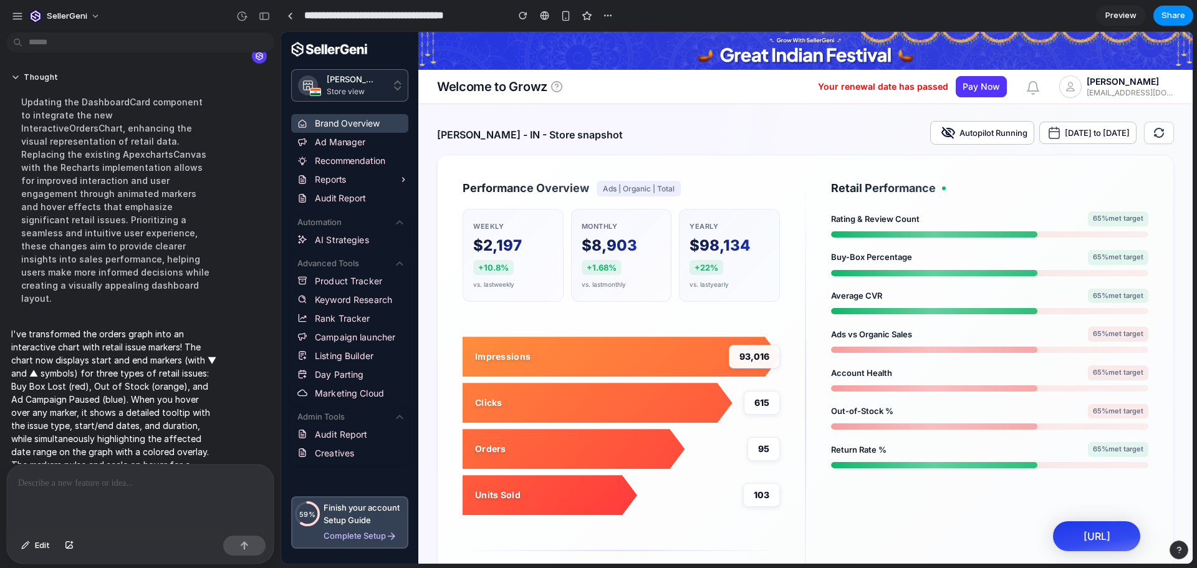
scroll to position [1028, 0]
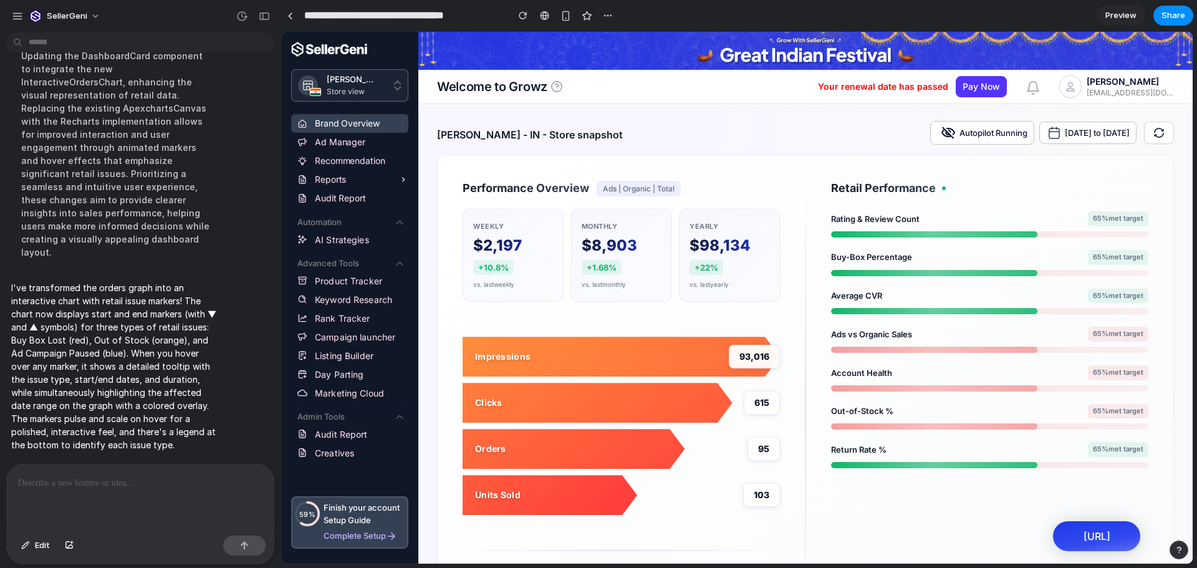
click at [1118, 9] on link "Preview" at bounding box center [1121, 16] width 50 height 20
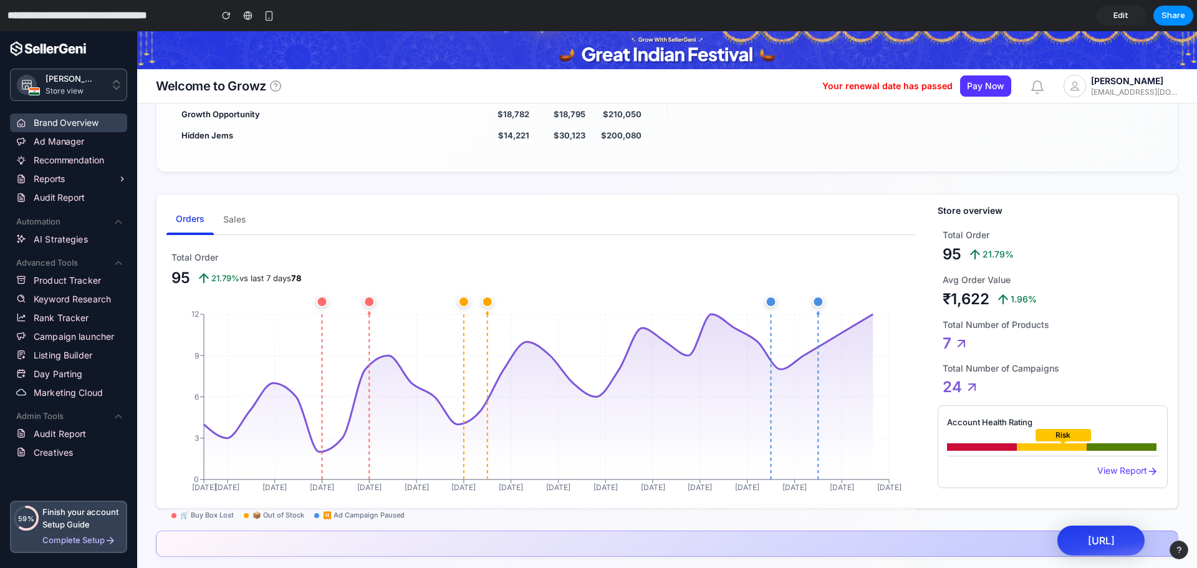
scroll to position [497, 0]
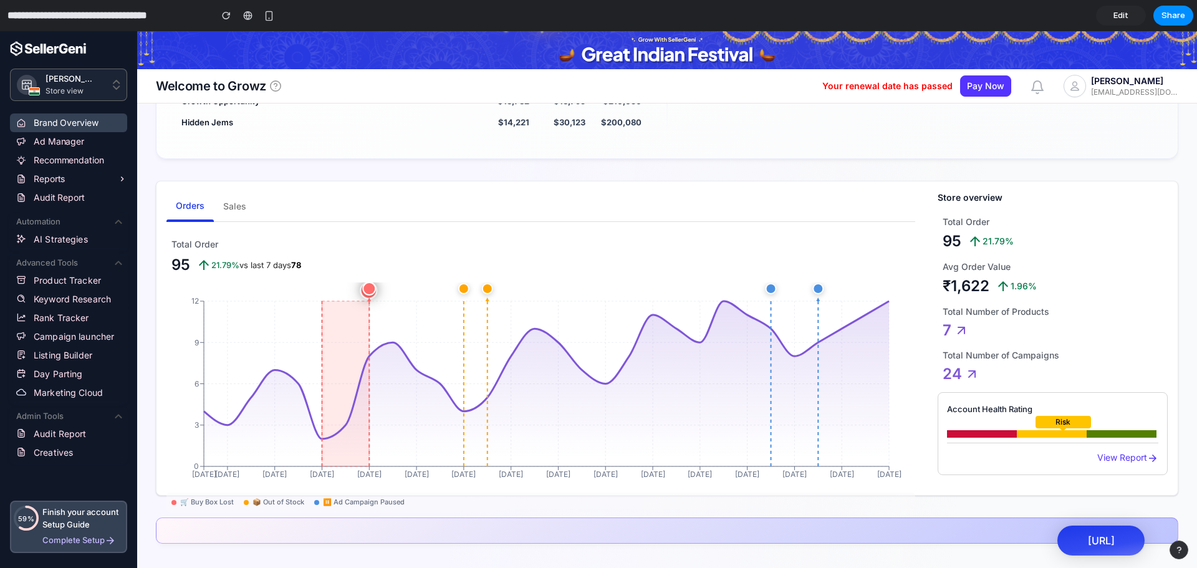
click at [325, 289] on circle at bounding box center [325, 288] width 12 height 12
click at [597, 239] on div "Total Order" at bounding box center [543, 245] width 744 height 14
click at [238, 207] on span "Sales" at bounding box center [234, 207] width 23 height 16
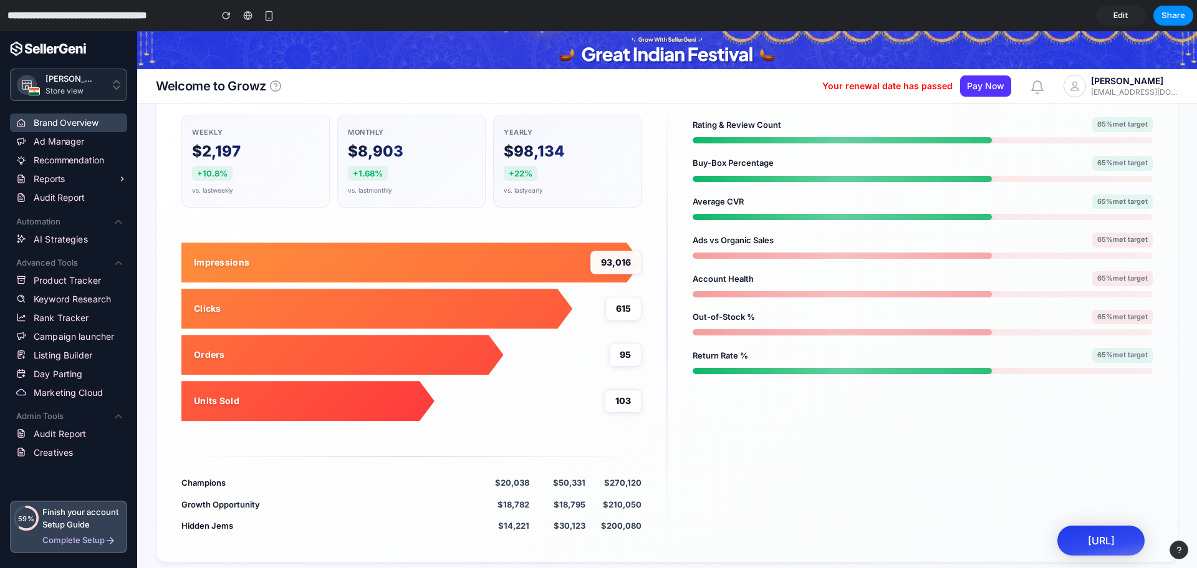
scroll to position [0, 0]
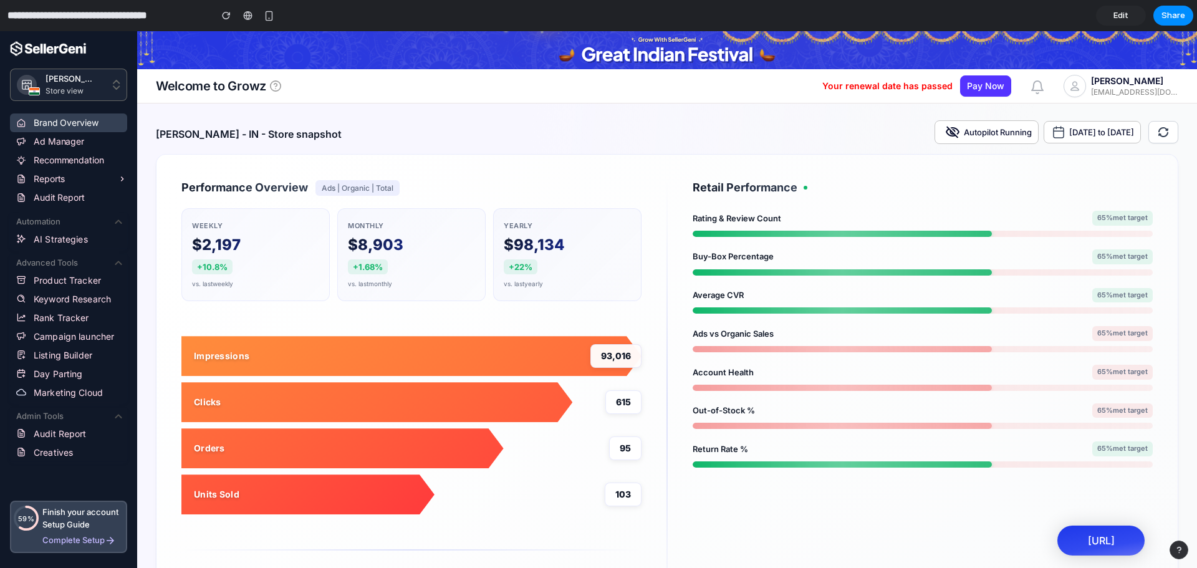
click at [1118, 12] on span "Edit" at bounding box center [1120, 15] width 15 height 12
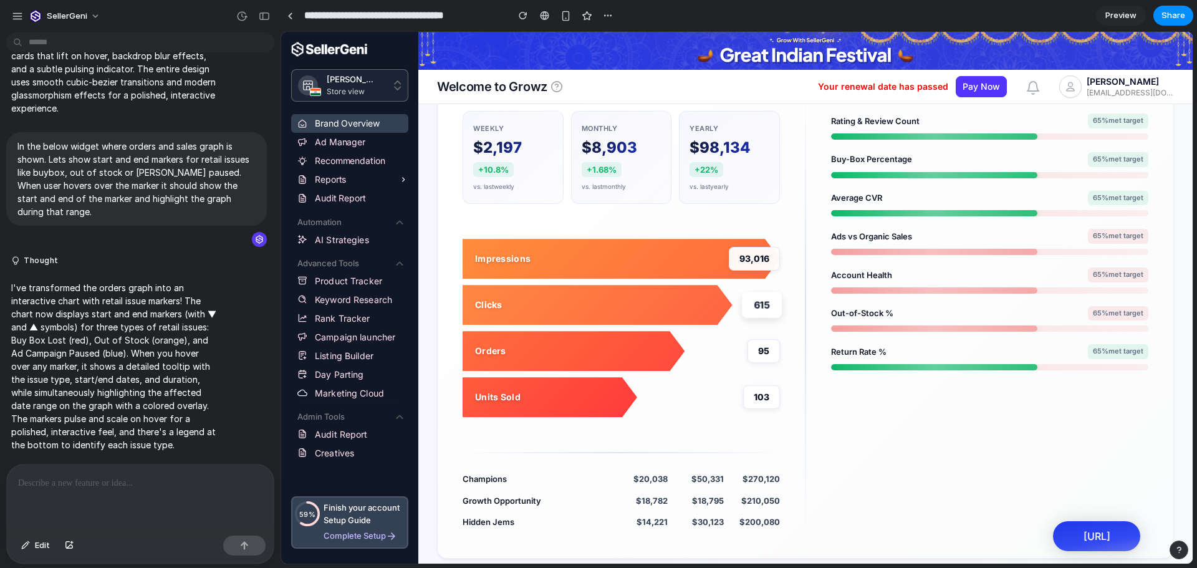
scroll to position [99, 0]
click at [86, 476] on p at bounding box center [140, 483] width 244 height 15
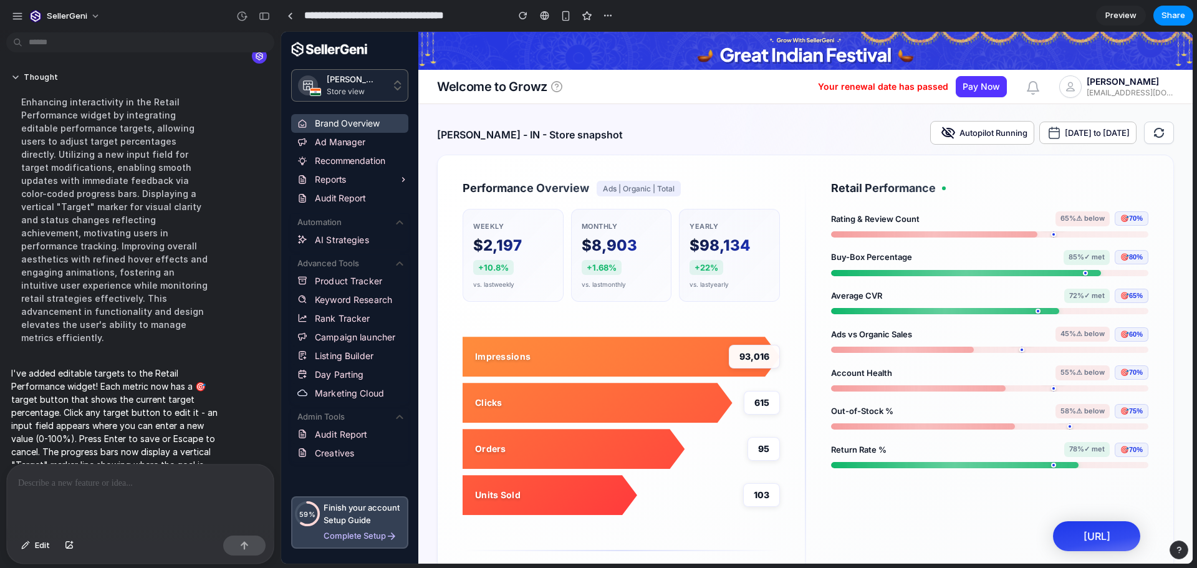
scroll to position [1352, 0]
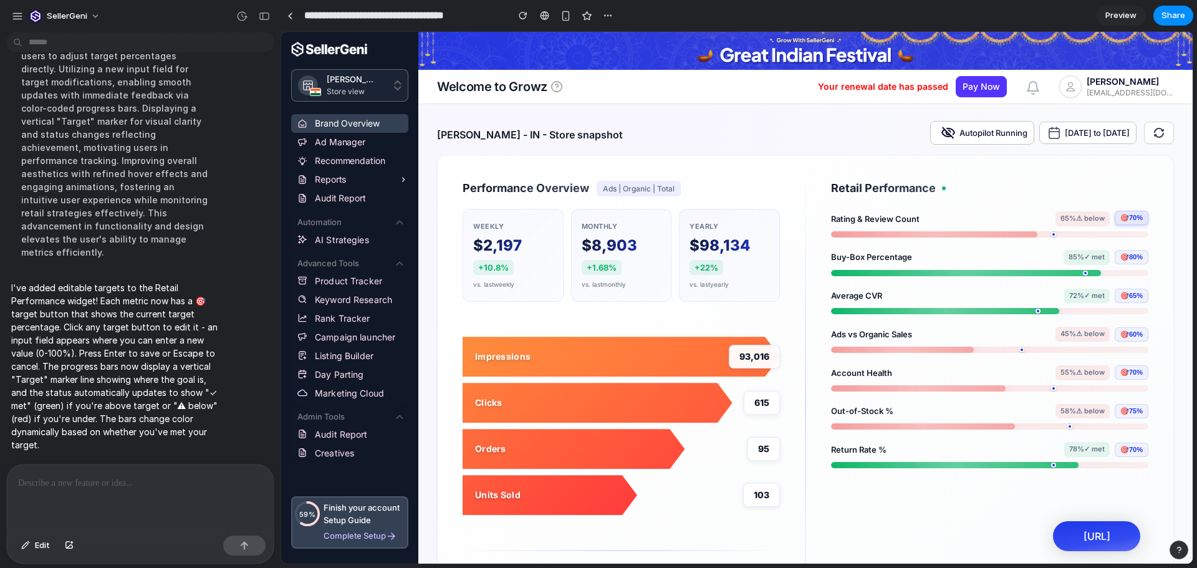
click at [1123, 218] on span "🎯 70 %" at bounding box center [1131, 218] width 22 height 8
click at [1081, 204] on div "Retail Performance Rating & Review Count 65 % ⚠ below 🎯 70 % Buy-Box Percentage…" at bounding box center [977, 405] width 344 height 451
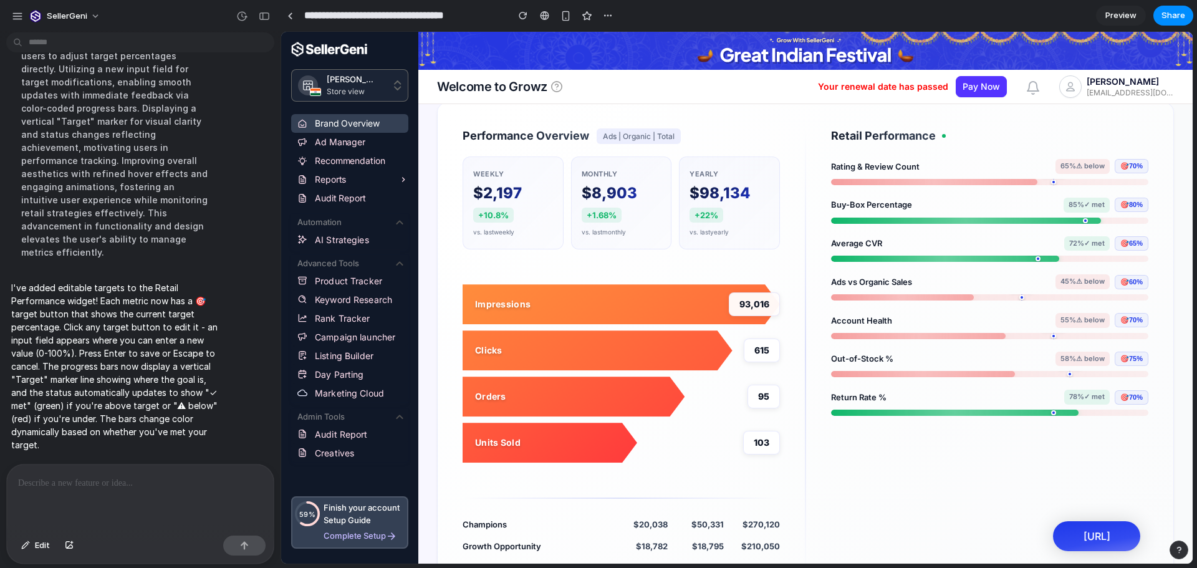
scroll to position [52, 0]
click at [161, 469] on div at bounding box center [140, 497] width 267 height 66
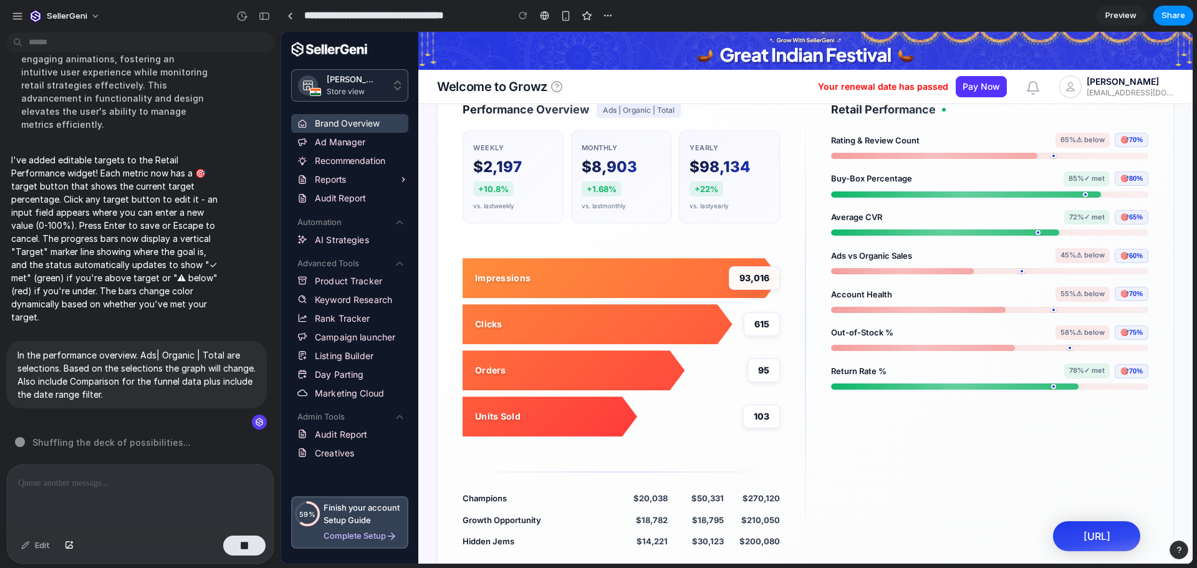
scroll to position [78, 0]
drag, startPoint x: 1032, startPoint y: 236, endPoint x: 959, endPoint y: 309, distance: 103.2
click at [959, 309] on div "Retail Performance Rating & Review Count 65 % ⚠ below 🎯 70 % Buy-Box Percentage…" at bounding box center [977, 327] width 344 height 451
click at [959, 309] on div "Account Health 55 % ⚠ below 🎯 70 %" at bounding box center [989, 300] width 317 height 26
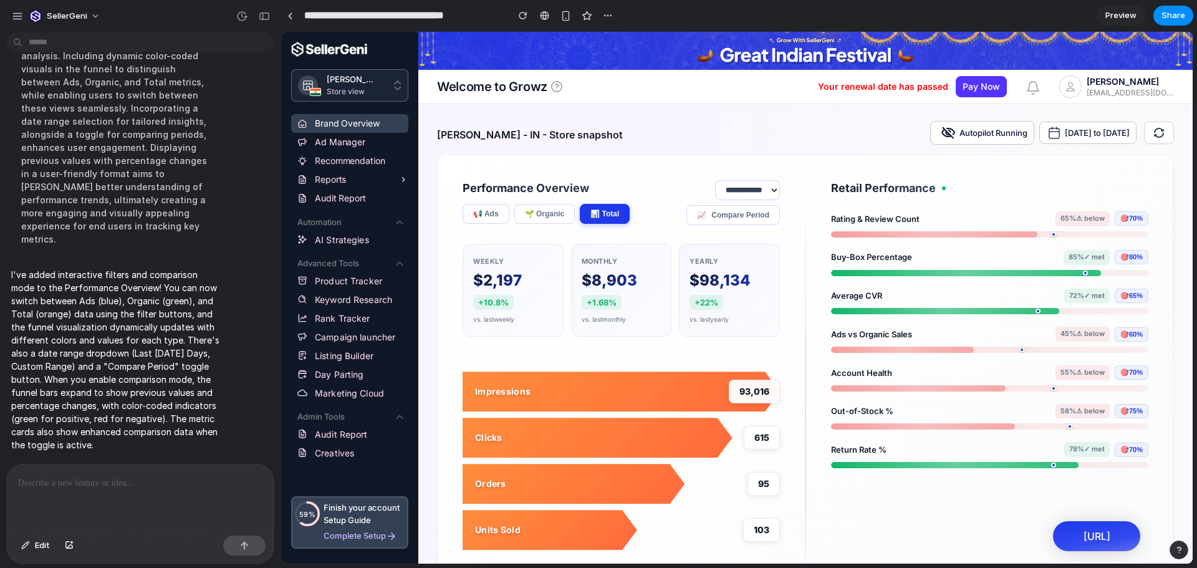
scroll to position [102, 0]
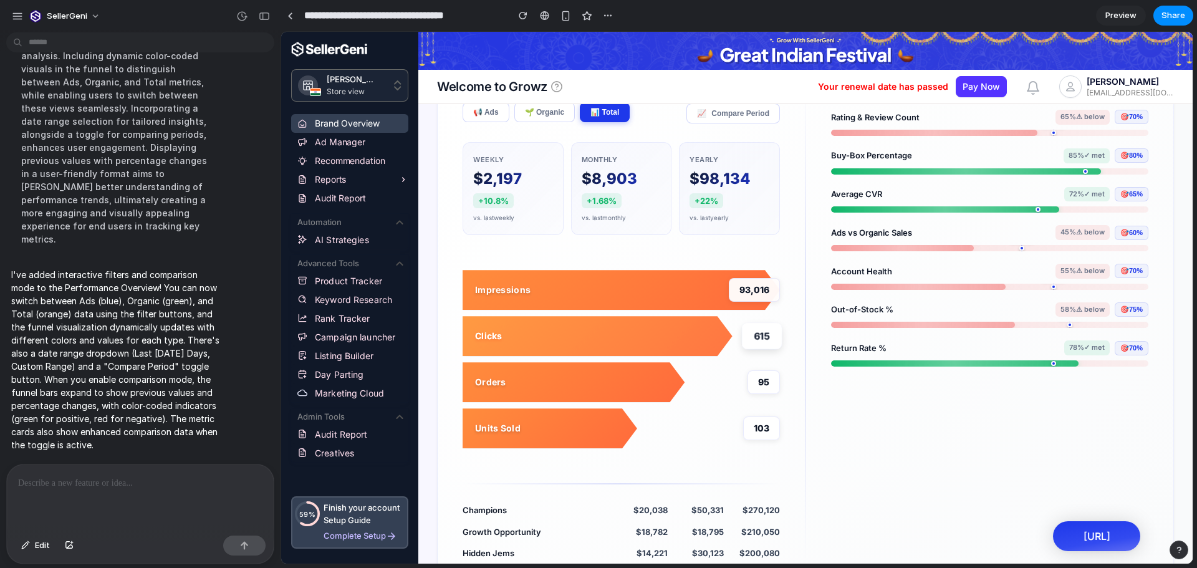
click at [754, 340] on div "615" at bounding box center [762, 336] width 40 height 26
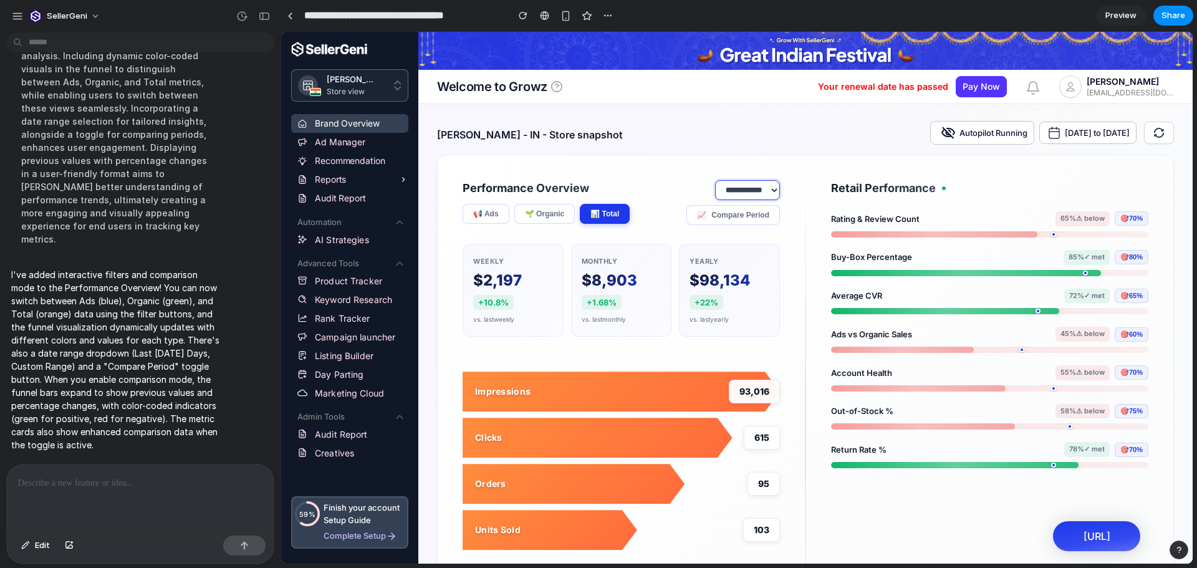
click at [733, 190] on select "**********" at bounding box center [747, 190] width 65 height 20
select select "******"
click at [715, 180] on select "**********" at bounding box center [747, 190] width 65 height 20
click at [728, 199] on select "**********" at bounding box center [747, 190] width 65 height 20
drag, startPoint x: 666, startPoint y: 221, endPoint x: 705, endPoint y: 216, distance: 39.6
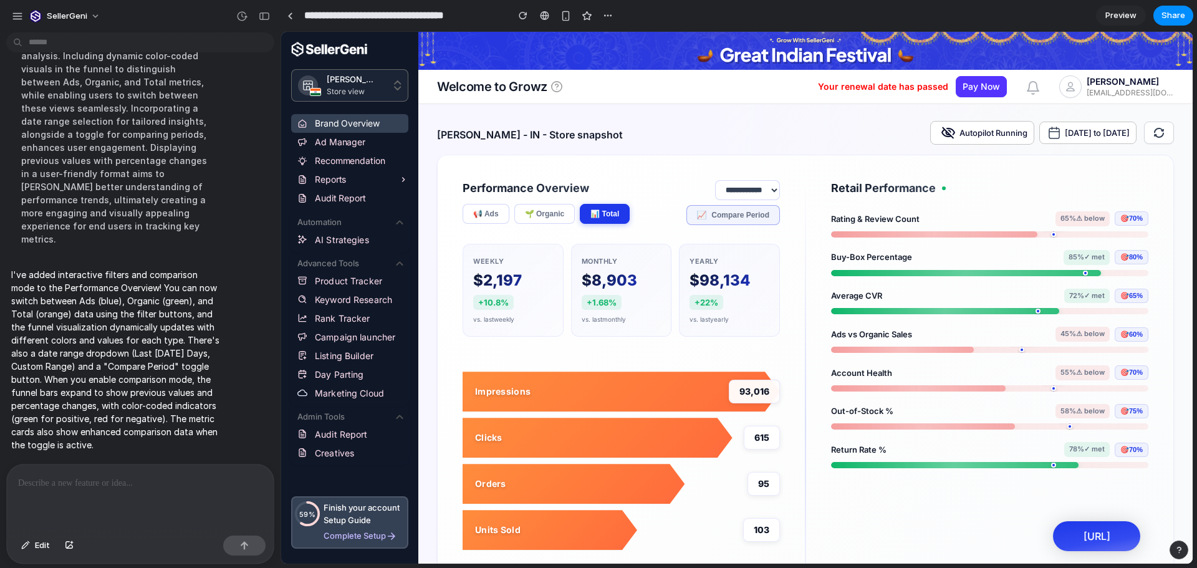
click at [705, 216] on div "**********" at bounding box center [621, 205] width 317 height 51
click at [705, 216] on button "📈 Compare Period" at bounding box center [733, 215] width 94 height 20
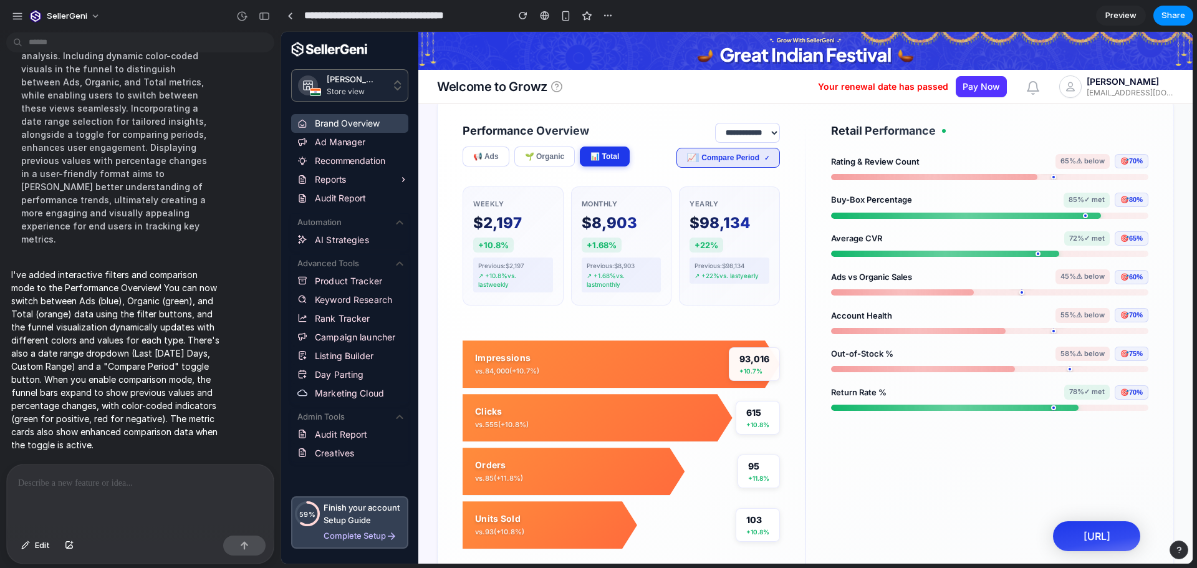
scroll to position [57, 0]
click at [553, 160] on button "🌱 Organic" at bounding box center [544, 157] width 61 height 20
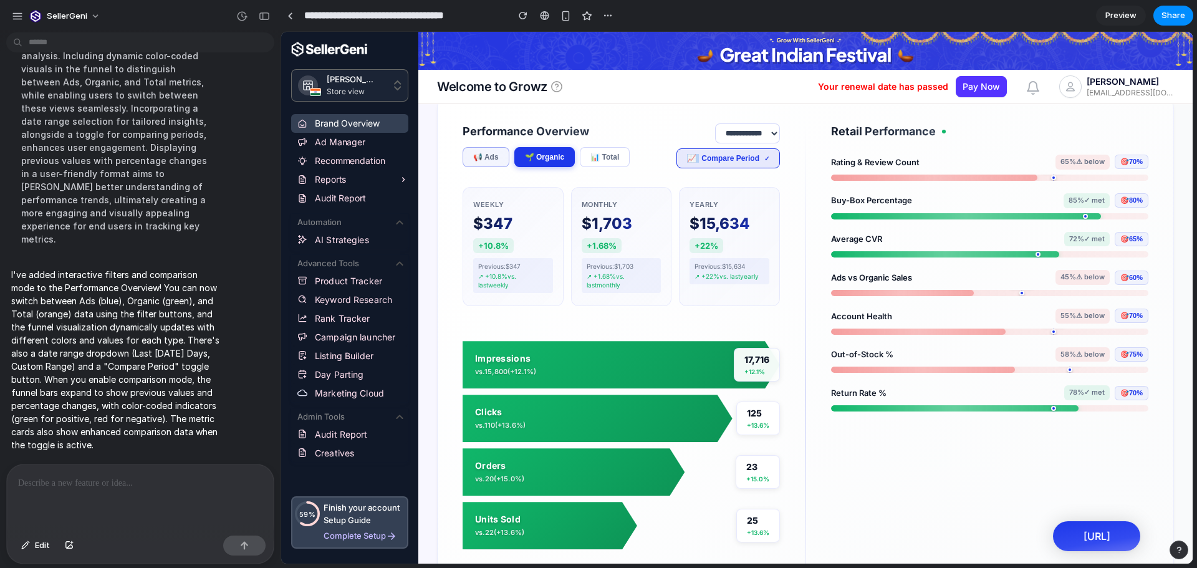
click at [497, 161] on button "📢 Ads" at bounding box center [486, 157] width 47 height 20
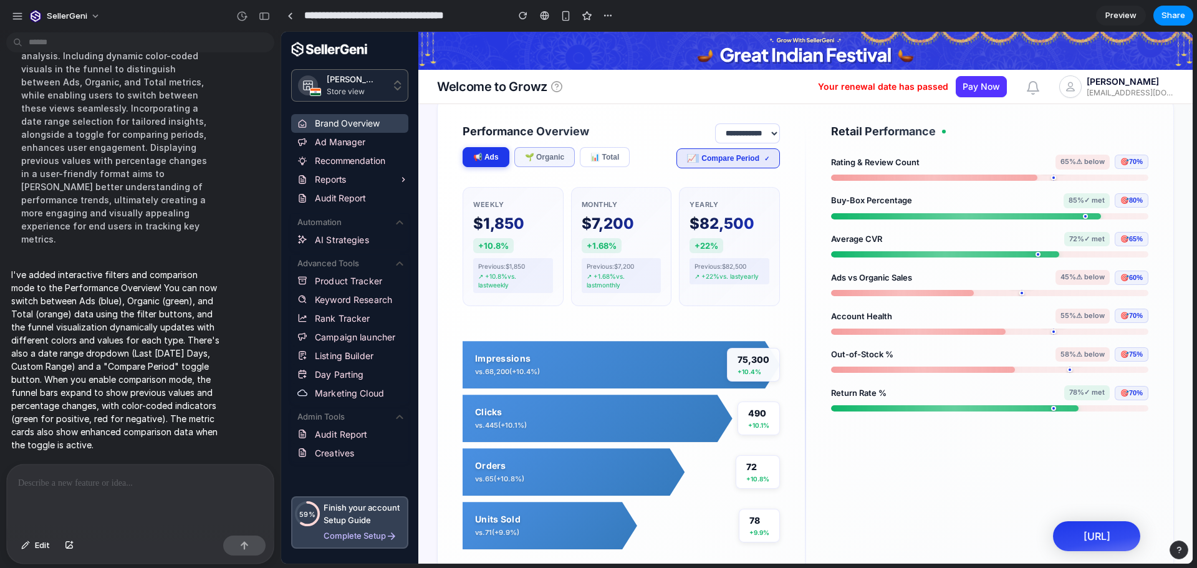
click at [539, 164] on button "🌱 Organic" at bounding box center [544, 157] width 61 height 20
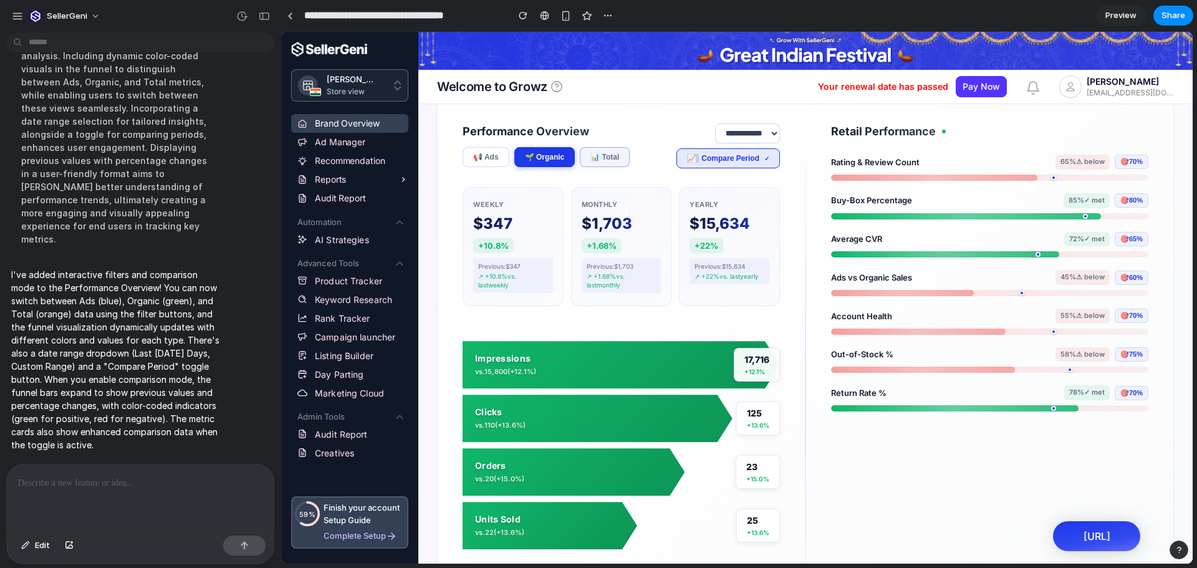
click at [600, 162] on button "📊 Total" at bounding box center [605, 157] width 50 height 20
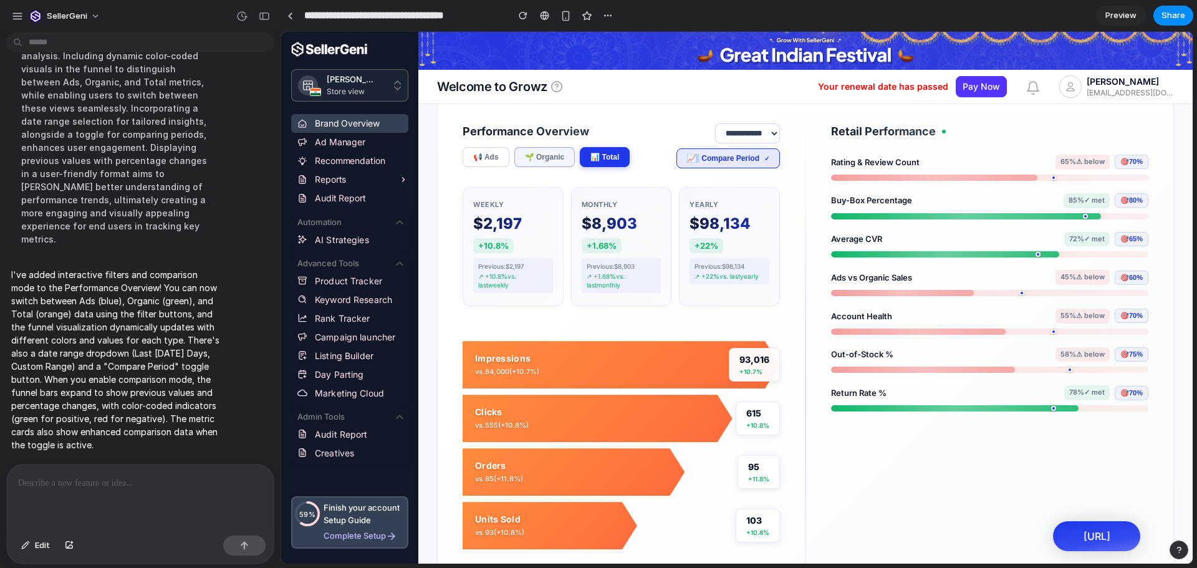
click at [561, 161] on button "🌱 Organic" at bounding box center [544, 157] width 61 height 20
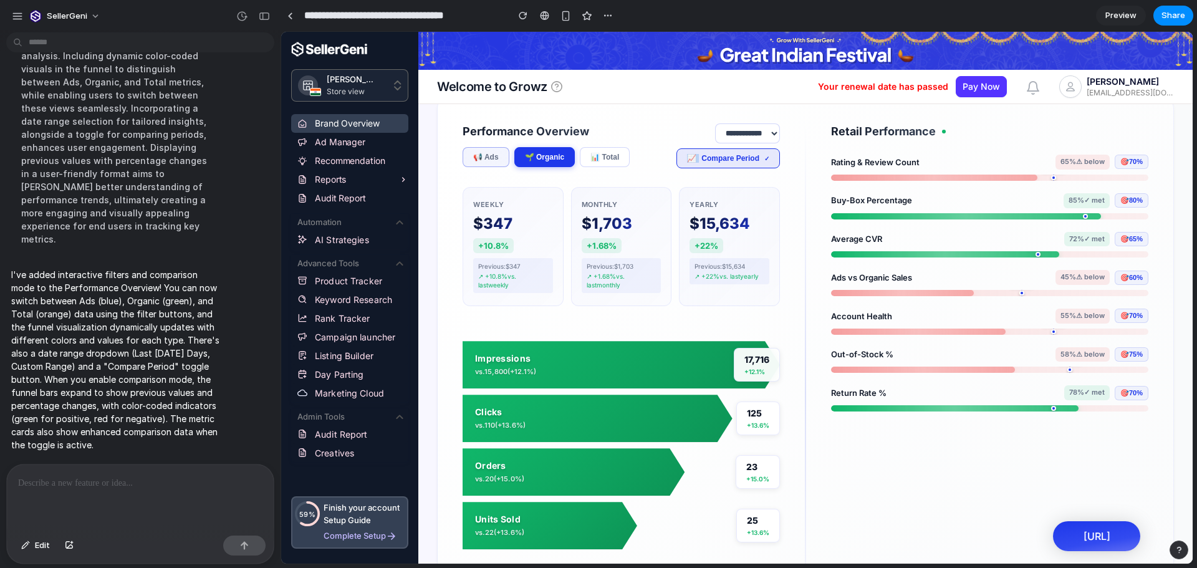
click at [496, 153] on button "📢 Ads" at bounding box center [486, 157] width 47 height 20
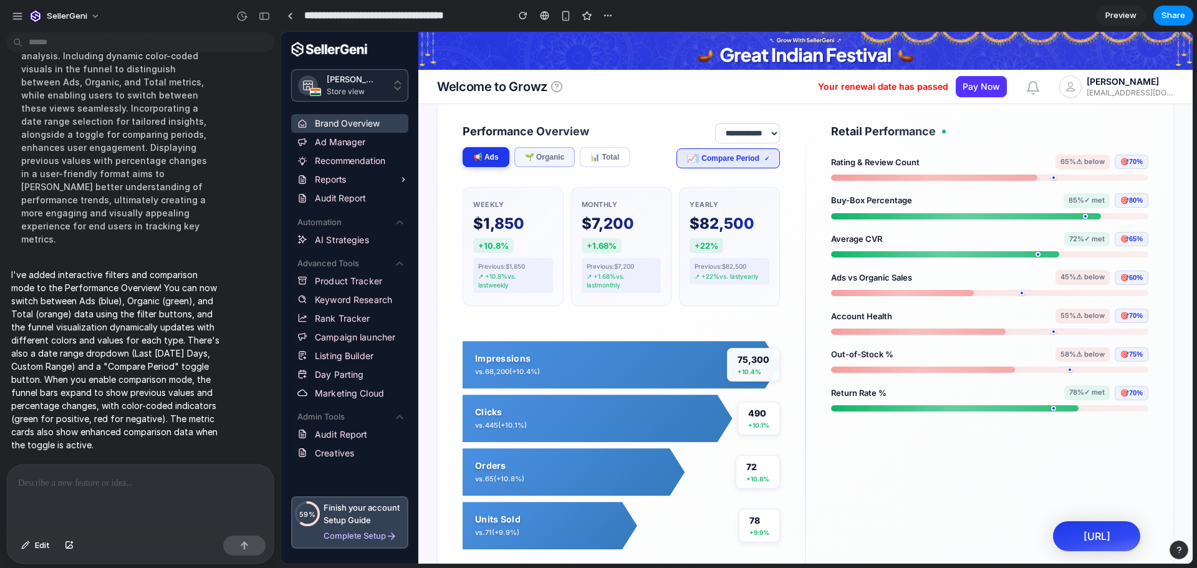
click at [563, 153] on button "🌱 Organic" at bounding box center [544, 157] width 61 height 20
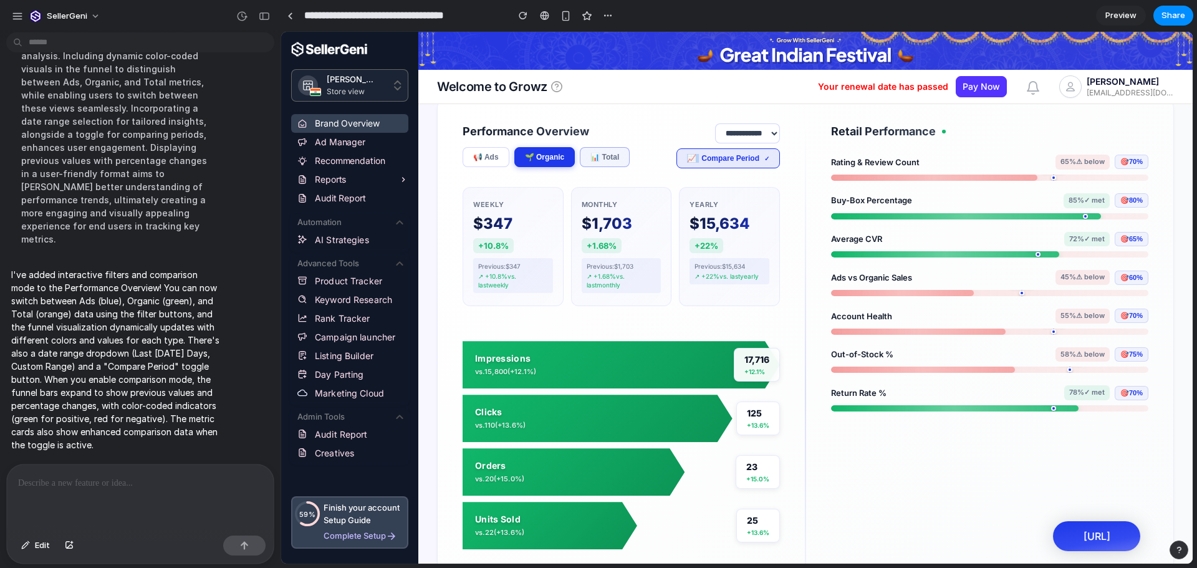
click at [606, 155] on button "📊 Total" at bounding box center [605, 157] width 50 height 20
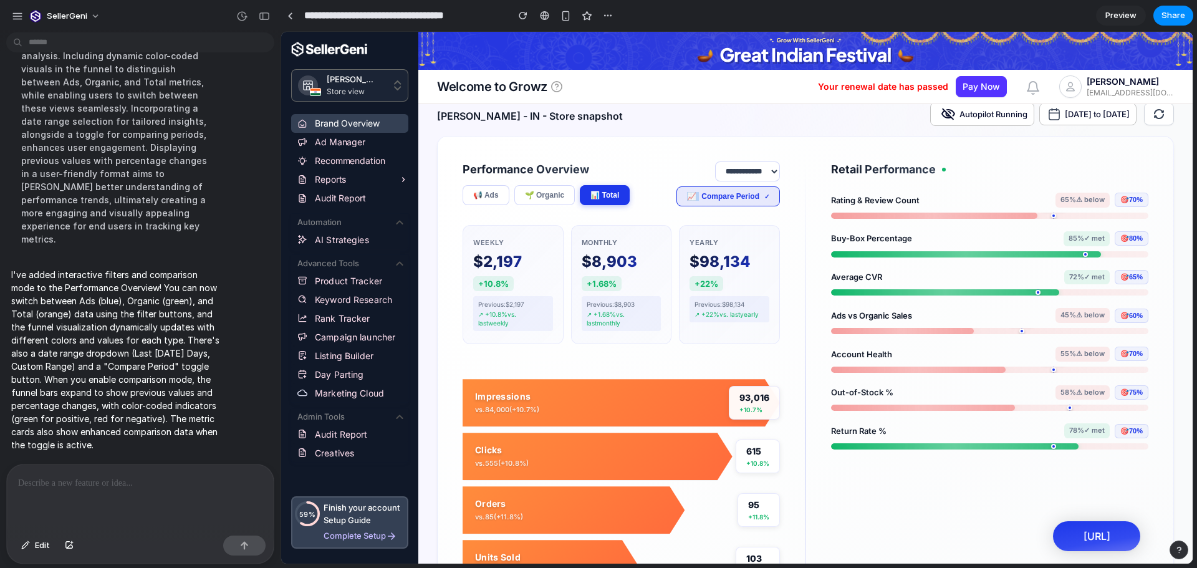
scroll to position [0, 0]
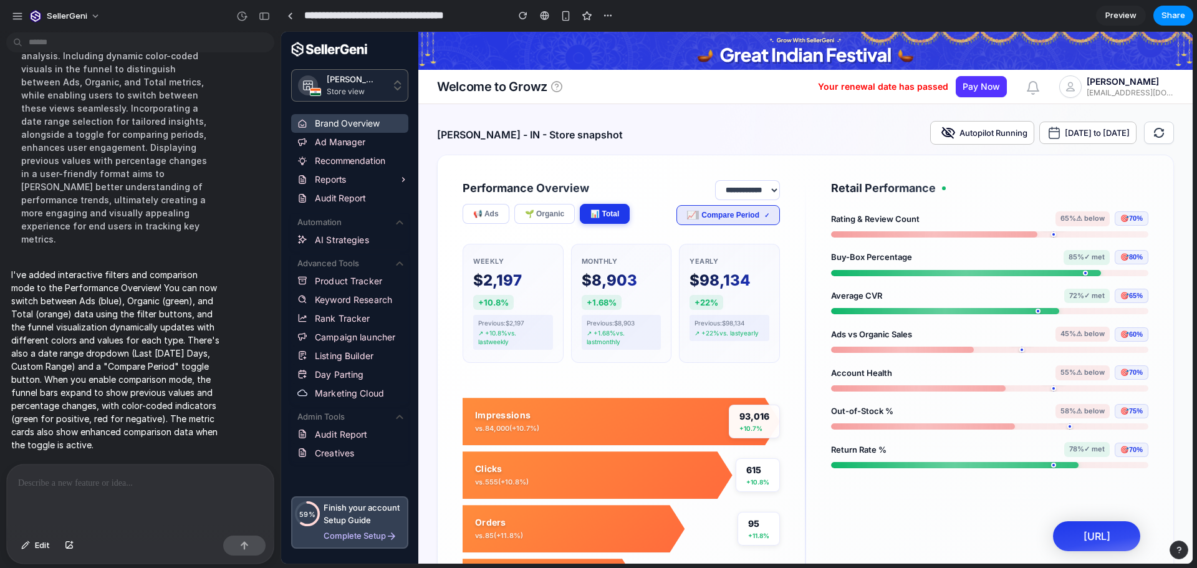
click at [1111, 7] on link "Preview" at bounding box center [1121, 16] width 50 height 20
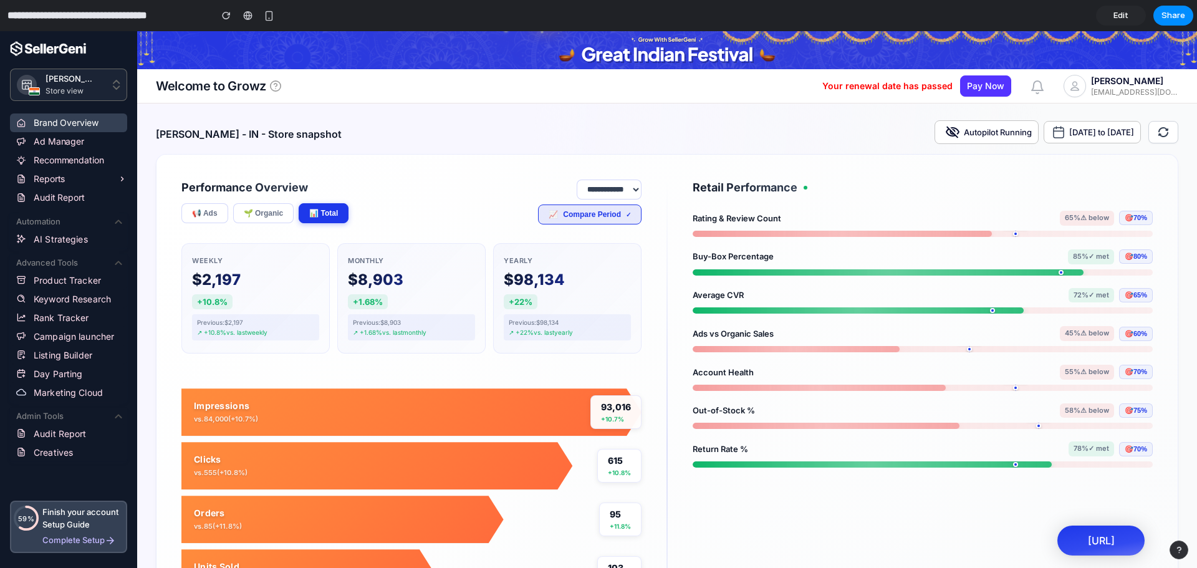
click at [817, 276] on div at bounding box center [888, 272] width 391 height 6
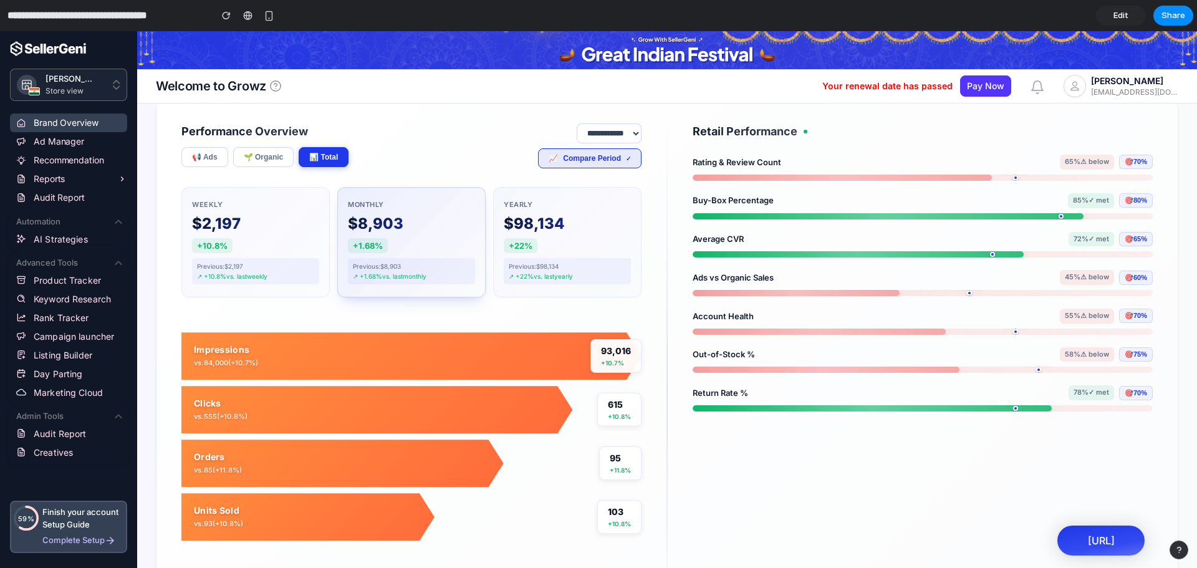
scroll to position [53, 0]
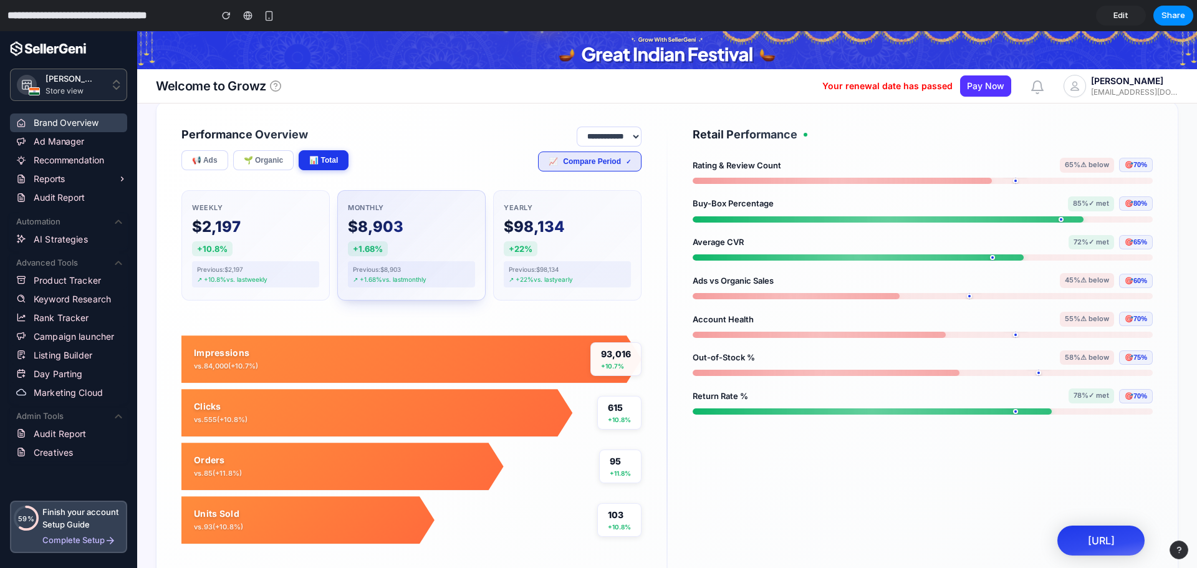
click at [429, 218] on div "Monthly $8,903 +1.68% Previous: $8,903 ↗ +1.68% vs. last monthly" at bounding box center [411, 245] width 148 height 110
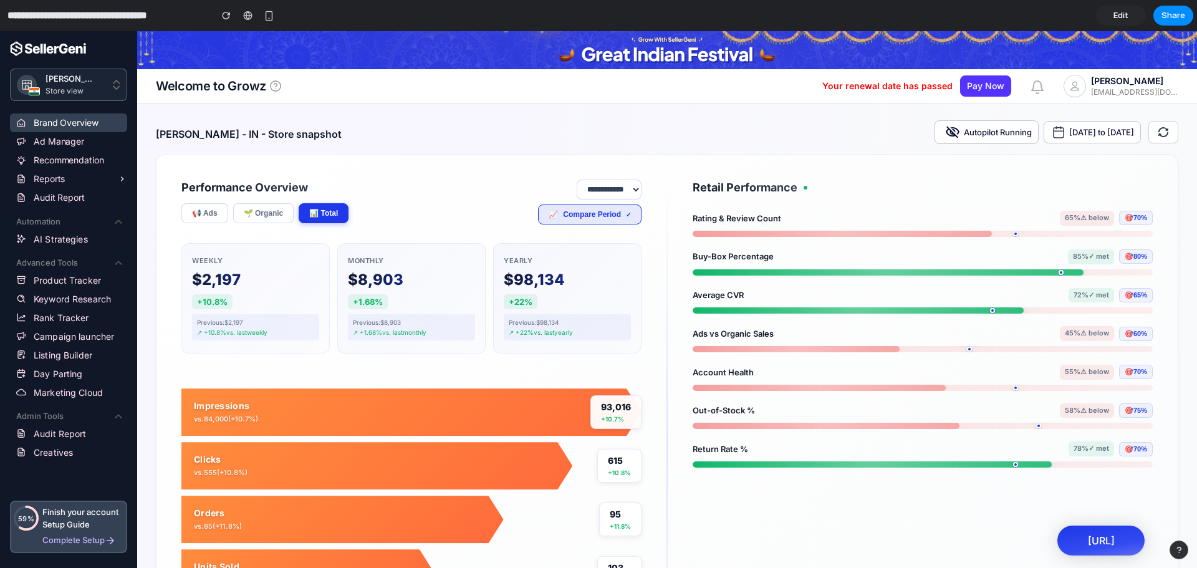
click at [725, 103] on div "Welcome to Growz Your renewal date has passed Pay Now 0 Nitta Gelatin cerinpath…" at bounding box center [667, 86] width 1060 height 34
click at [282, 211] on button "🌱 Organic" at bounding box center [263, 213] width 61 height 20
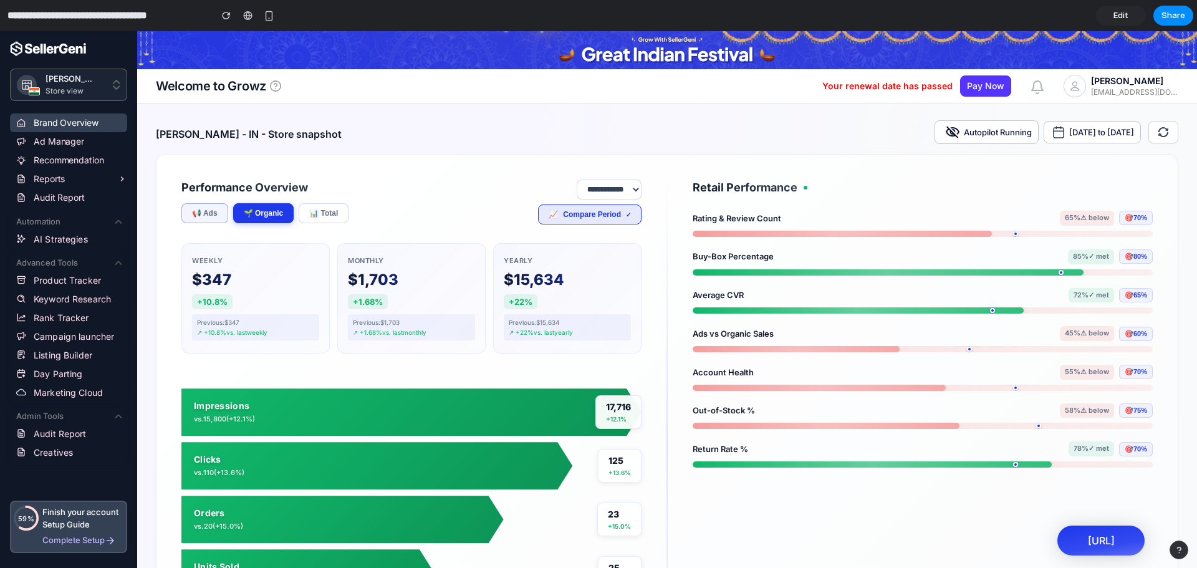
click at [204, 218] on button "📢 Ads" at bounding box center [204, 213] width 47 height 20
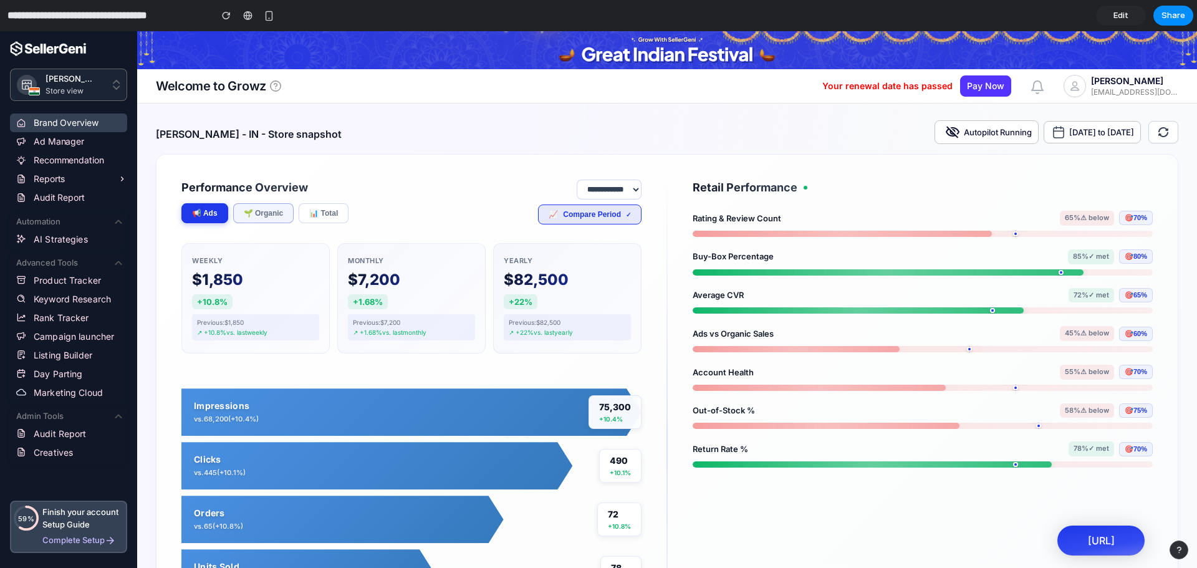
click at [252, 211] on button "🌱 Organic" at bounding box center [263, 213] width 61 height 20
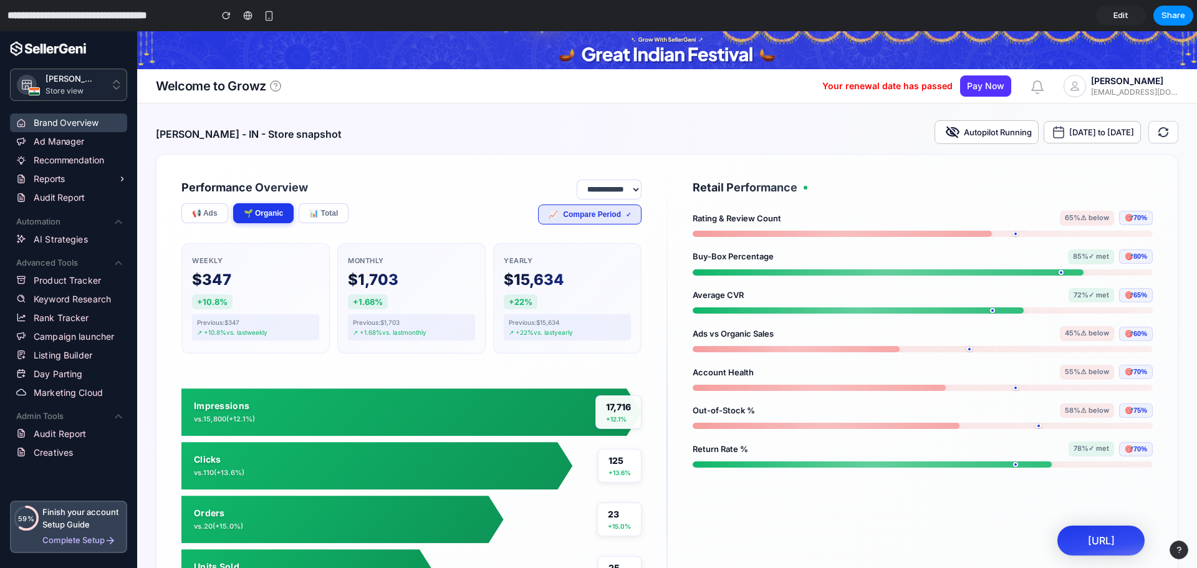
click at [312, 203] on div "Performance Overview 📢 Ads 🌱 Organic 📊 Total" at bounding box center [264, 205] width 167 height 51
click at [316, 206] on button "📊 Total" at bounding box center [324, 213] width 50 height 20
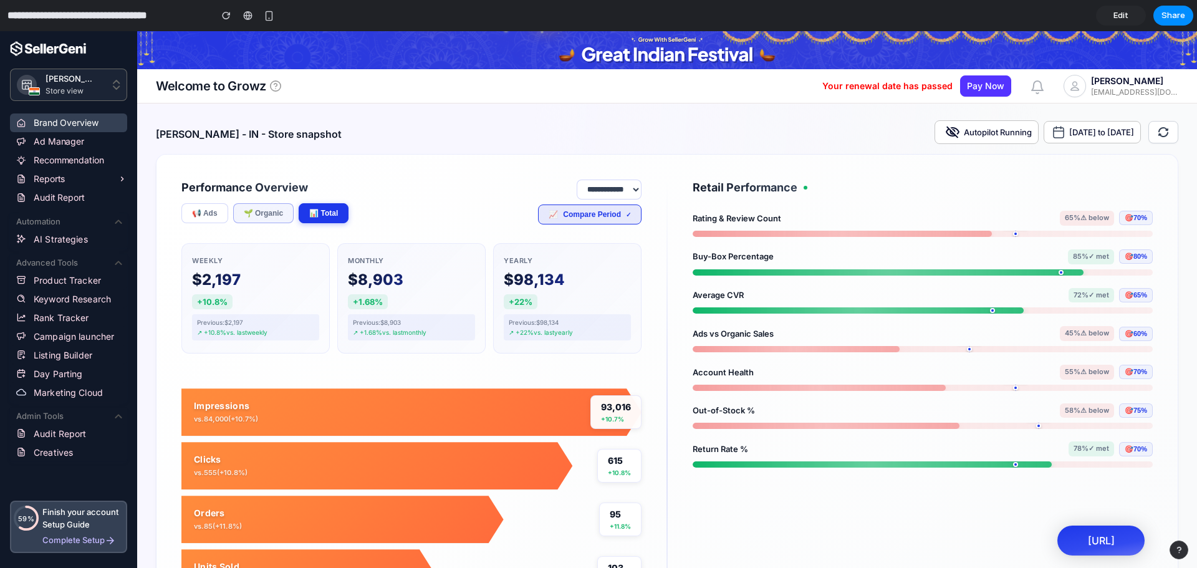
click at [251, 213] on button "🌱 Organic" at bounding box center [263, 213] width 61 height 20
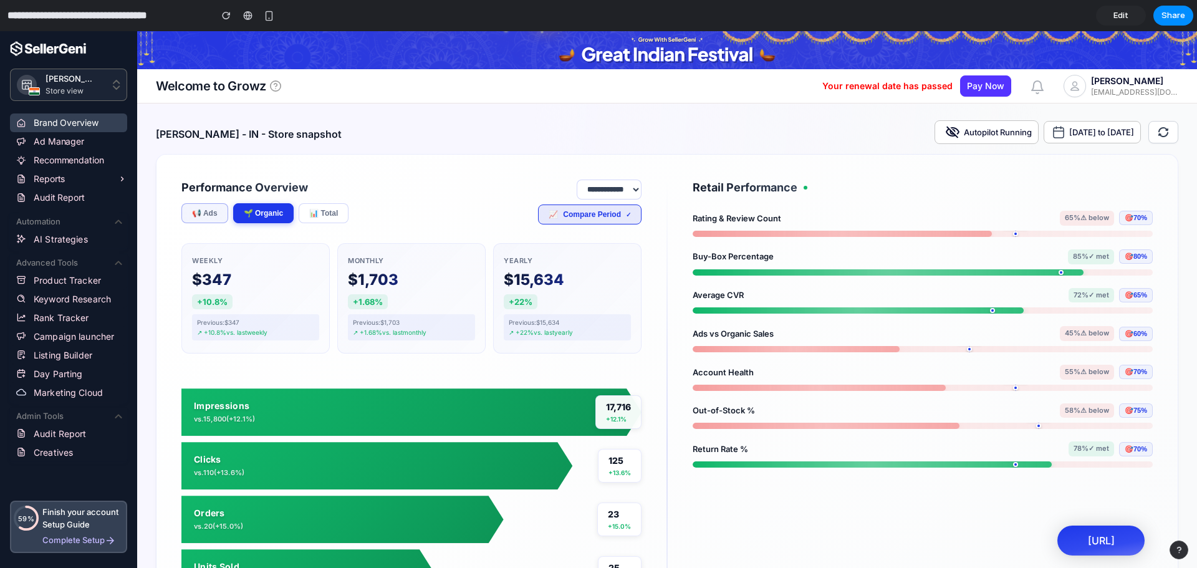
click at [209, 213] on button "📢 Ads" at bounding box center [204, 213] width 47 height 20
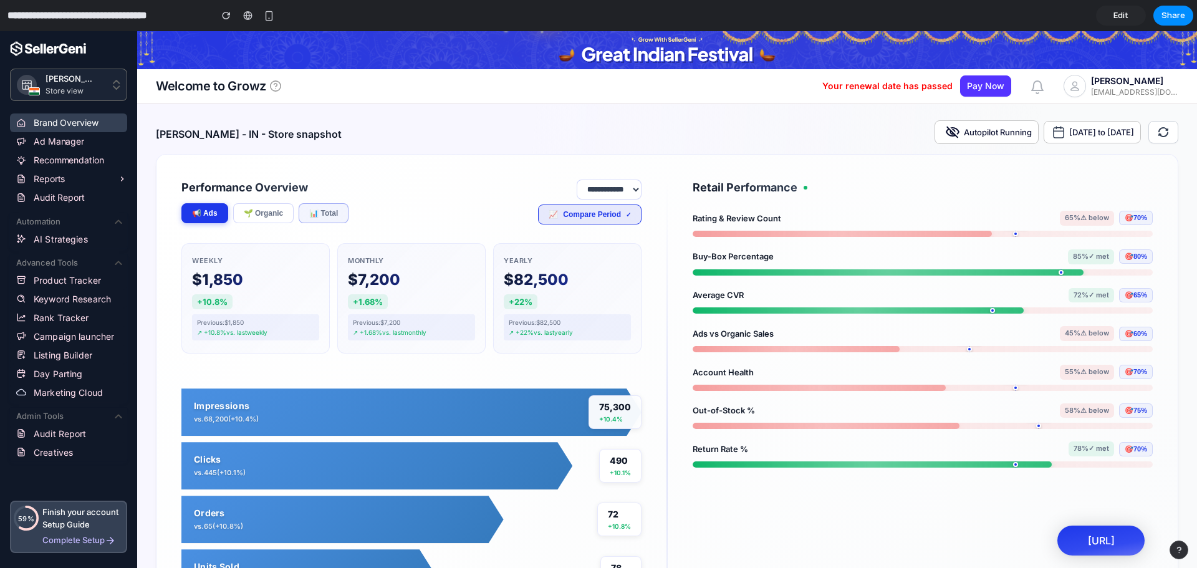
click at [334, 207] on button "📊 Total" at bounding box center [324, 213] width 50 height 20
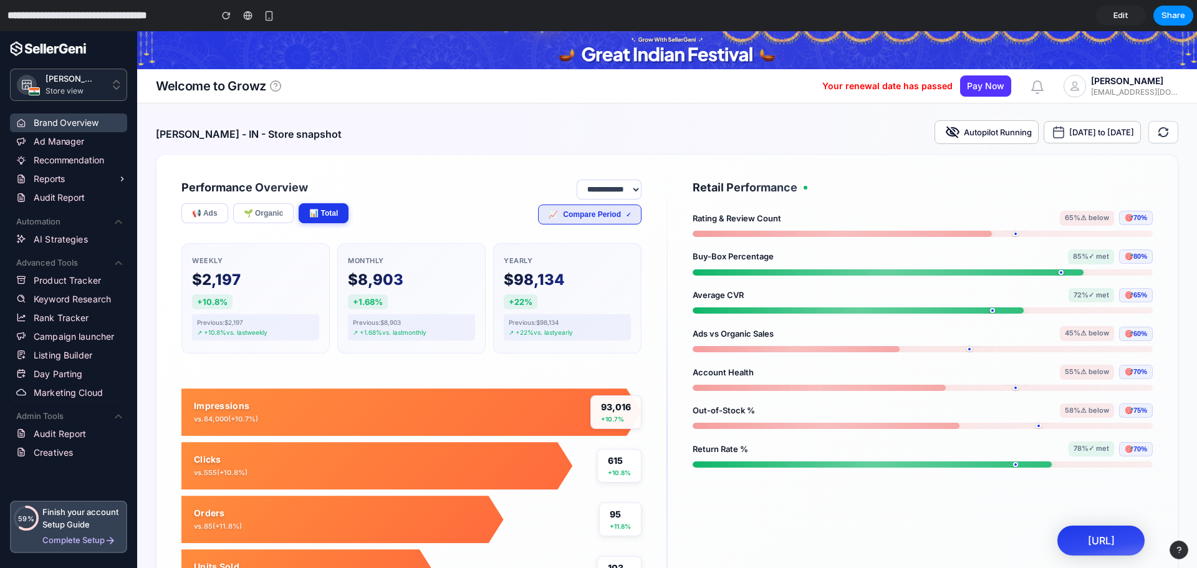
click at [1112, 15] on link "Edit" at bounding box center [1121, 16] width 50 height 20
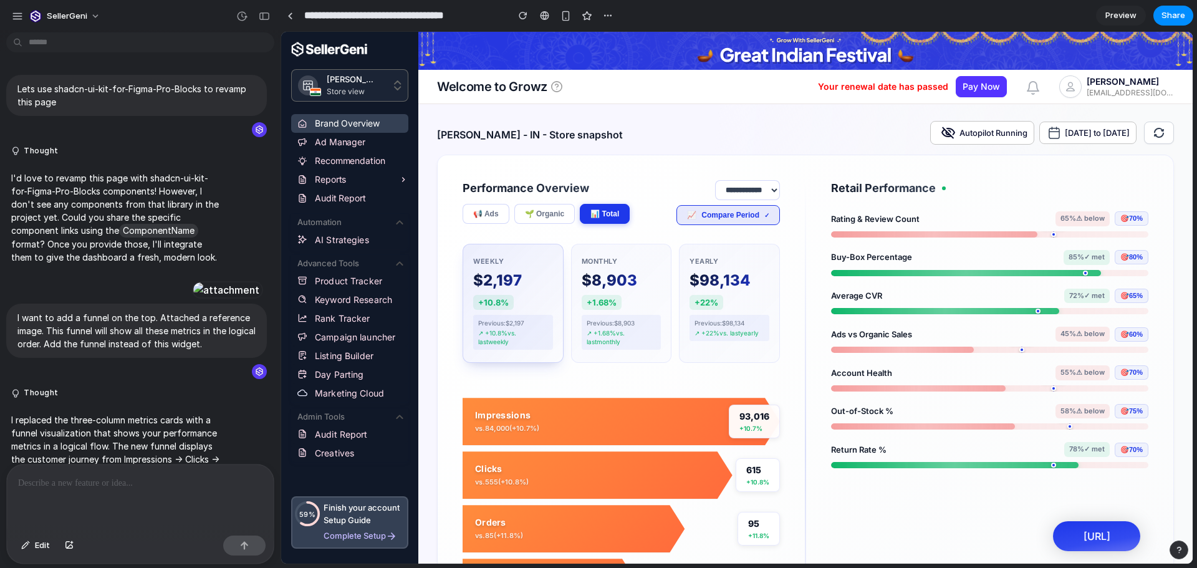
scroll to position [1459, 0]
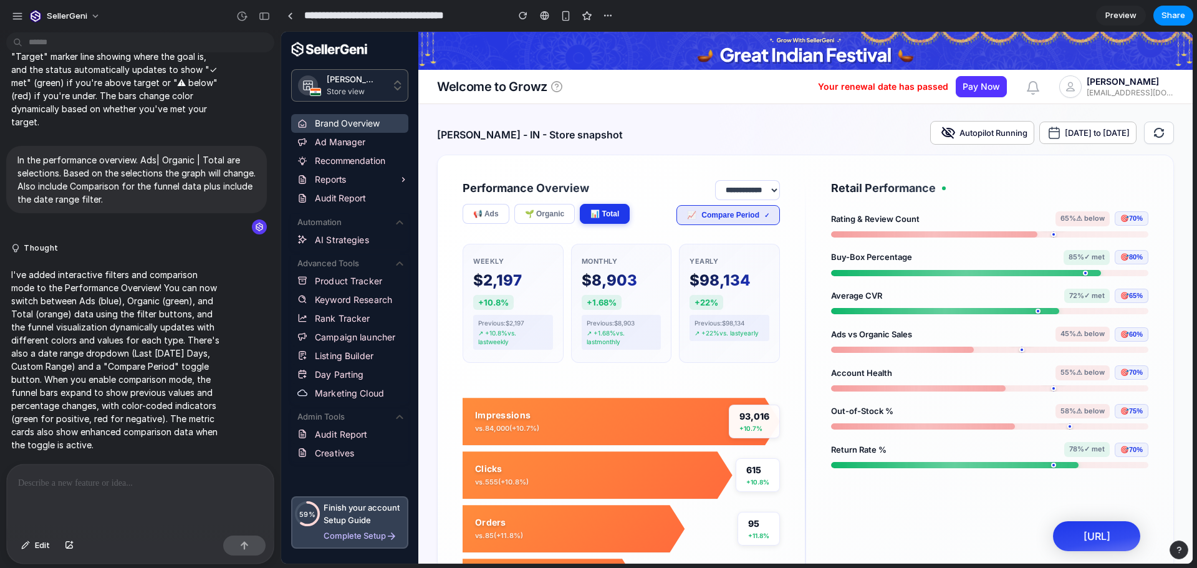
click at [105, 479] on p at bounding box center [140, 483] width 244 height 15
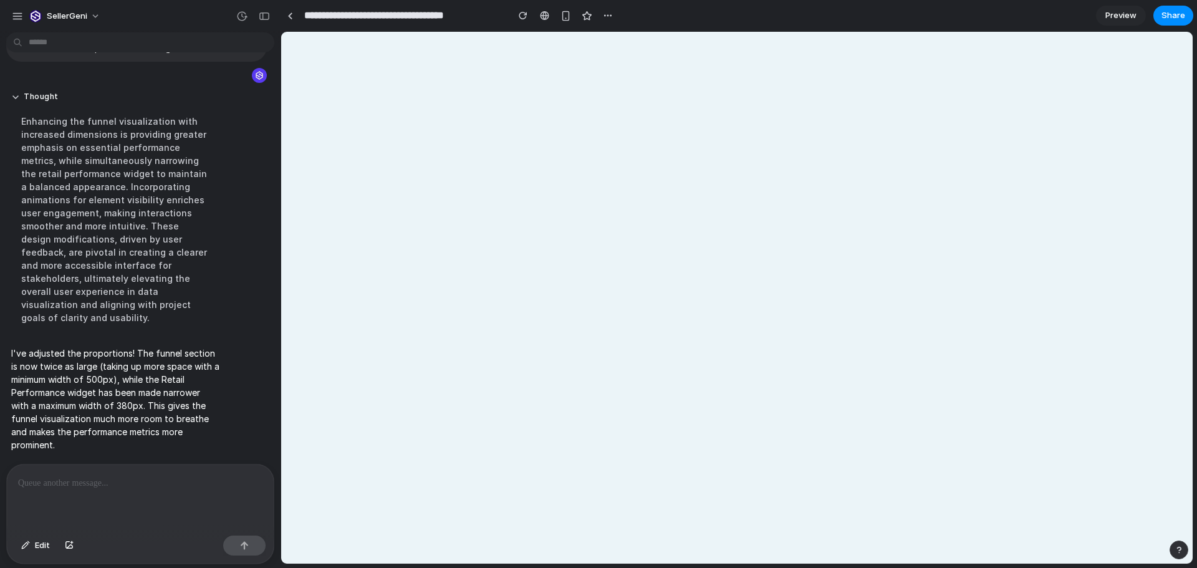
scroll to position [0, 0]
select select "******"
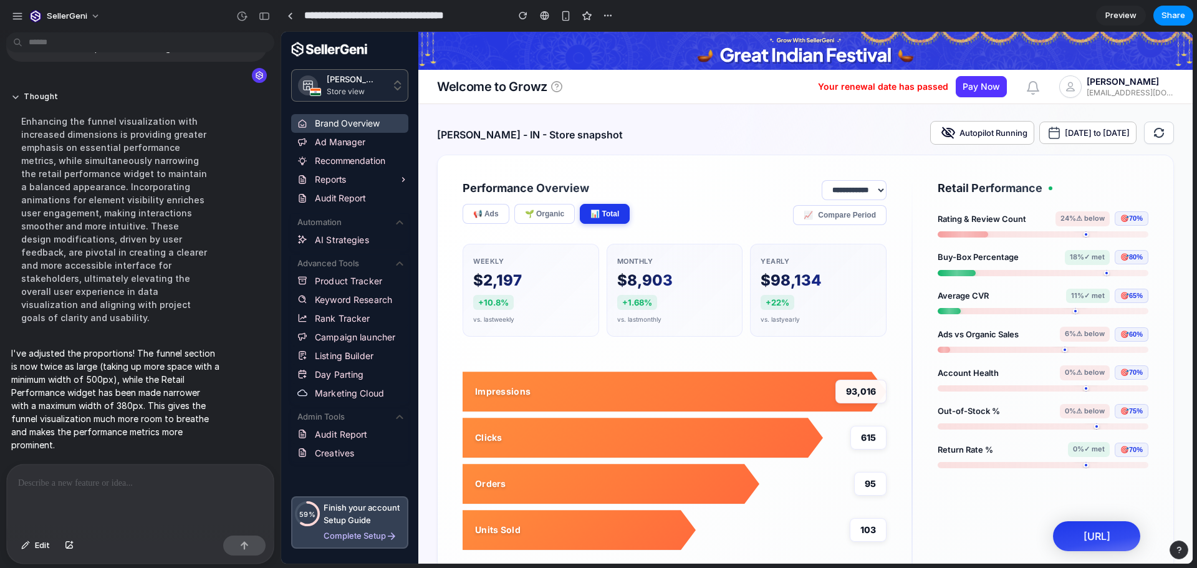
click at [1123, 16] on span "Preview" at bounding box center [1120, 15] width 31 height 12
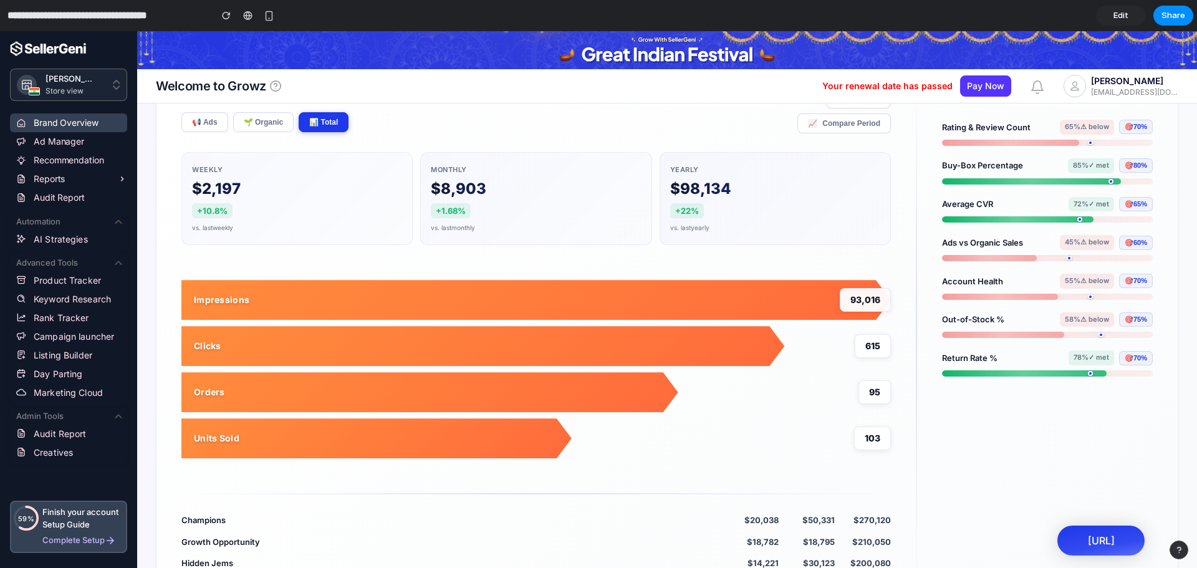
scroll to position [90, 0]
click at [264, 121] on button "🌱 Organic" at bounding box center [263, 123] width 61 height 20
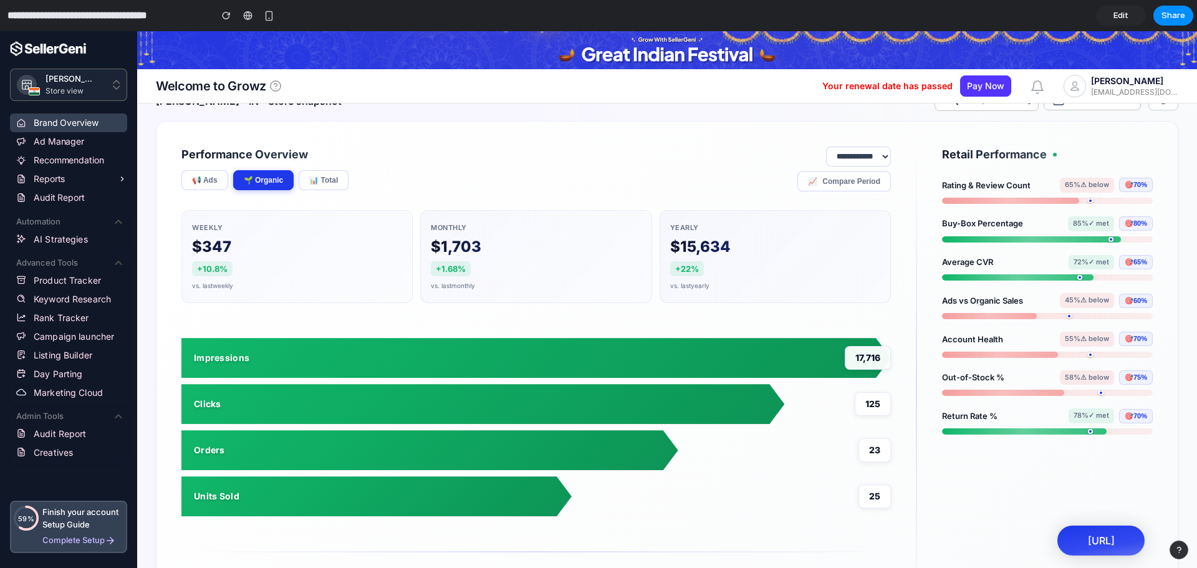
scroll to position [34, 0]
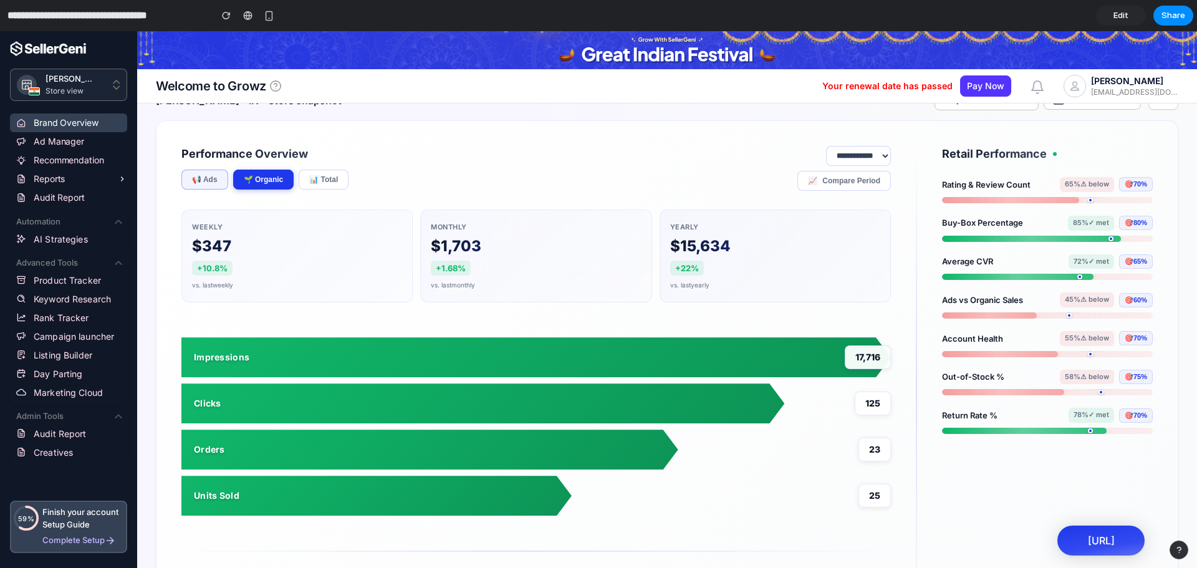
click at [223, 180] on button "📢 Ads" at bounding box center [204, 180] width 47 height 20
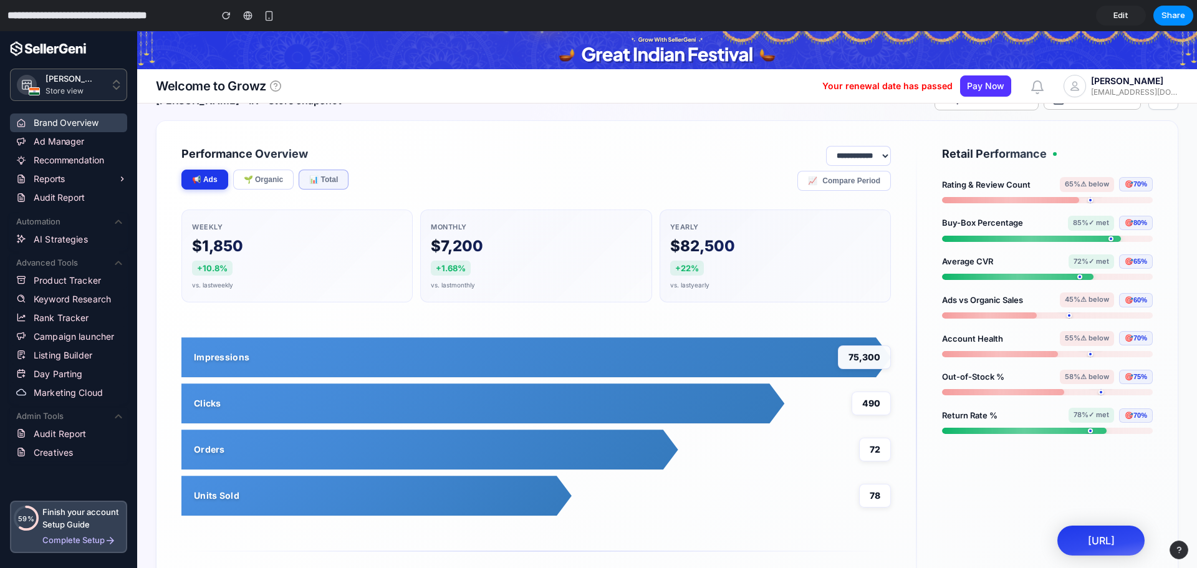
click at [333, 174] on button "📊 Total" at bounding box center [324, 180] width 50 height 20
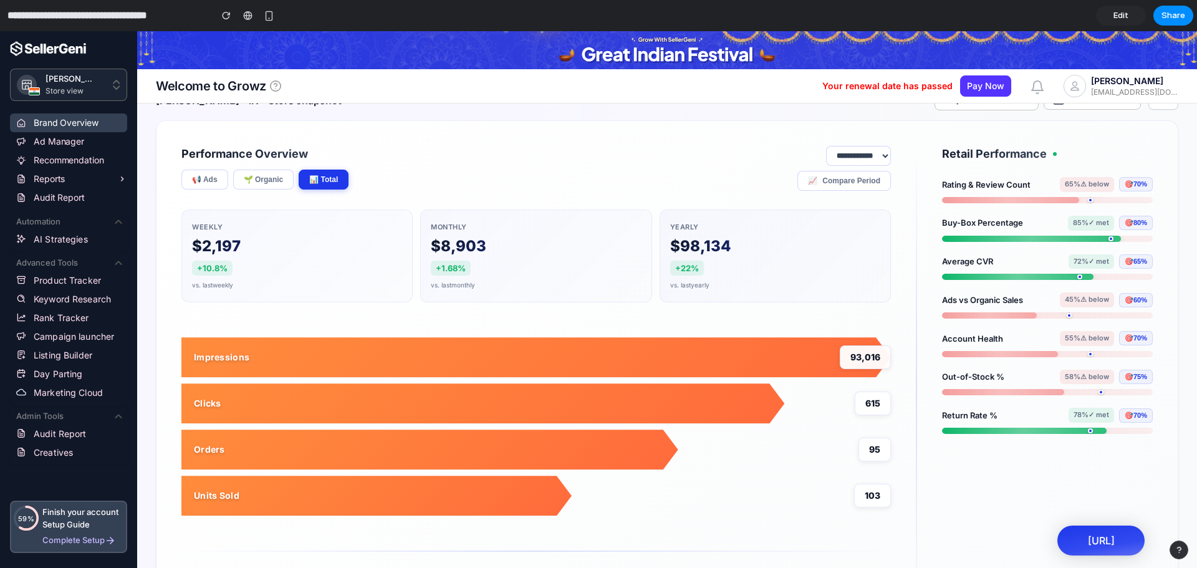
click at [457, 160] on div "**********" at bounding box center [535, 171] width 709 height 51
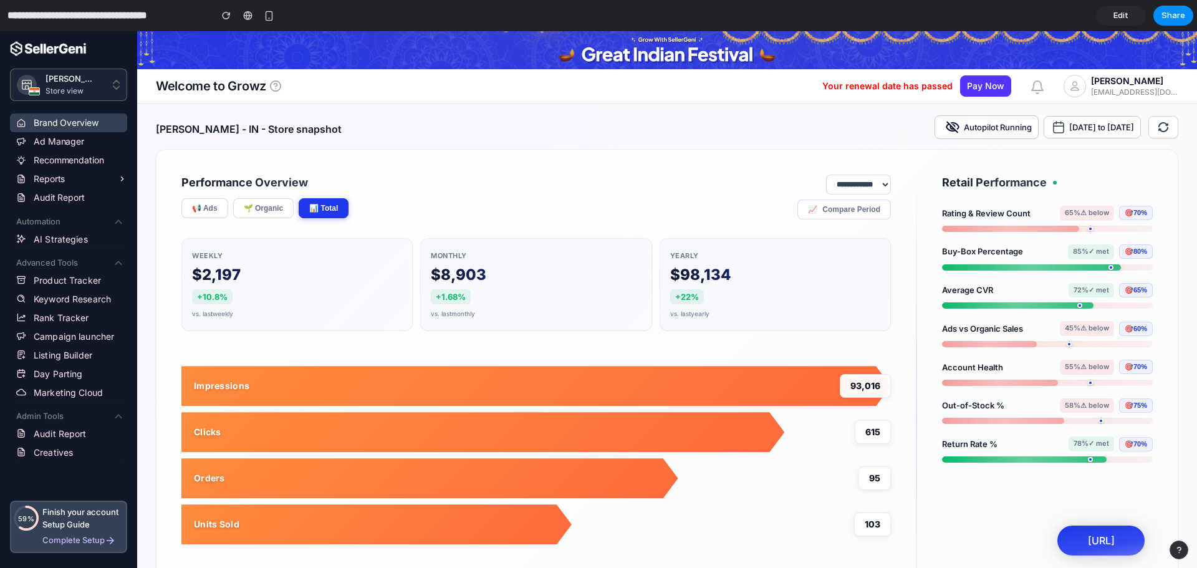
scroll to position [0, 0]
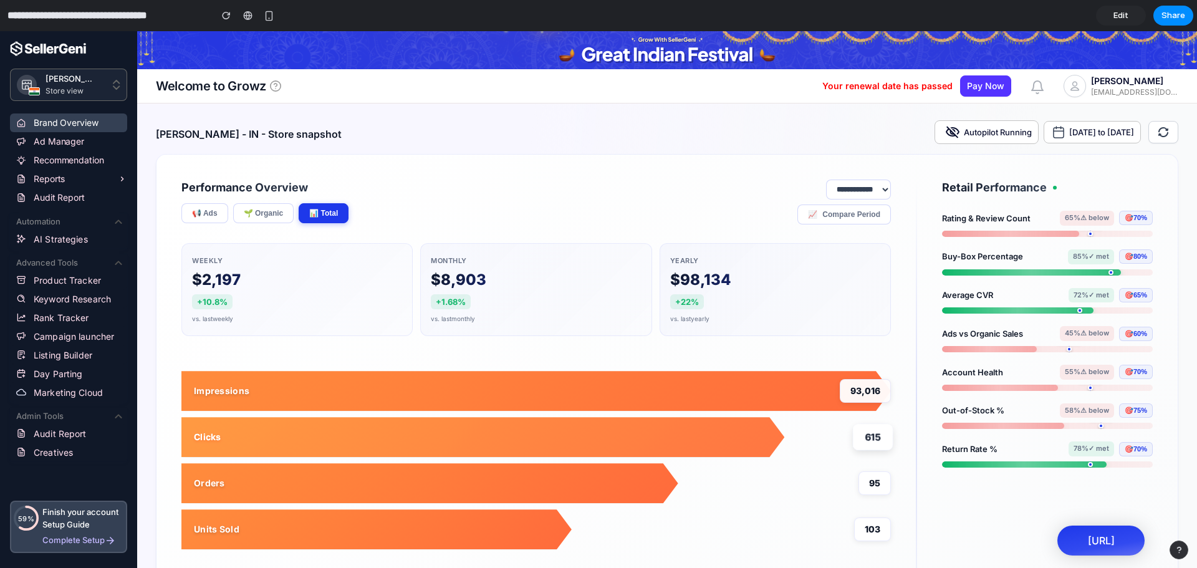
click at [350, 446] on div "Clicks" at bounding box center [482, 437] width 603 height 40
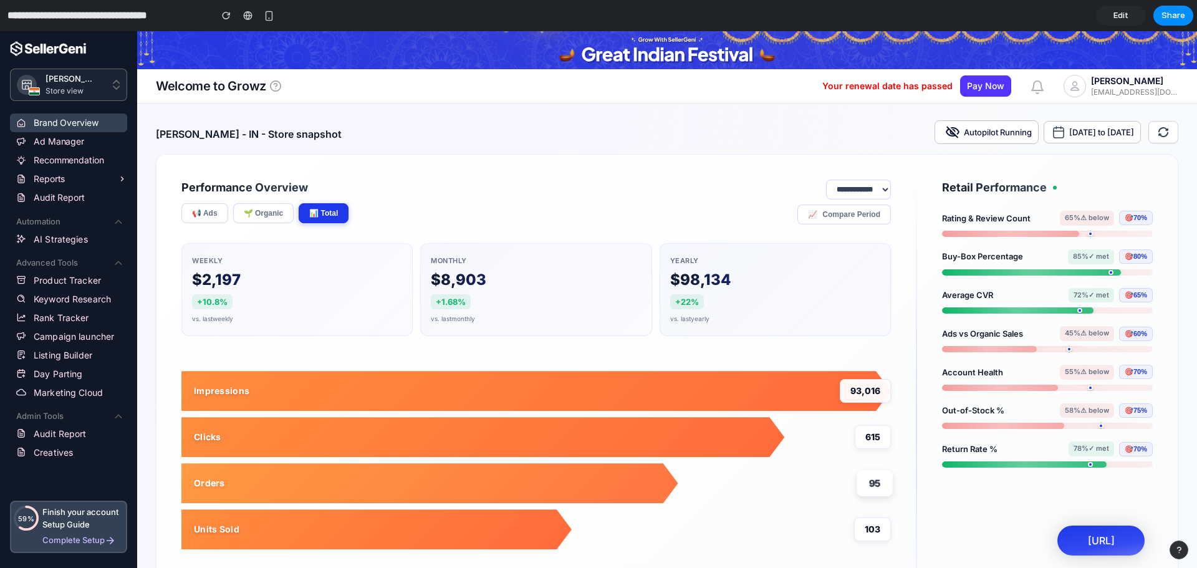
click at [374, 484] on div "Orders" at bounding box center [429, 483] width 497 height 40
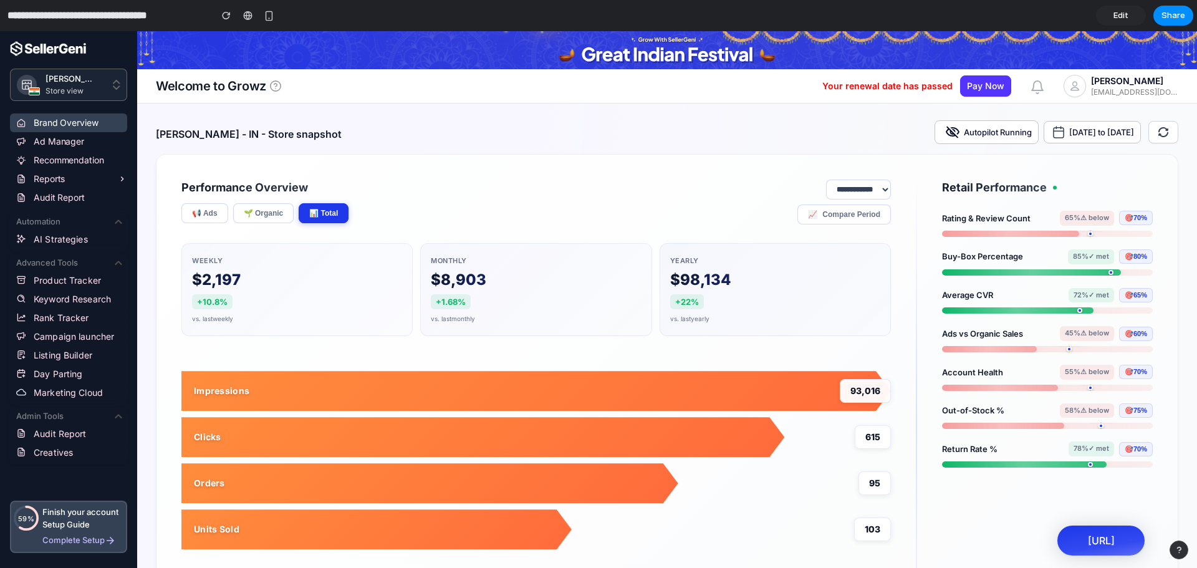
click at [1112, 17] on link "Edit" at bounding box center [1121, 16] width 50 height 20
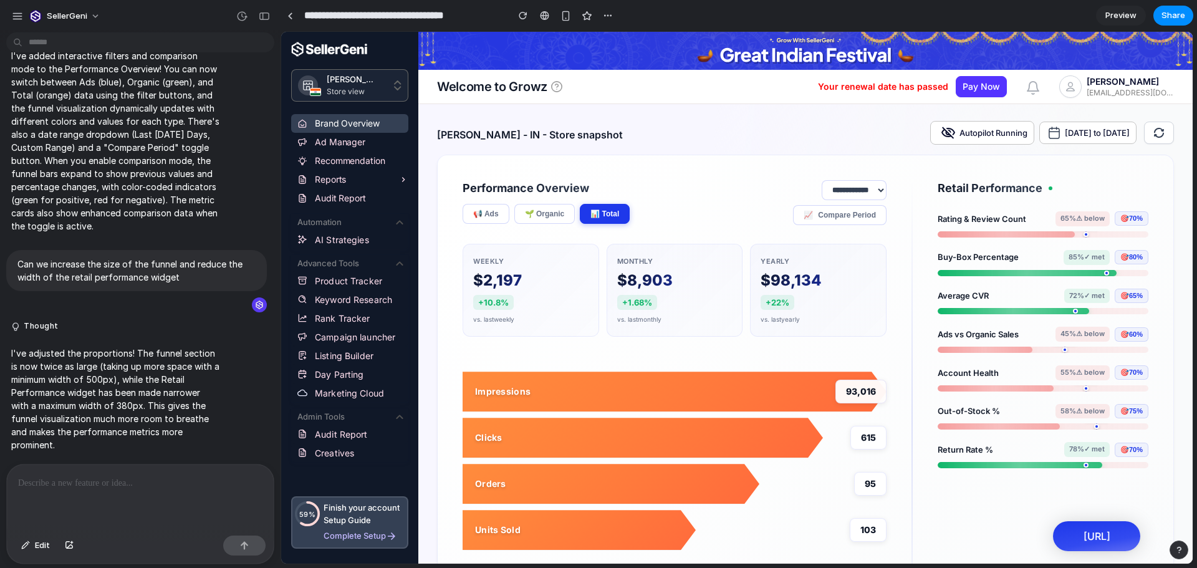
click at [46, 484] on p at bounding box center [140, 483] width 244 height 15
click at [101, 478] on p at bounding box center [140, 483] width 244 height 15
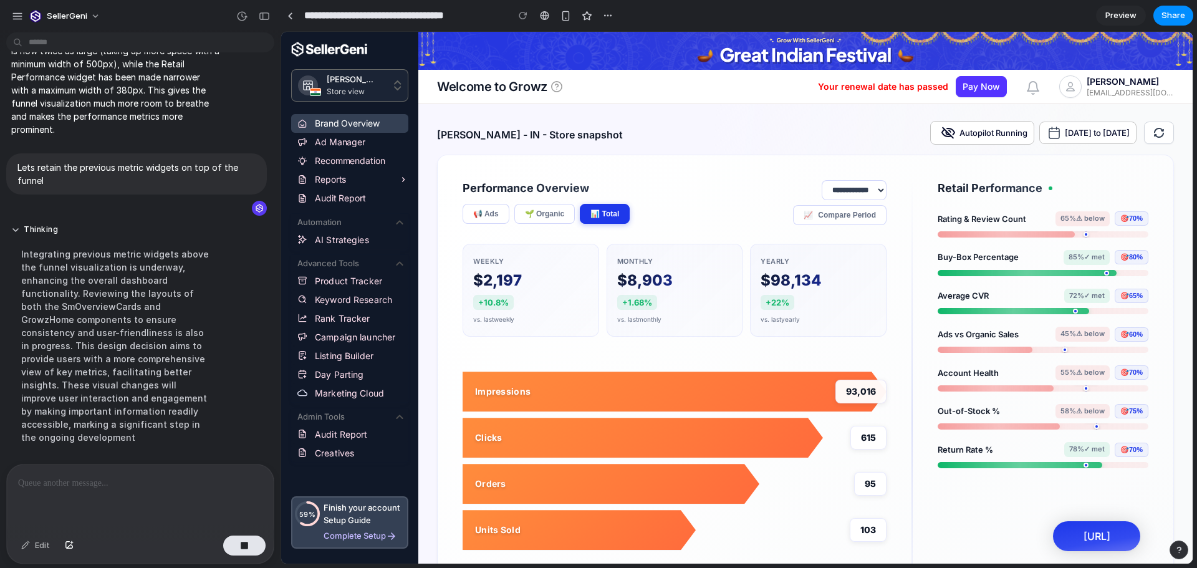
scroll to position [1994, 0]
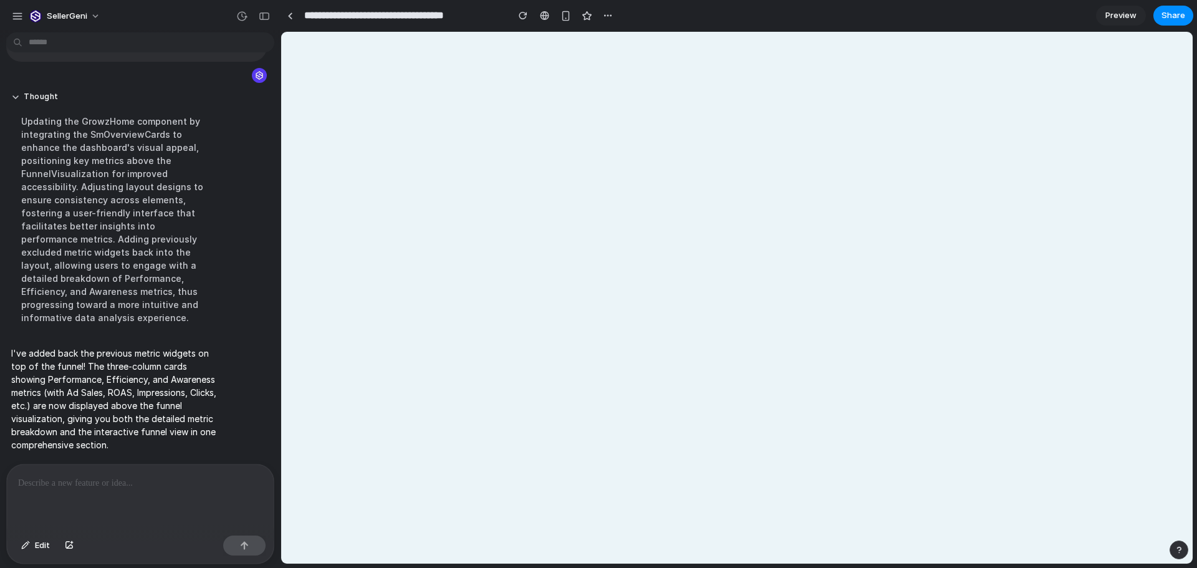
select select "******"
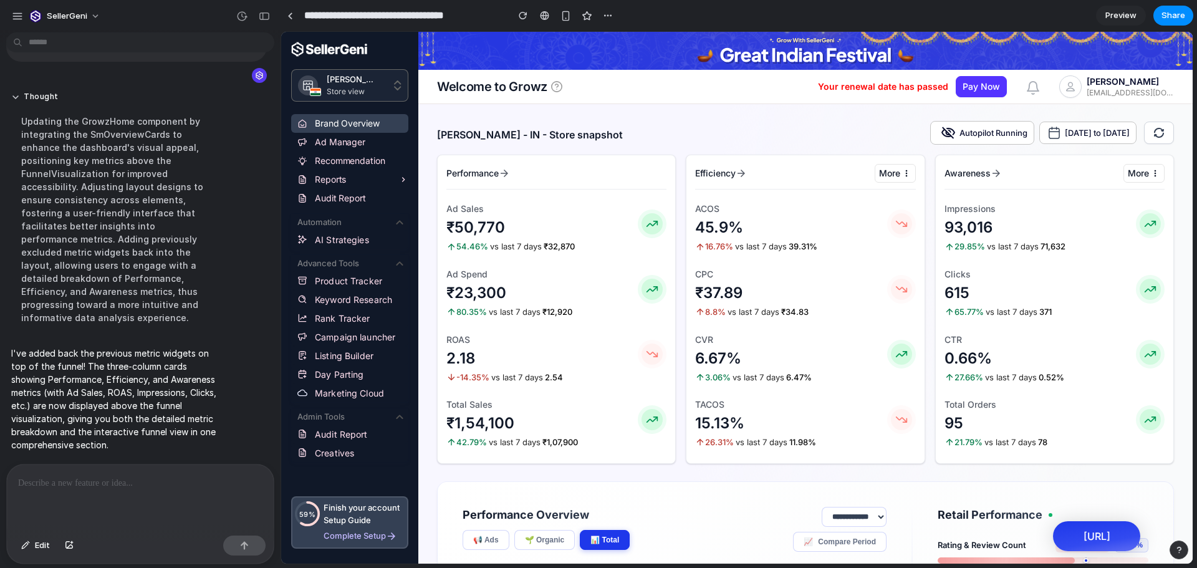
scroll to position [2099, 0]
click at [1120, 10] on span "Preview" at bounding box center [1120, 15] width 31 height 12
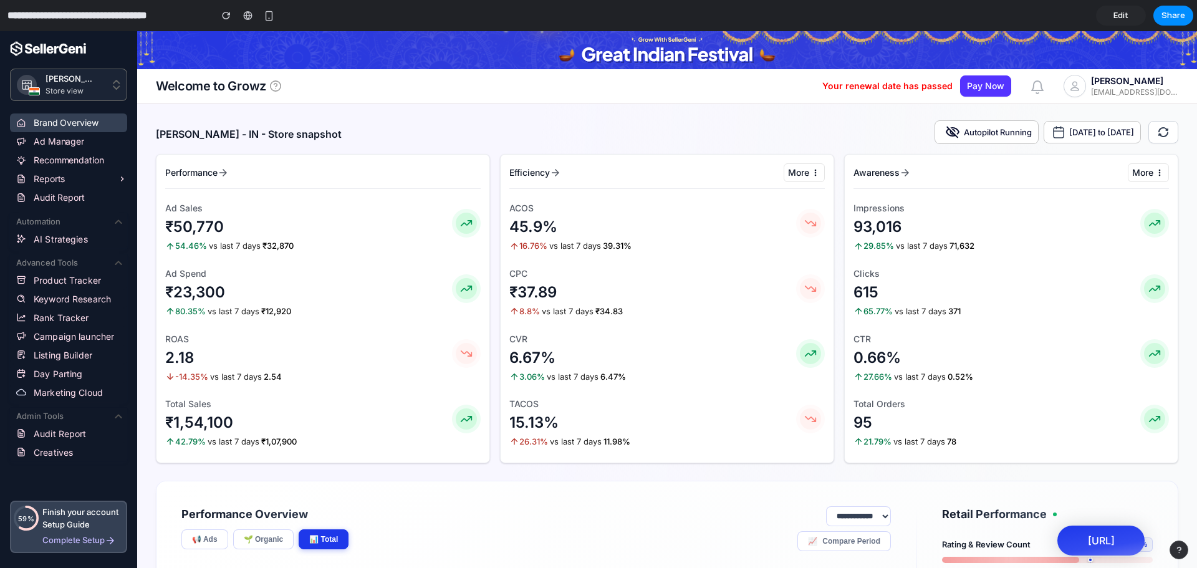
click at [1121, 12] on span "Edit" at bounding box center [1120, 15] width 15 height 12
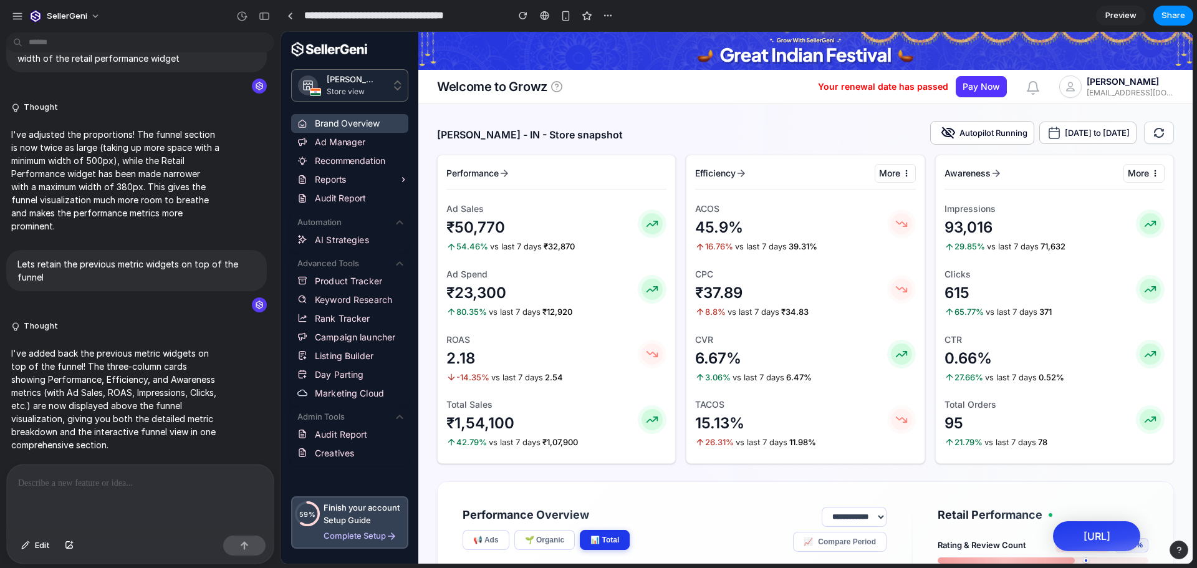
click at [48, 505] on div at bounding box center [140, 497] width 267 height 66
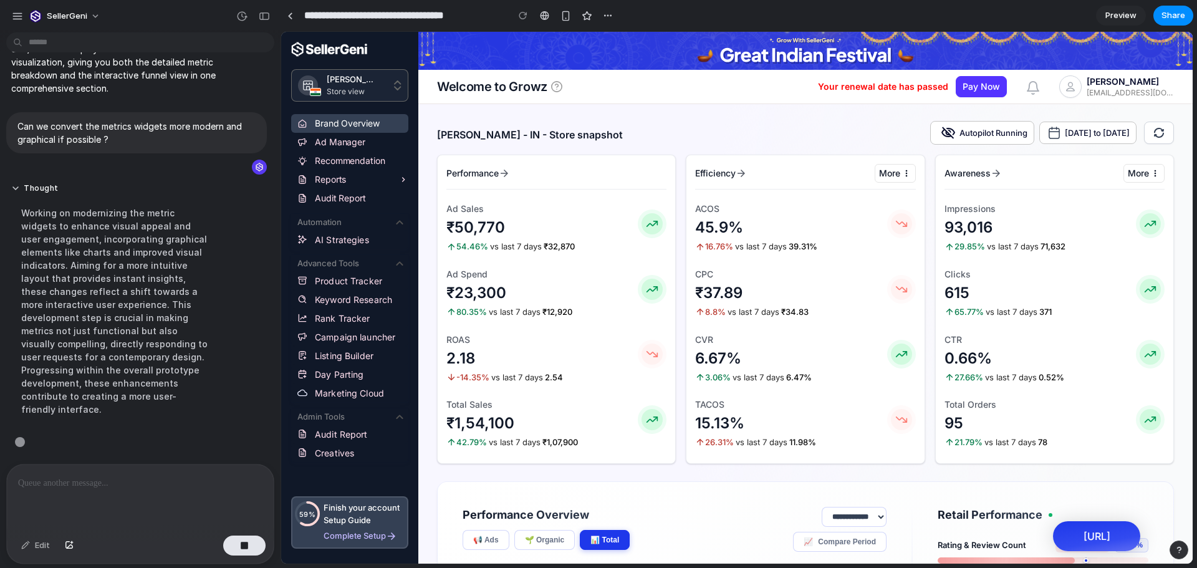
scroll to position [2226, 0]
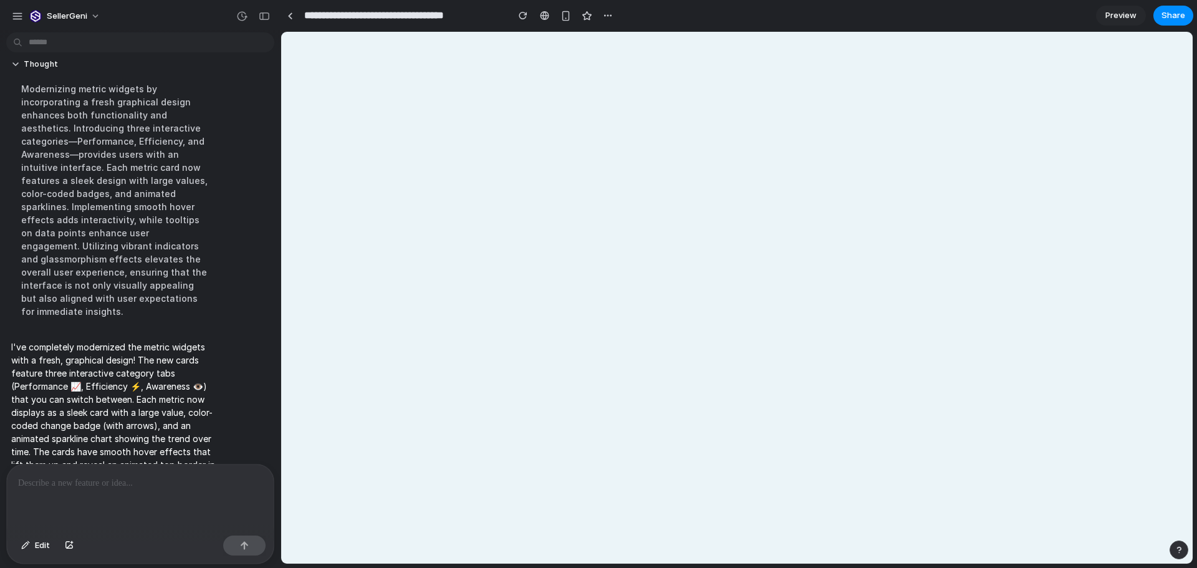
select select "******"
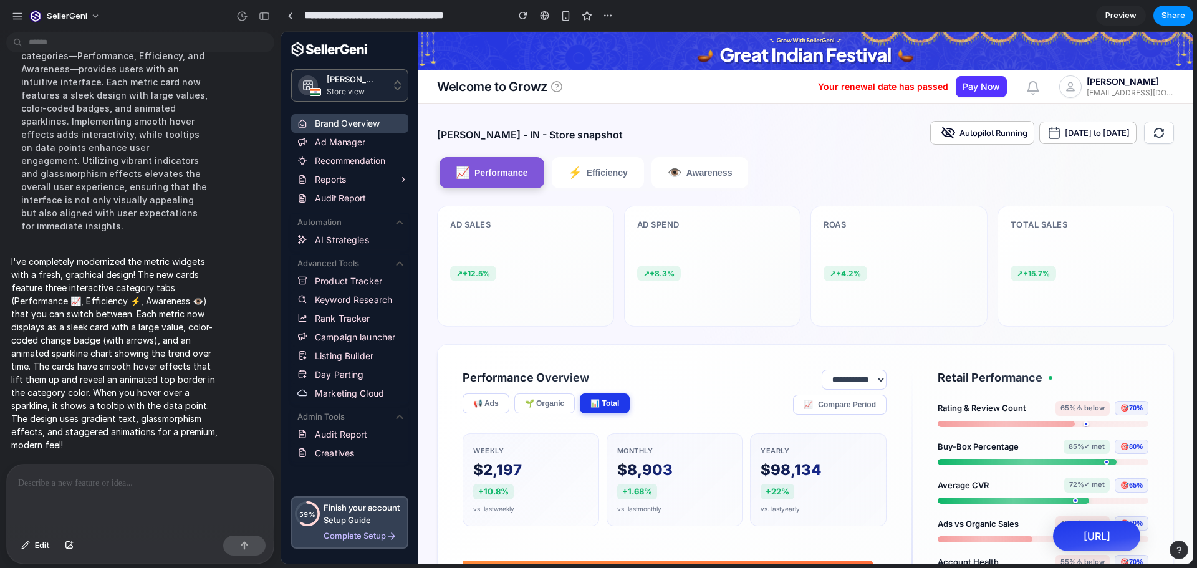
scroll to position [0, 0]
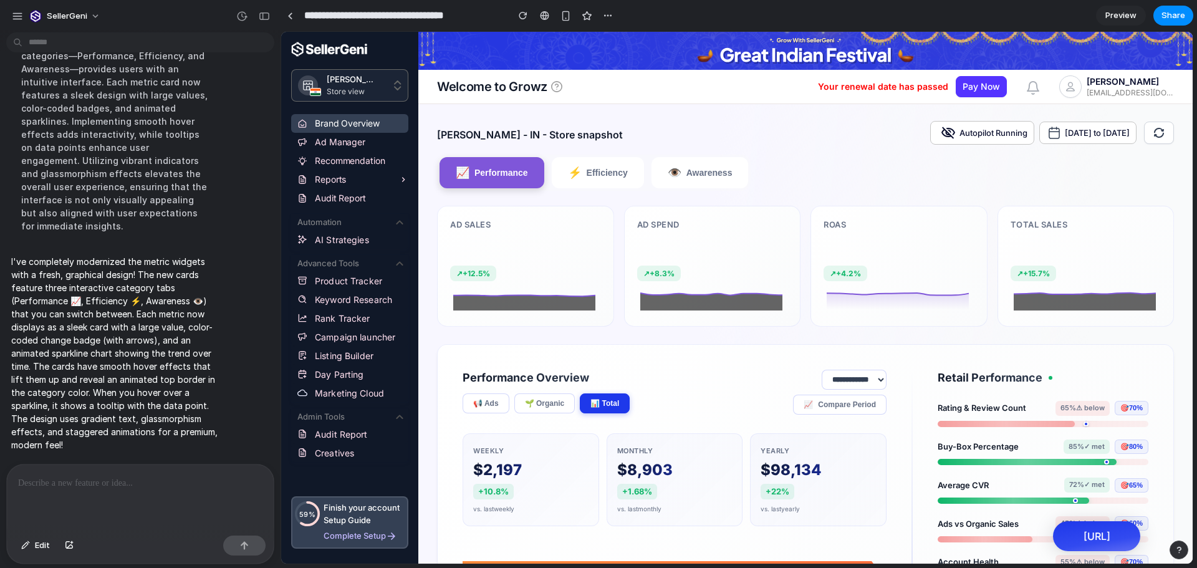
click at [1117, 12] on span "Preview" at bounding box center [1120, 15] width 31 height 12
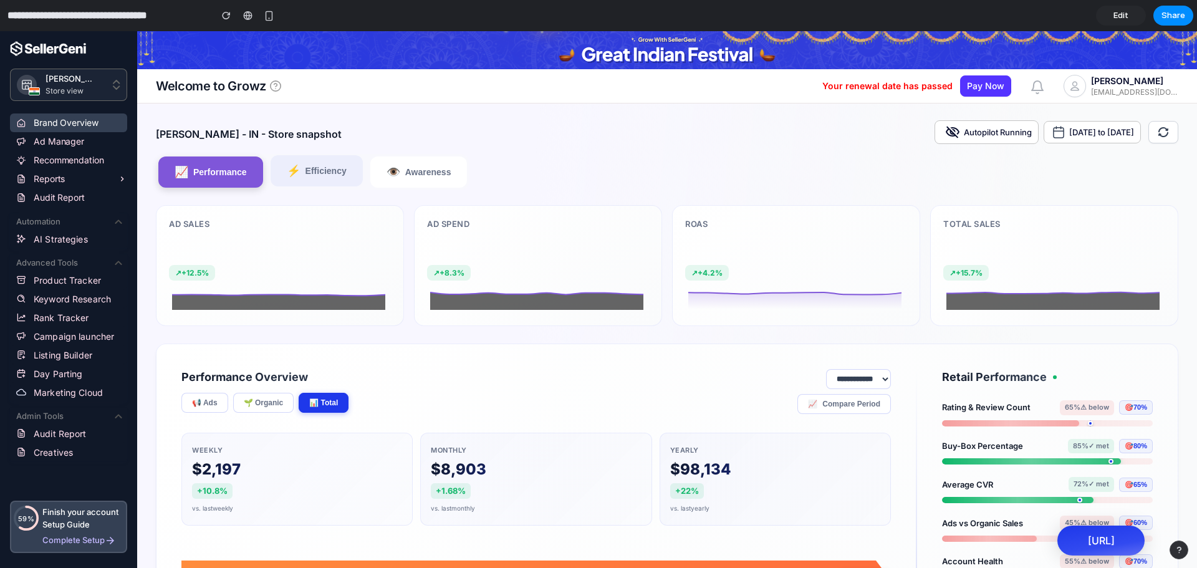
click at [351, 161] on button "⚡ Efficiency" at bounding box center [317, 170] width 92 height 31
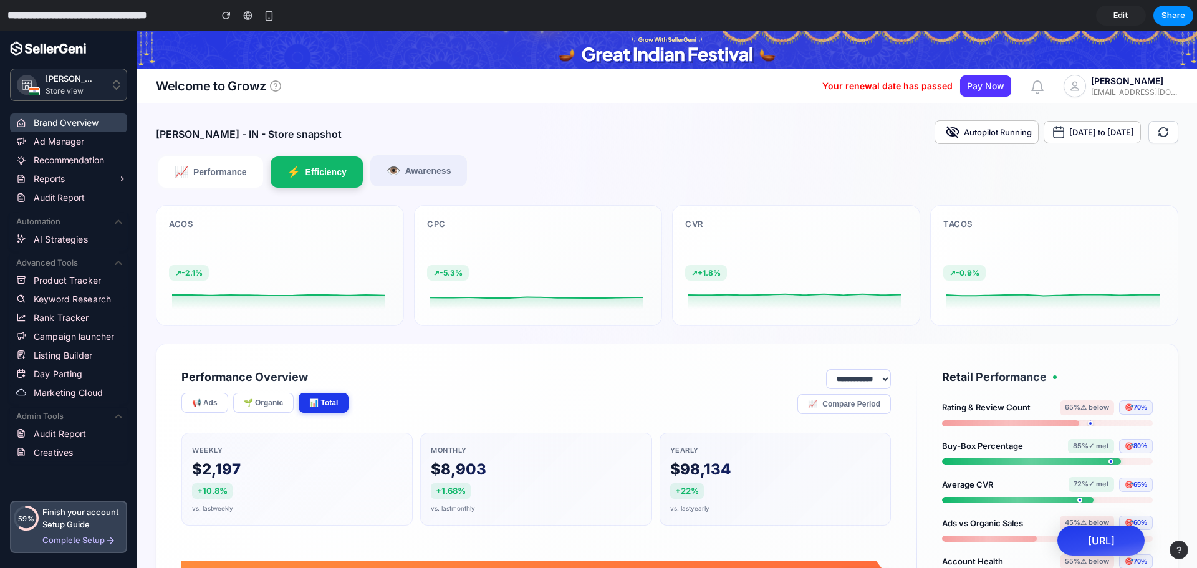
click at [420, 173] on span "Awareness" at bounding box center [428, 171] width 46 height 10
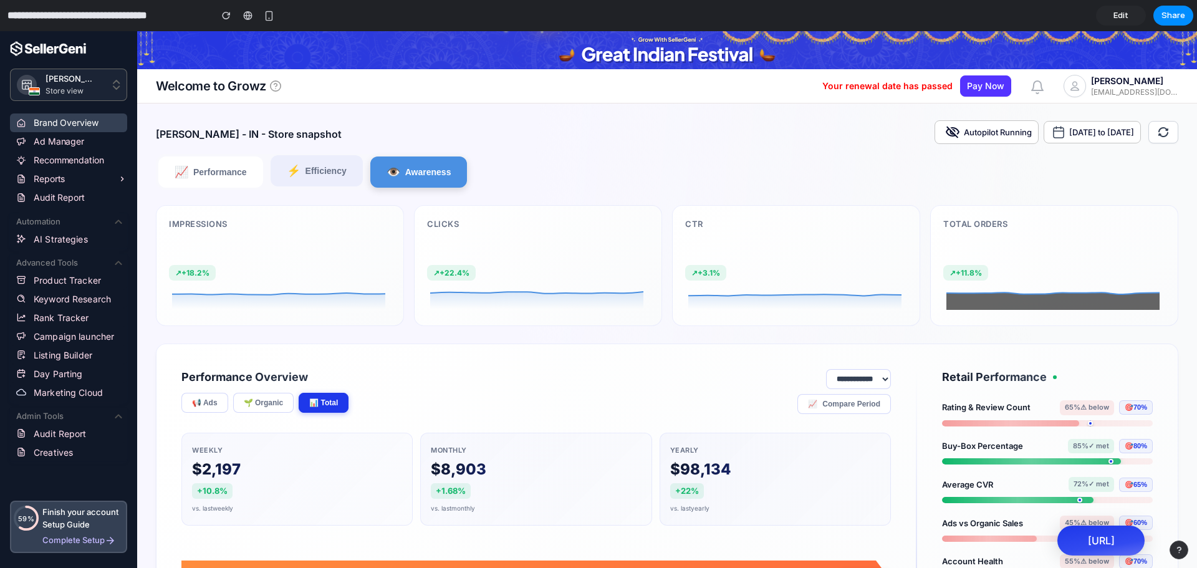
click at [320, 168] on span "Efficiency" at bounding box center [325, 171] width 41 height 10
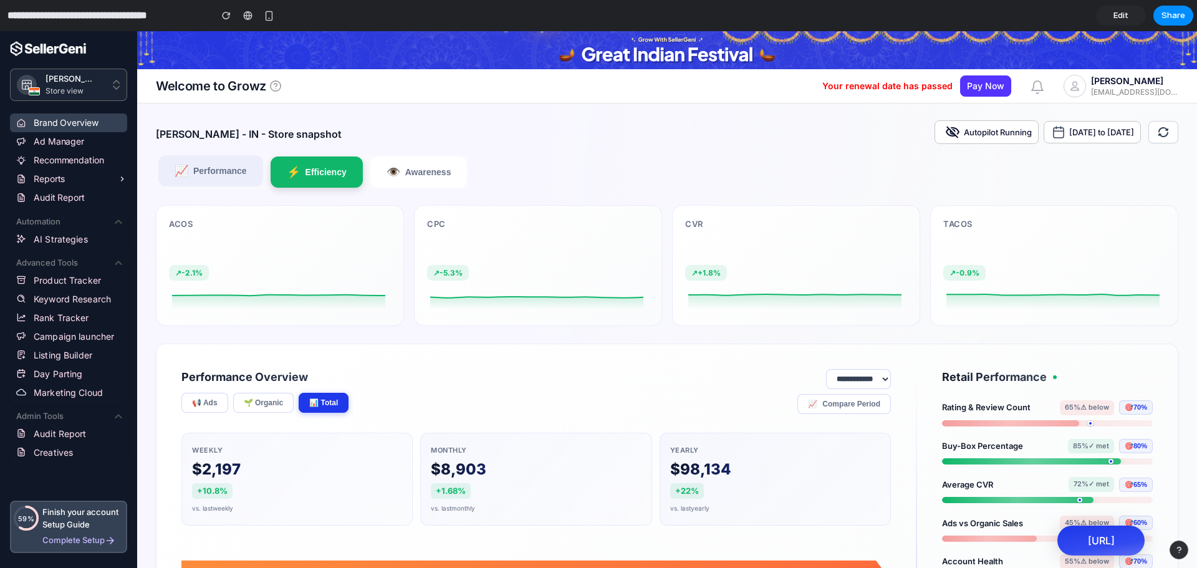
click at [224, 161] on button "📈 Performance" at bounding box center [210, 170] width 105 height 31
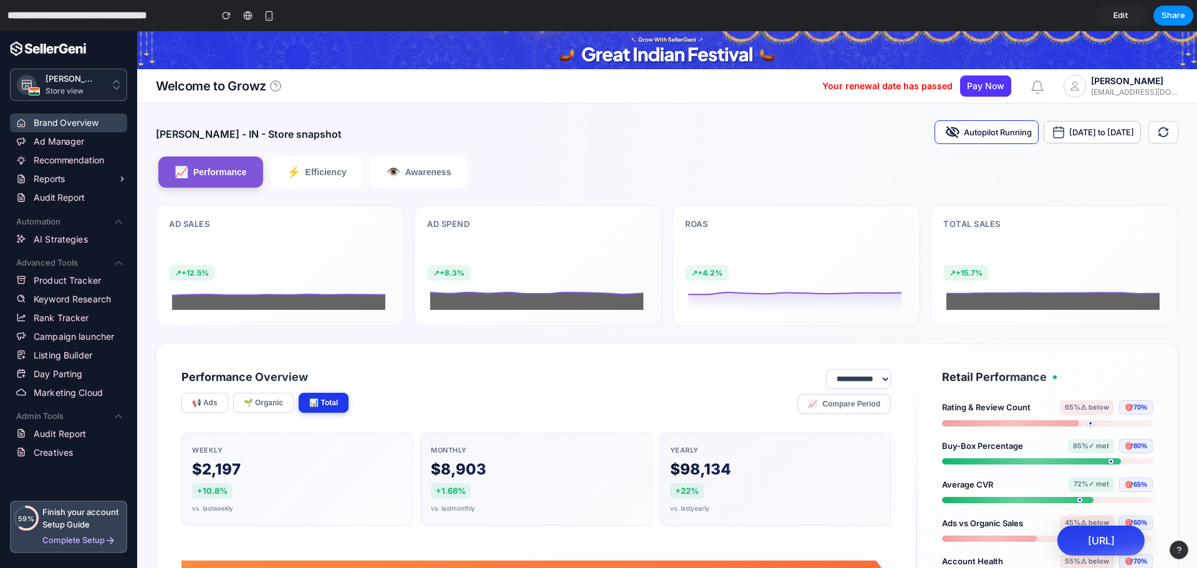
click at [964, 134] on span "Autopilot Running" at bounding box center [998, 132] width 68 height 14
click at [704, 163] on div "📈 Performance ⚡ Efficiency 👁️ Awareness Ad Sales ₹50,770 ↗ +12.5% Ad Spend ₹23,…" at bounding box center [667, 240] width 1022 height 172
click at [306, 182] on button "⚡ Efficiency" at bounding box center [317, 170] width 92 height 31
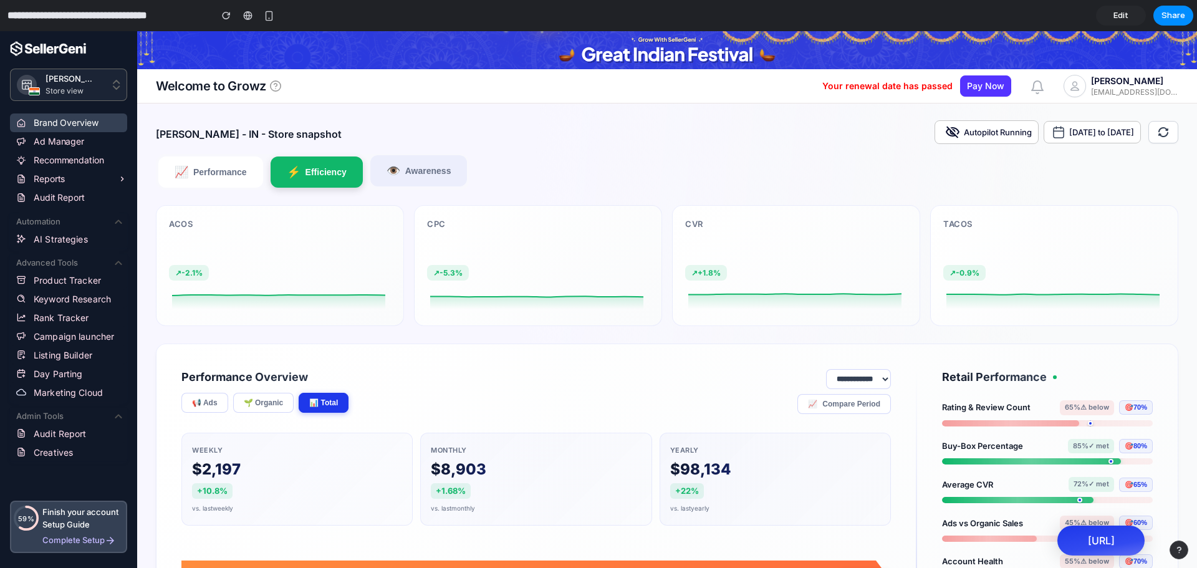
click at [434, 166] on button "👁️ Awareness" at bounding box center [418, 170] width 97 height 31
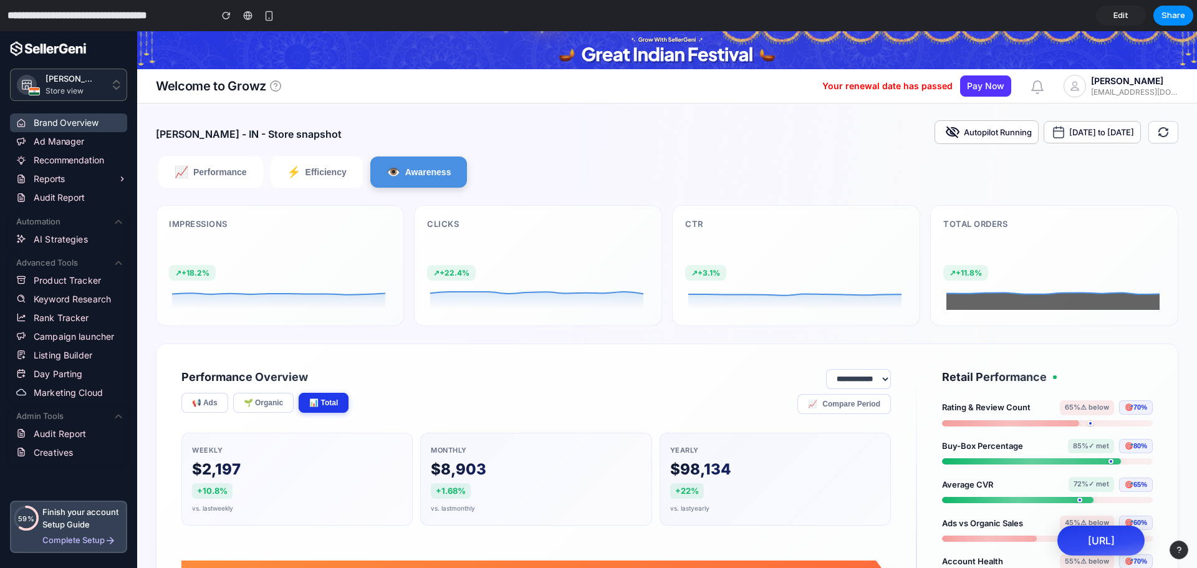
click at [224, 155] on div "📈 Performance ⚡ Efficiency 👁️ Awareness" at bounding box center [313, 172] width 314 height 36
drag, startPoint x: 224, startPoint y: 155, endPoint x: 219, endPoint y: 165, distance: 11.4
click at [219, 165] on div "📈 Performance ⚡ Efficiency 👁️ Awareness" at bounding box center [313, 172] width 314 height 36
click at [219, 165] on button "📈 Performance" at bounding box center [210, 170] width 105 height 31
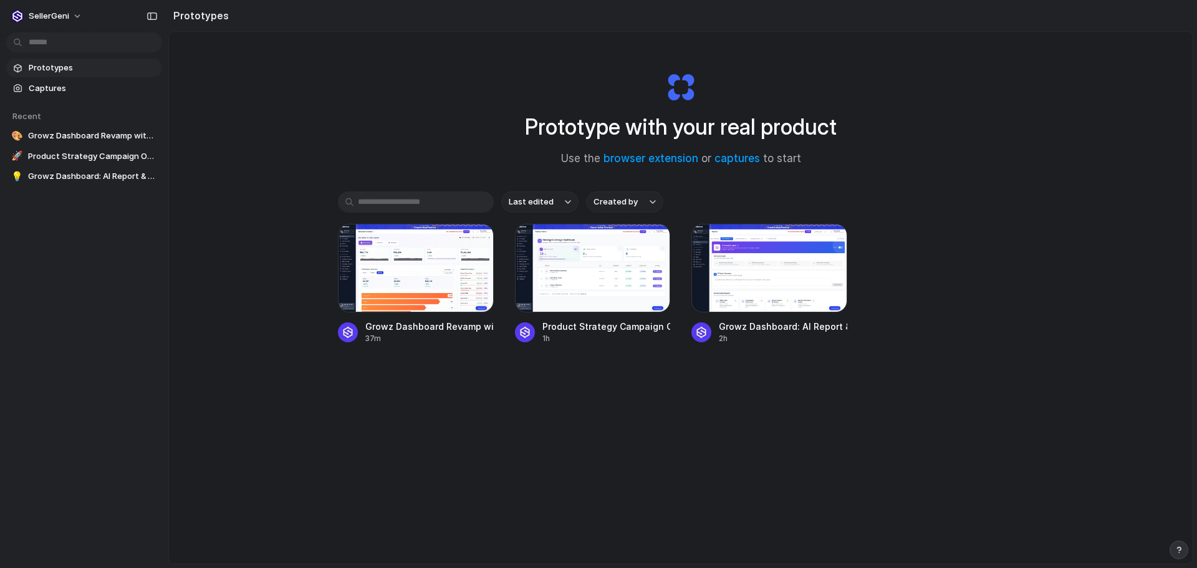
click at [595, 446] on div "Prototype with your real product Use the browser extension or captures to start…" at bounding box center [681, 331] width 1024 height 598
click at [612, 429] on div "Prototype with your real product Use the browser extension or captures to start…" at bounding box center [681, 331] width 1024 height 598
click at [522, 461] on div "Prototype with your real product Use the browser extension or captures to start…" at bounding box center [681, 331] width 1024 height 598
click at [734, 295] on div at bounding box center [769, 268] width 156 height 89
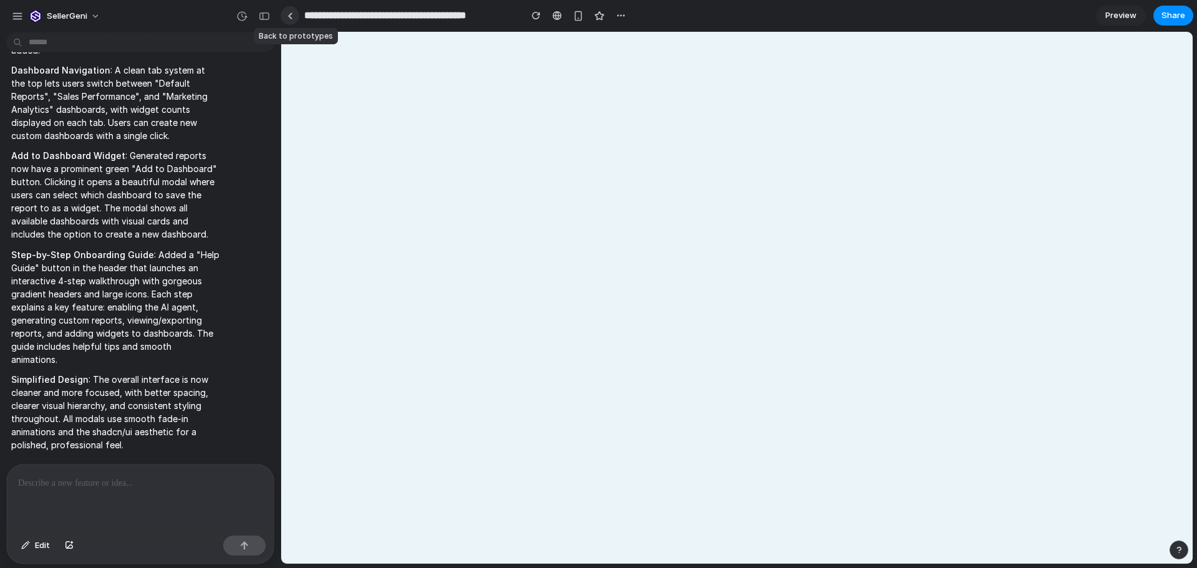
click at [287, 12] on div at bounding box center [290, 15] width 6 height 7
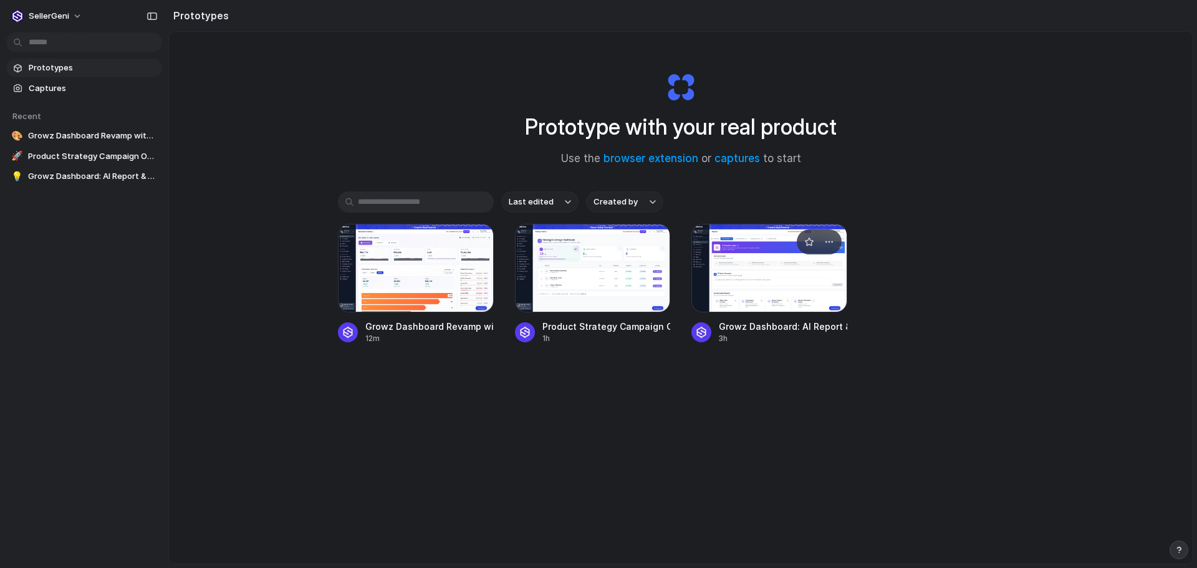
click at [770, 289] on div at bounding box center [769, 268] width 156 height 89
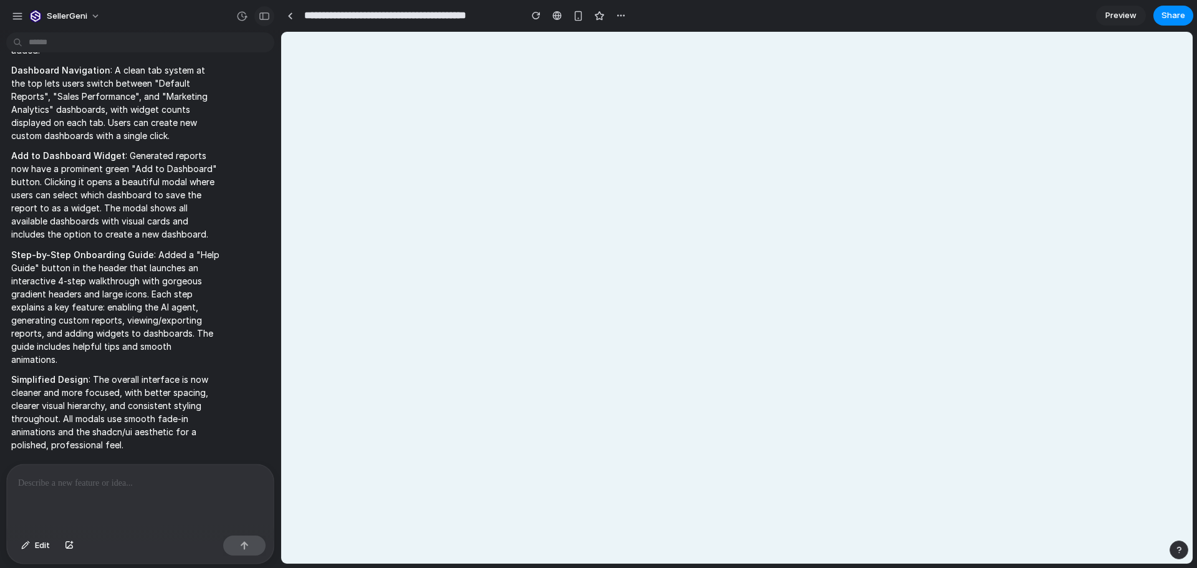
click at [264, 17] on div "button" at bounding box center [264, 16] width 11 height 9
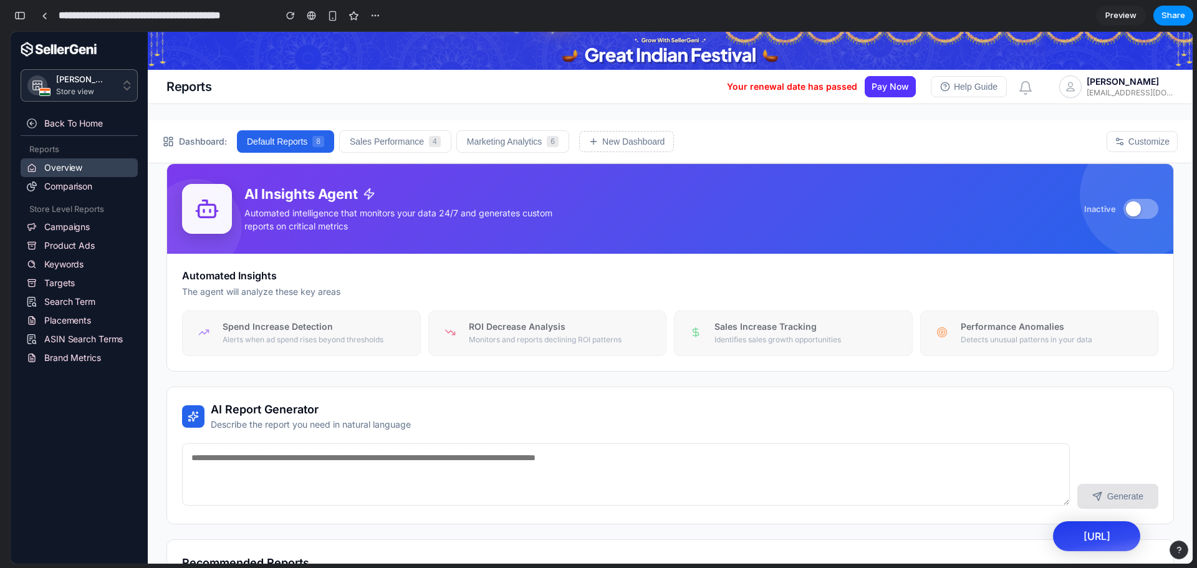
scroll to position [3695, 0]
click at [295, 339] on p "Alerts when ad spend rises beyond thresholds" at bounding box center [317, 340] width 188 height 11
click at [1125, 217] on button at bounding box center [1140, 209] width 35 height 20
